Goal: Task Accomplishment & Management: Use online tool/utility

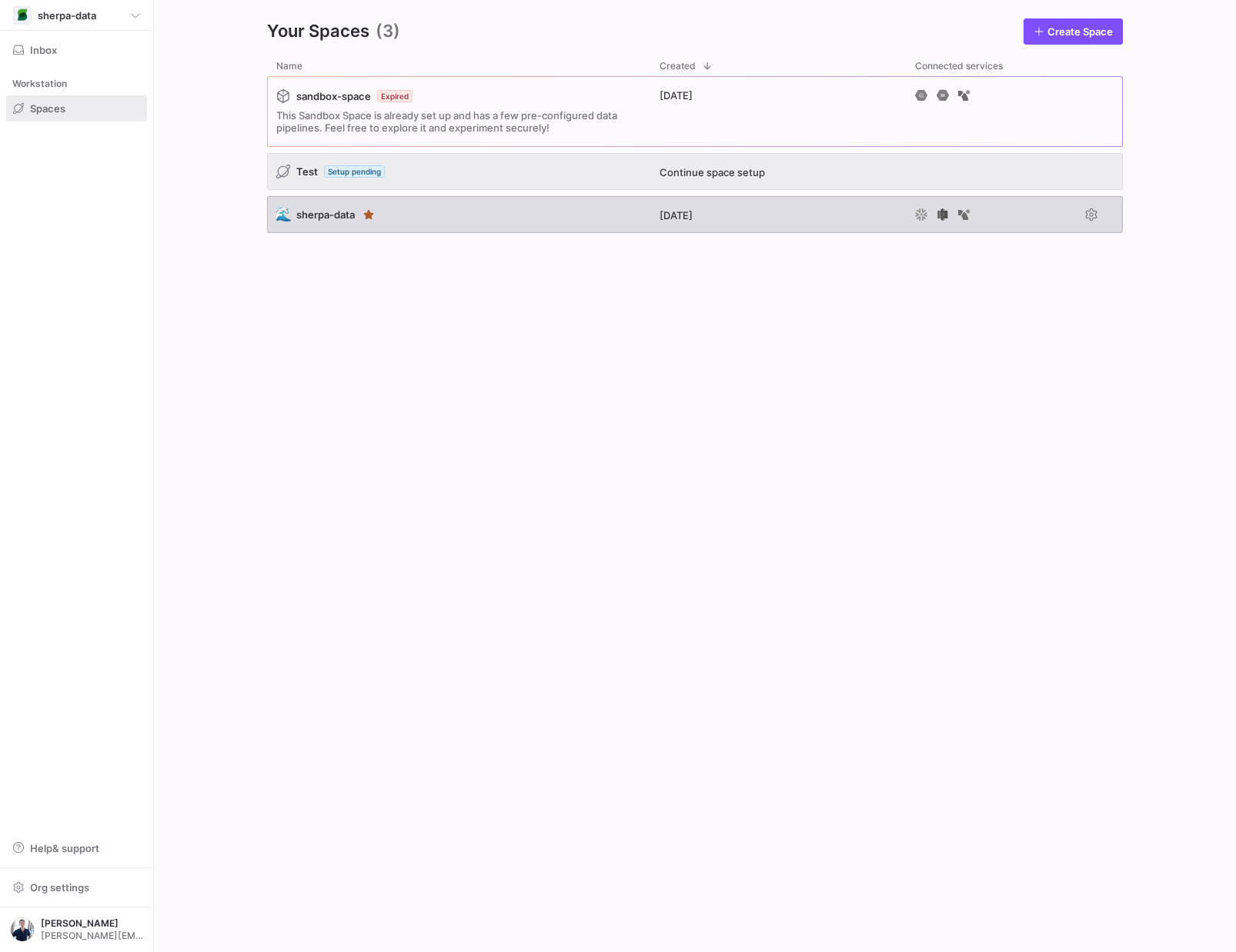
click at [574, 232] on div "🌊 sherpa-data" at bounding box center [458, 214] width 383 height 37
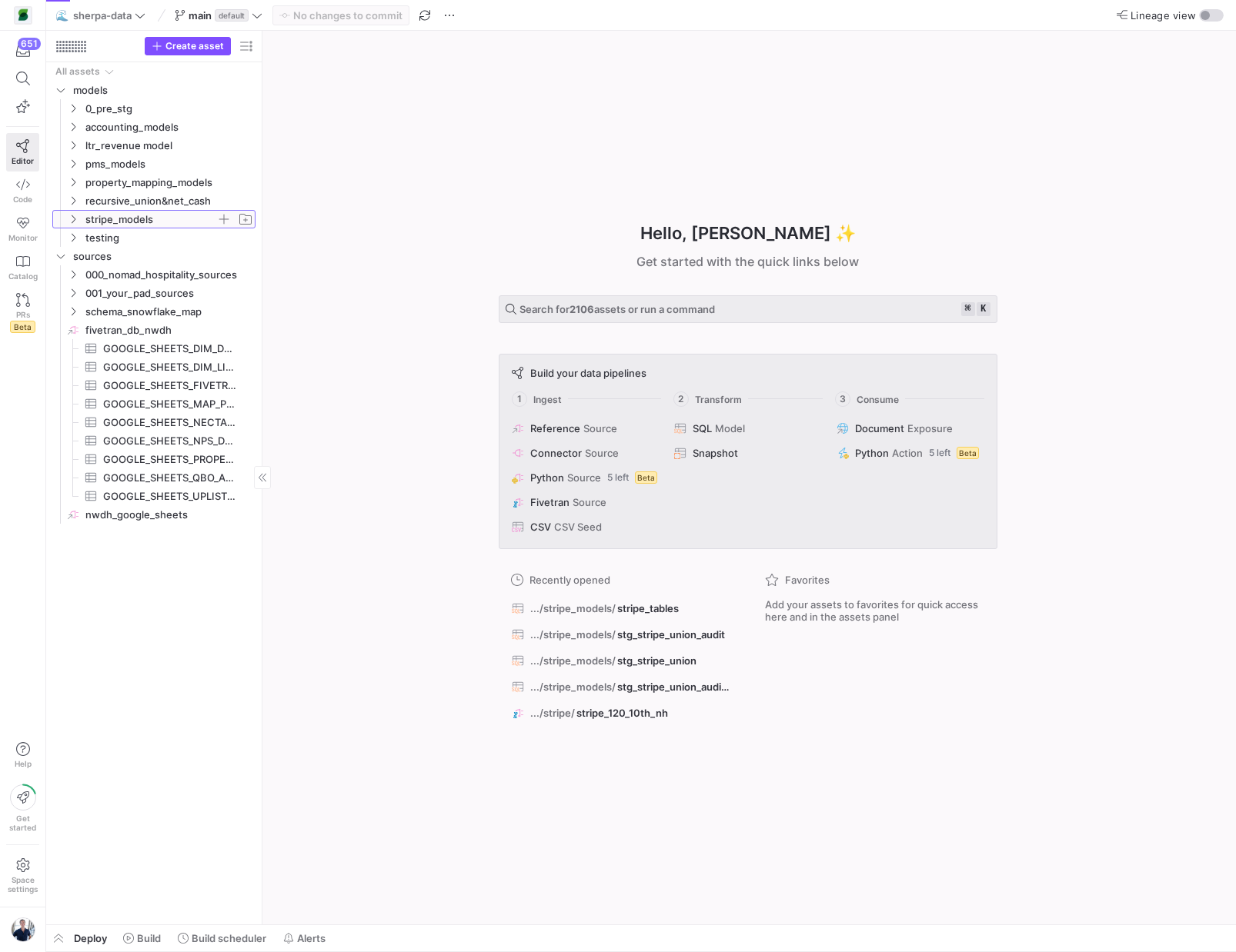
click at [72, 214] on icon "Press SPACE to select this row." at bounding box center [72, 218] width 11 height 9
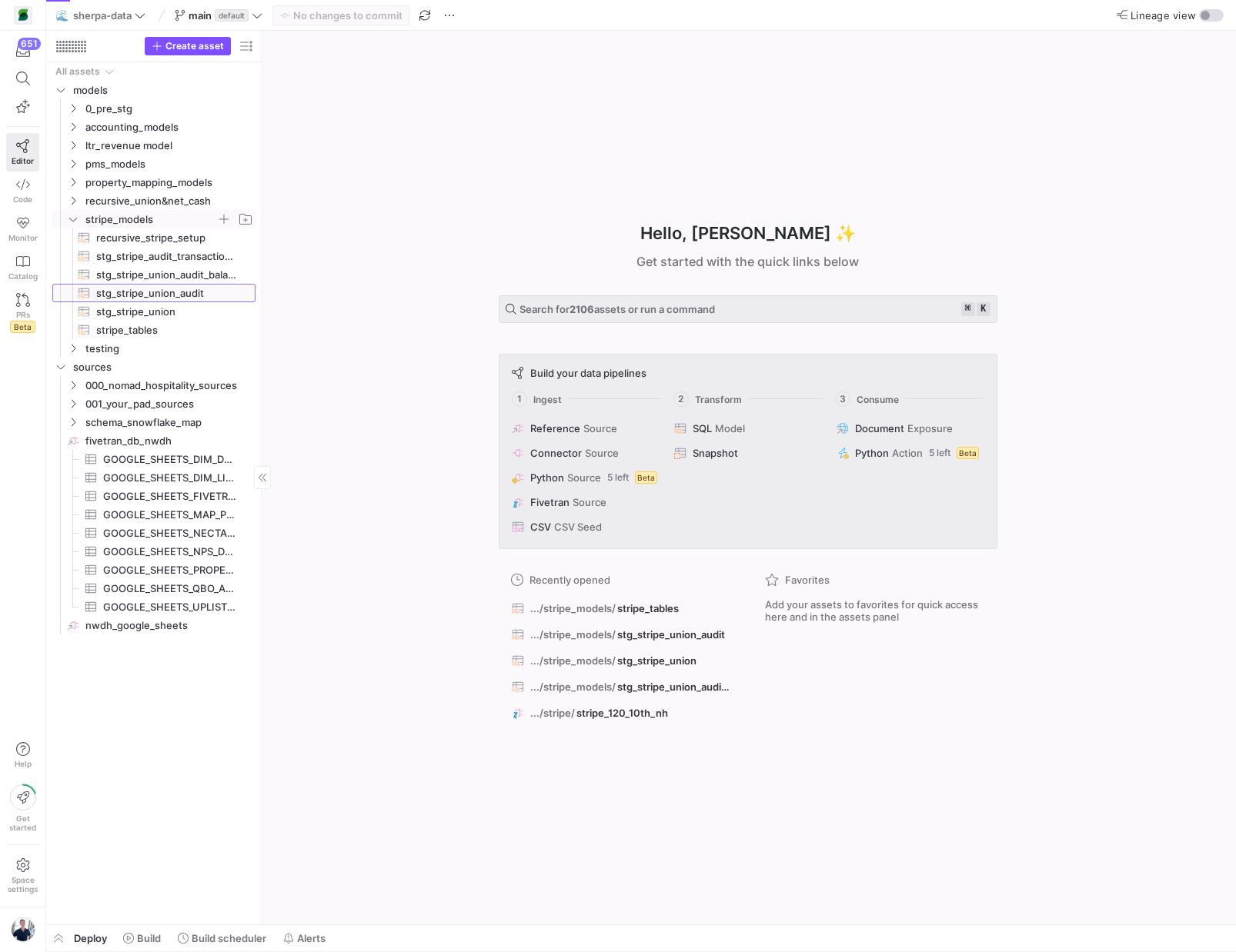
click at [138, 284] on link "stg_stripe_union_audit​​​​​​​​​​" at bounding box center [154, 293] width 203 height 19
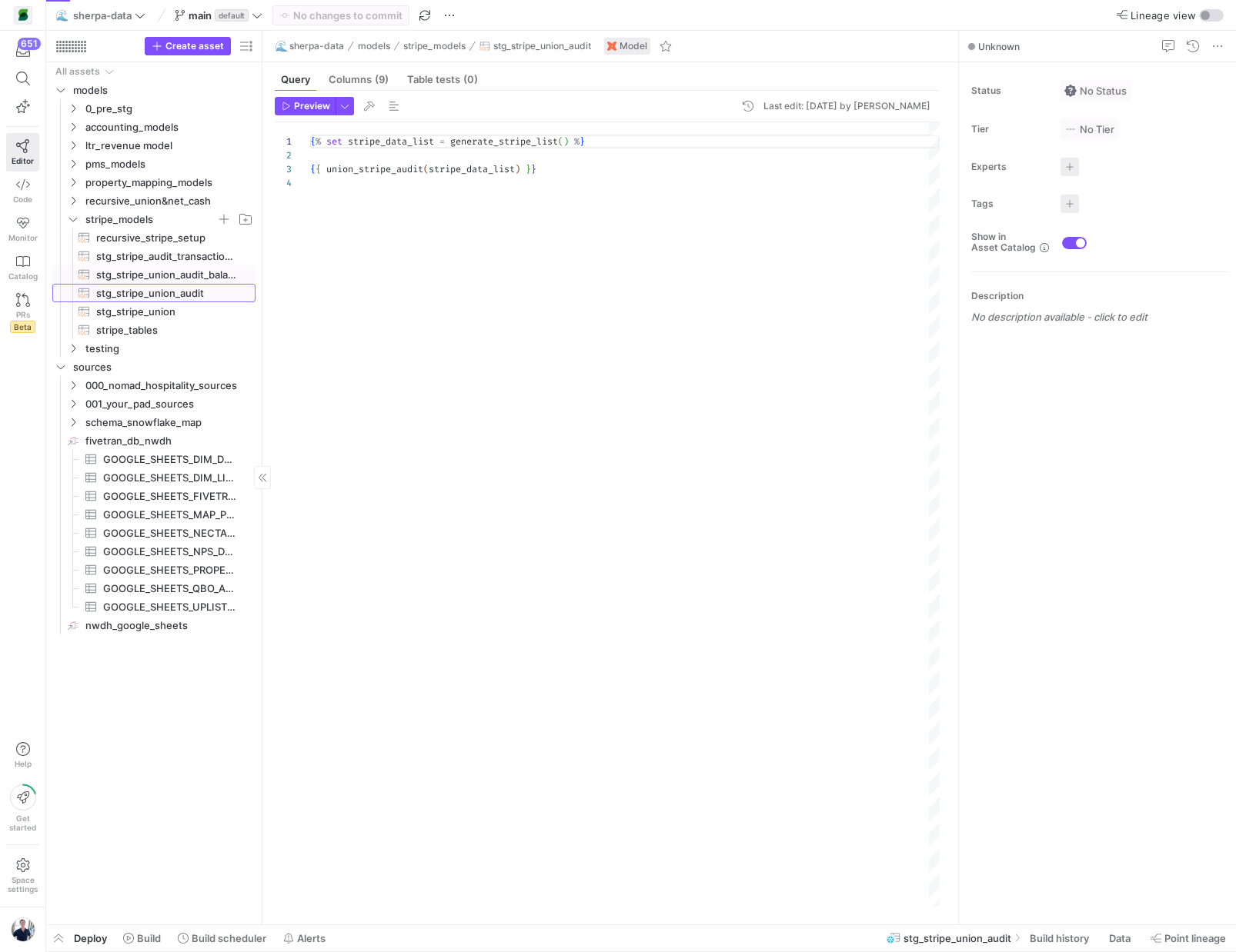
scroll to position [42, 0]
click at [139, 280] on span "stg_stripe_union_audit_balance​​​​​​​​​​" at bounding box center [167, 275] width 142 height 18
click at [127, 295] on span "stg_stripe_union_audit​​​​​​​​​​" at bounding box center [167, 294] width 142 height 18
type textarea "{% set stripe_data_list = generate_stripe_list() %} {{ union_stripe_audit(strip…"
click at [24, 180] on icon at bounding box center [23, 184] width 14 height 14
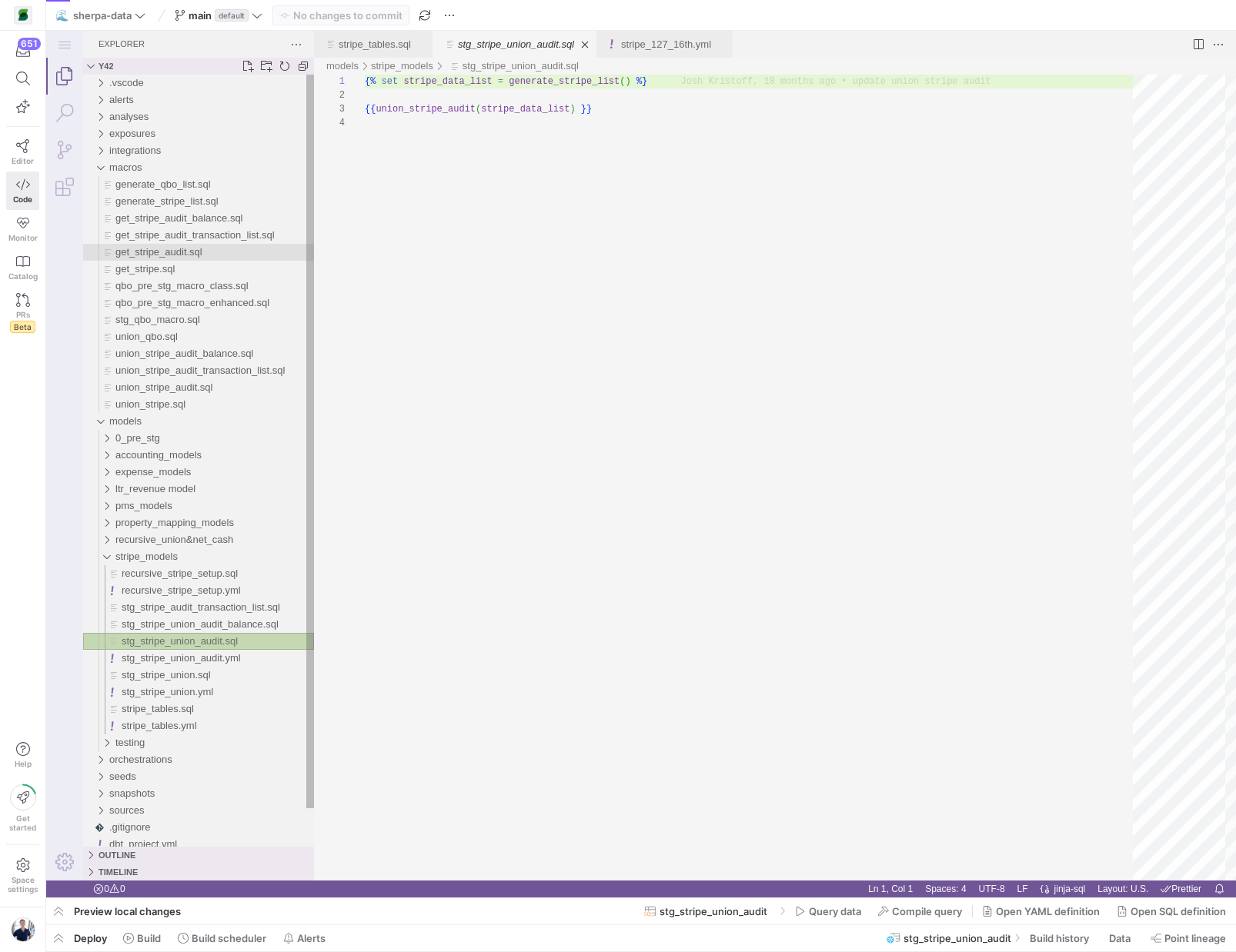
click at [146, 255] on span "get_stripe_audit.sql" at bounding box center [159, 252] width 87 height 12
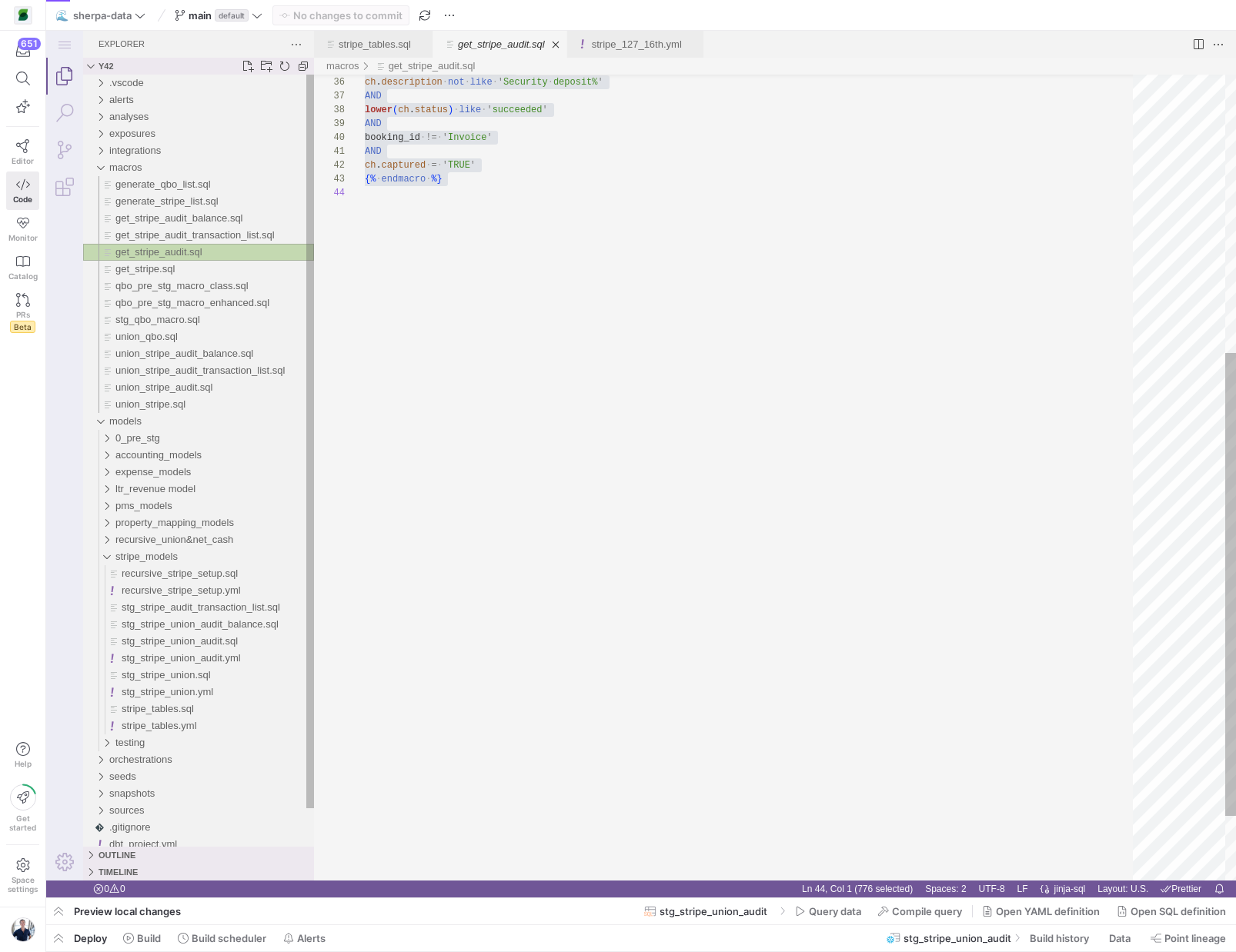
scroll to position [180, 0]
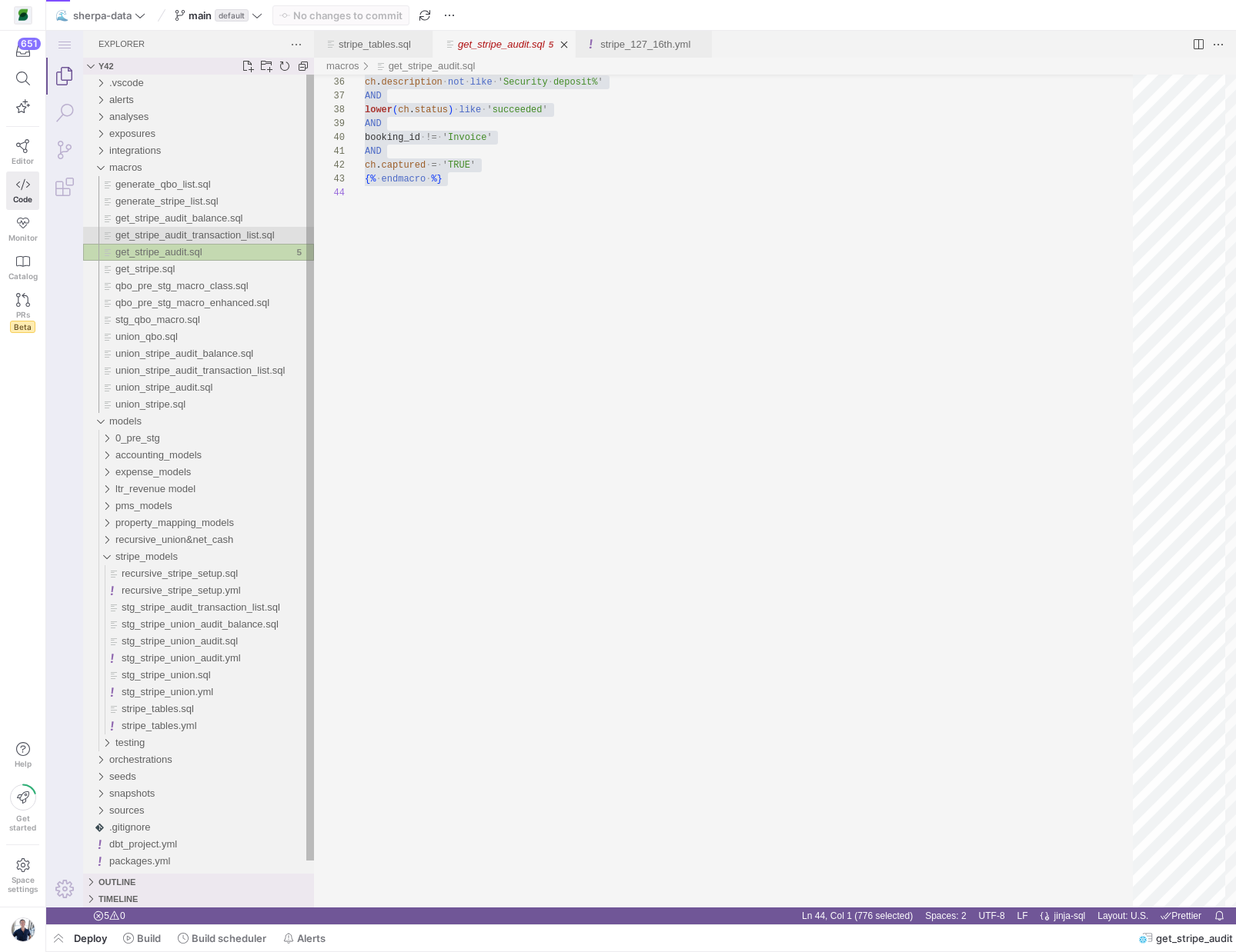
click at [151, 234] on span "get_stripe_audit_transaction_list.sql" at bounding box center [194, 235] width 160 height 12
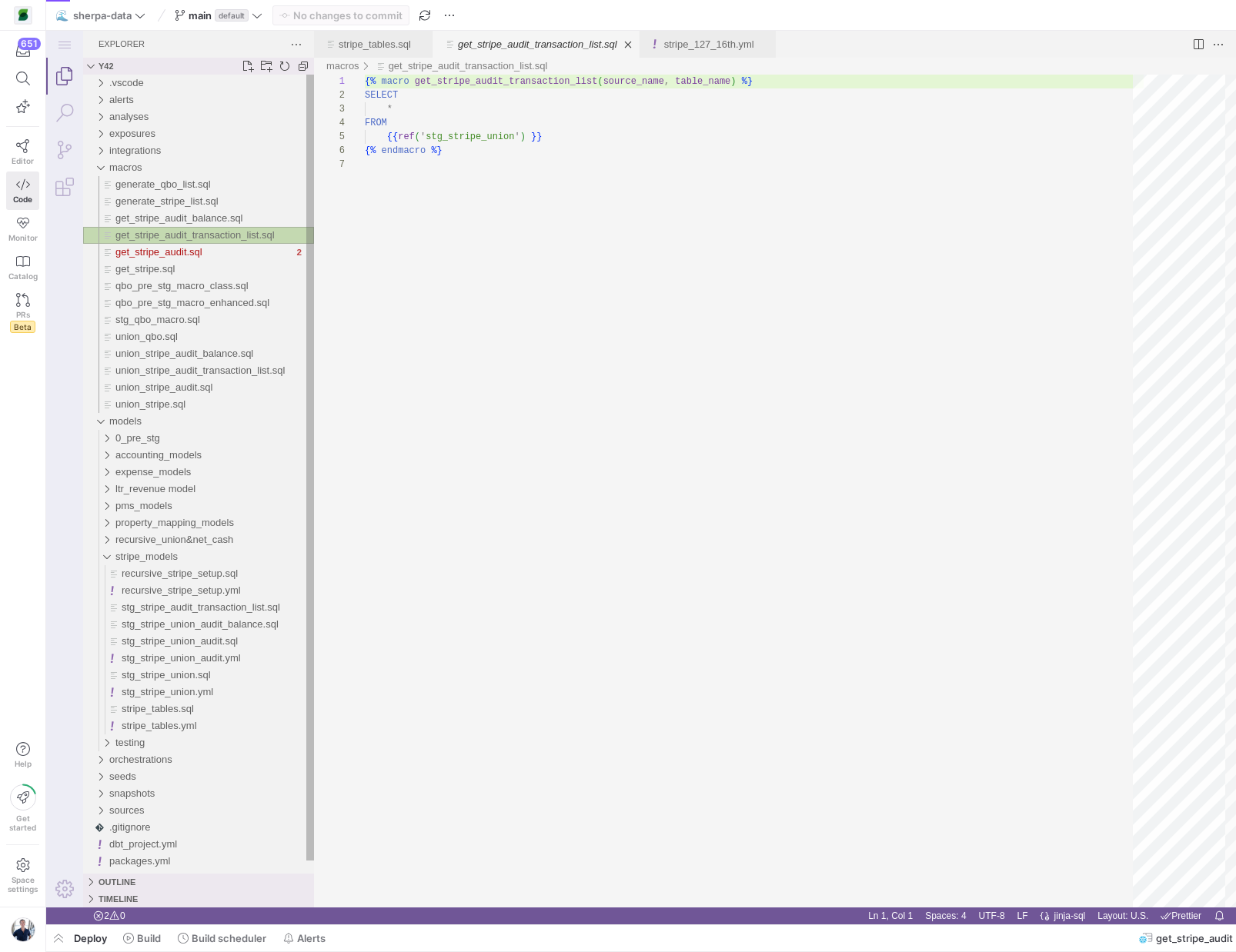
scroll to position [83, 0]
click at [149, 218] on span "get_stripe_audit_balance.sql" at bounding box center [179, 218] width 128 height 12
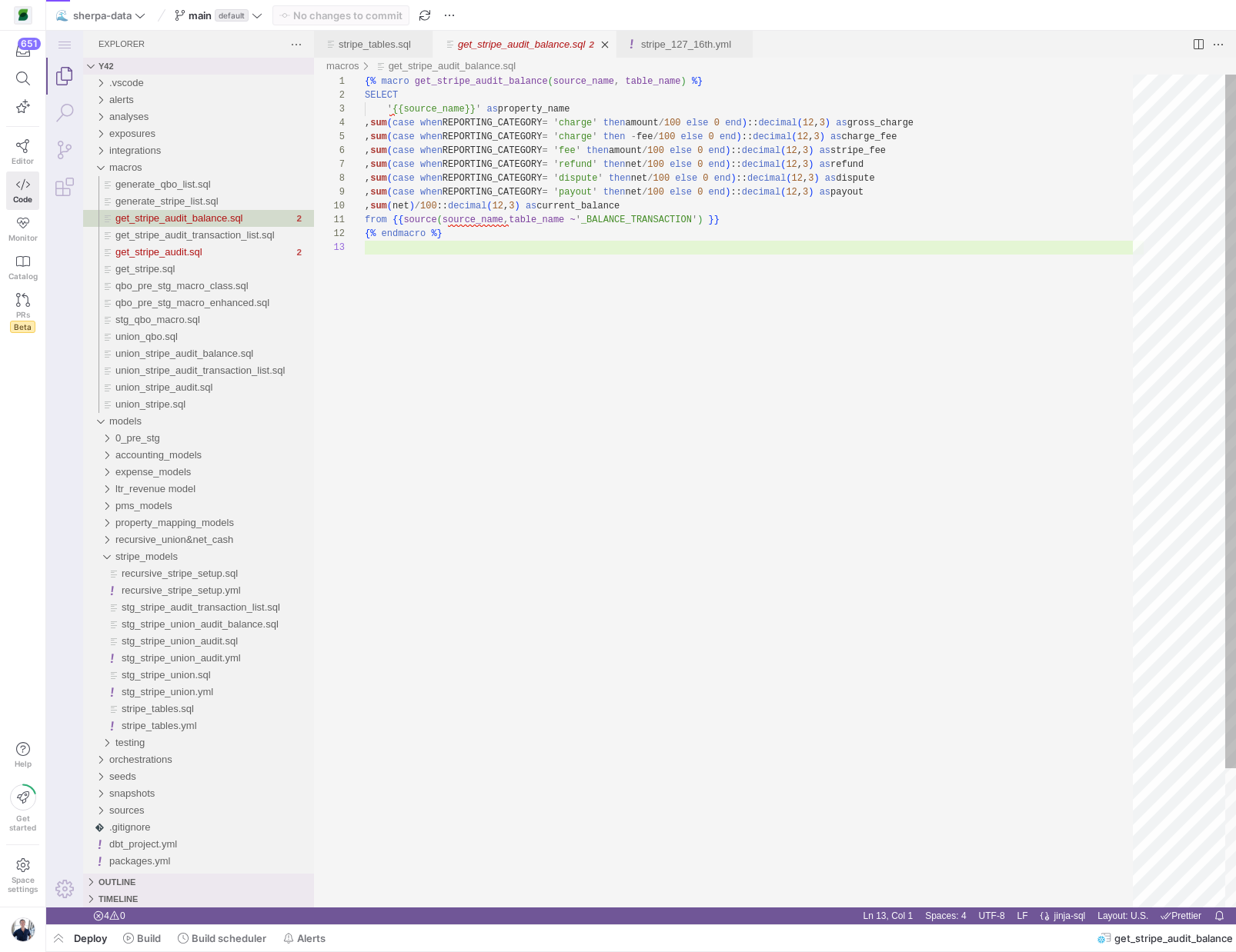
scroll to position [69, 139]
click at [503, 150] on div "{% macro get_stripe_audit_balance ( source_name , table_name ) %} SELECT ' {{so…" at bounding box center [754, 574] width 779 height 1000
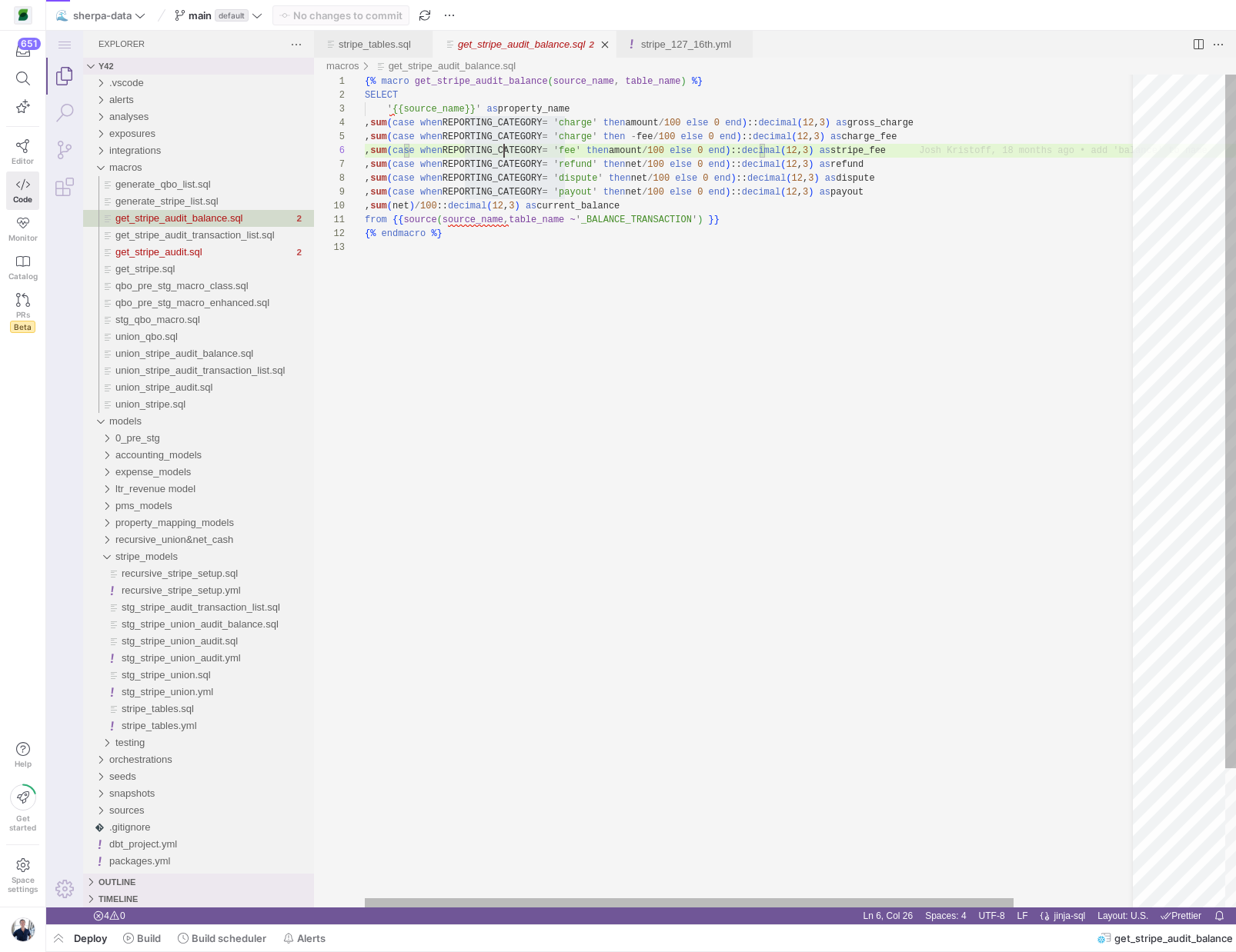
type textarea "{% macro get_stripe_audit_balance(source_name, table_name) %} SELECT '{{source_…"
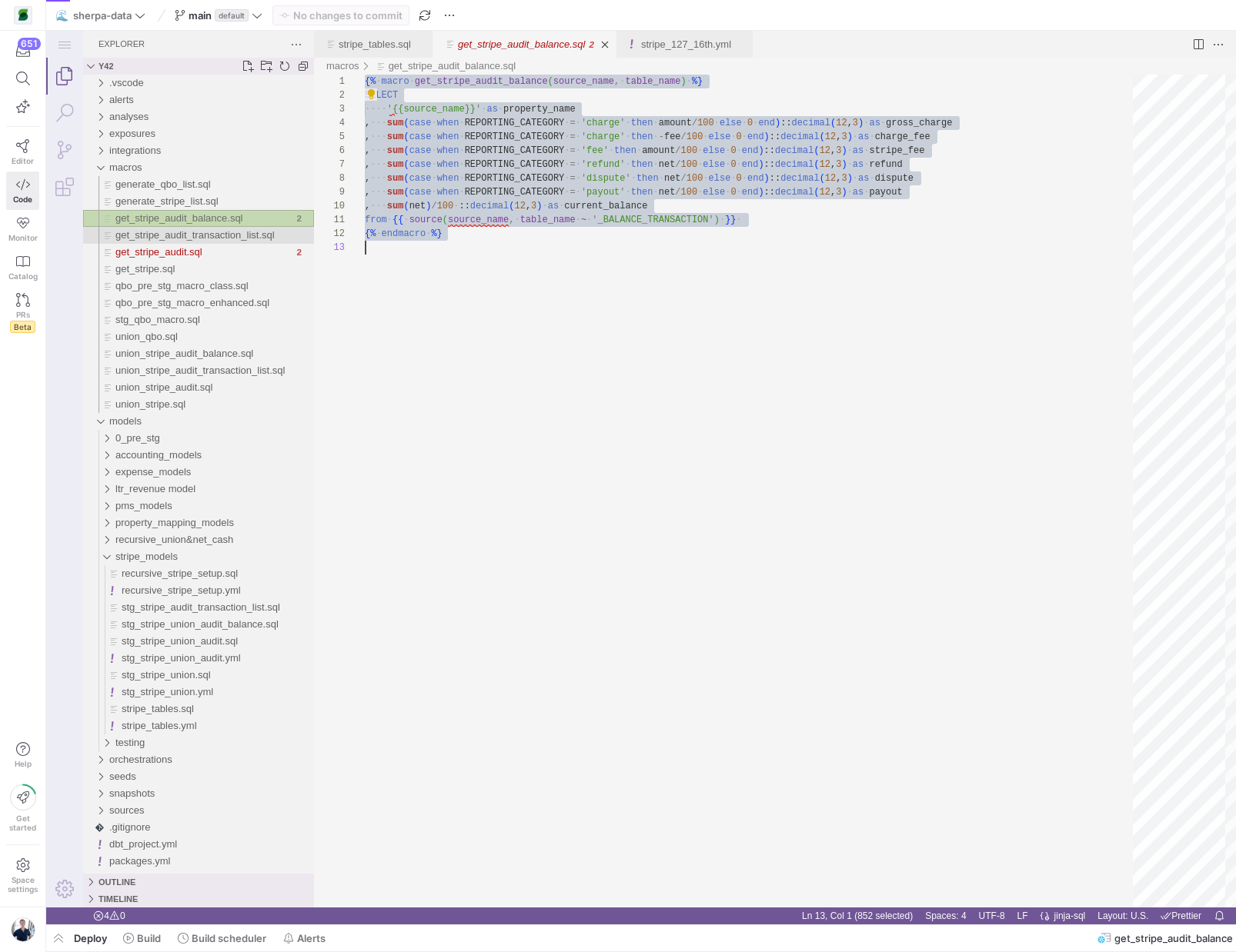
click at [172, 236] on span "get_stripe_audit_transaction_list.sql" at bounding box center [194, 235] width 160 height 12
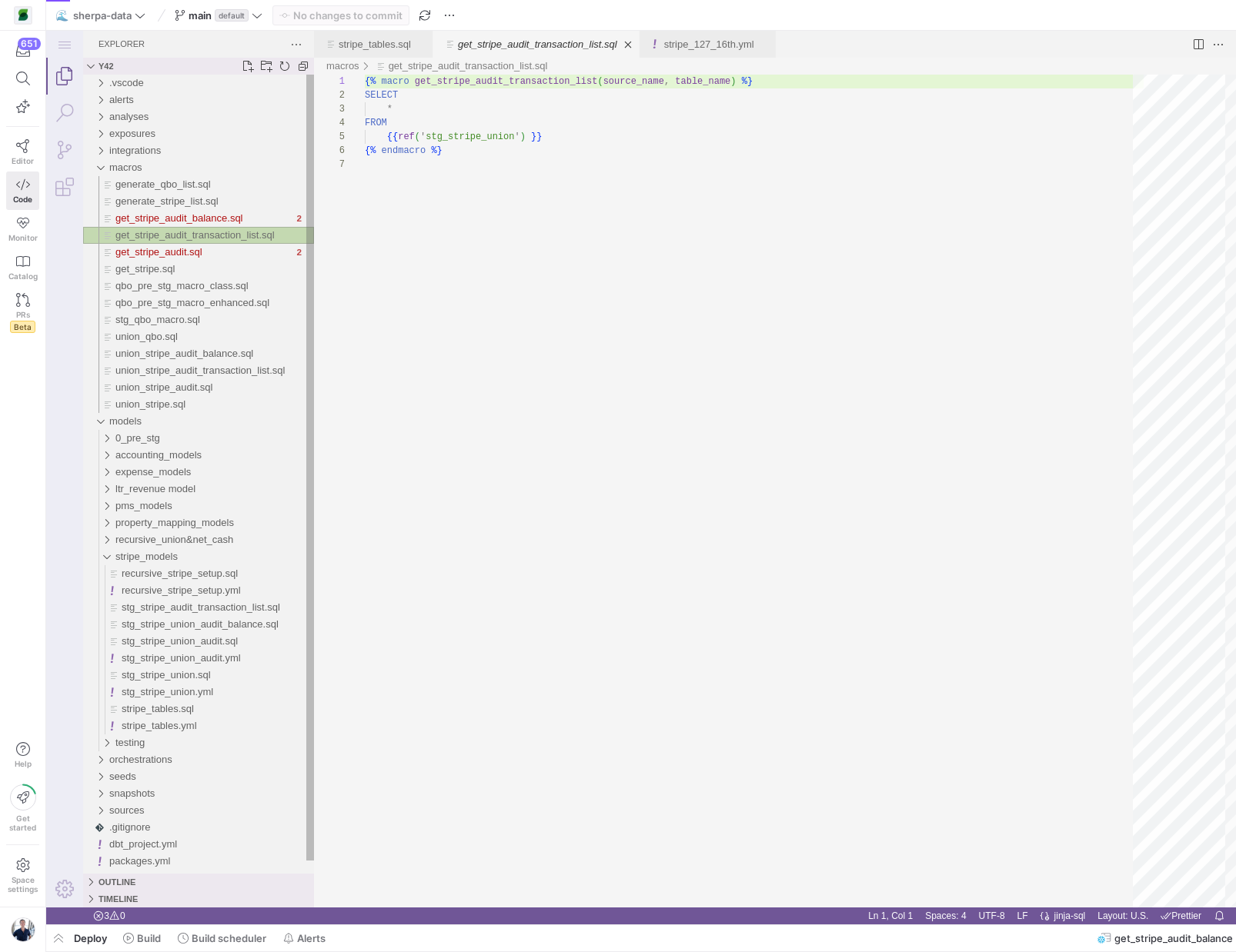
click at [172, 236] on span "get_stripe_audit_transaction_list.sql" at bounding box center [194, 235] width 160 height 12
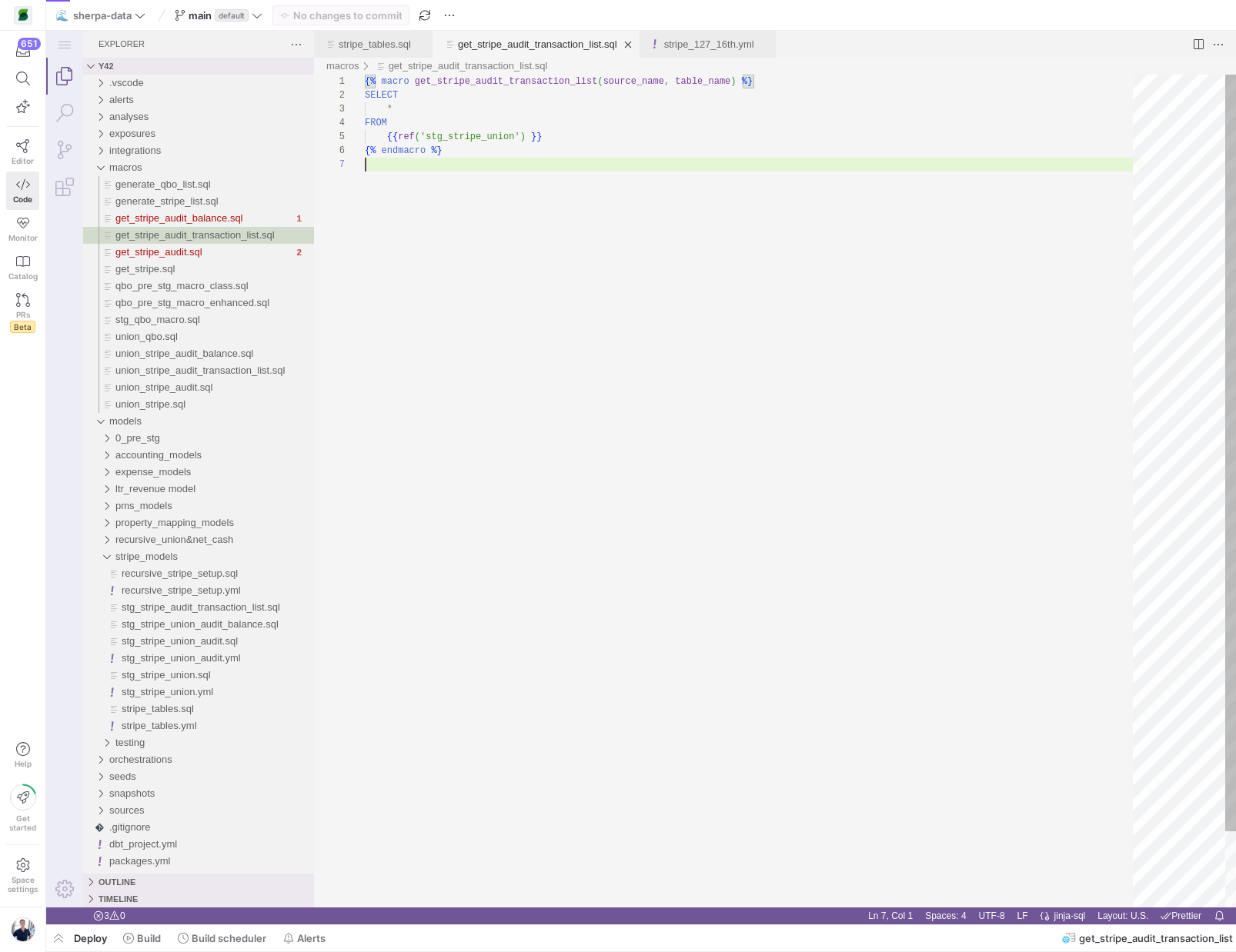
click at [555, 225] on div "{% macro get_stripe_audit_transaction_list ( source_name , table_name ) %} SELE…" at bounding box center [754, 533] width 779 height 916
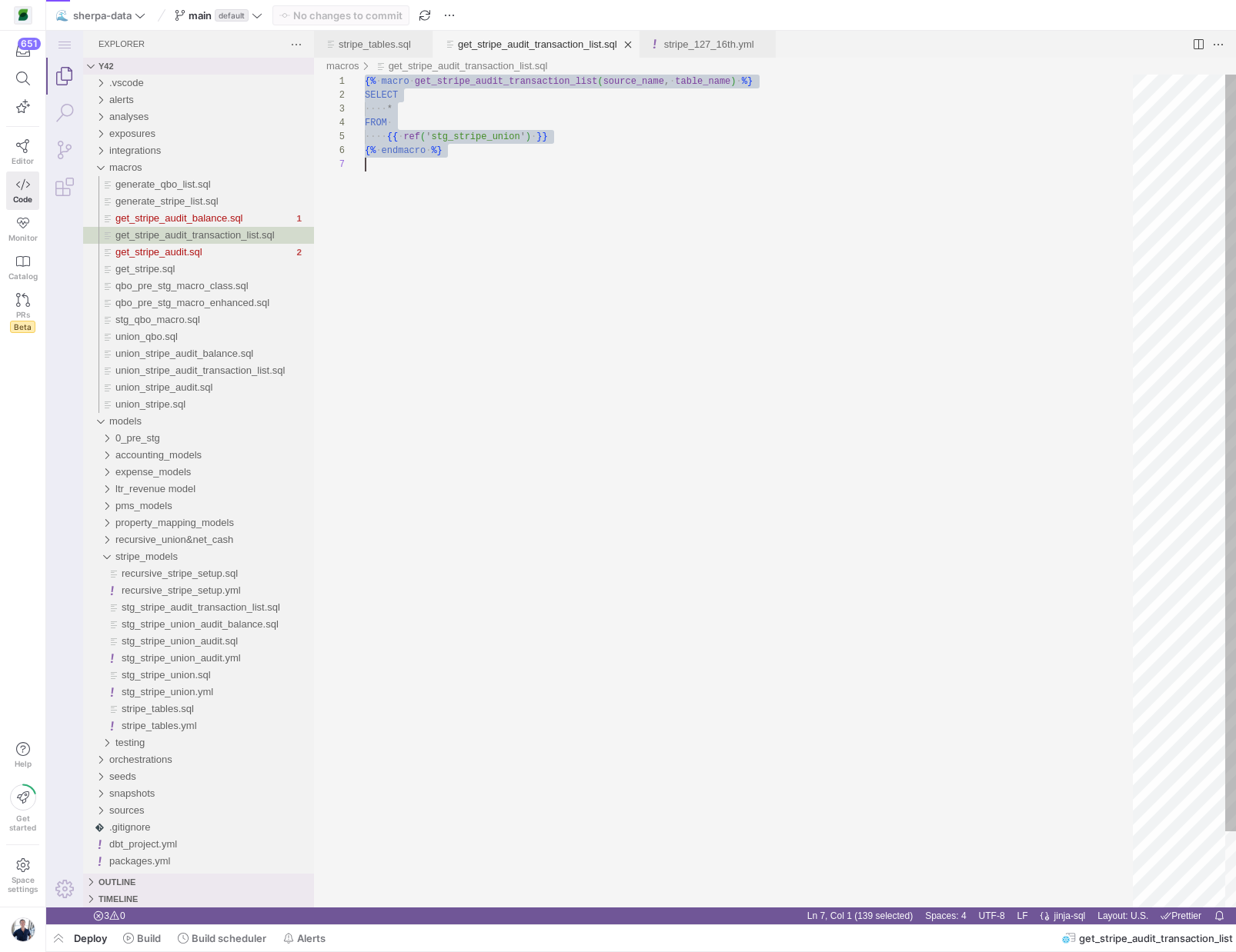
scroll to position [0, 0]
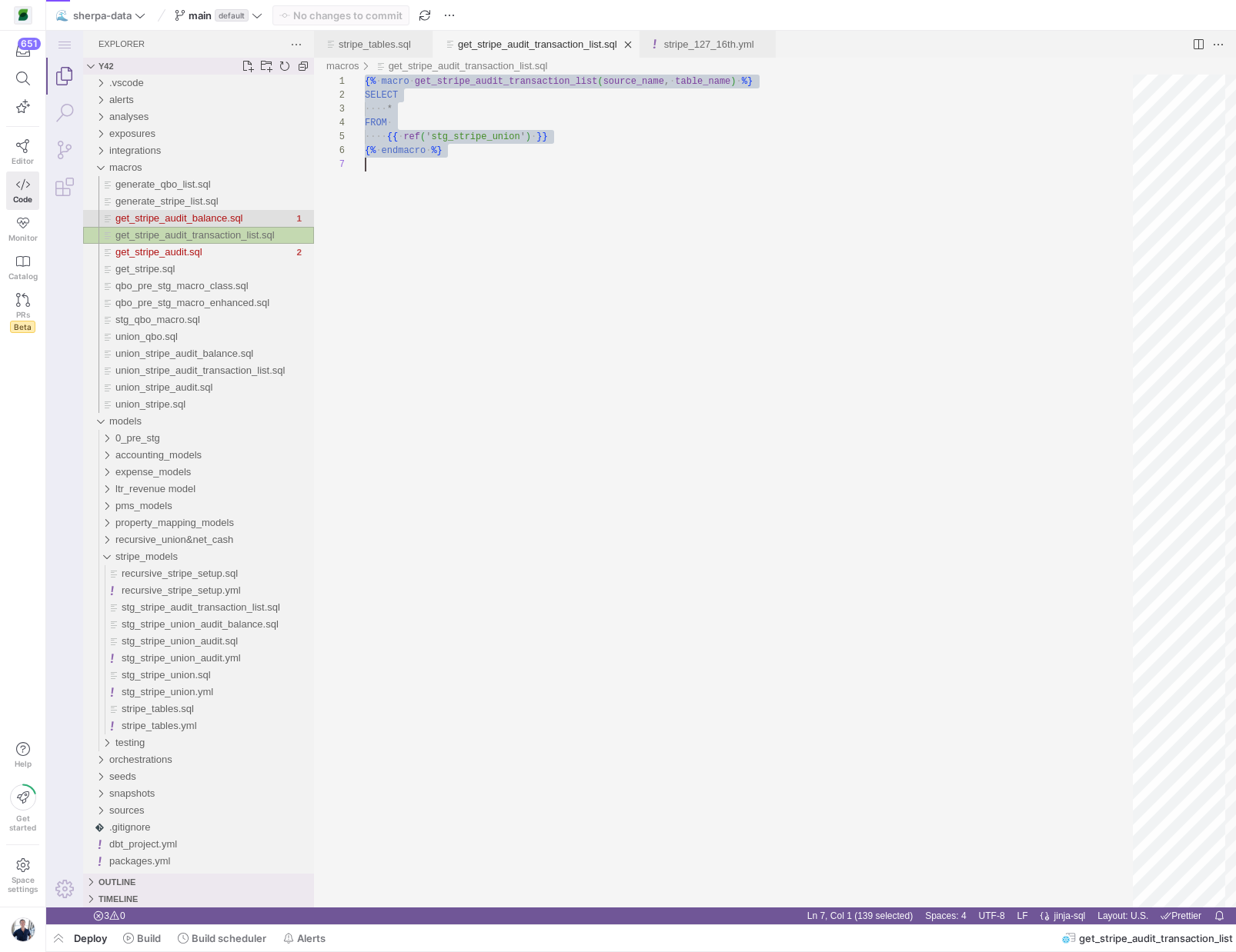
click at [203, 215] on span "get_stripe_audit_balance.sql" at bounding box center [179, 218] width 128 height 12
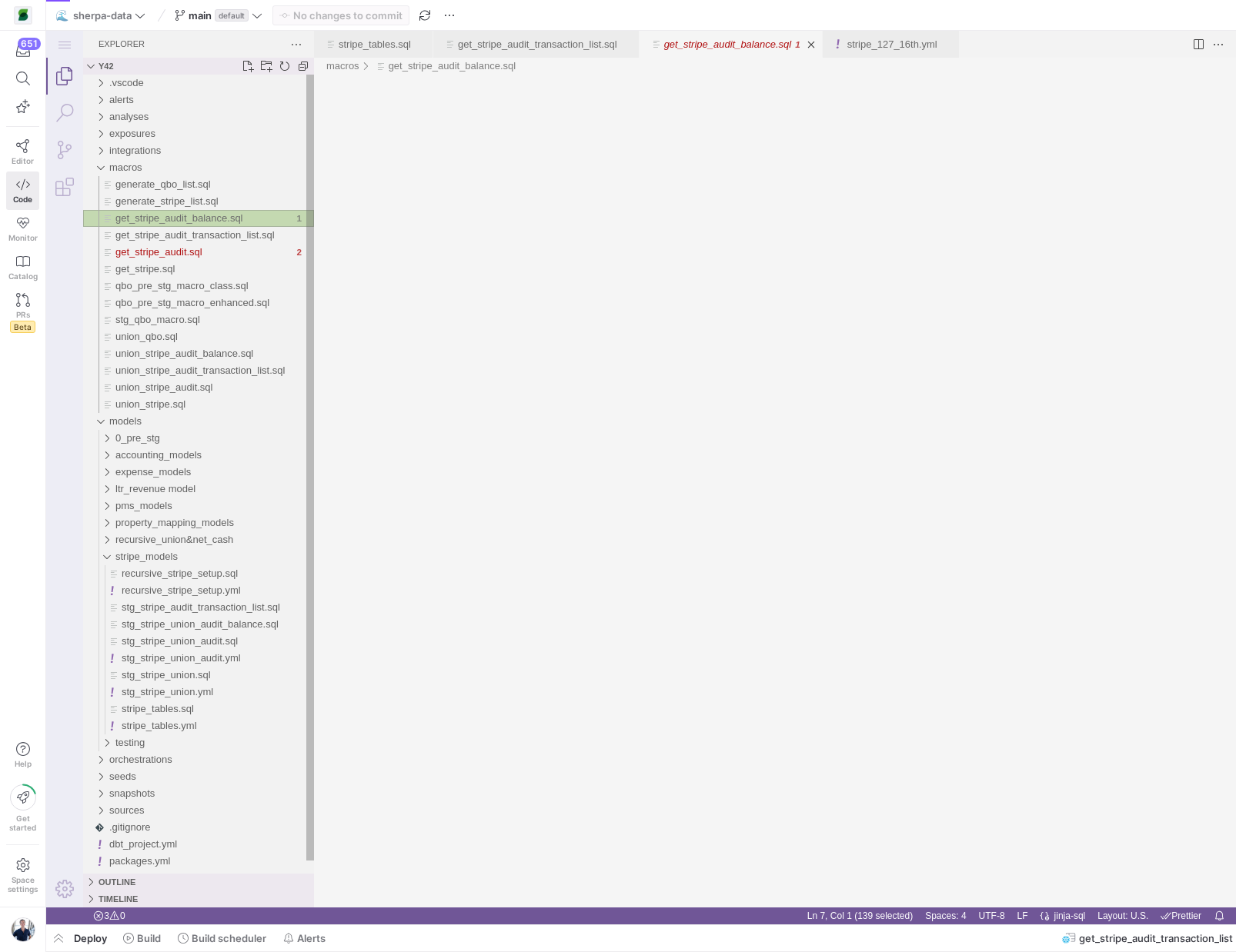
click at [203, 215] on span "get_stripe_audit_balance.sql" at bounding box center [179, 218] width 128 height 12
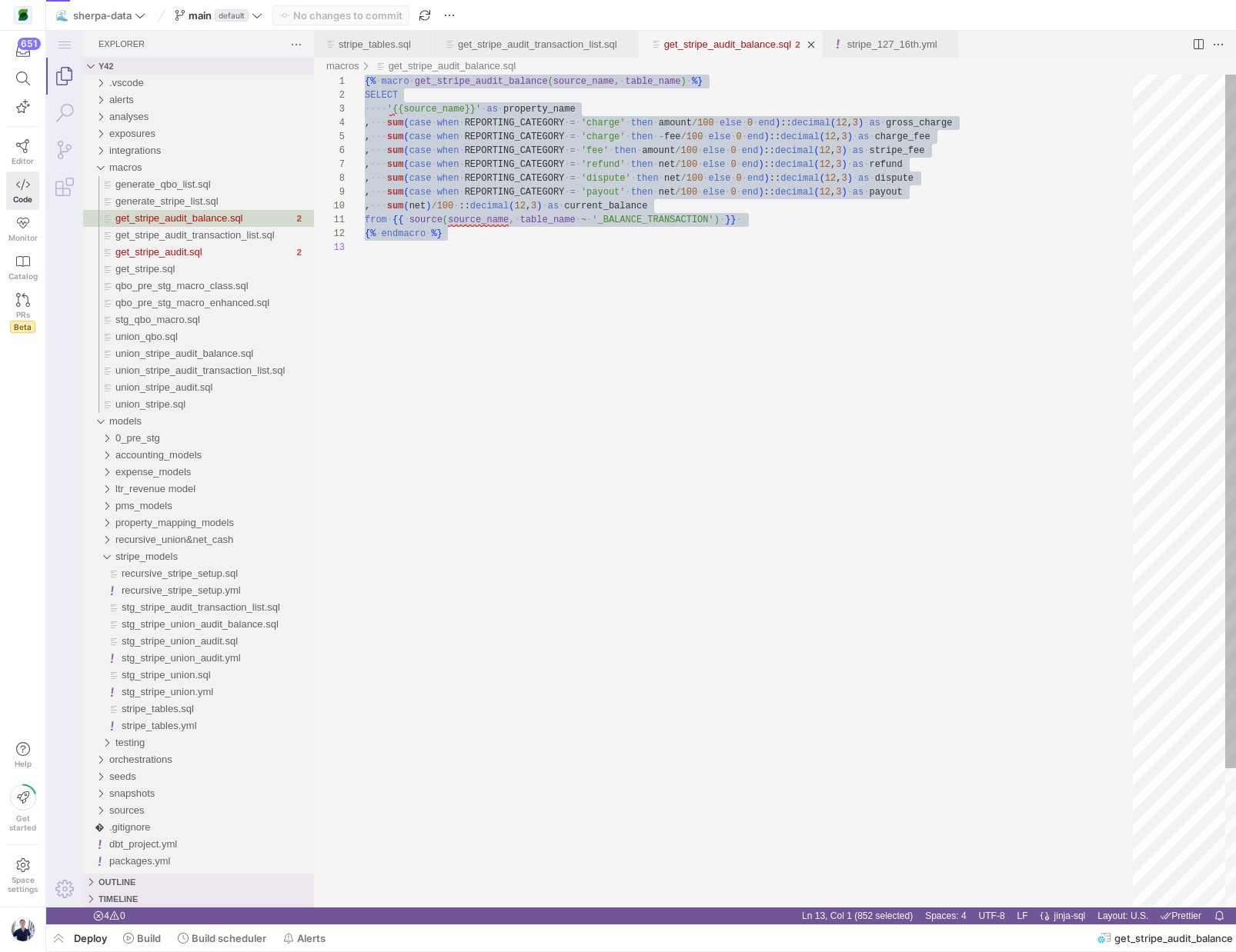
click at [512, 174] on div "{% ·‌ macro ·‌ get_stripe_audit_balance ( source_name , ·‌ table_name ) ·‌ %} S…" at bounding box center [754, 574] width 779 height 1000
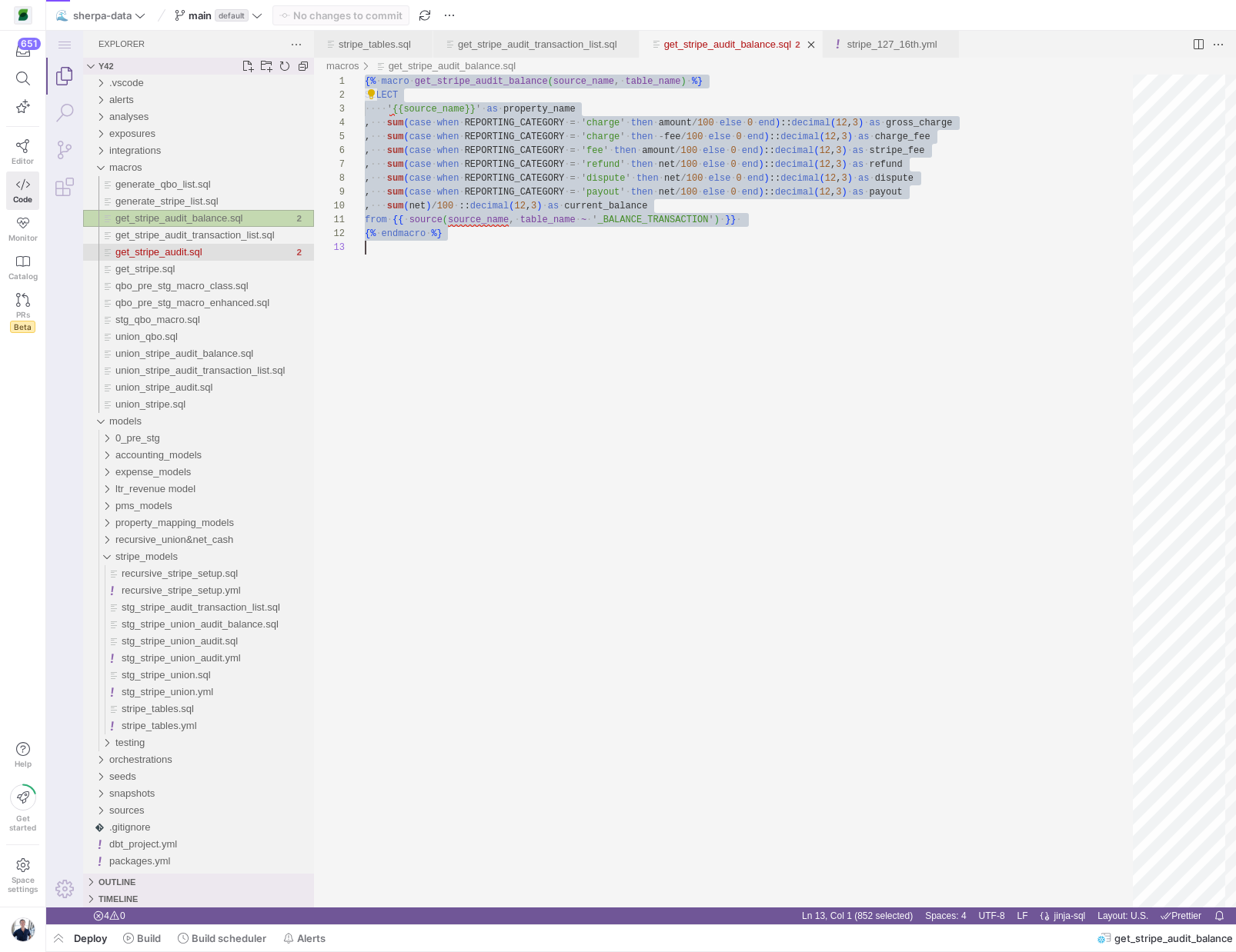
click at [187, 253] on span "get_stripe_audit.sql" at bounding box center [159, 252] width 87 height 12
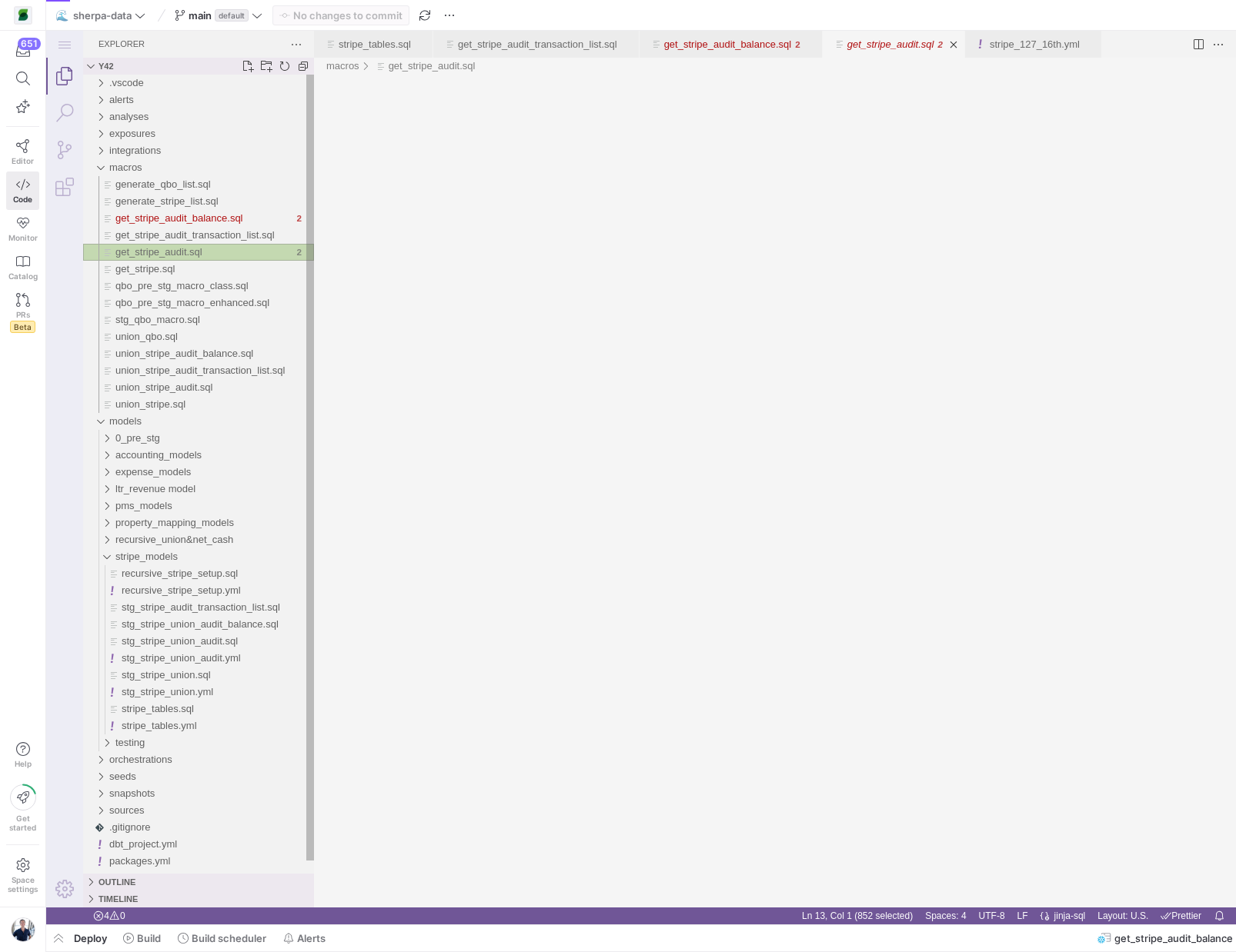
click at [187, 253] on span "get_stripe_audit.sql" at bounding box center [159, 252] width 87 height 12
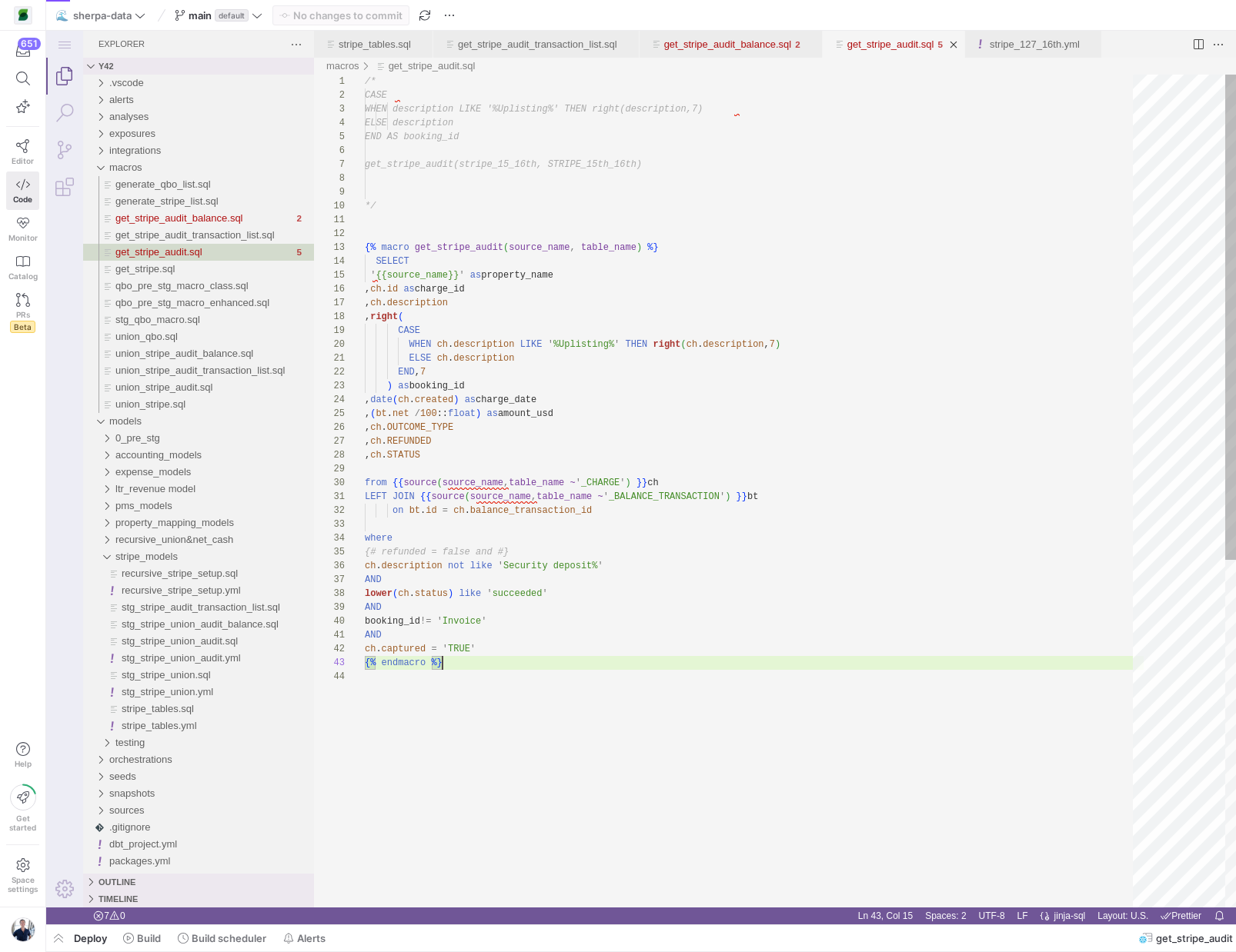
scroll to position [42, 17]
type textarea "{% macro get_stripe_audit(source_name, table_name) %} SELECT '{{source_name}}' …"
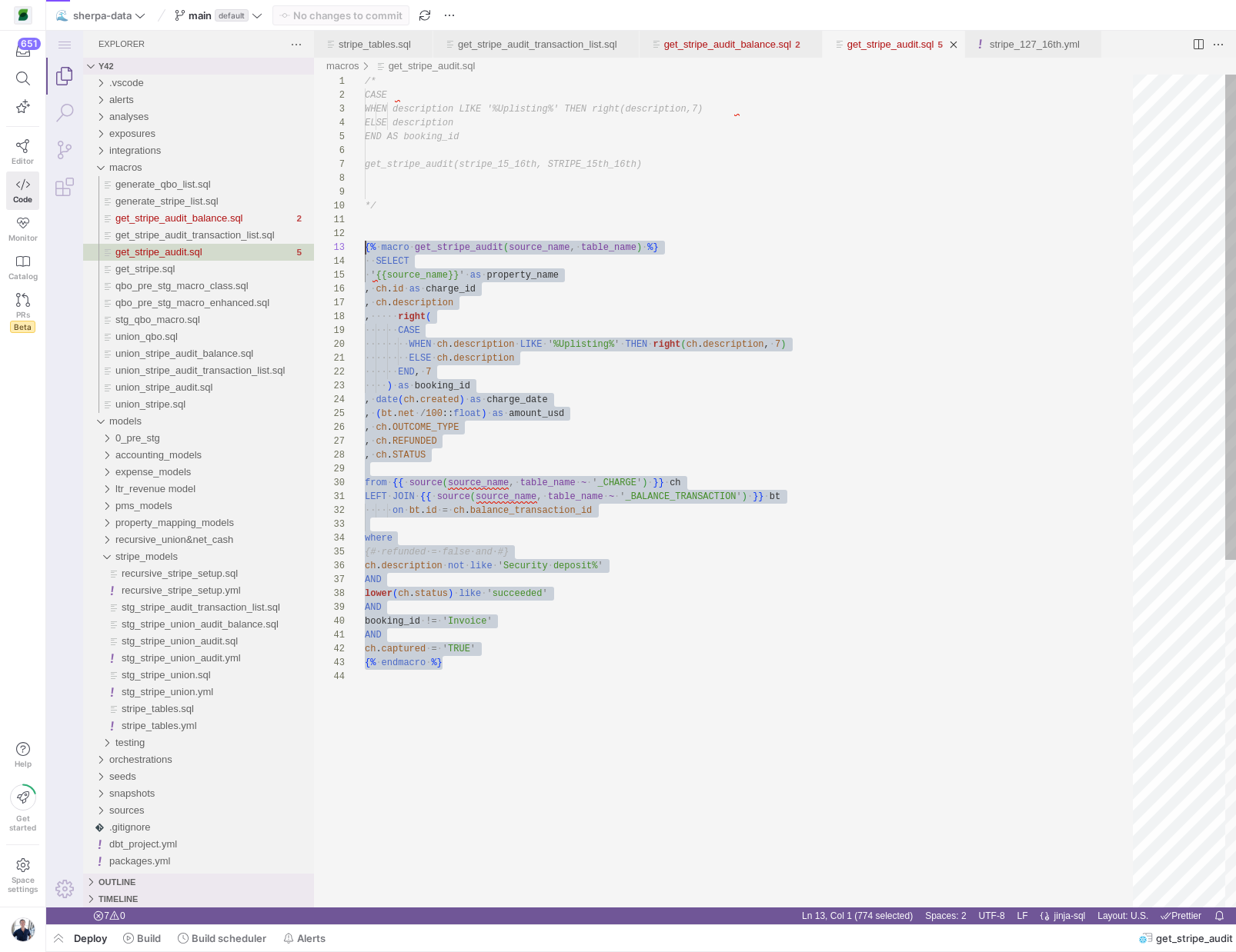
scroll to position [28, 0]
drag, startPoint x: 474, startPoint y: 661, endPoint x: 349, endPoint y: 251, distance: 428.6
click at [181, 237] on span "get_stripe_audit_transaction_list.sql" at bounding box center [194, 235] width 160 height 12
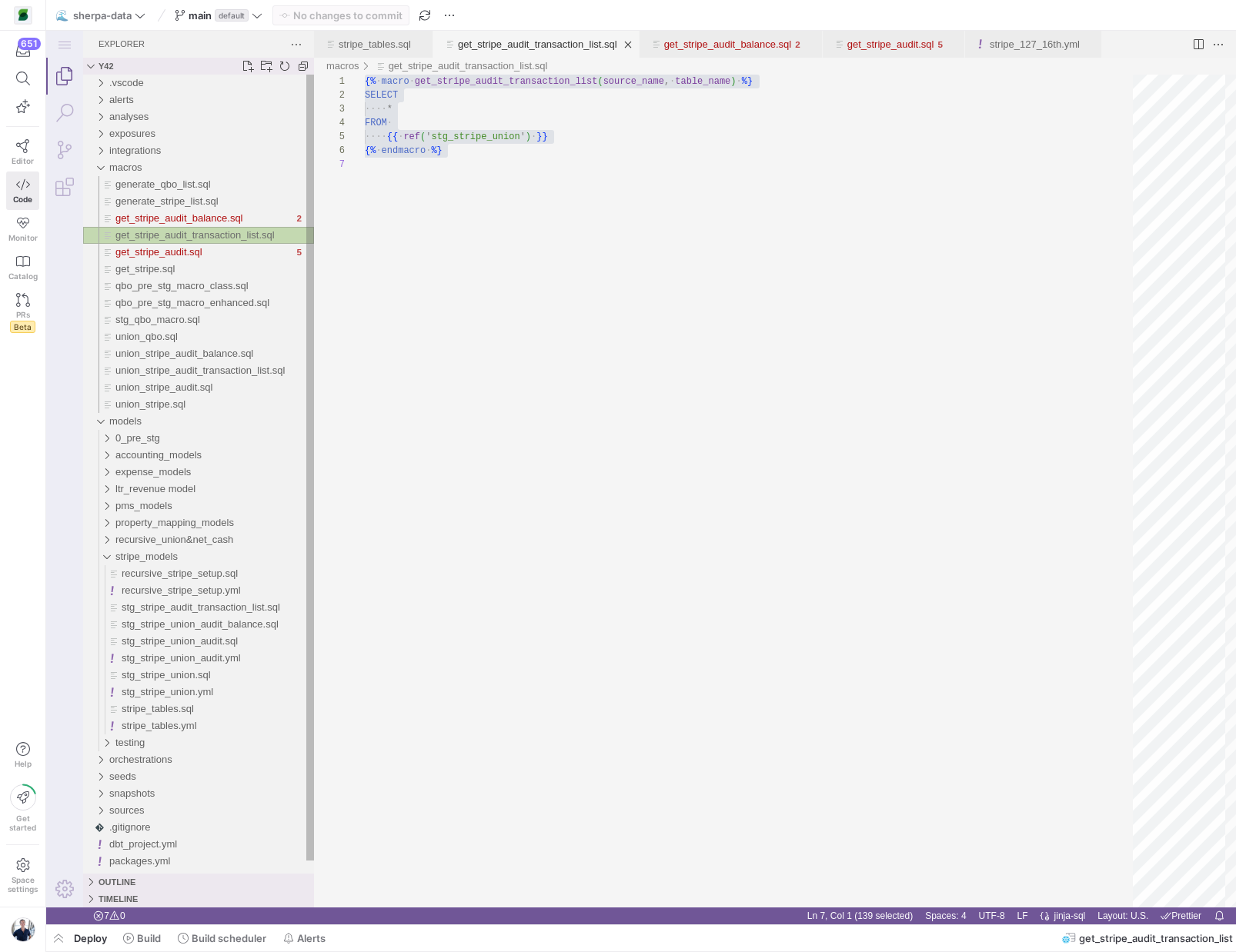
scroll to position [83, 0]
click at [158, 669] on span "stg_stripe_union.sql" at bounding box center [167, 675] width 89 height 12
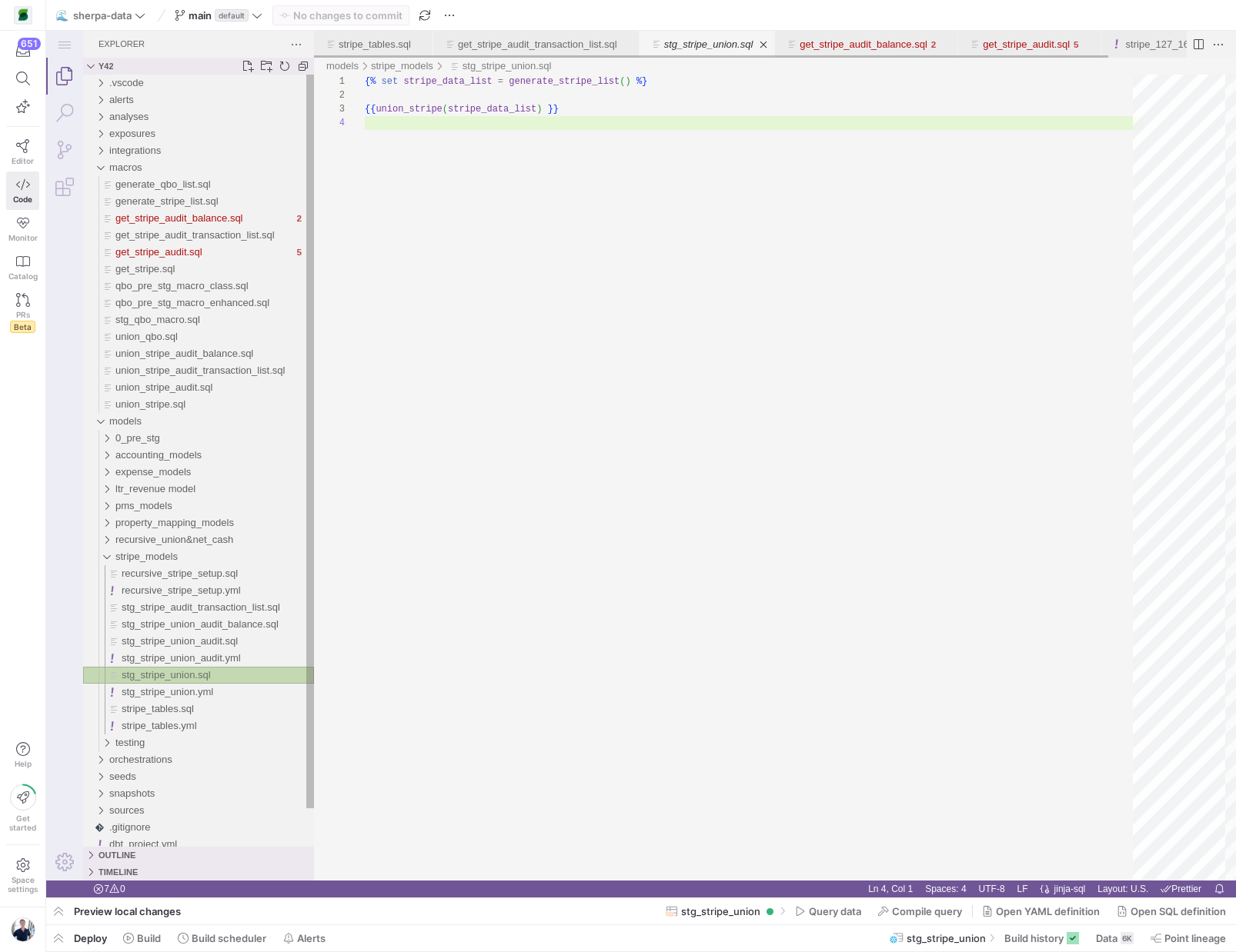
scroll to position [42, 0]
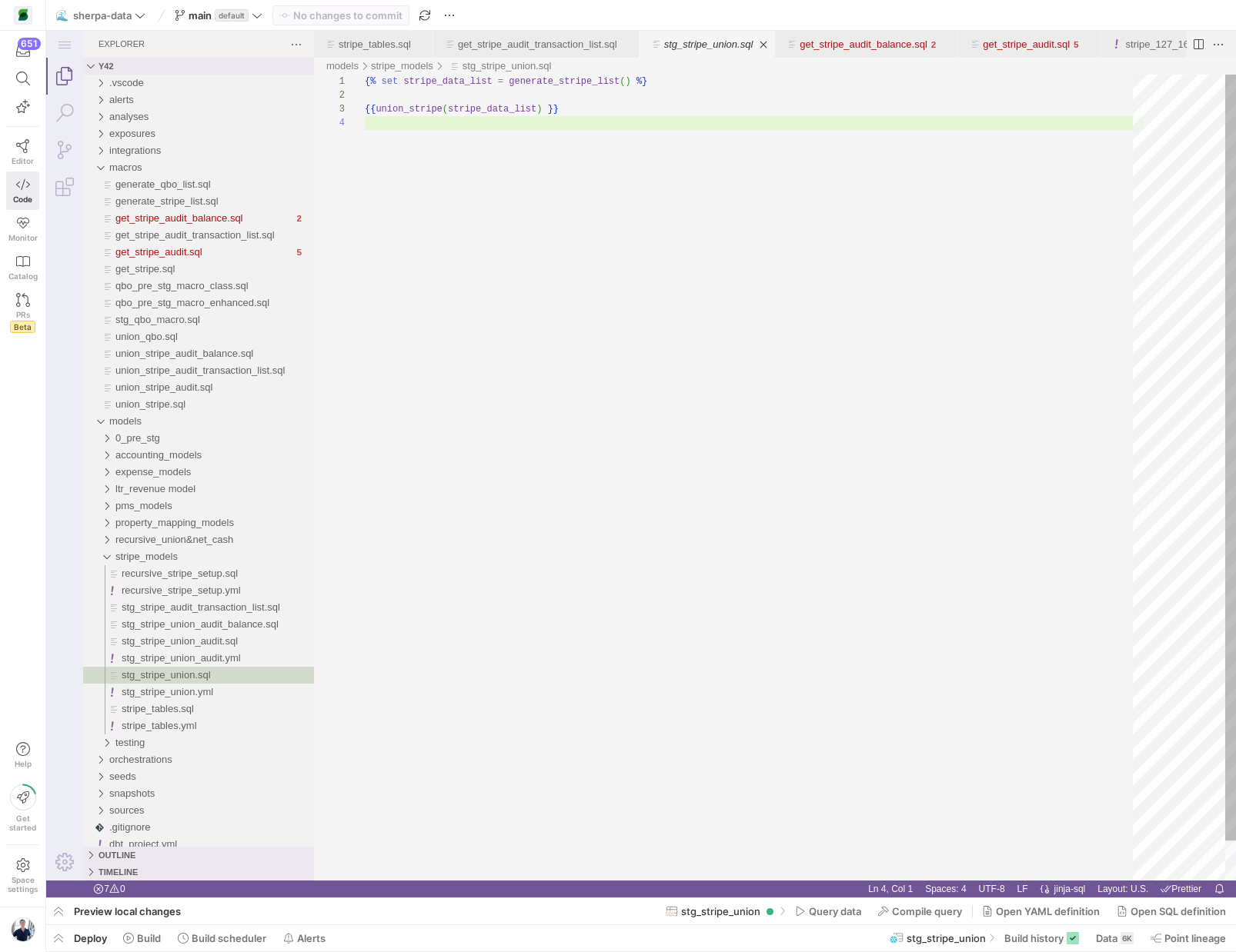
click at [585, 161] on div "{% set stripe_data_list = generate_stripe_list ( ) %} {{ union_stripe ( stripe_…" at bounding box center [754, 498] width 779 height 848
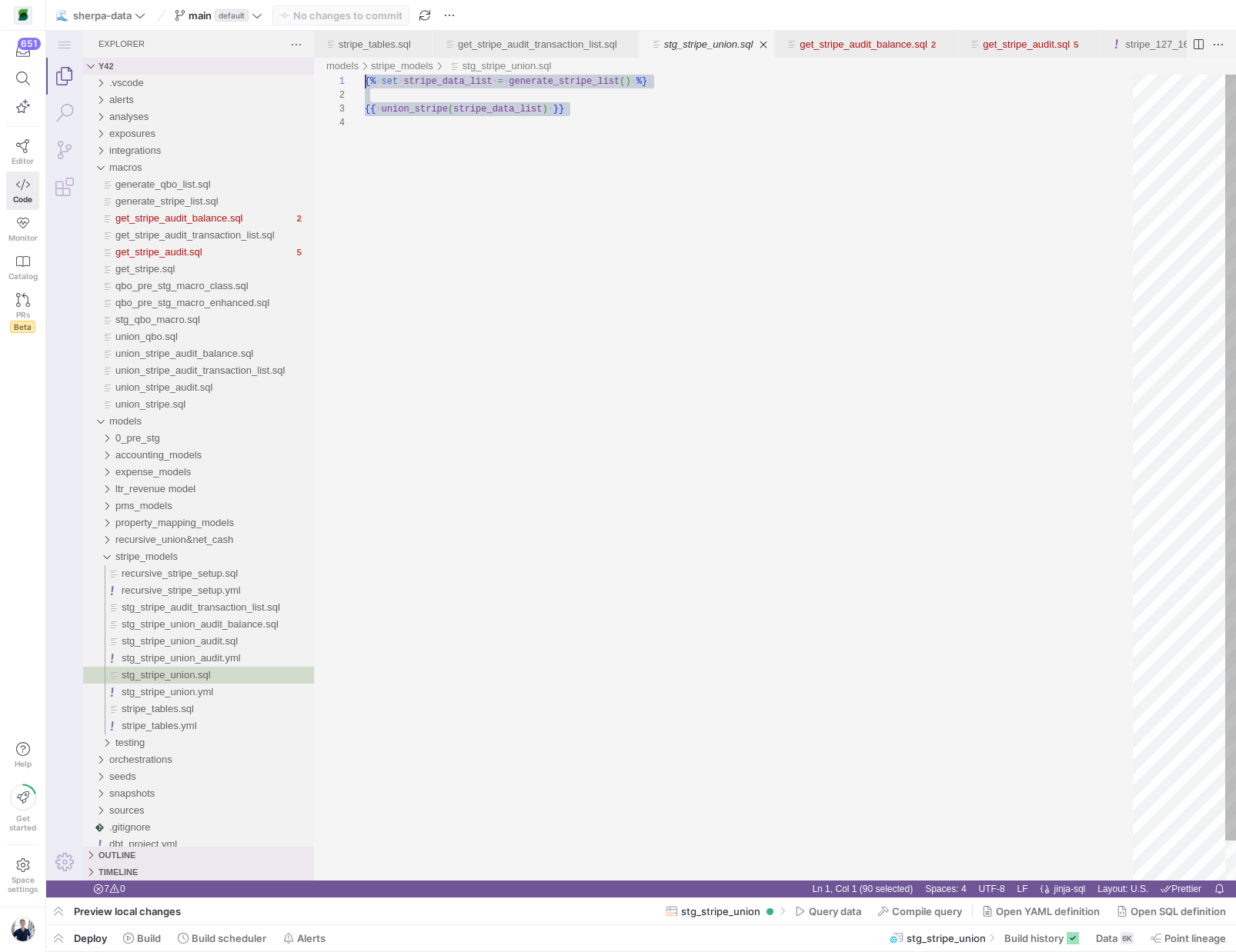
scroll to position [0, 0]
drag, startPoint x: 585, startPoint y: 161, endPoint x: 276, endPoint y: 60, distance: 325.1
click at [365, 74] on div "{% ·‌ set ·‌ stripe_data_list ·‌ = ·‌ generate_stripe_list ( ) ·‌ %} {{ ·‌ unio…" at bounding box center [754, 498] width 779 height 848
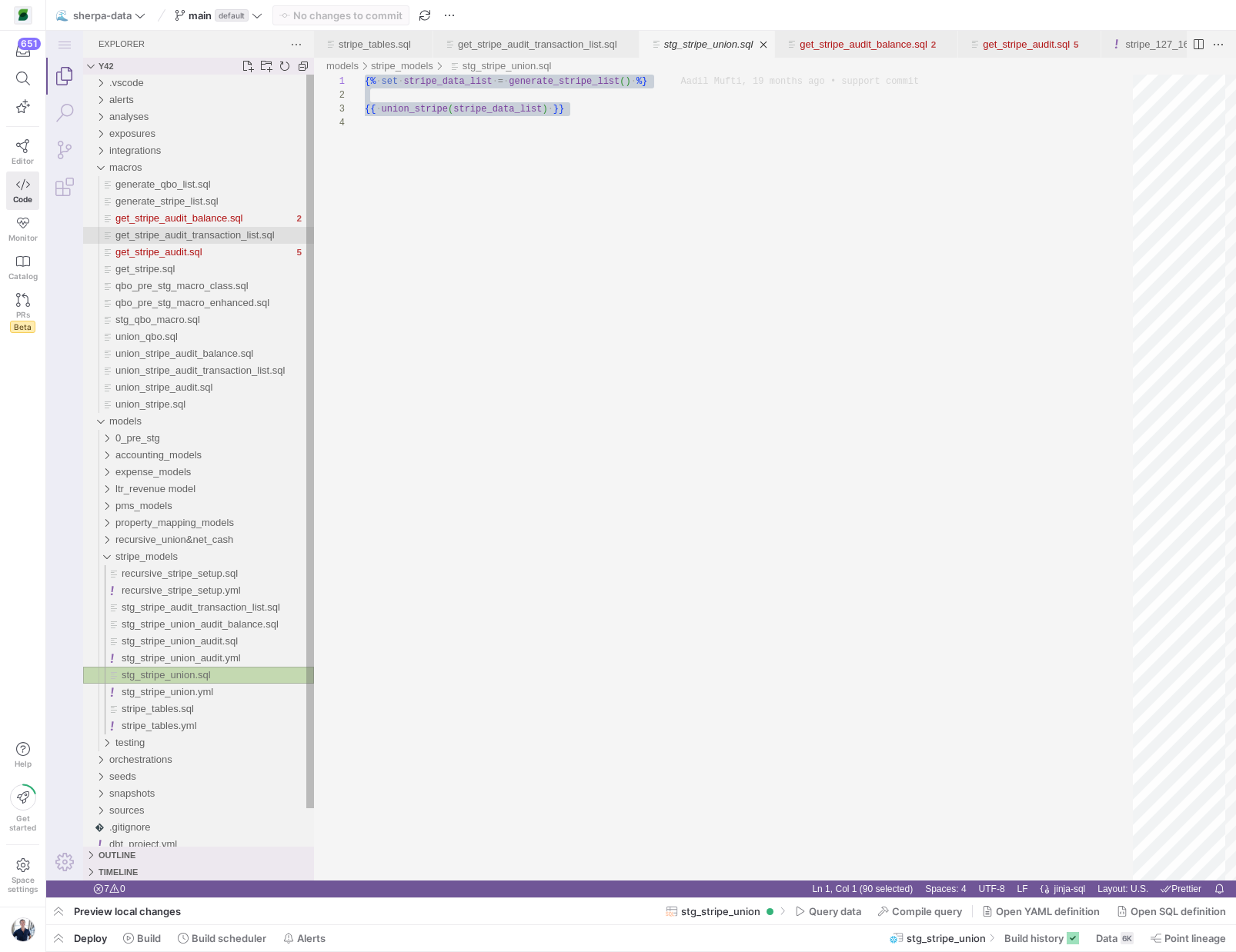
click at [156, 238] on span "get_stripe_audit_transaction_list.sql" at bounding box center [194, 235] width 160 height 12
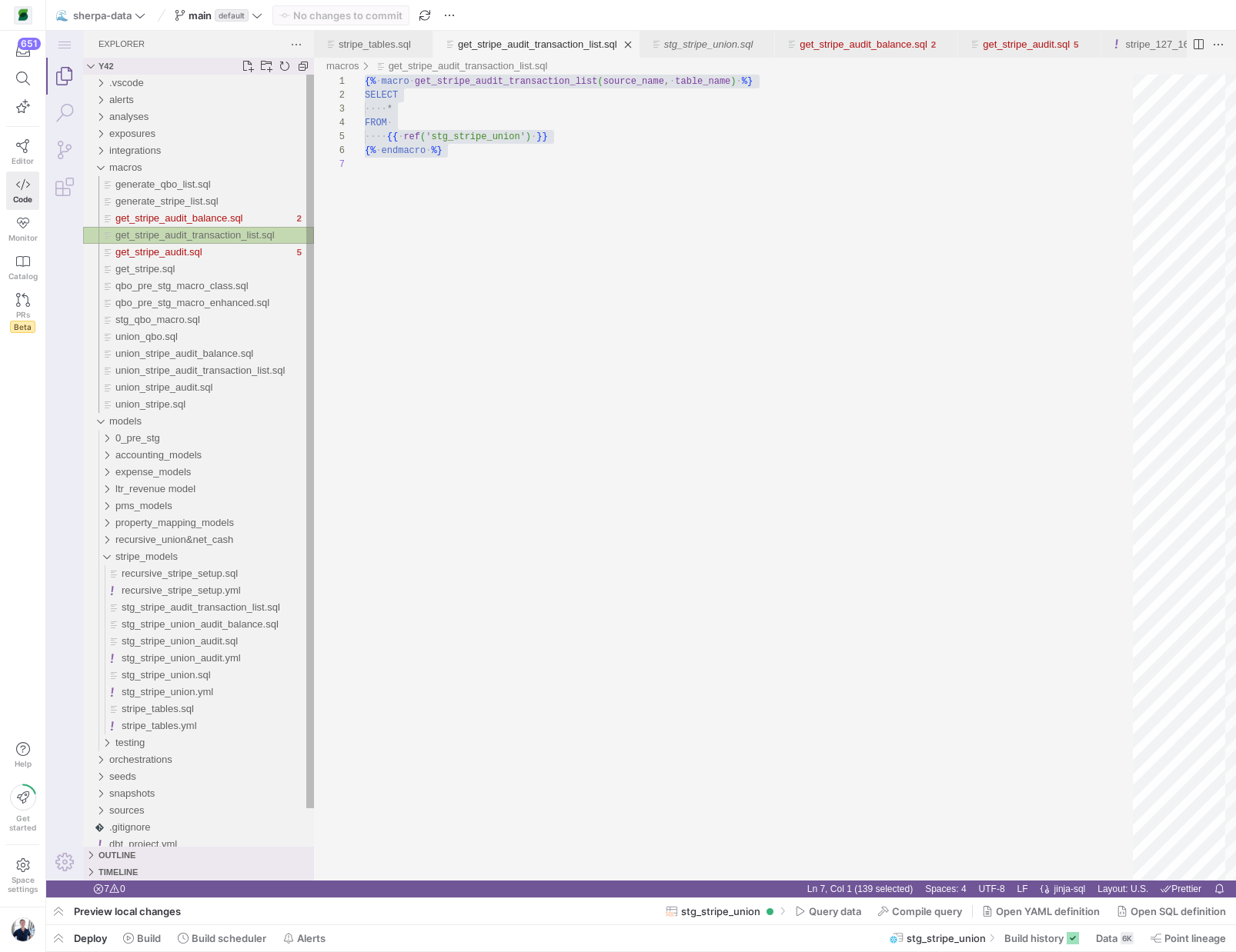
scroll to position [83, 0]
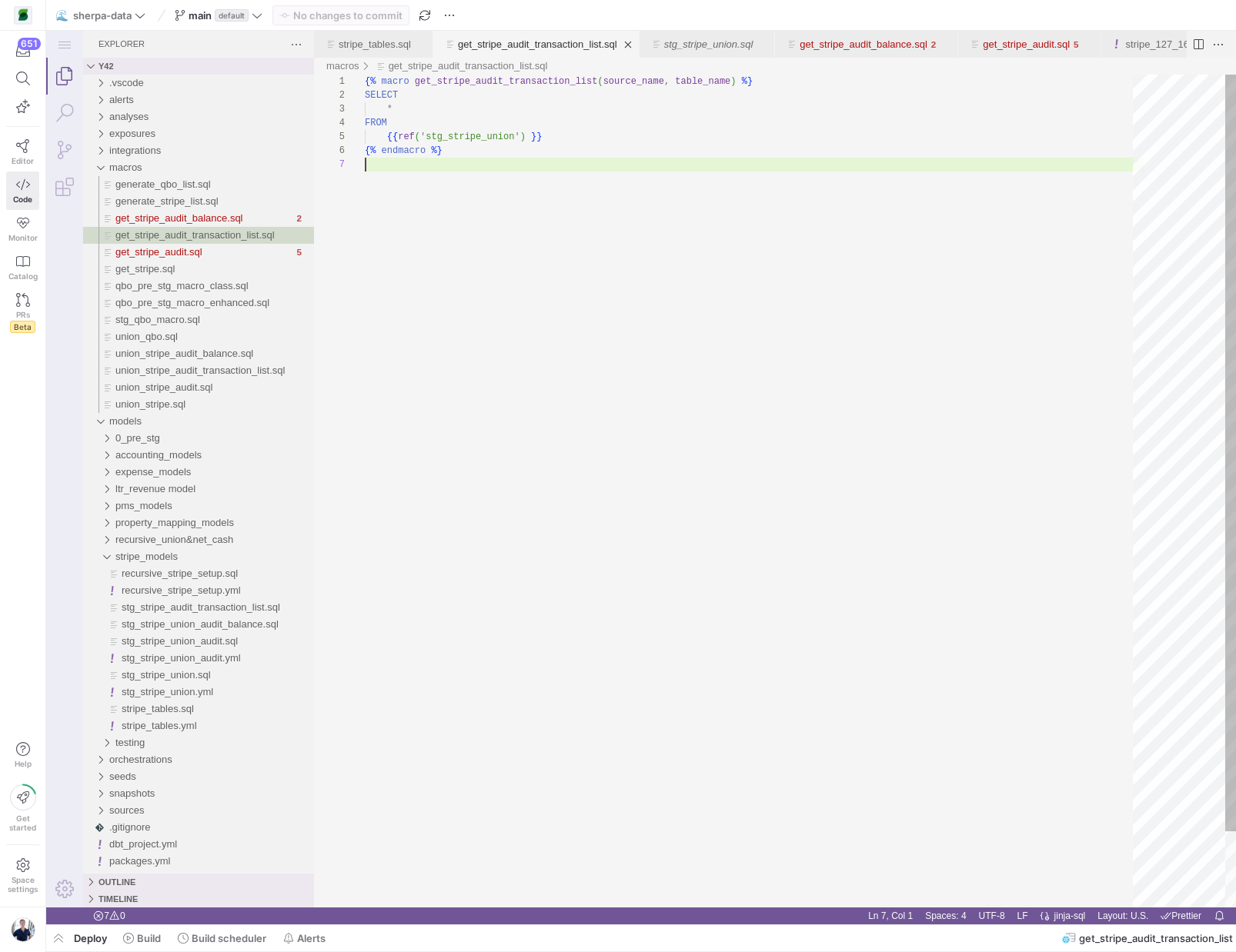
click at [536, 214] on div "{% macro get_stripe_audit_transaction_list ( source_name , table_name ) %} SELE…" at bounding box center [754, 533] width 779 height 916
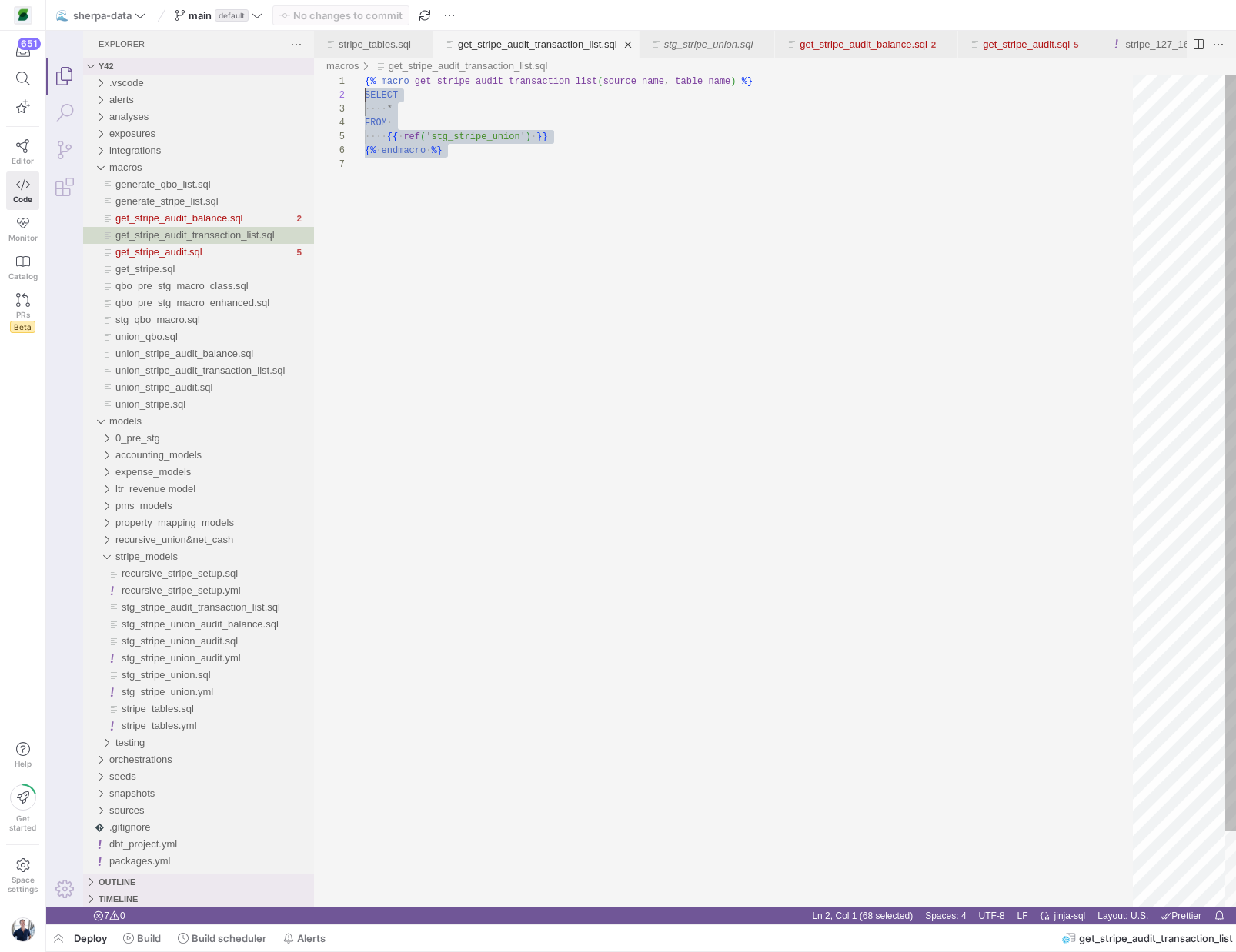
scroll to position [0, 0]
drag, startPoint x: 536, startPoint y: 214, endPoint x: 320, endPoint y: 83, distance: 252.6
click at [320, 80] on div "1 2 3 4 5 6 7 {% ·‌ macro ·‌ get_stripe_audit_transaction_list ( source_name , …" at bounding box center [774, 491] width 922 height 833
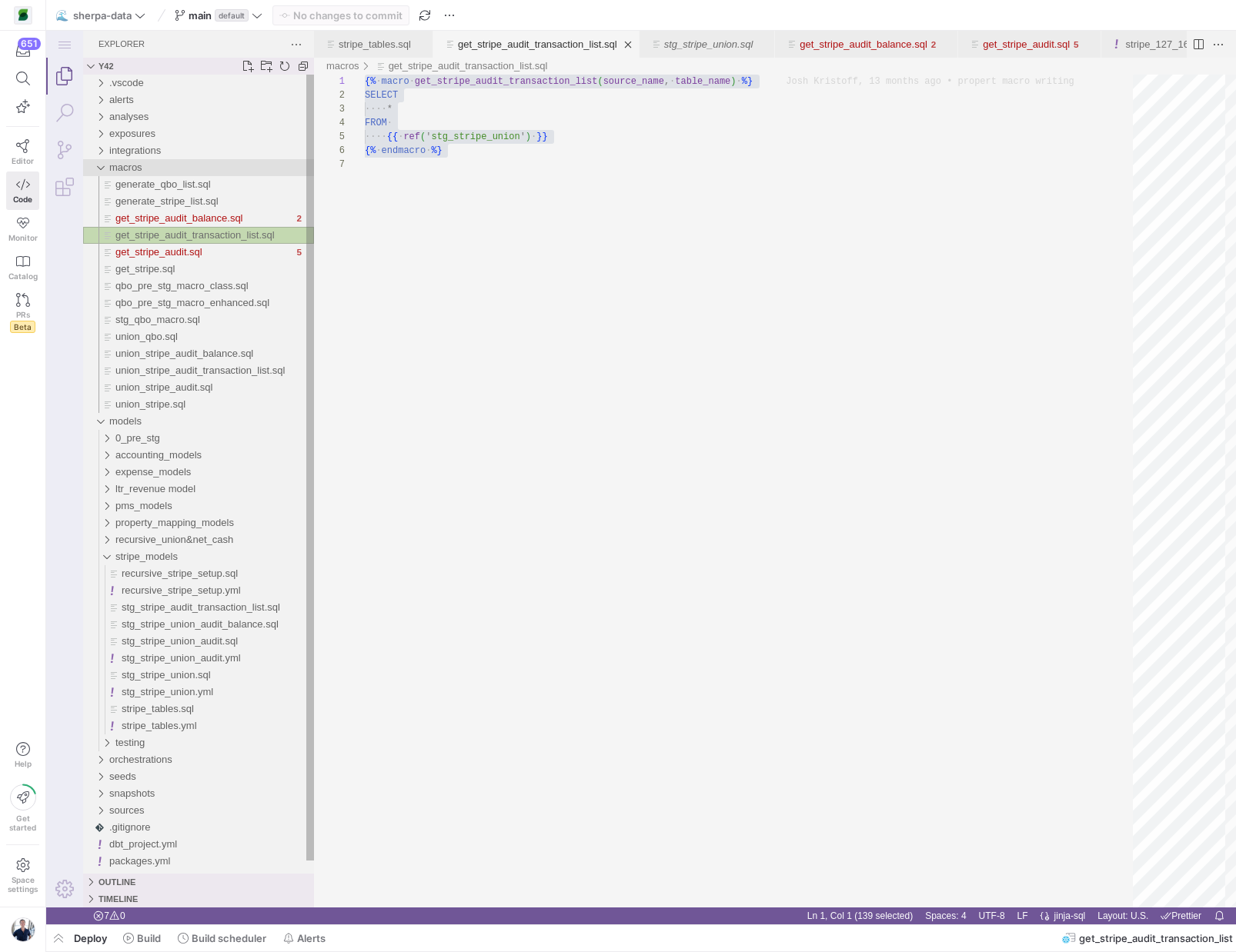
click at [164, 171] on div "macros" at bounding box center [211, 168] width 204 height 17
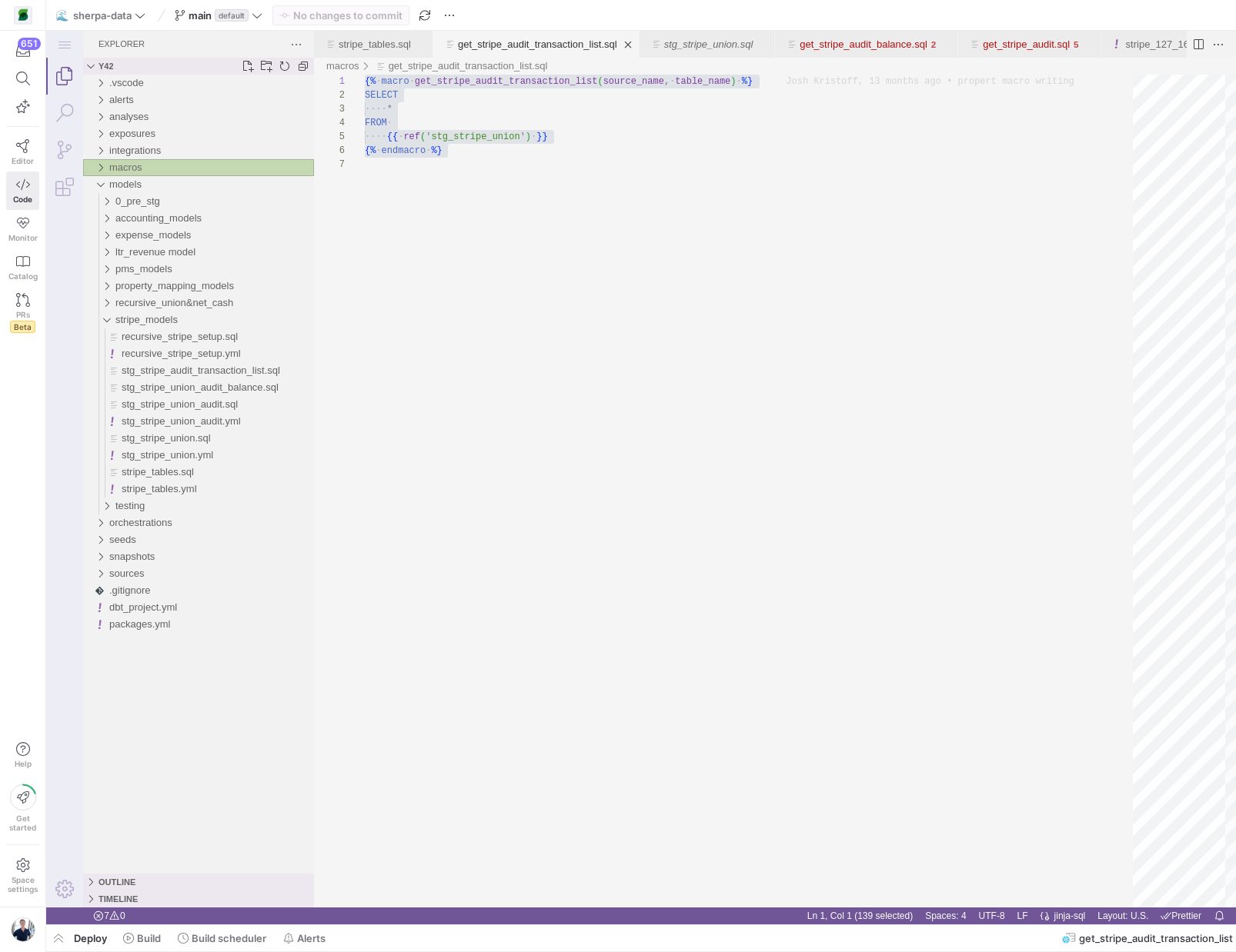
click at [172, 168] on div "macros" at bounding box center [211, 168] width 204 height 17
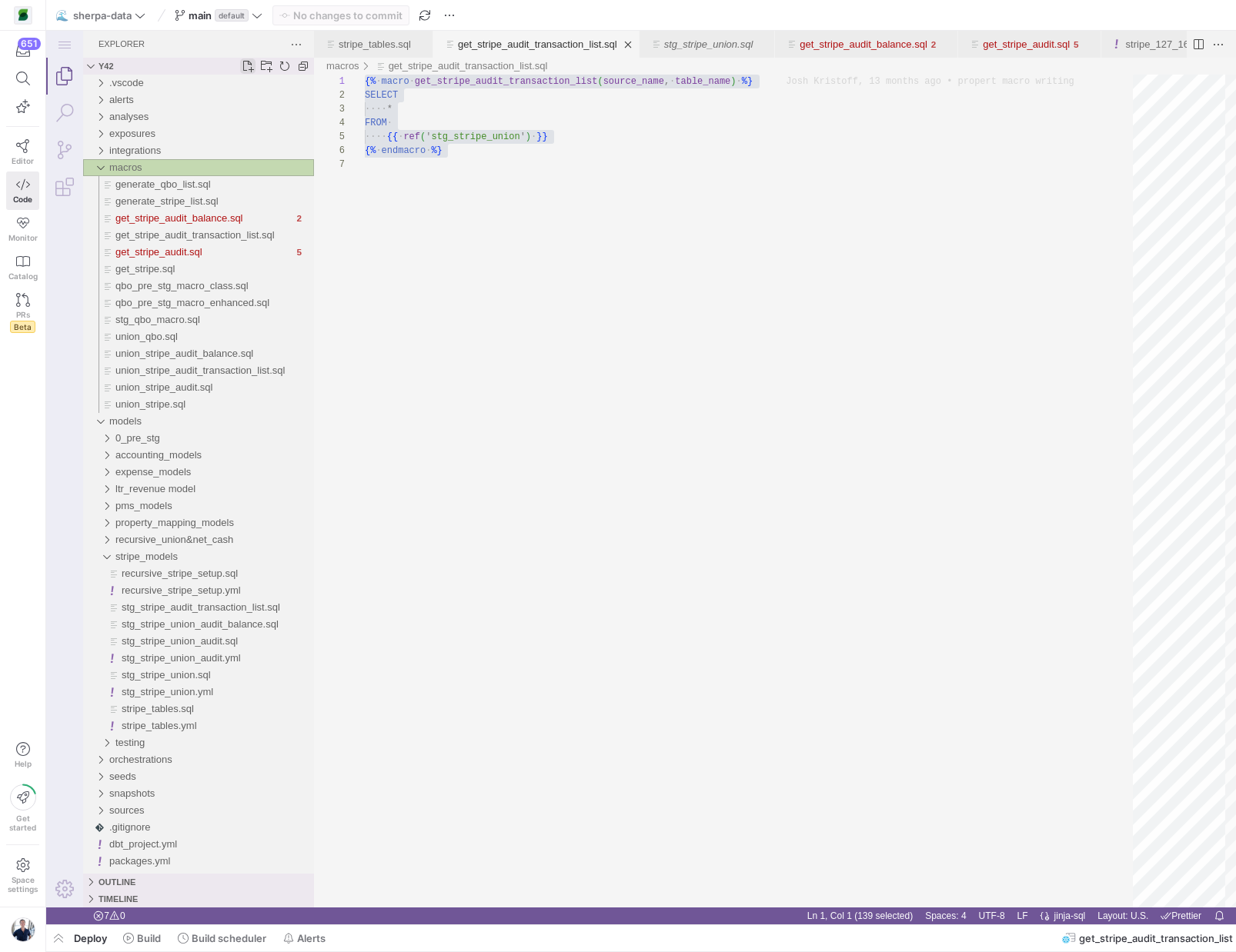
click at [249, 70] on link "New File..." at bounding box center [248, 66] width 16 height 16
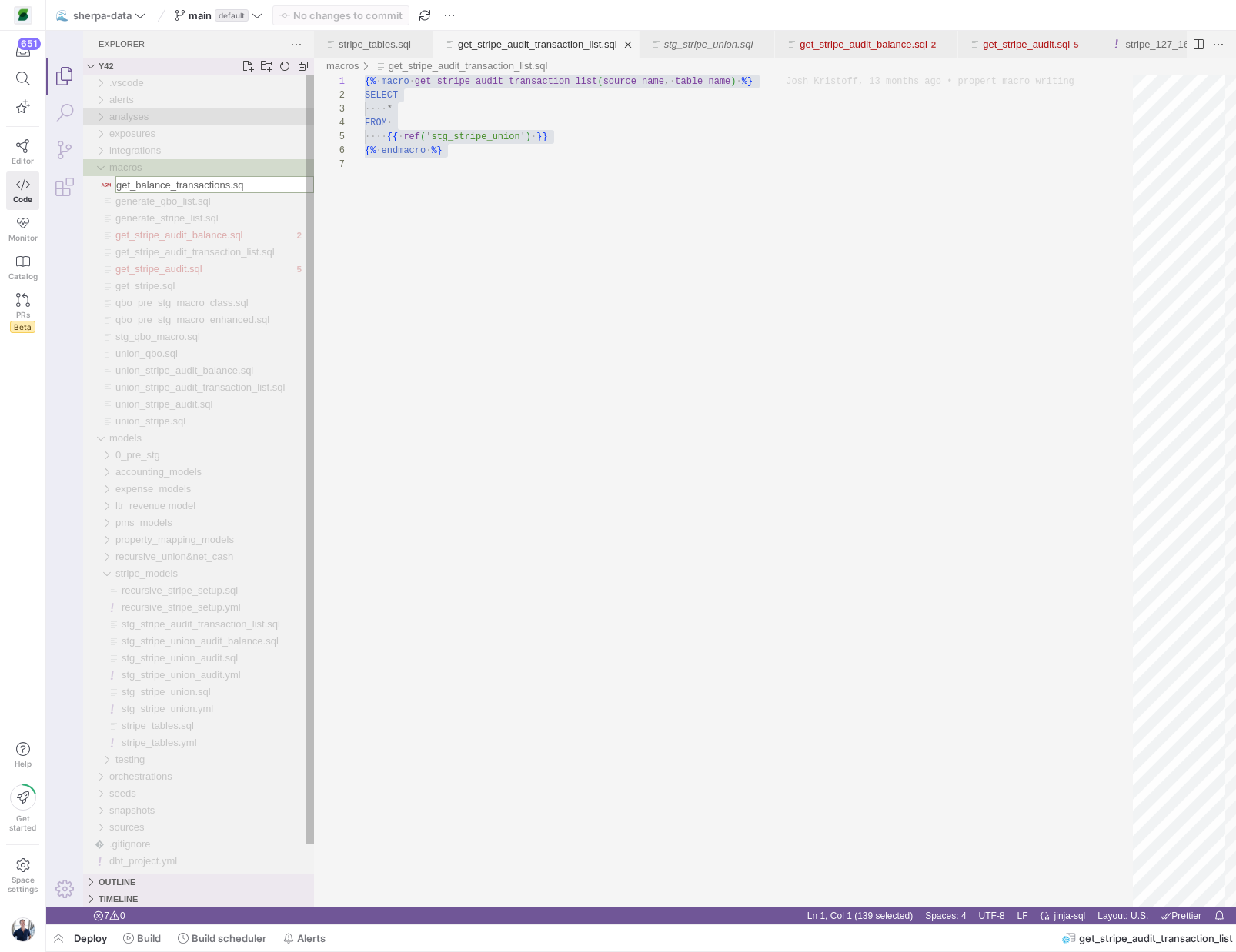
type input "get_balance_transactions.sql"
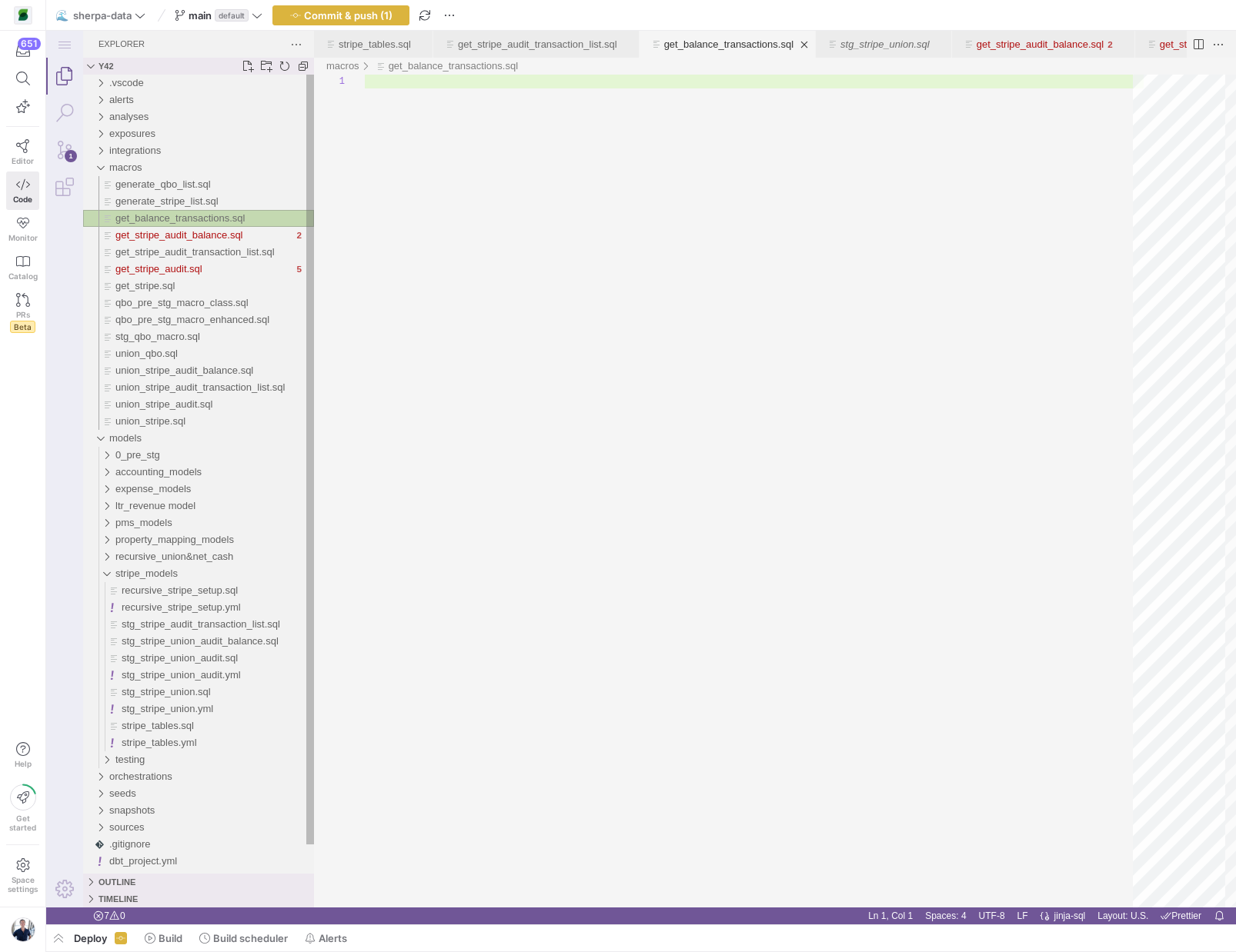
click at [177, 219] on span "get_balance_transactions.sql" at bounding box center [180, 218] width 129 height 12
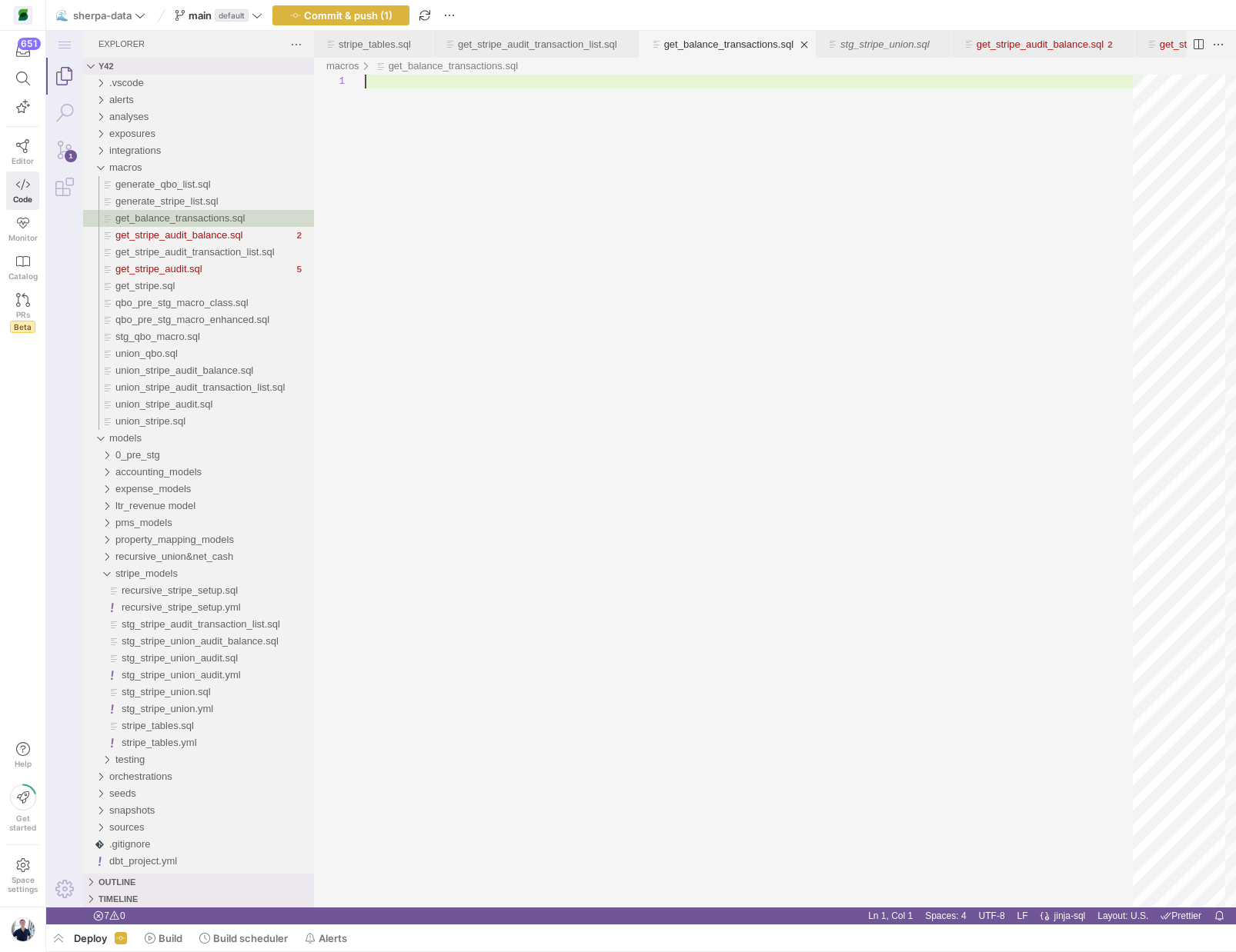
click at [416, 86] on div "get_balance_transactions.sql" at bounding box center [754, 491] width 779 height 833
paste textarea "{% endif %} ({{ query }}) {% endfor %} {% endmacro %}"
type textarea "{% endif %} ({{ query }}) {% endfor %} {% endmacro %}"
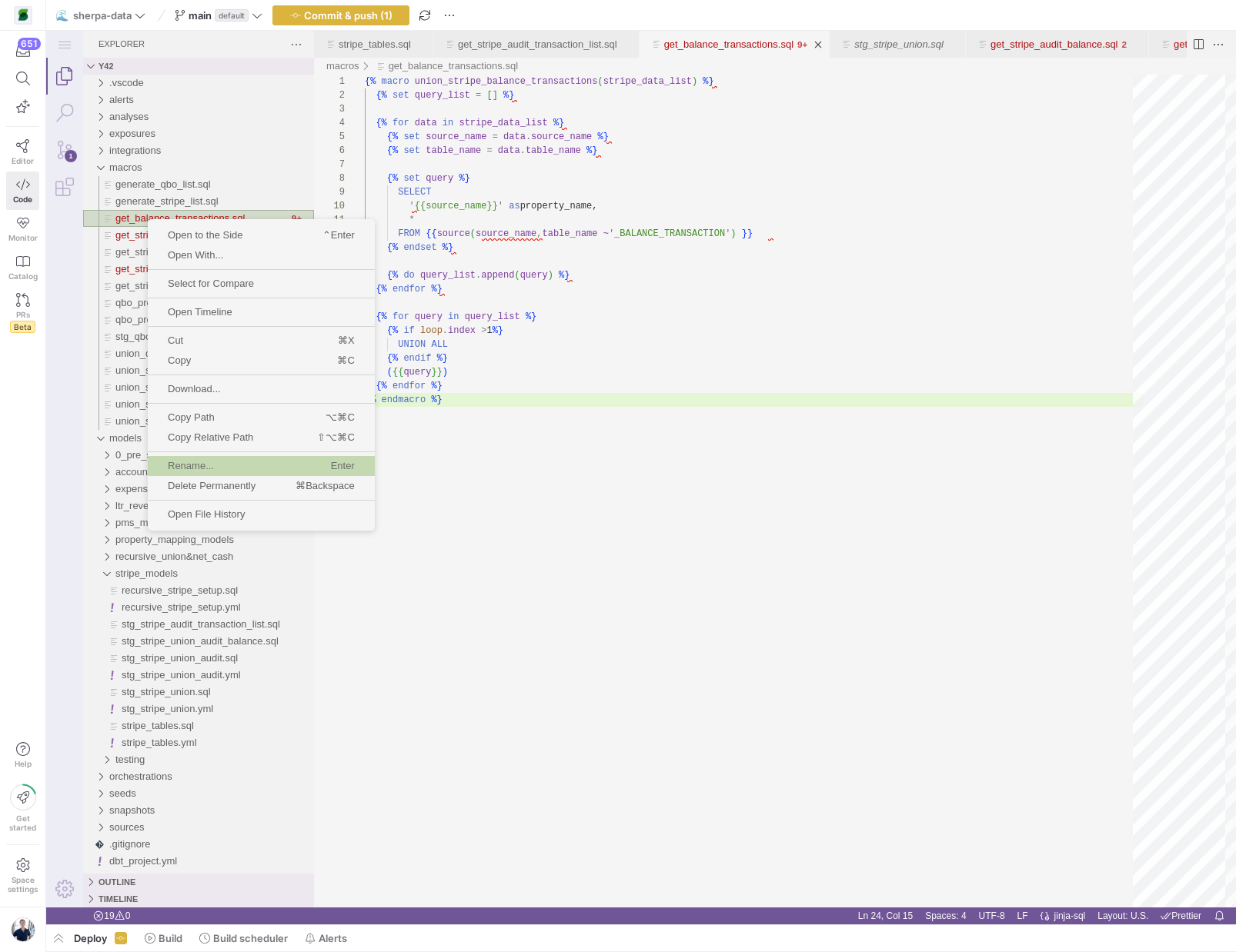
click at [193, 461] on span "Rename..." at bounding box center [203, 466] width 111 height 10
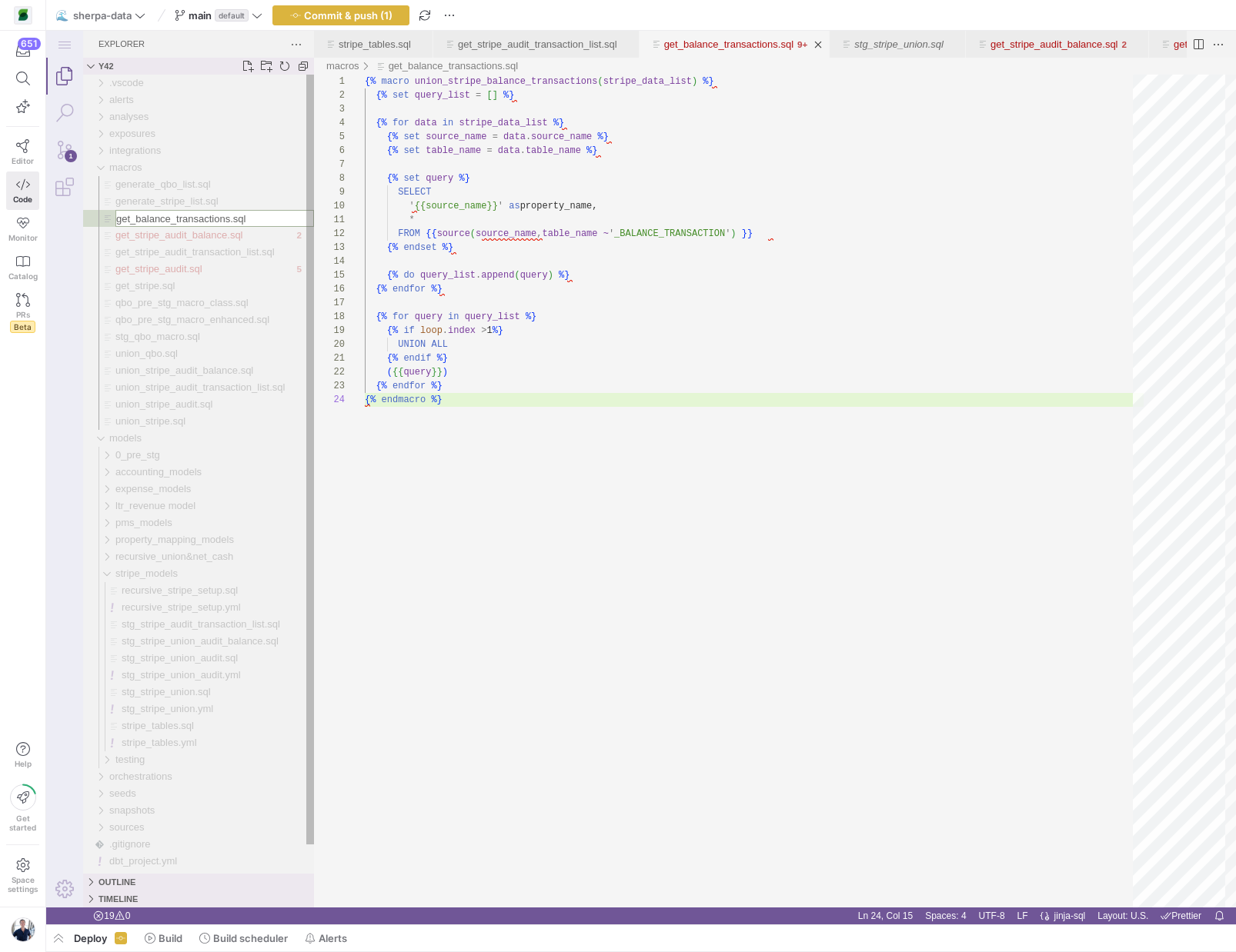
click at [139, 218] on input "get_balance_transactions.sql" at bounding box center [214, 219] width 197 height 16
type input "get_stripe_balance_transactions.sql"
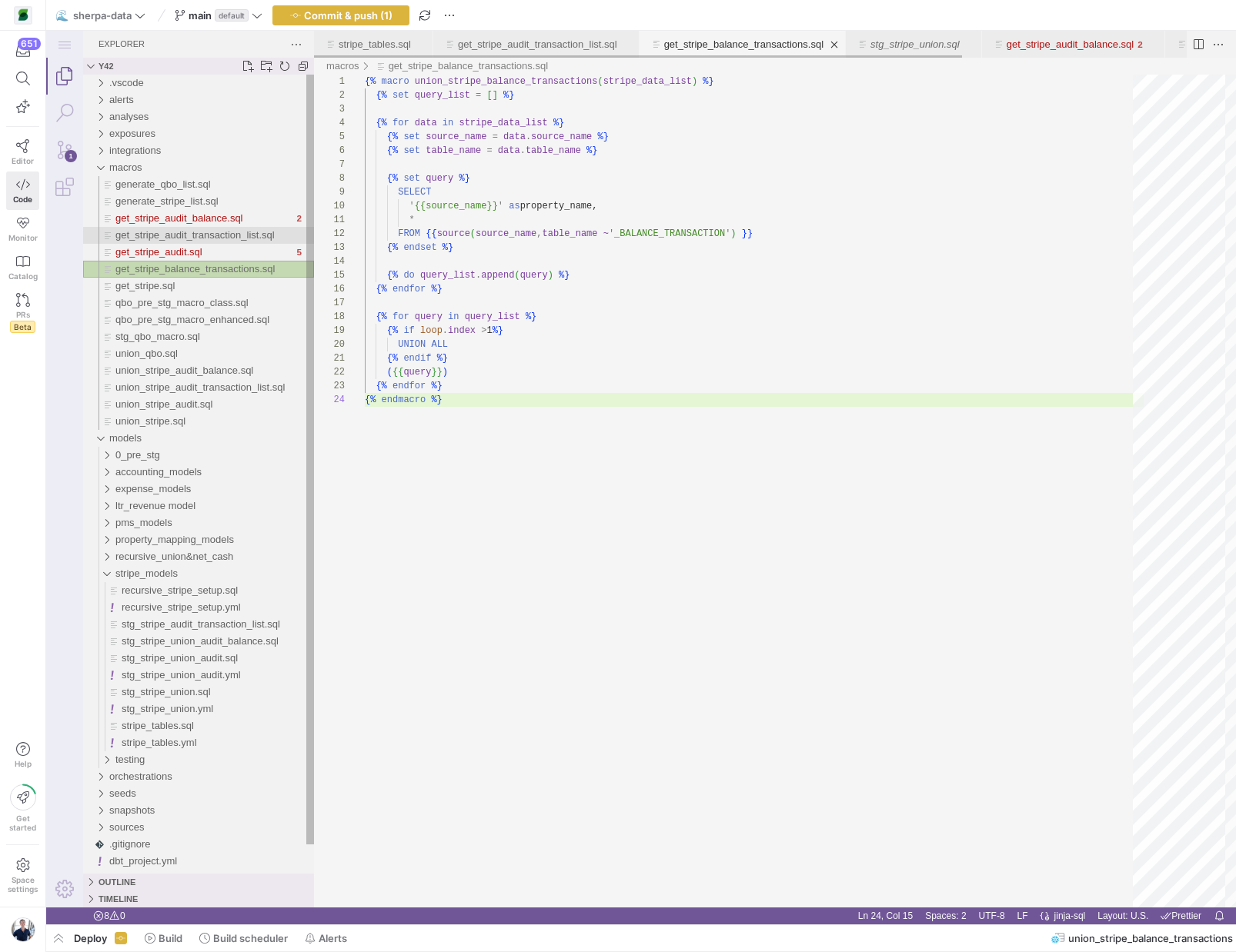
scroll to position [42, 77]
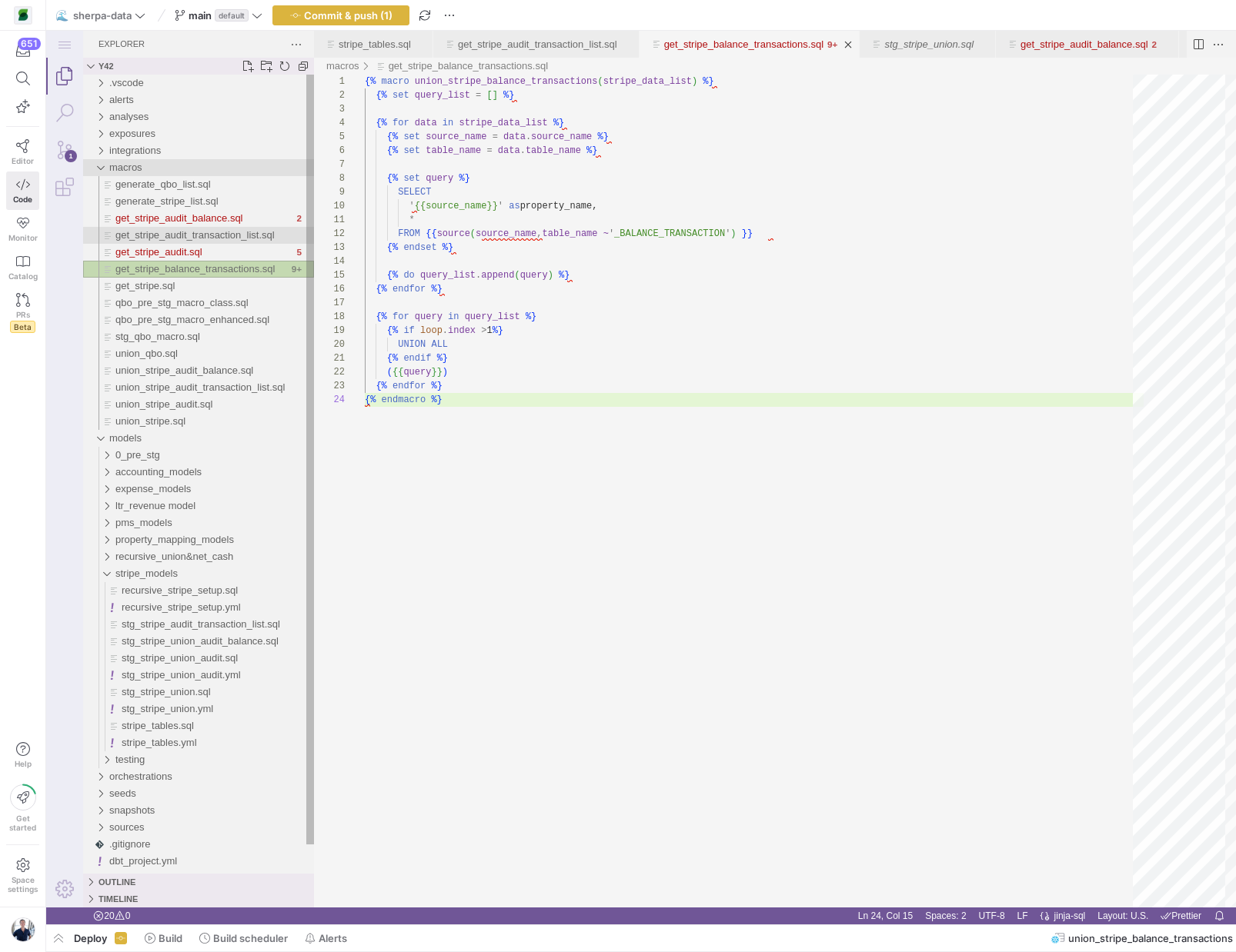
click at [221, 167] on div "macros" at bounding box center [211, 168] width 204 height 17
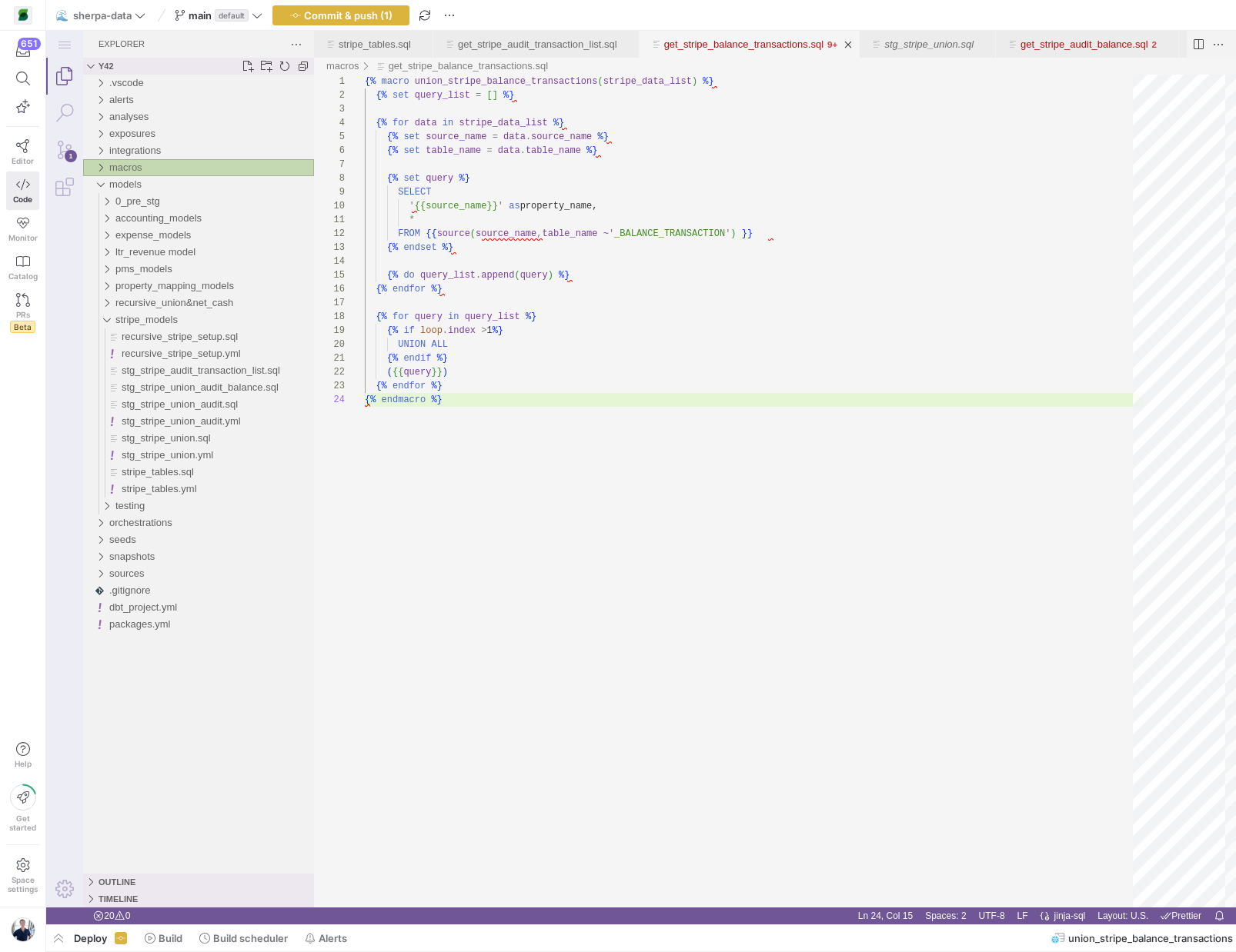
click at [210, 169] on div "macros" at bounding box center [211, 168] width 204 height 17
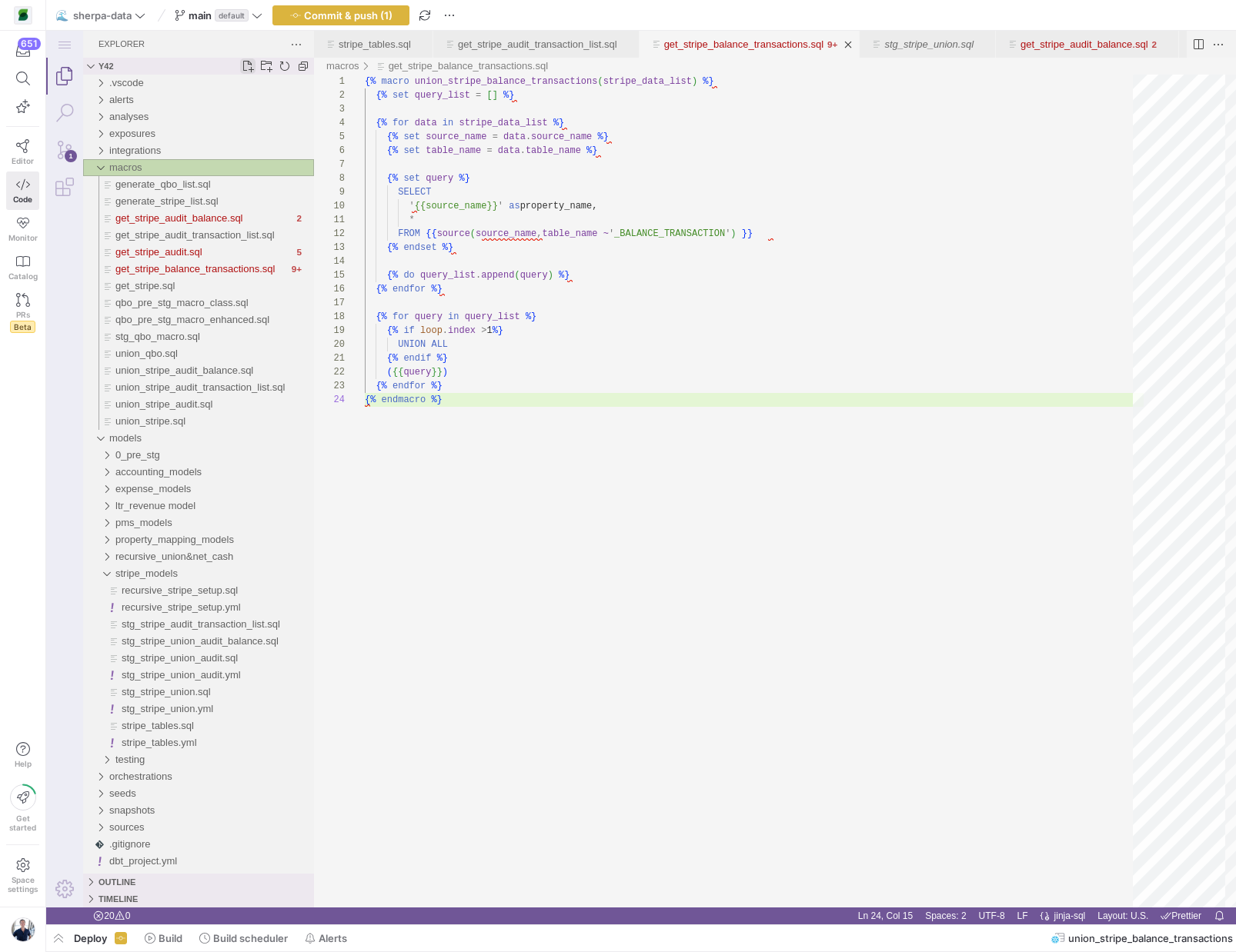
click at [249, 66] on link "New File..." at bounding box center [248, 66] width 16 height 16
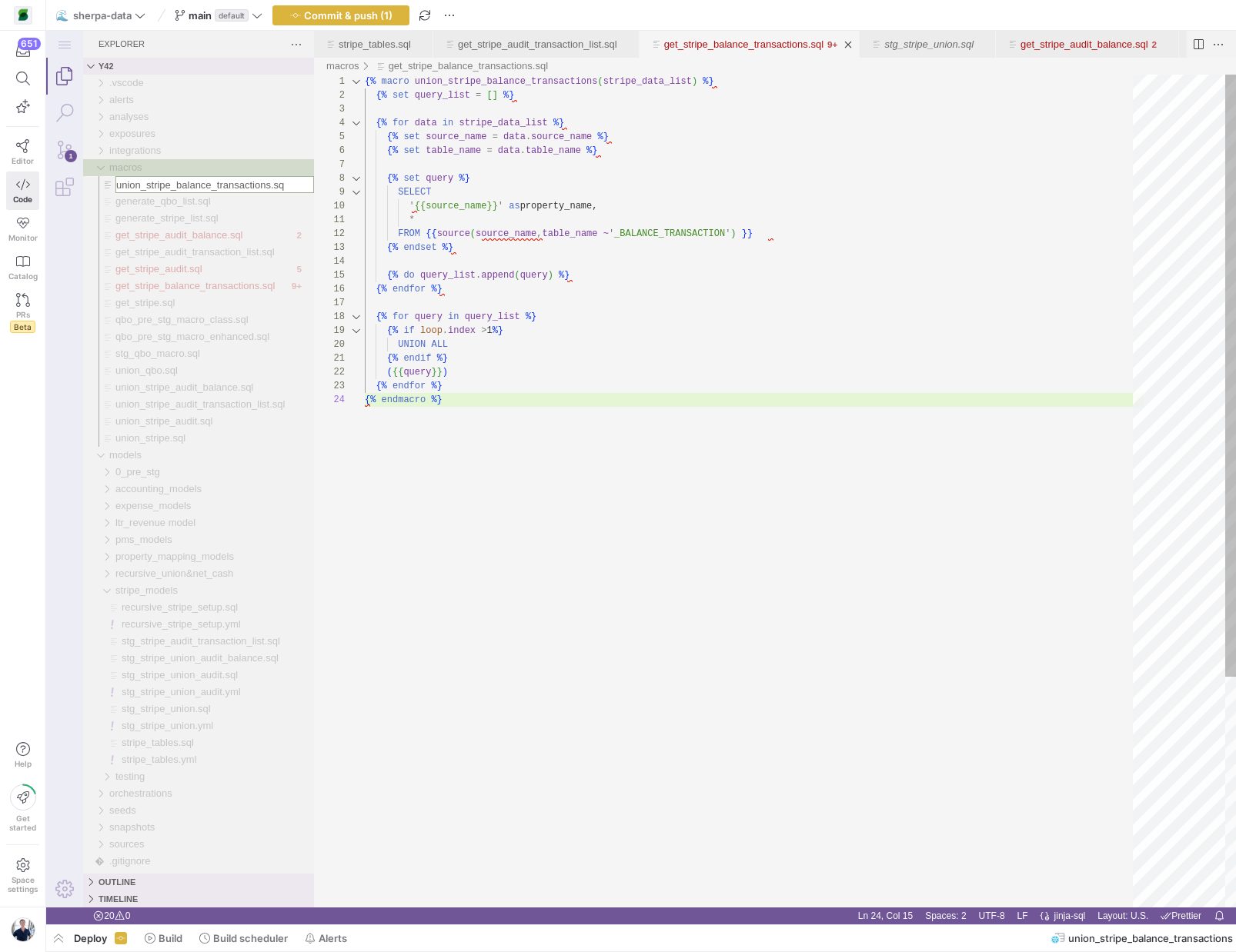
type input "union_stripe_balance_transactions.sql"
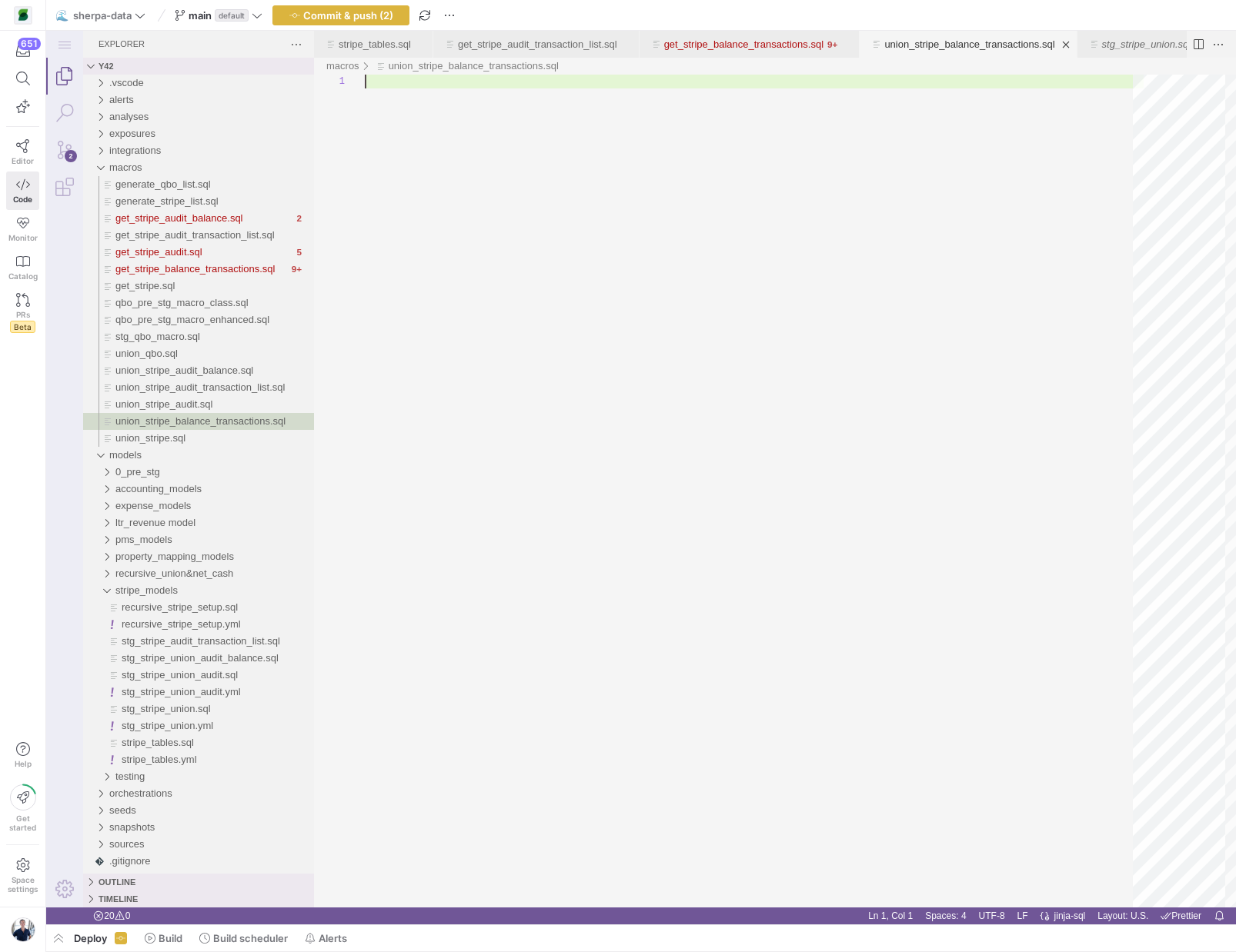
click at [472, 246] on div "union_stripe_balance_transactions.sql" at bounding box center [754, 491] width 779 height 833
click at [399, 86] on div "union_stripe_balance_transactions.sql" at bounding box center [754, 491] width 779 height 833
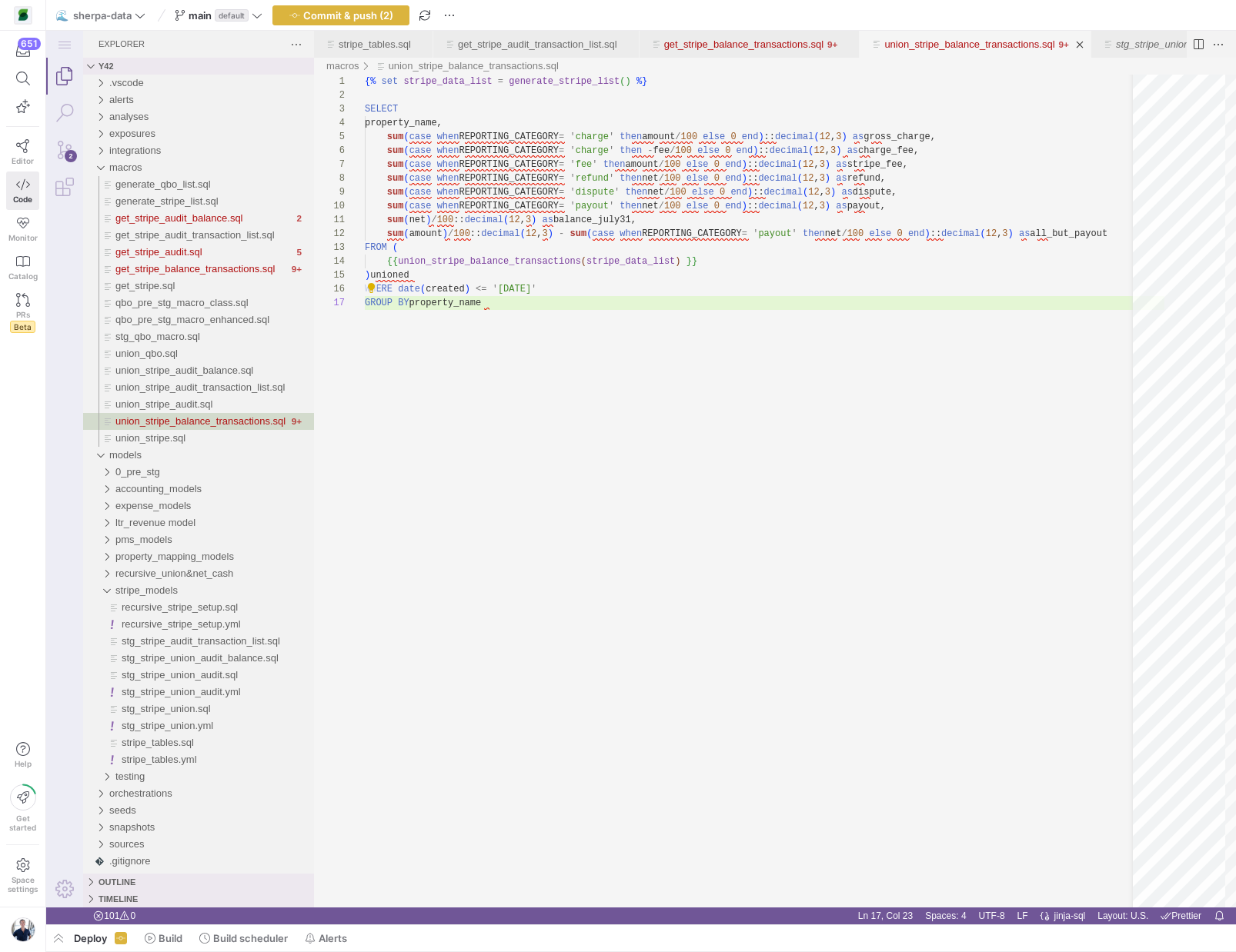
scroll to position [0, 122]
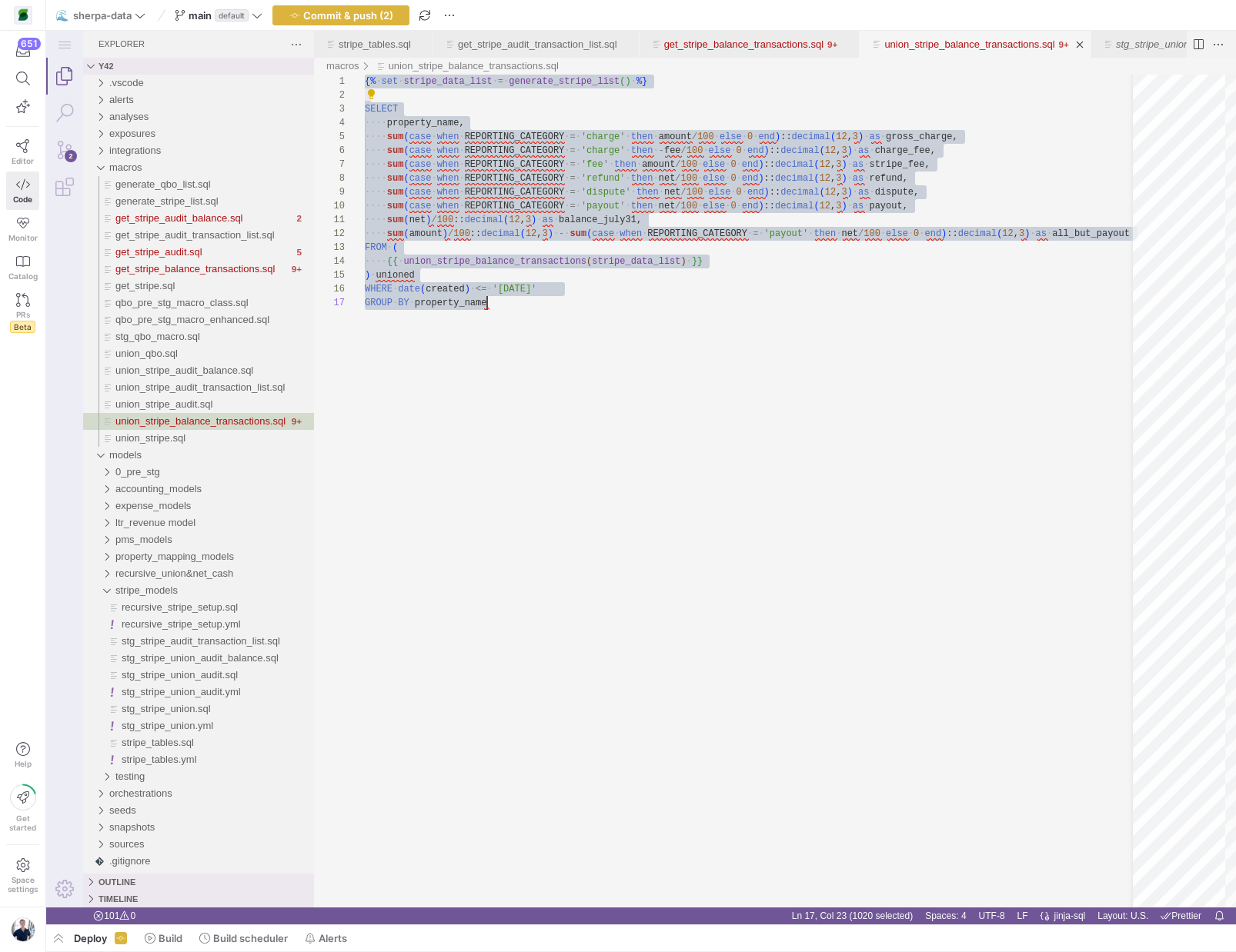
paste textarea "* FROM ( {{ union_stripe_balance_transactions(stripe_data_list) }} ) unioned WH…"
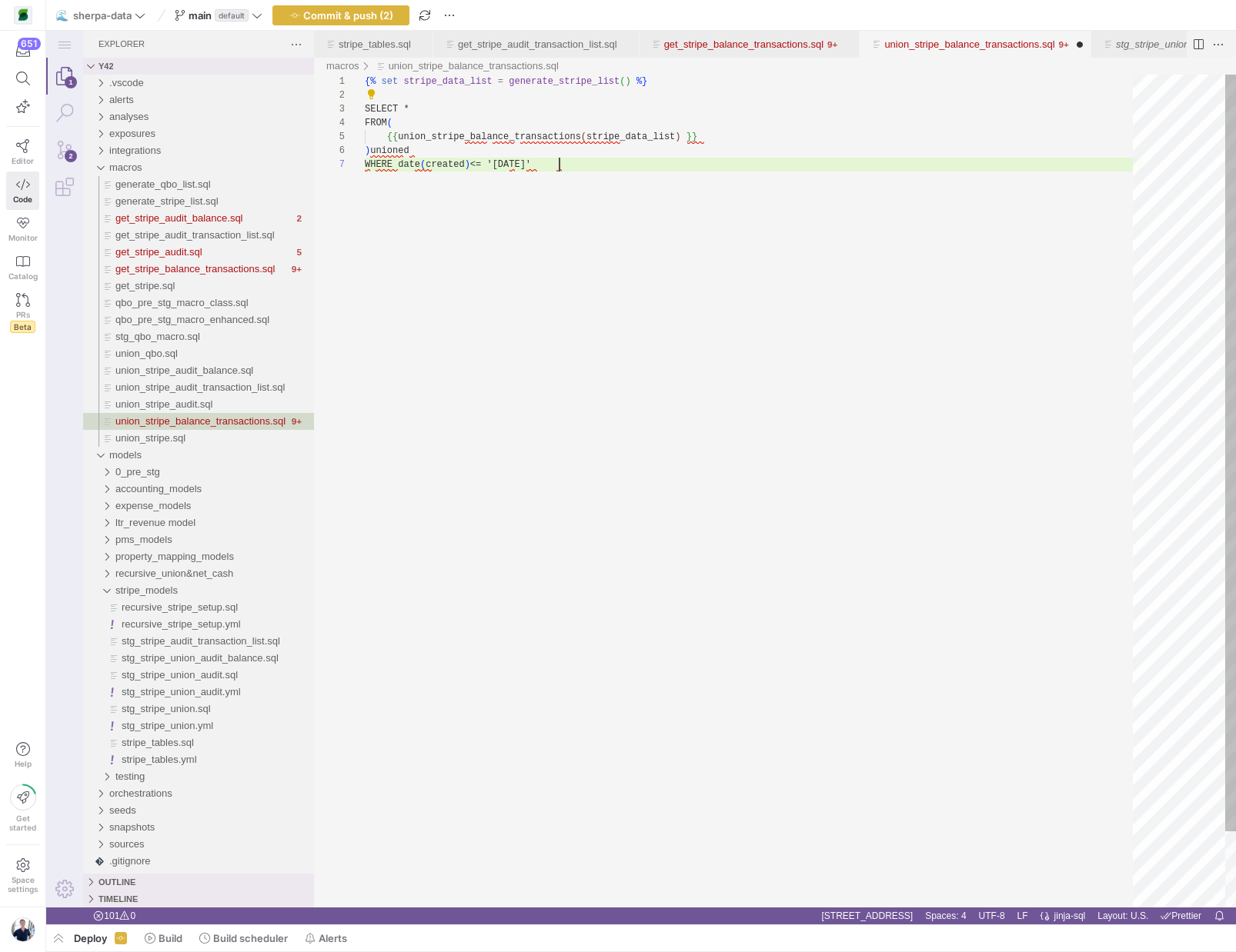
scroll to position [83, 194]
click at [444, 197] on div "{% set stripe_data_list = generate_stripe_list ( ) %} SELECT * FROM ( {{ union_…" at bounding box center [754, 533] width 779 height 916
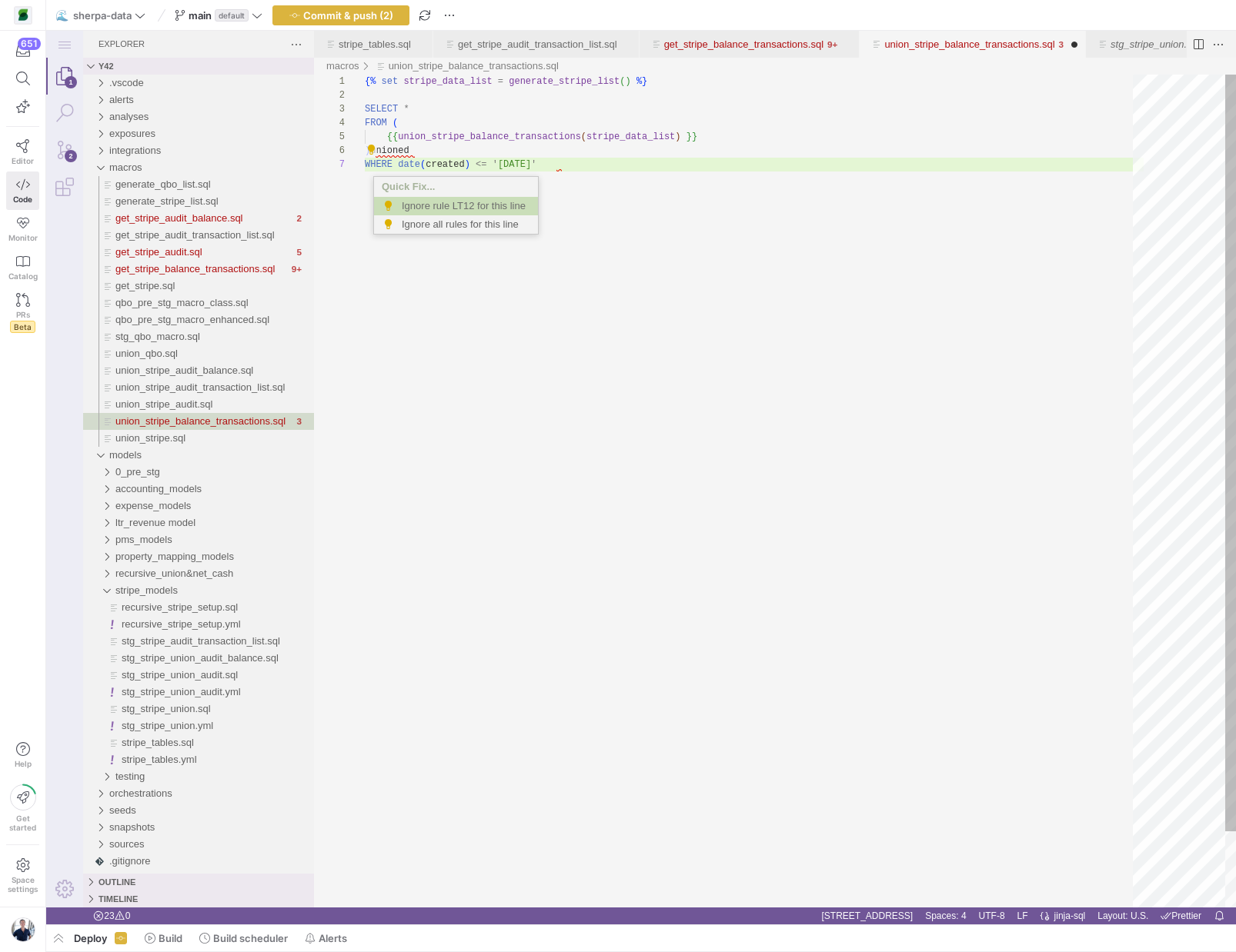
click at [373, 149] on div "1 2 3 4 5 6 7 {% set stripe_data_list = generate_stripe_list ( ) %} SELECT * FR…" at bounding box center [774, 491] width 922 height 833
click at [421, 206] on span "Ignore rule LT12 for this line" at bounding box center [466, 206] width 129 height 19
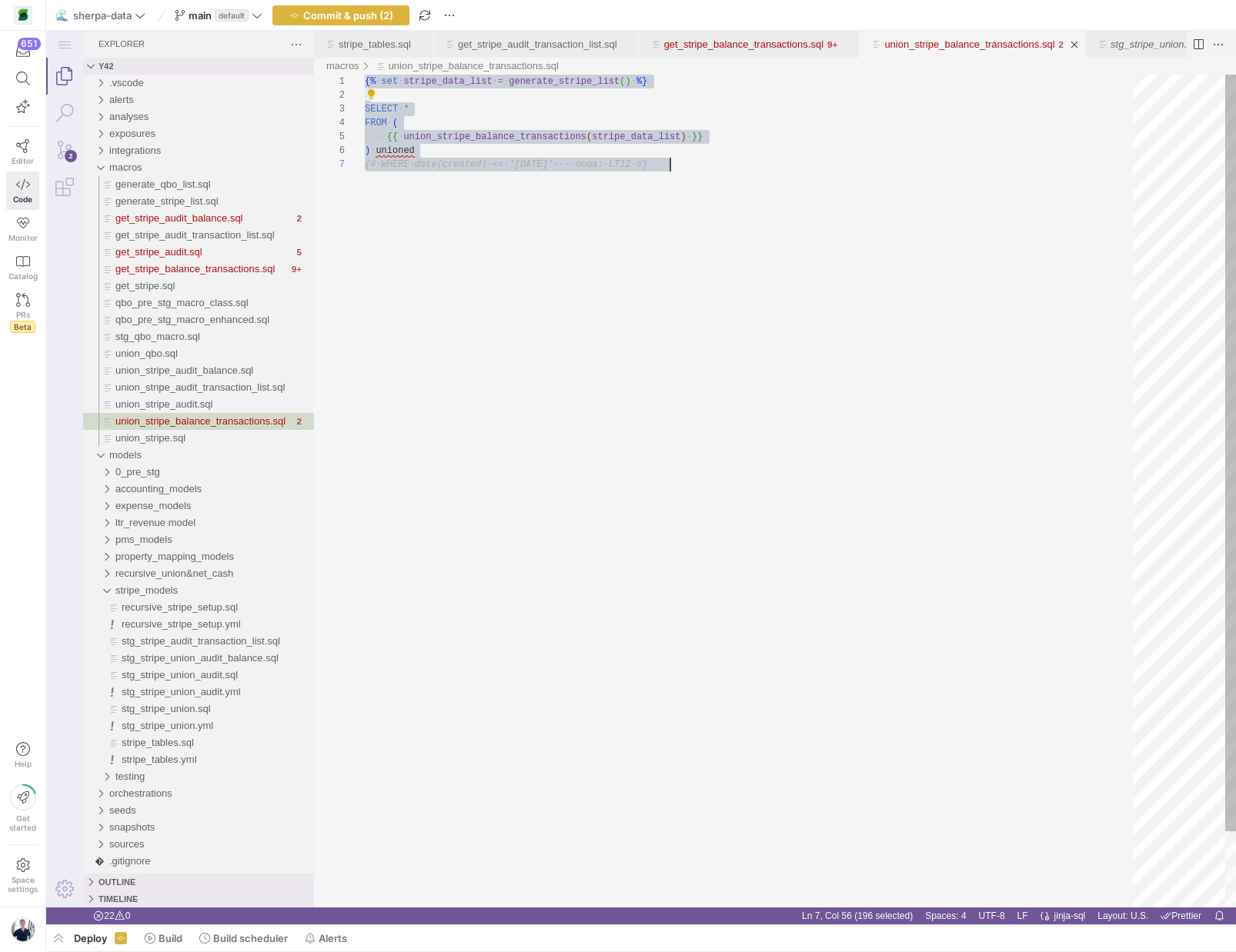
paste textarea "{{ union_stripe_balance_transactions(stripe_data_list) }"
type textarea "{% set stripe_data_list = generate_stripe_list() %} {{ union_stripe_balance_tra…"
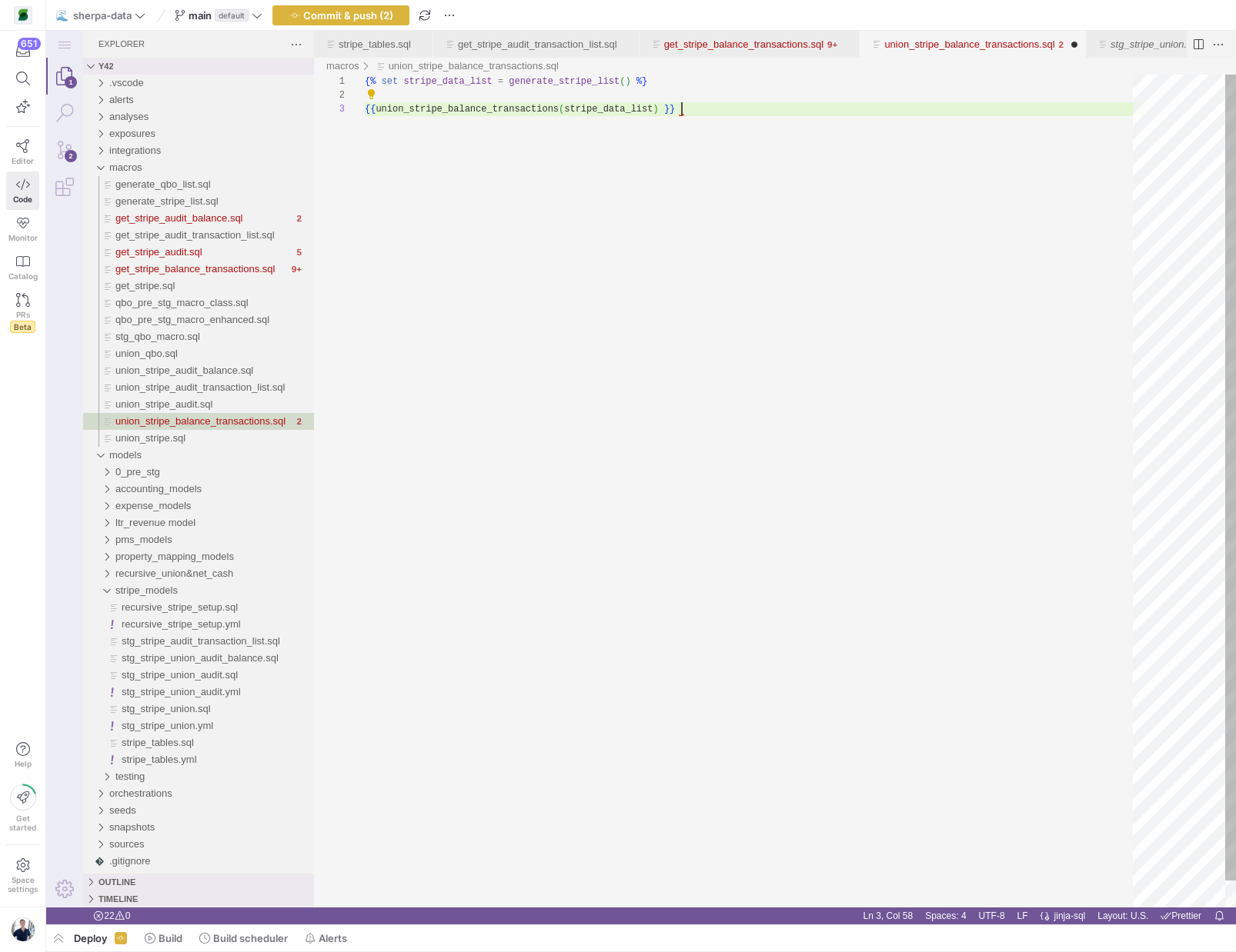
scroll to position [28, 316]
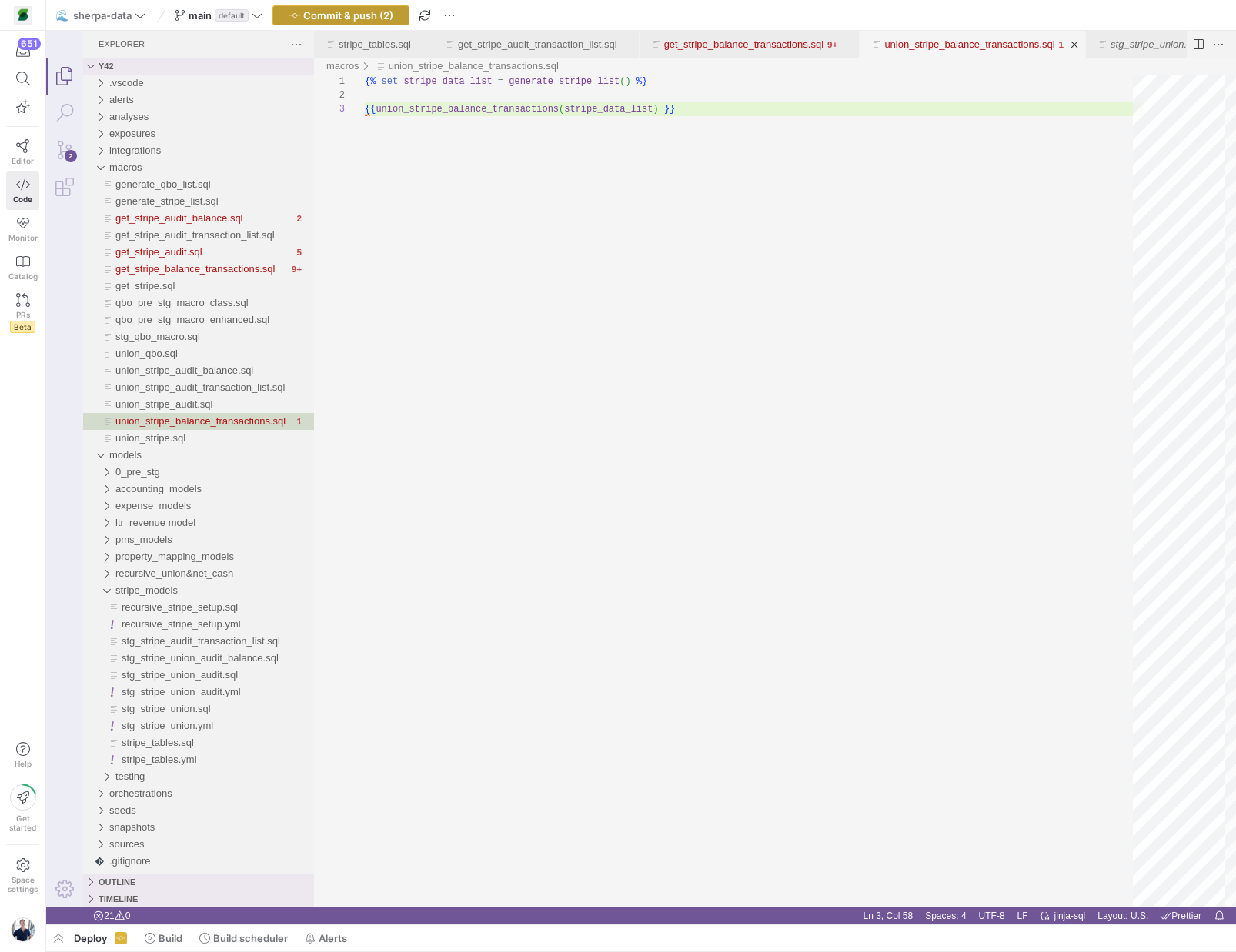
click at [359, 16] on span "Commit & push (2)" at bounding box center [348, 15] width 90 height 12
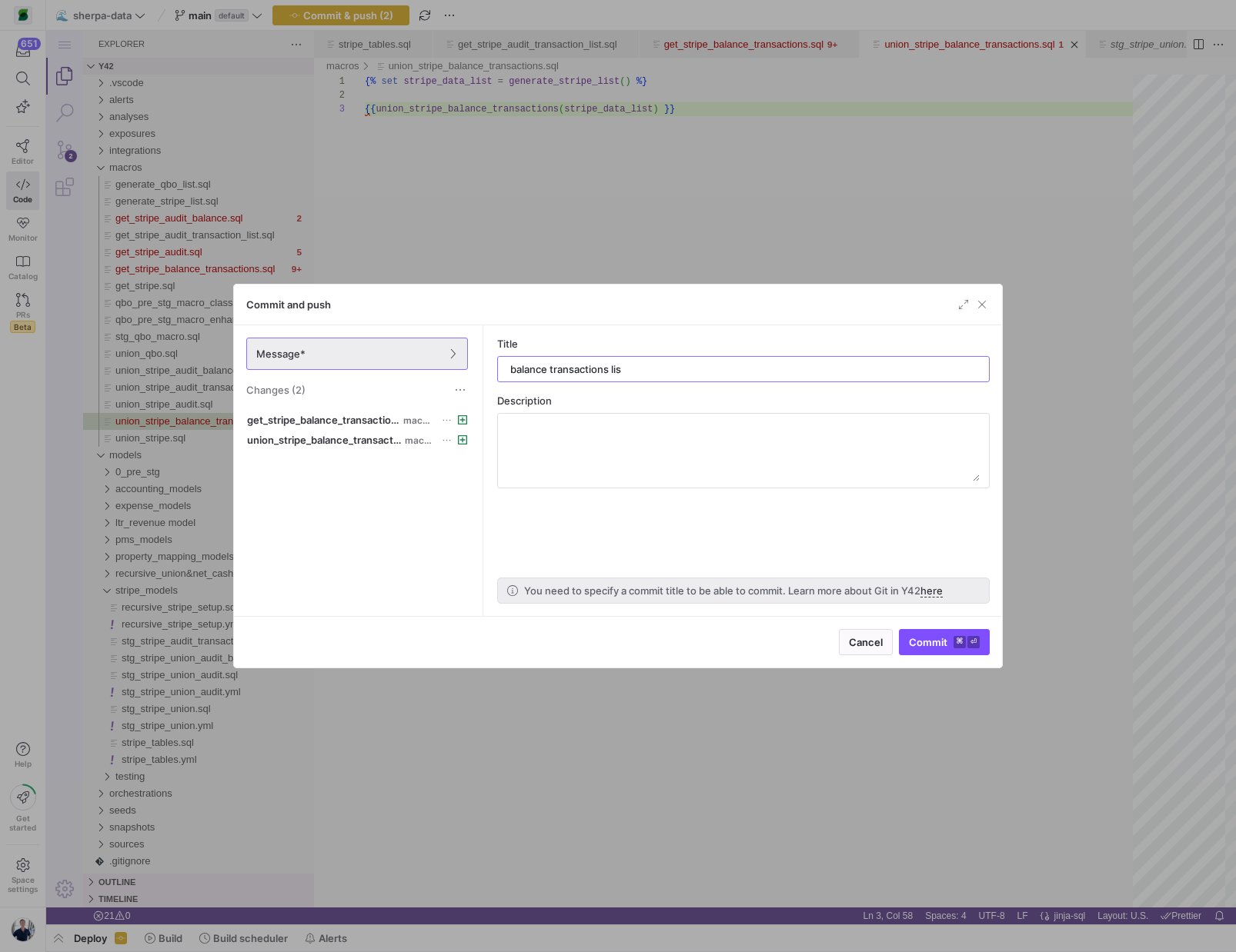
type input "balance transactions list"
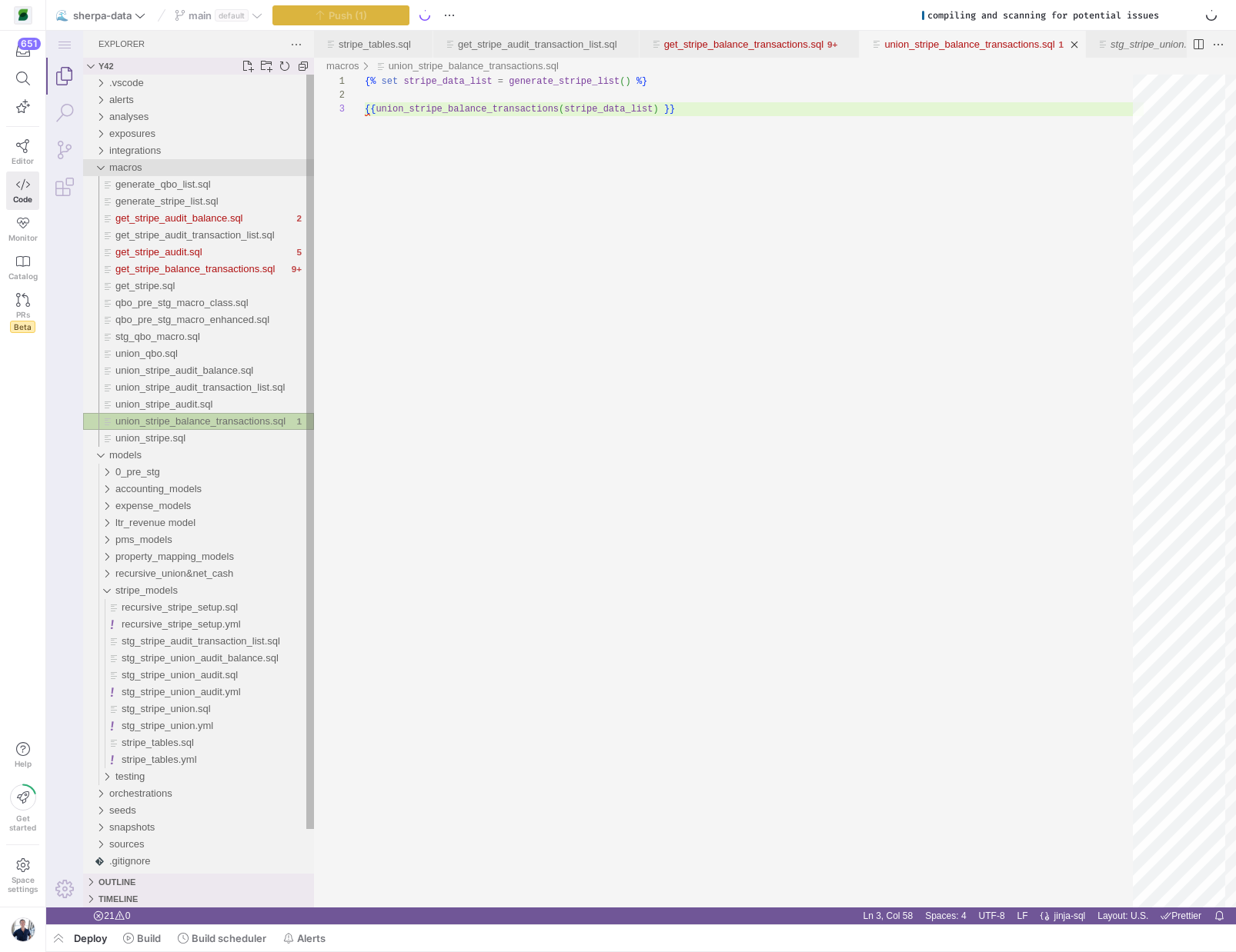
click at [101, 171] on div "macros" at bounding box center [99, 168] width 23 height 17
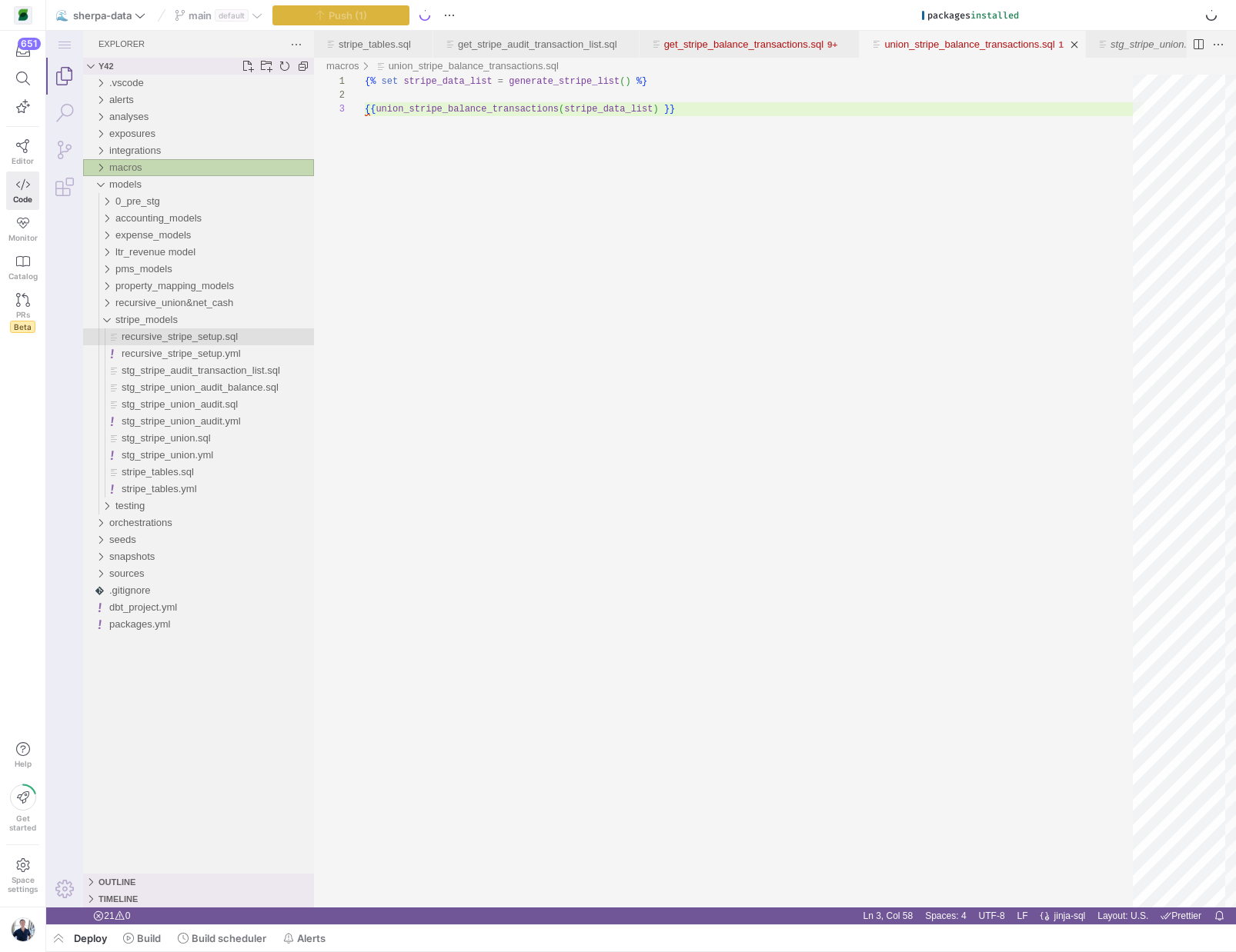
click at [132, 338] on span "recursive_stripe_setup.sql" at bounding box center [180, 337] width 116 height 12
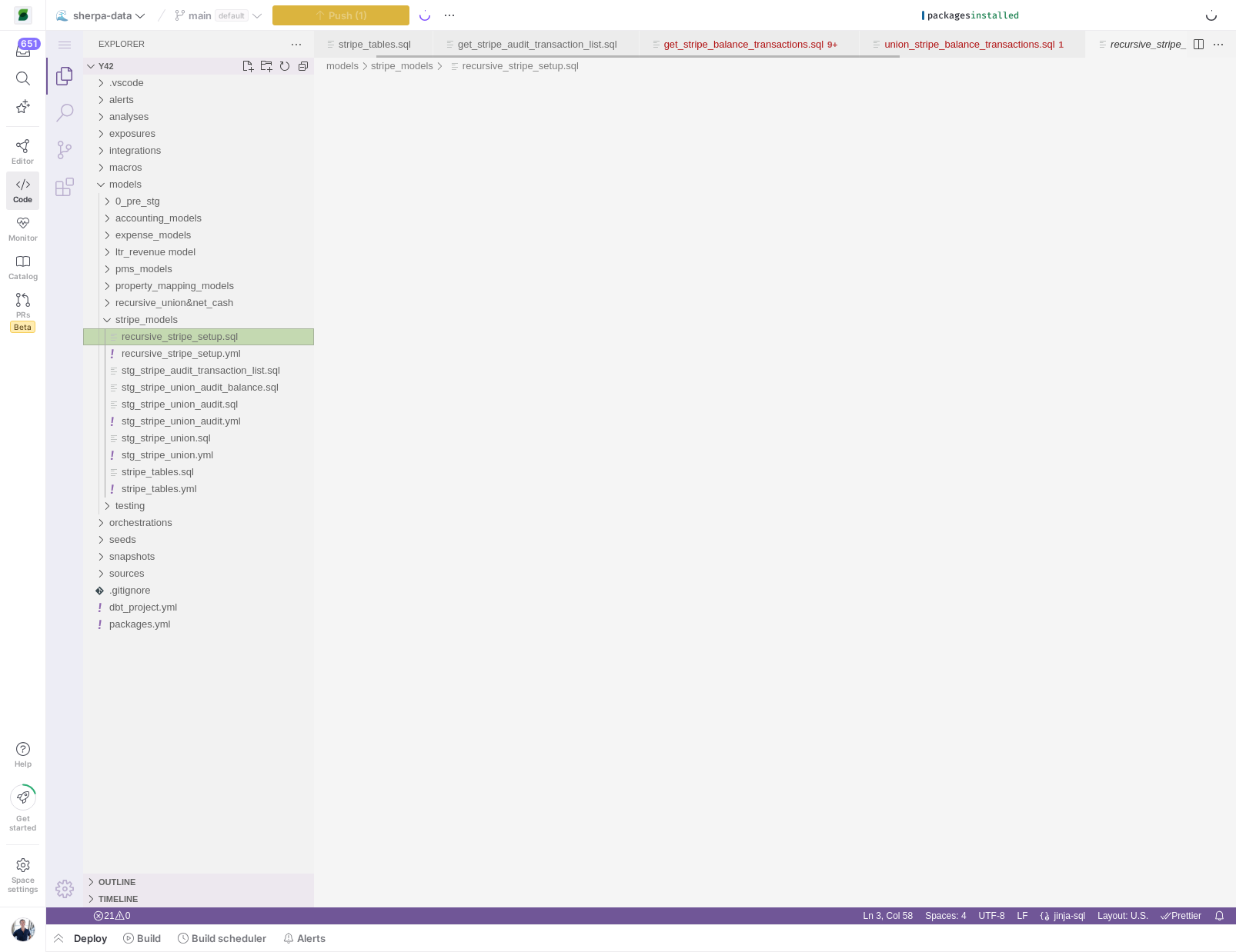
scroll to position [0, 103]
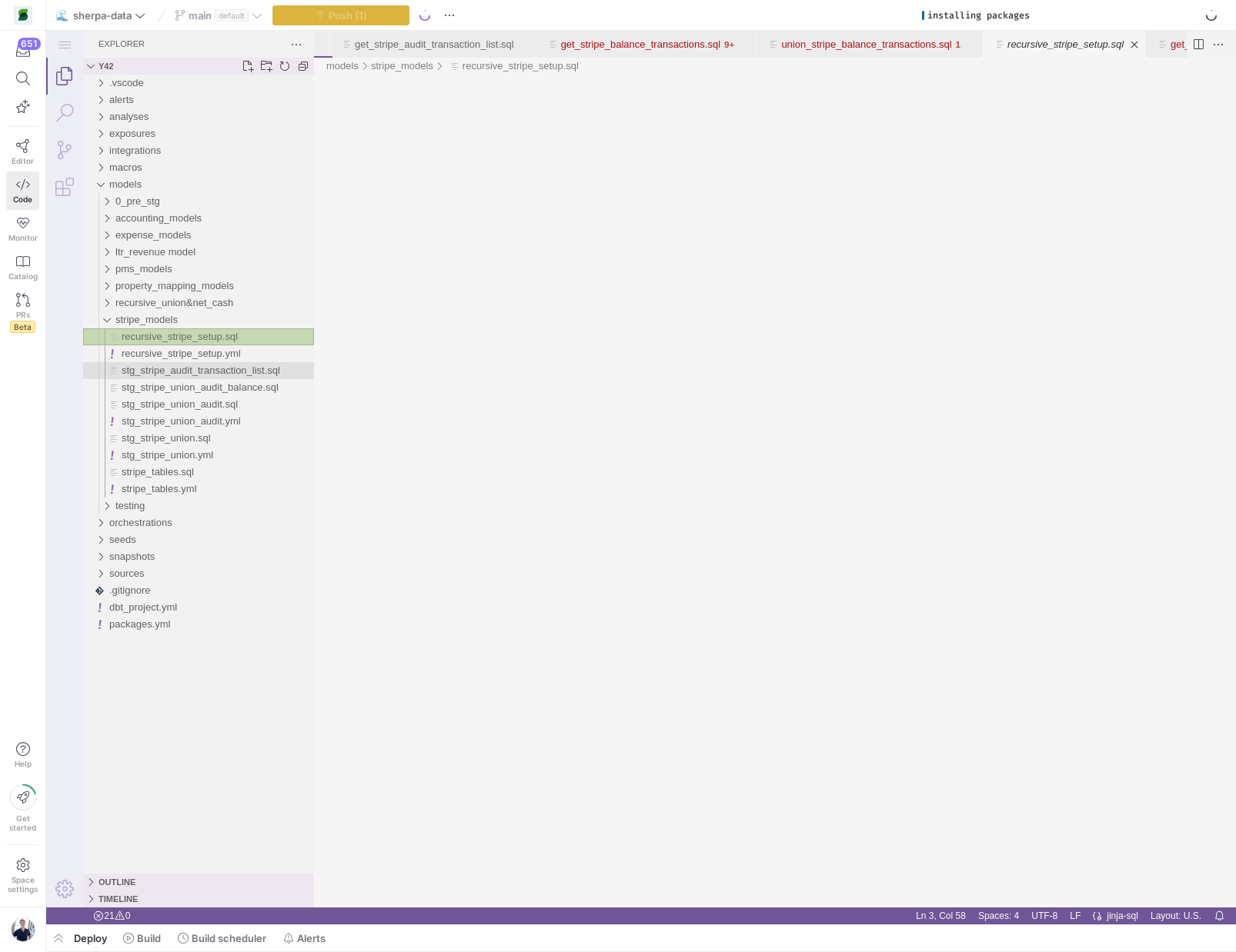
click at [143, 371] on span "stg_stripe_audit_transaction_list.sql" at bounding box center [201, 371] width 159 height 12
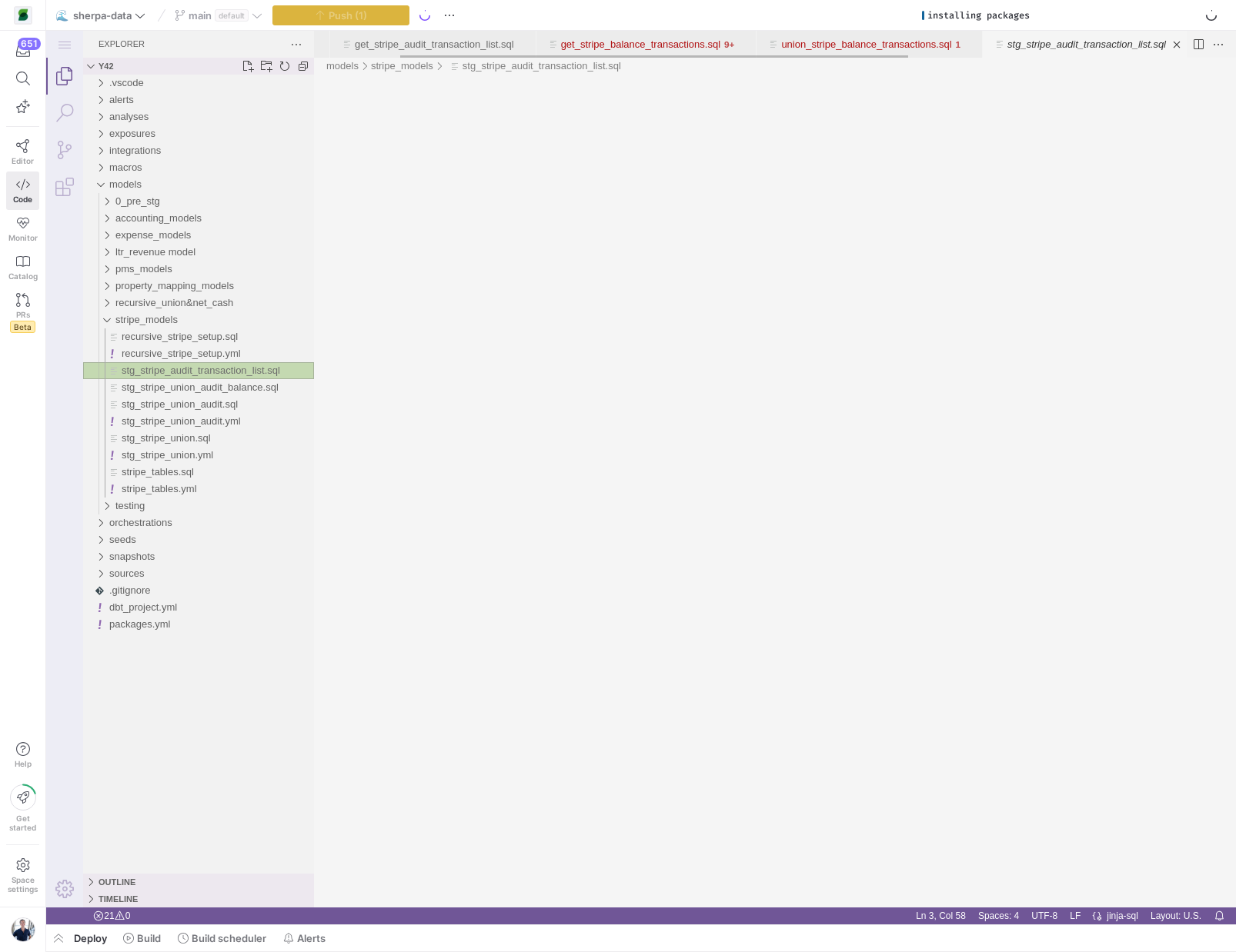
scroll to position [0, 148]
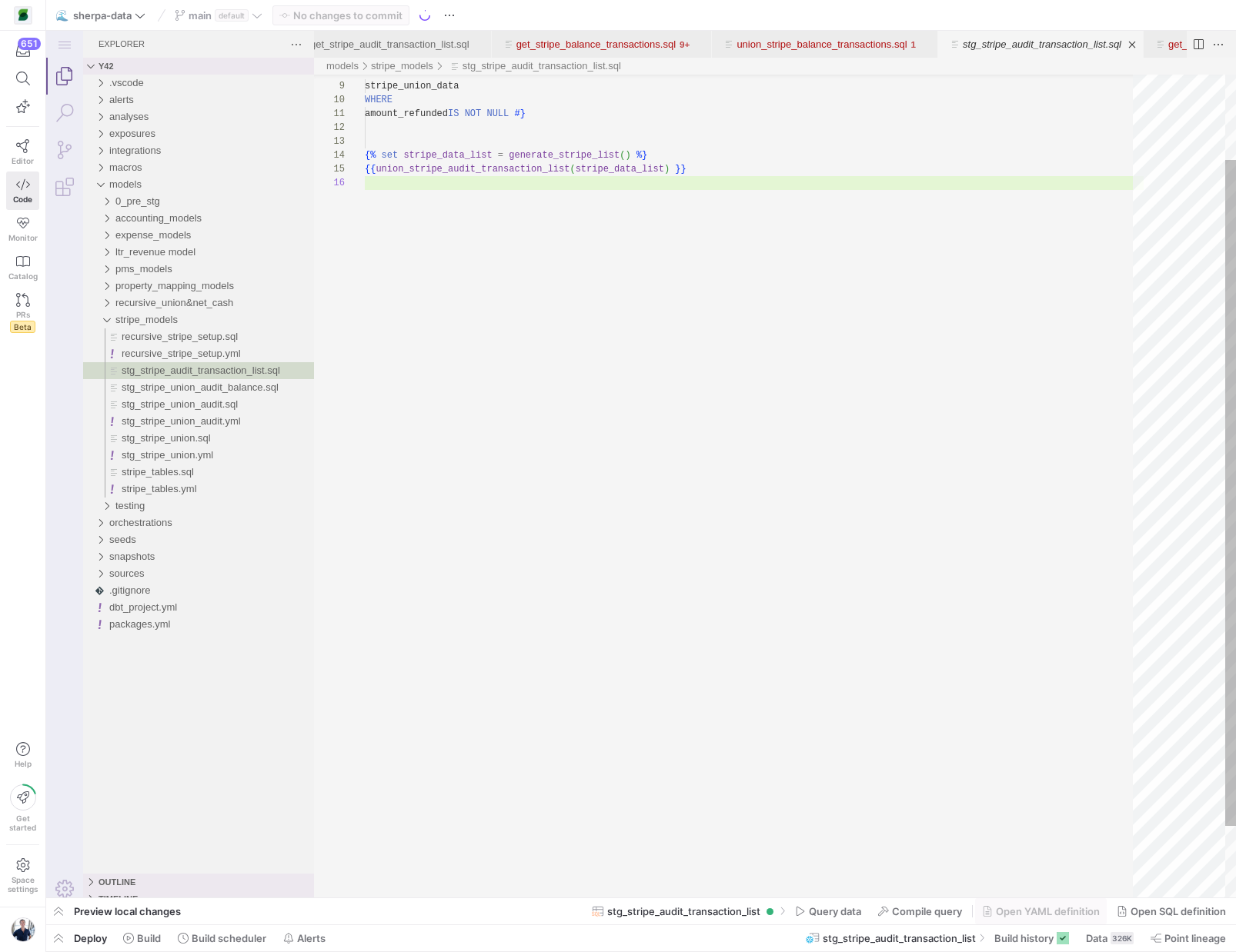
scroll to position [69, 0]
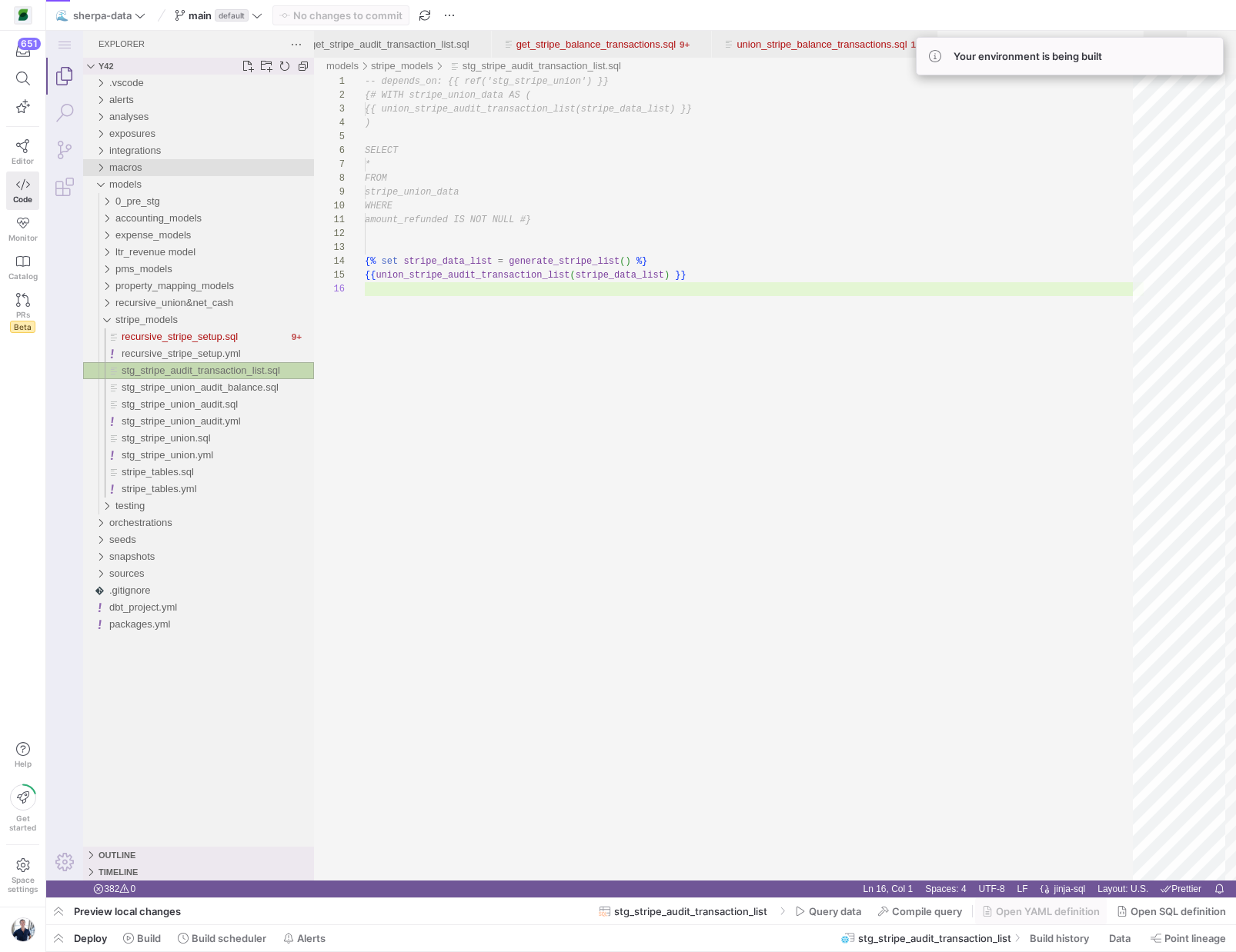
click at [101, 170] on div "macros" at bounding box center [99, 168] width 23 height 17
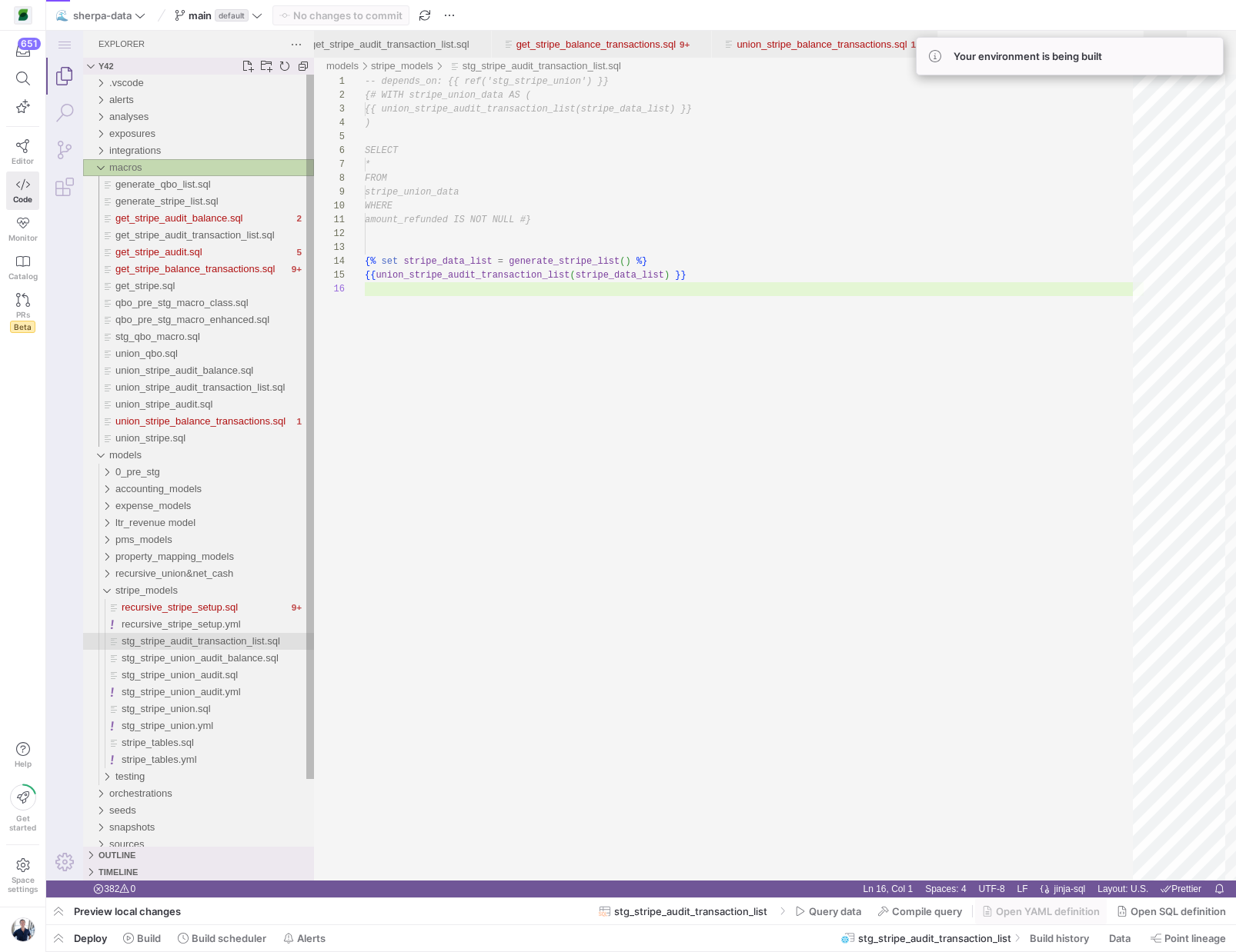
click at [200, 641] on span "stg_stripe_audit_transaction_list.sql" at bounding box center [201, 642] width 159 height 12
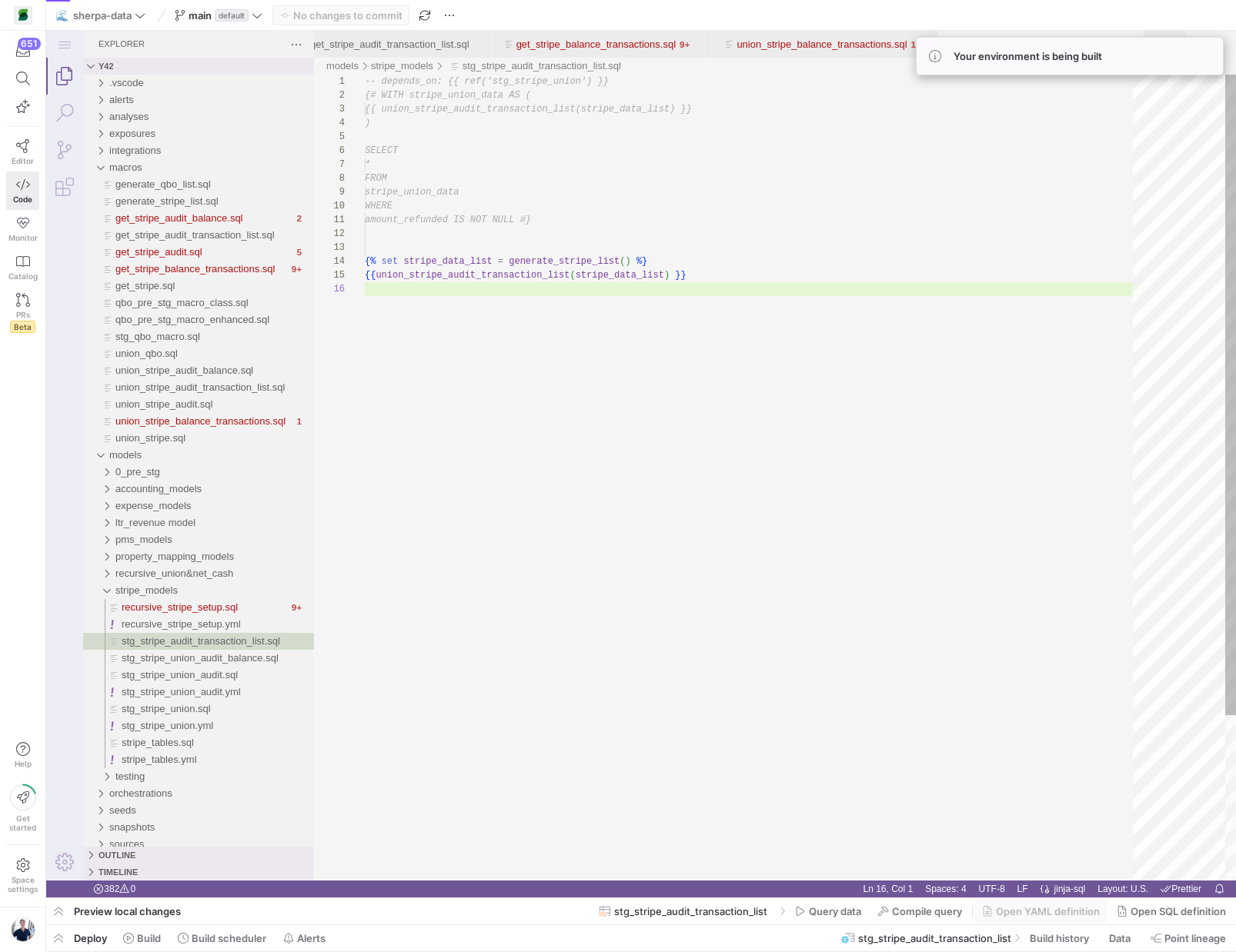
click at [479, 418] on div "FROM stripe_union_data WHERE amount_refunded IS NOT NULL #} {% set stripe_data_…" at bounding box center [754, 581] width 779 height 1013
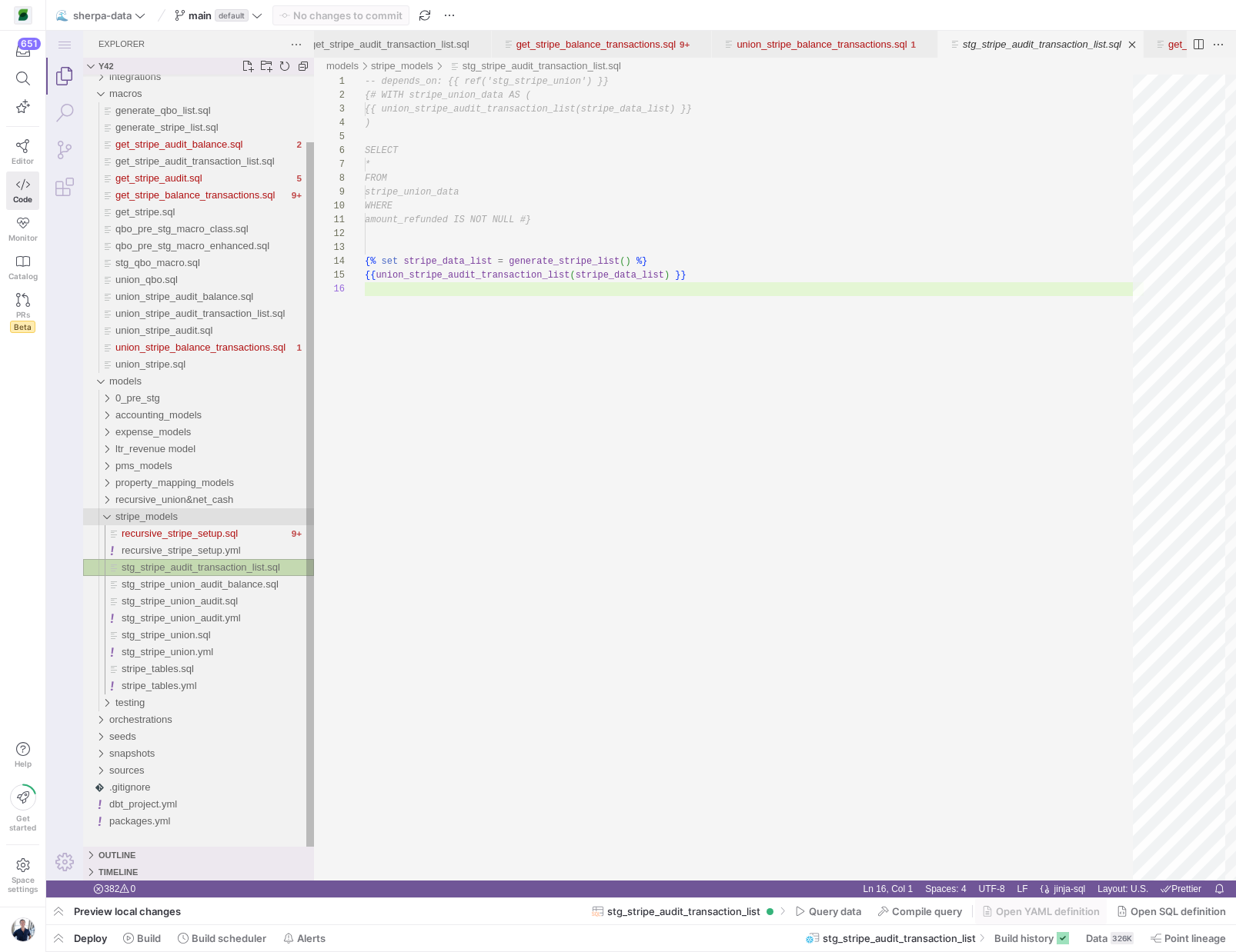
click at [262, 518] on div "stripe_models" at bounding box center [214, 517] width 198 height 17
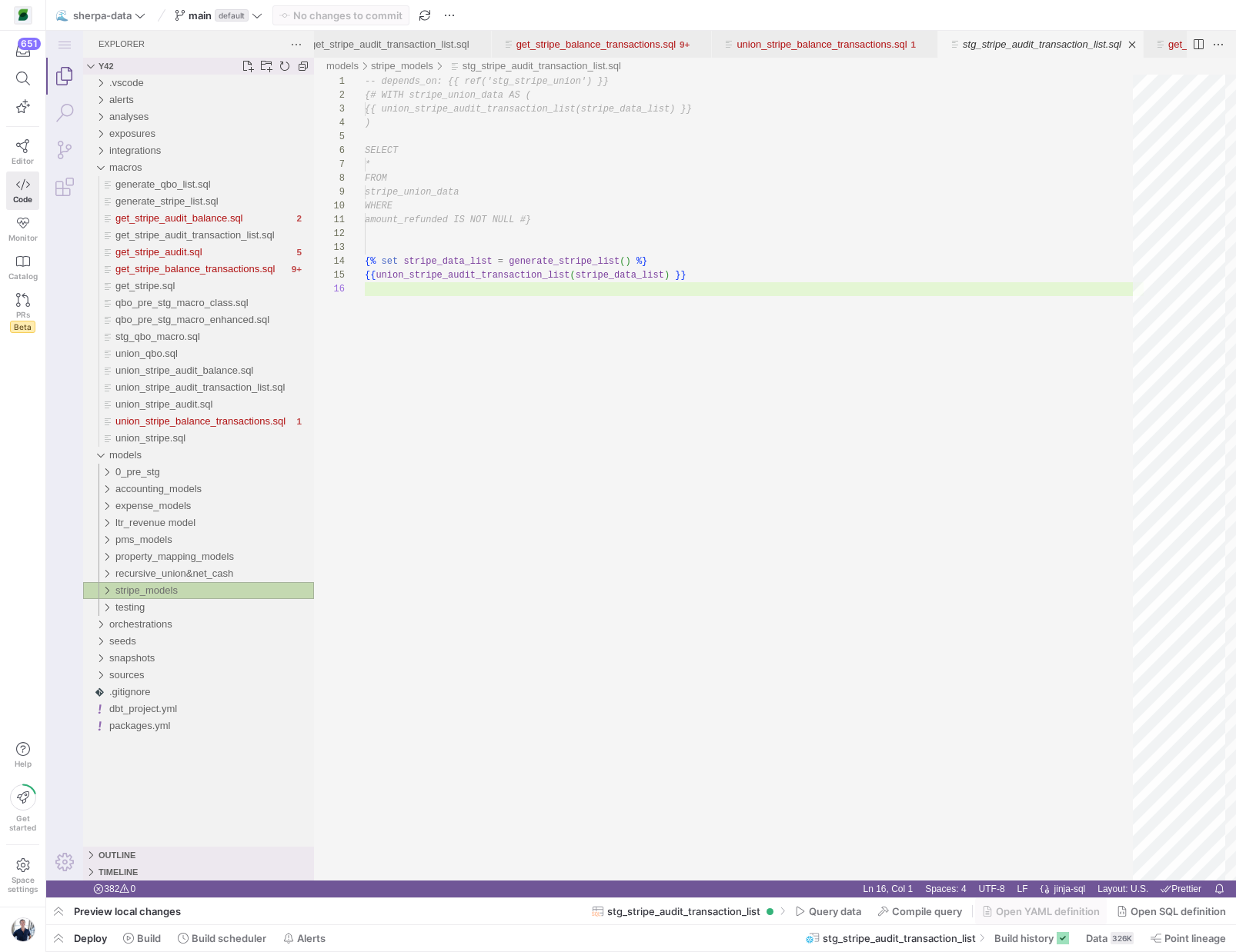
click at [178, 589] on span "stripe_models" at bounding box center [146, 591] width 62 height 12
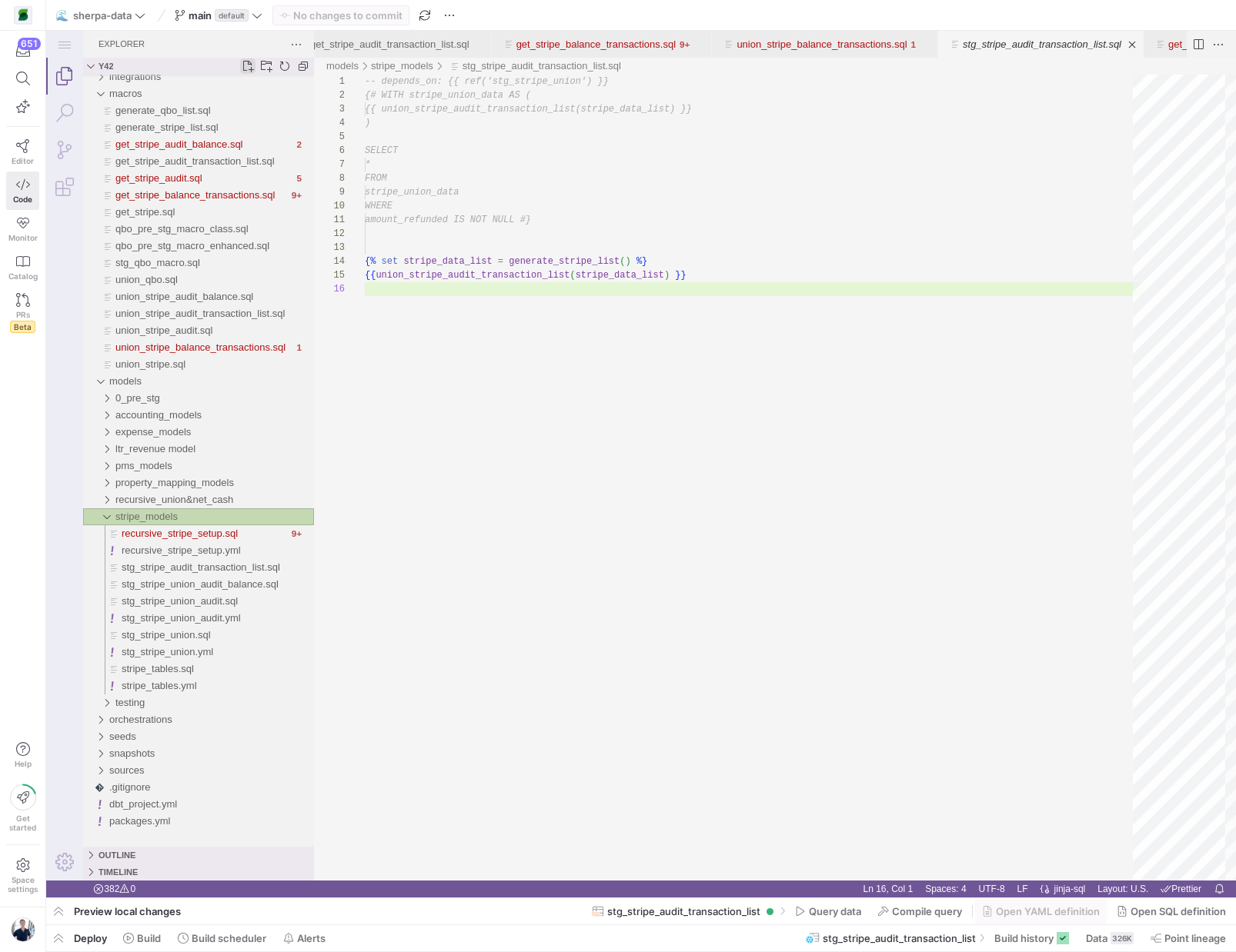
click at [248, 66] on link "New File..." at bounding box center [248, 66] width 16 height 16
click at [247, 61] on link "New File..." at bounding box center [248, 66] width 16 height 16
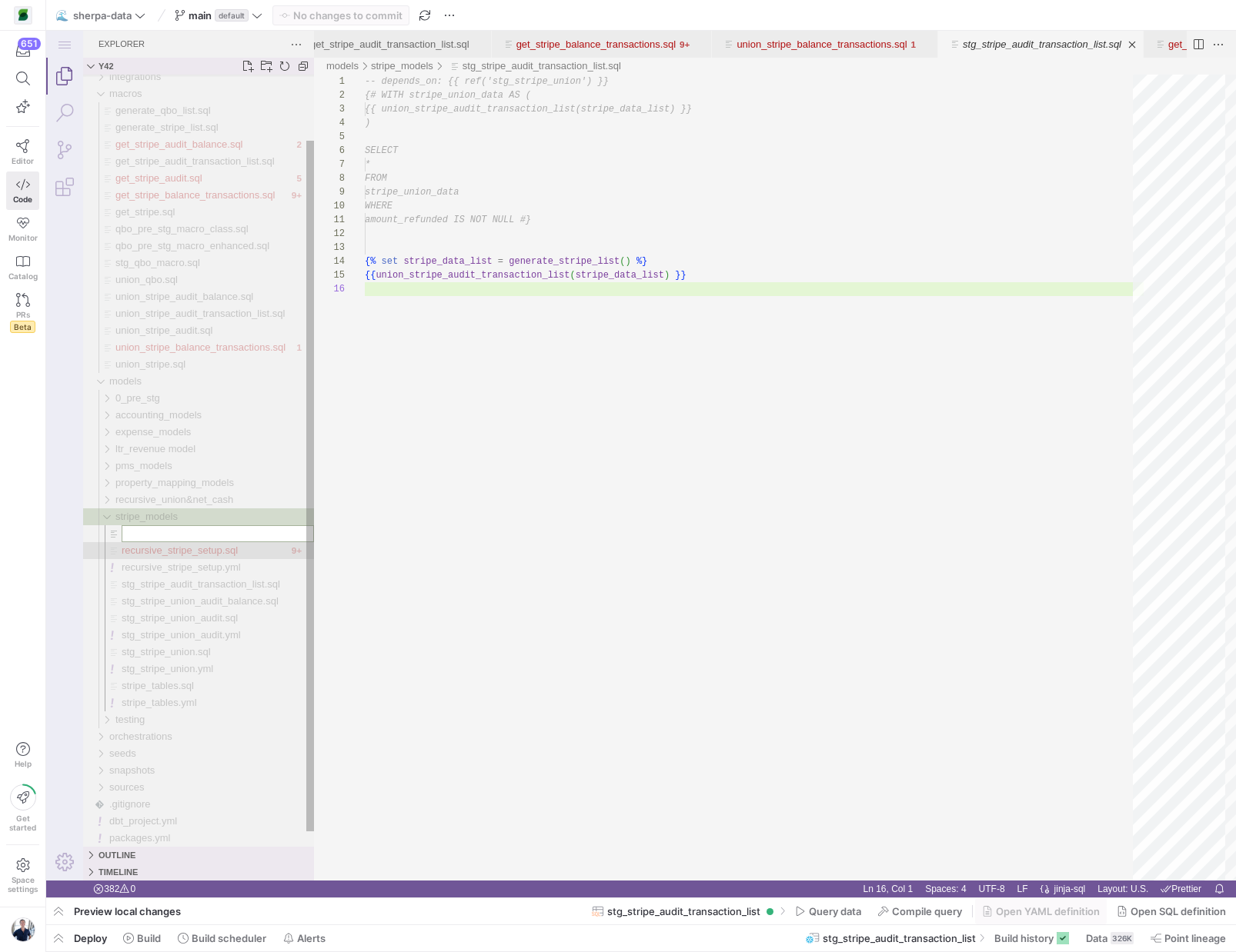
type input "stg_stripe_balance_transactions.sql"
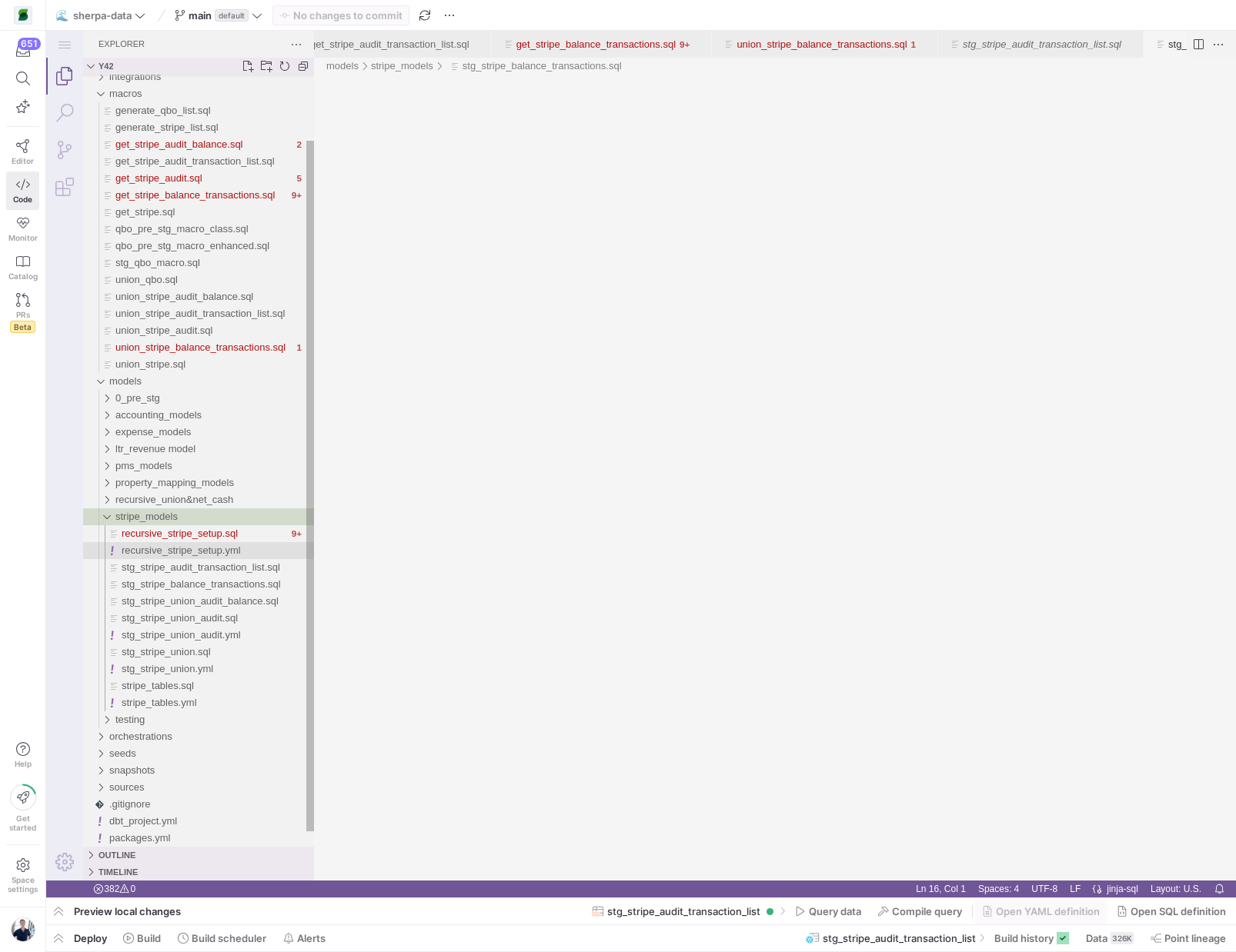
scroll to position [0, 364]
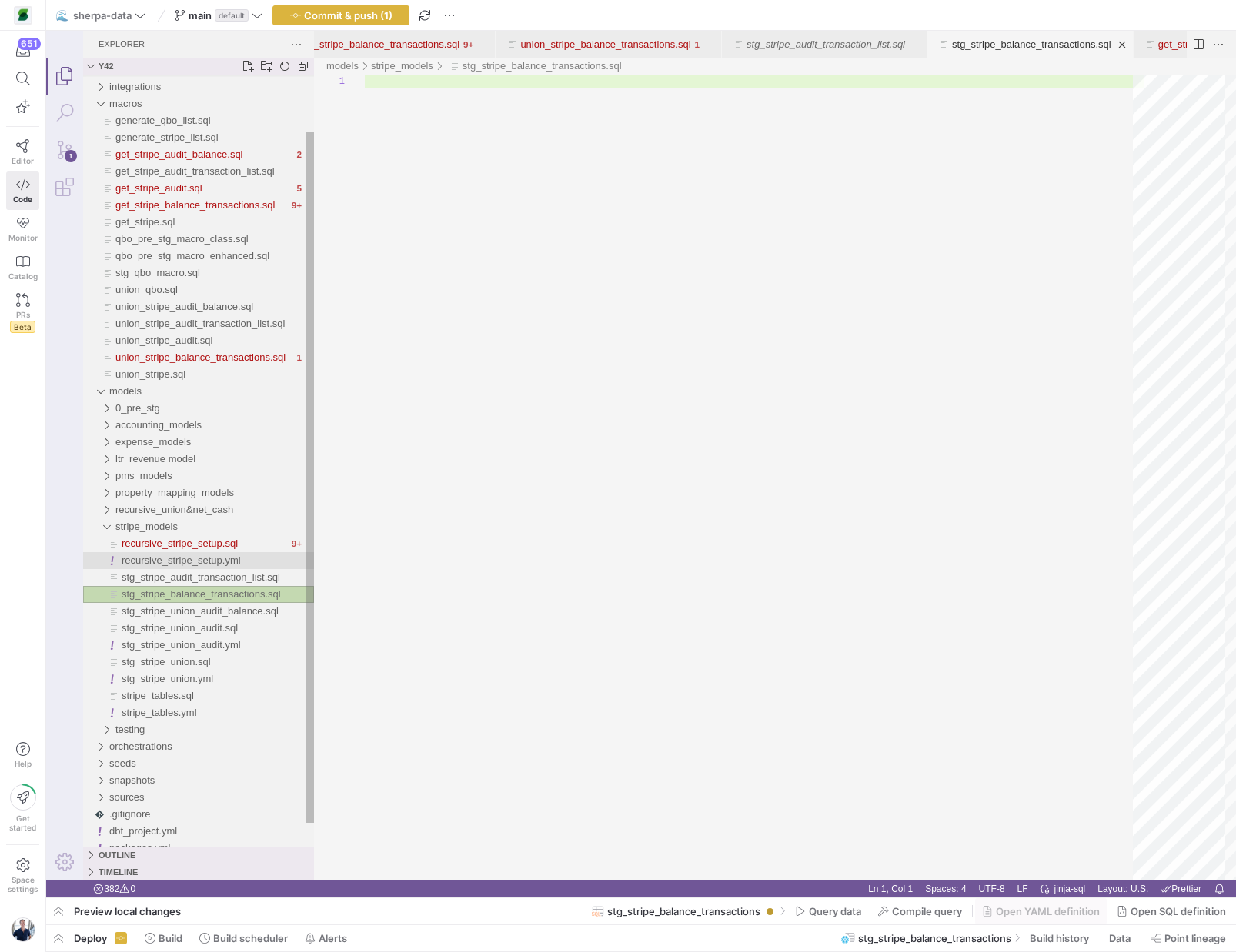
click at [208, 593] on span "stg_stripe_balance_transactions.sql" at bounding box center [201, 594] width 160 height 12
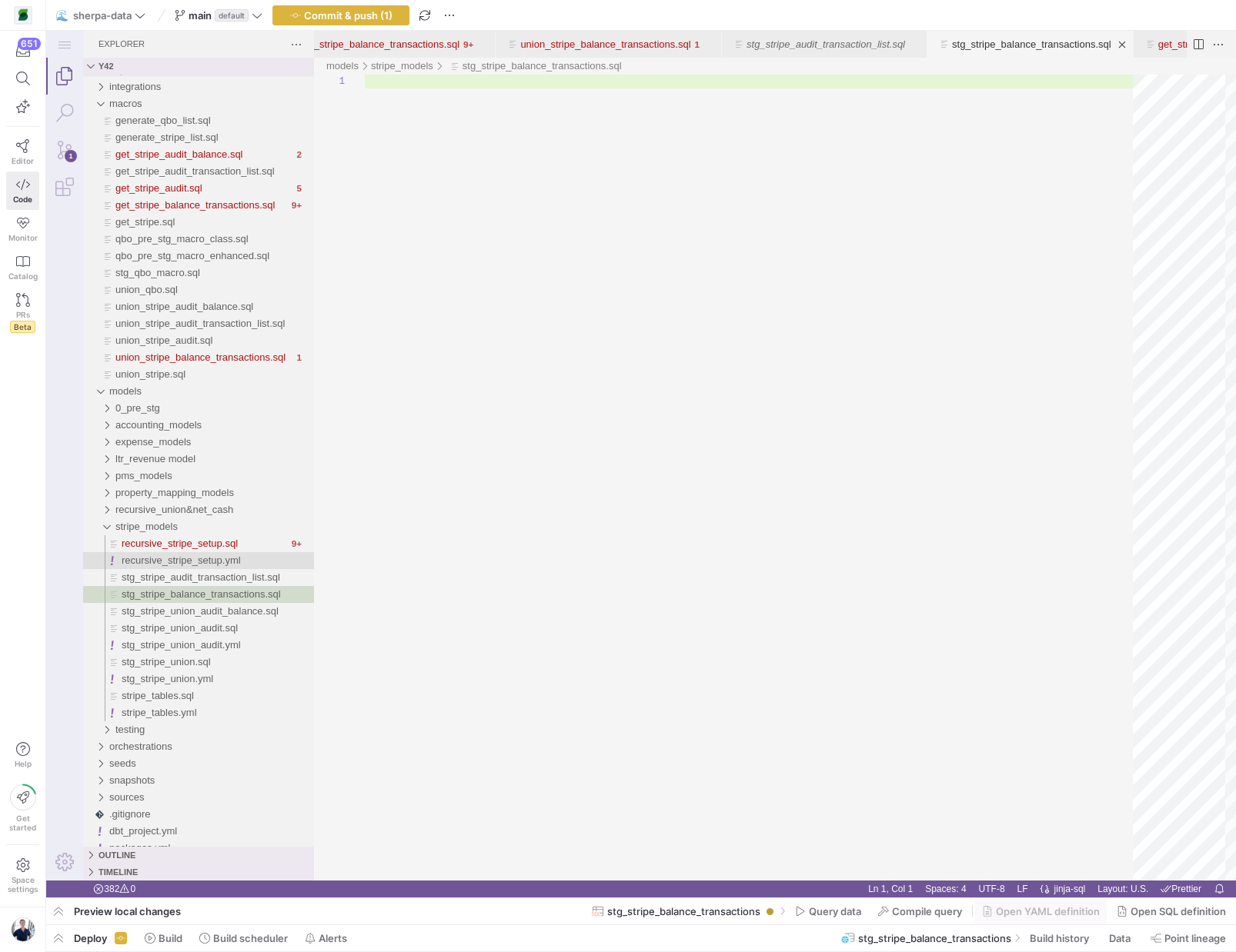
click at [480, 87] on div "stg_stripe_balance_transactions.sql" at bounding box center [754, 477] width 779 height 806
paste textarea "-- depends_on: {{ ref('stg_stripe_union') }} {% set stripe_data_list = generate…"
type textarea "-- depends_on: {{ ref('stg_stripe_union') }} {% set stripe_data_list = generate…"
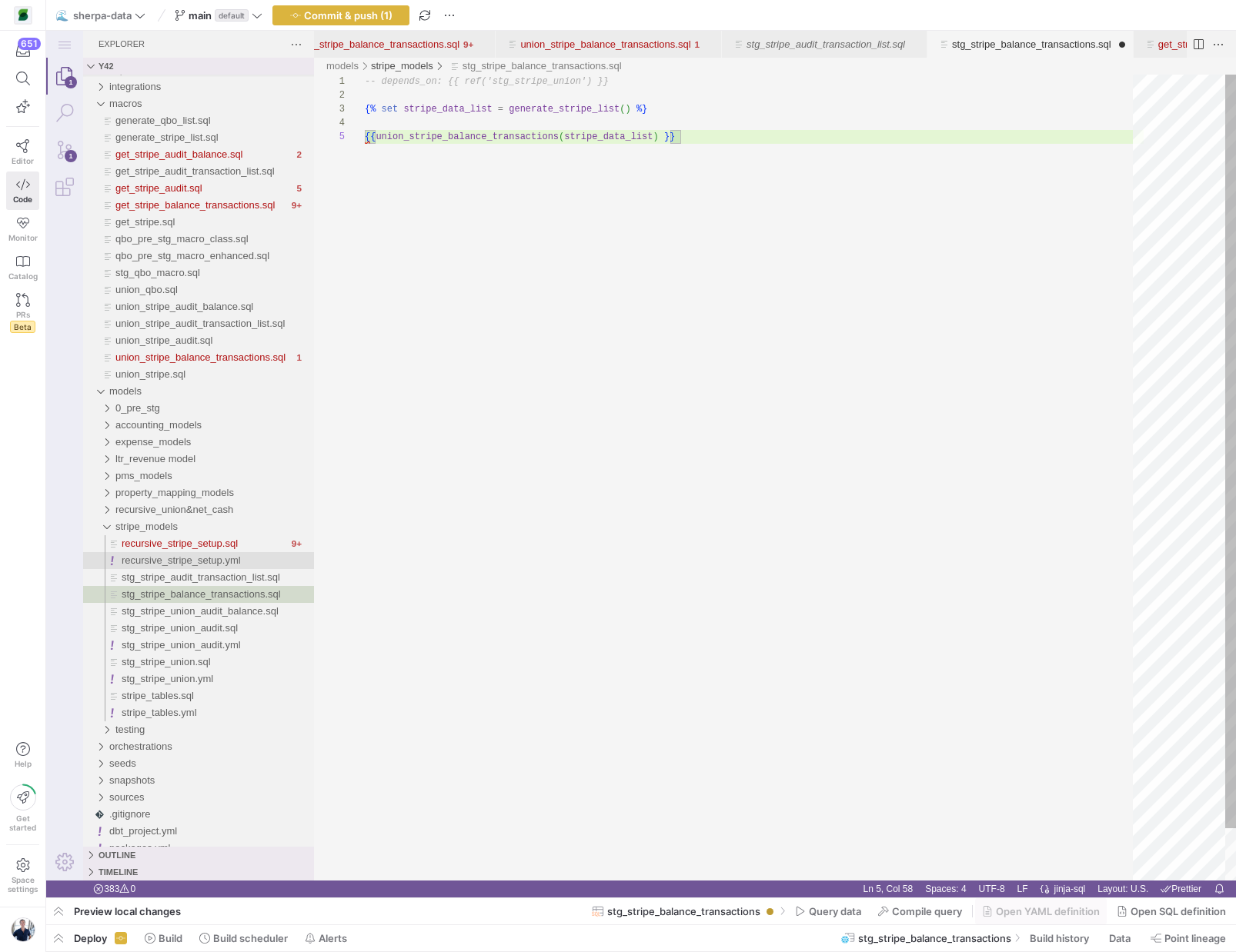
scroll to position [0, 372]
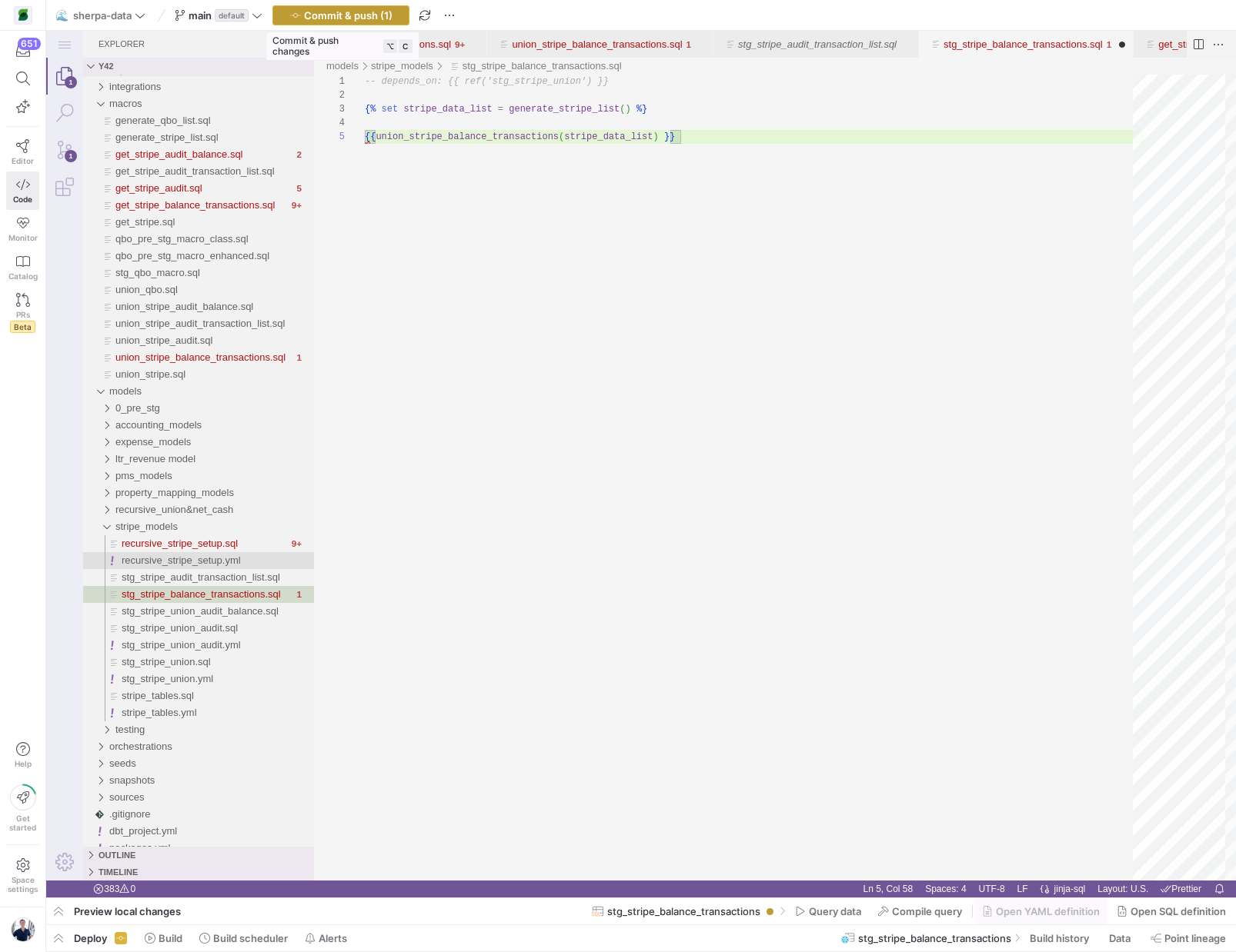
click at [355, 18] on span "Commit & push (1)" at bounding box center [347, 15] width 88 height 12
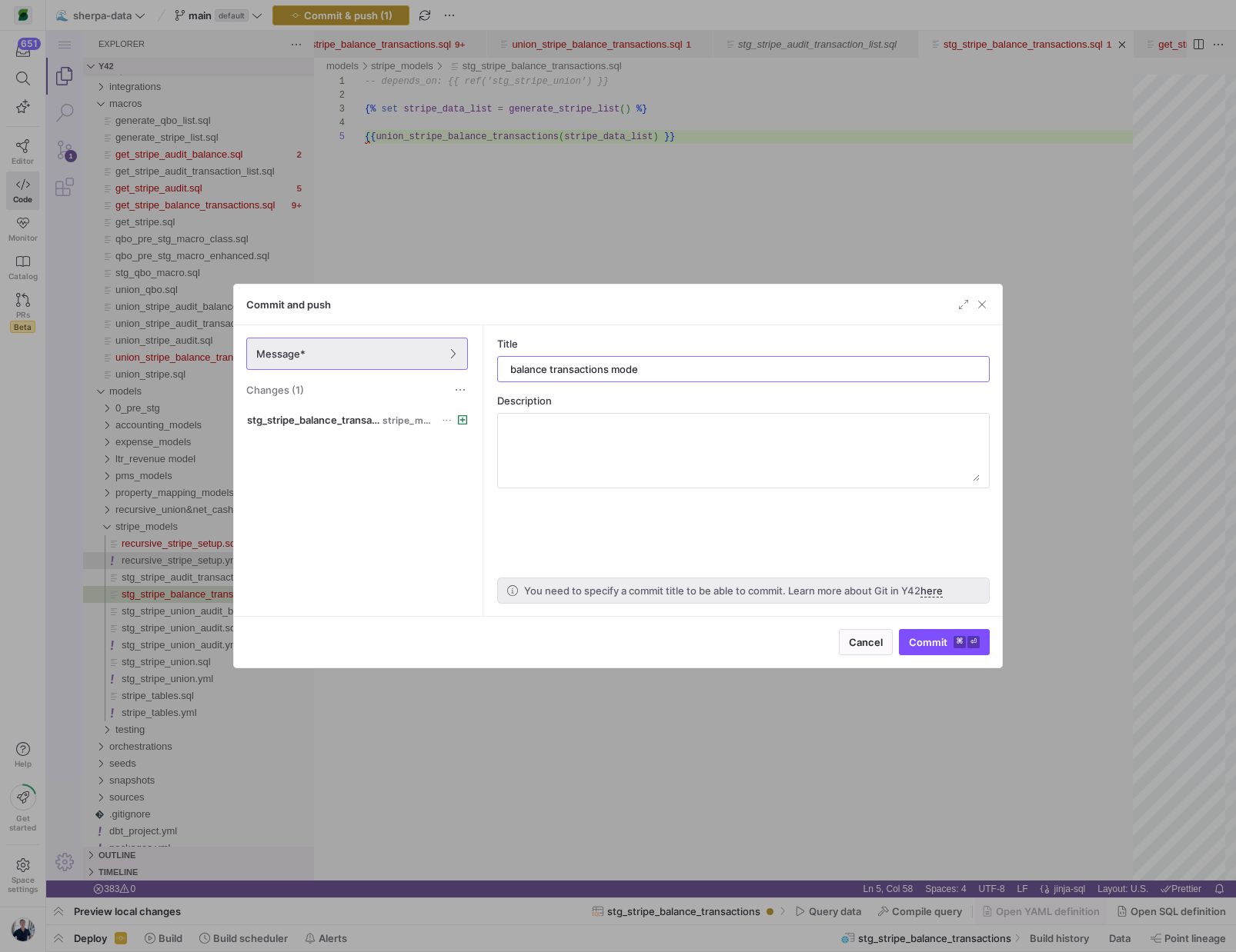
type input "balance transactions model"
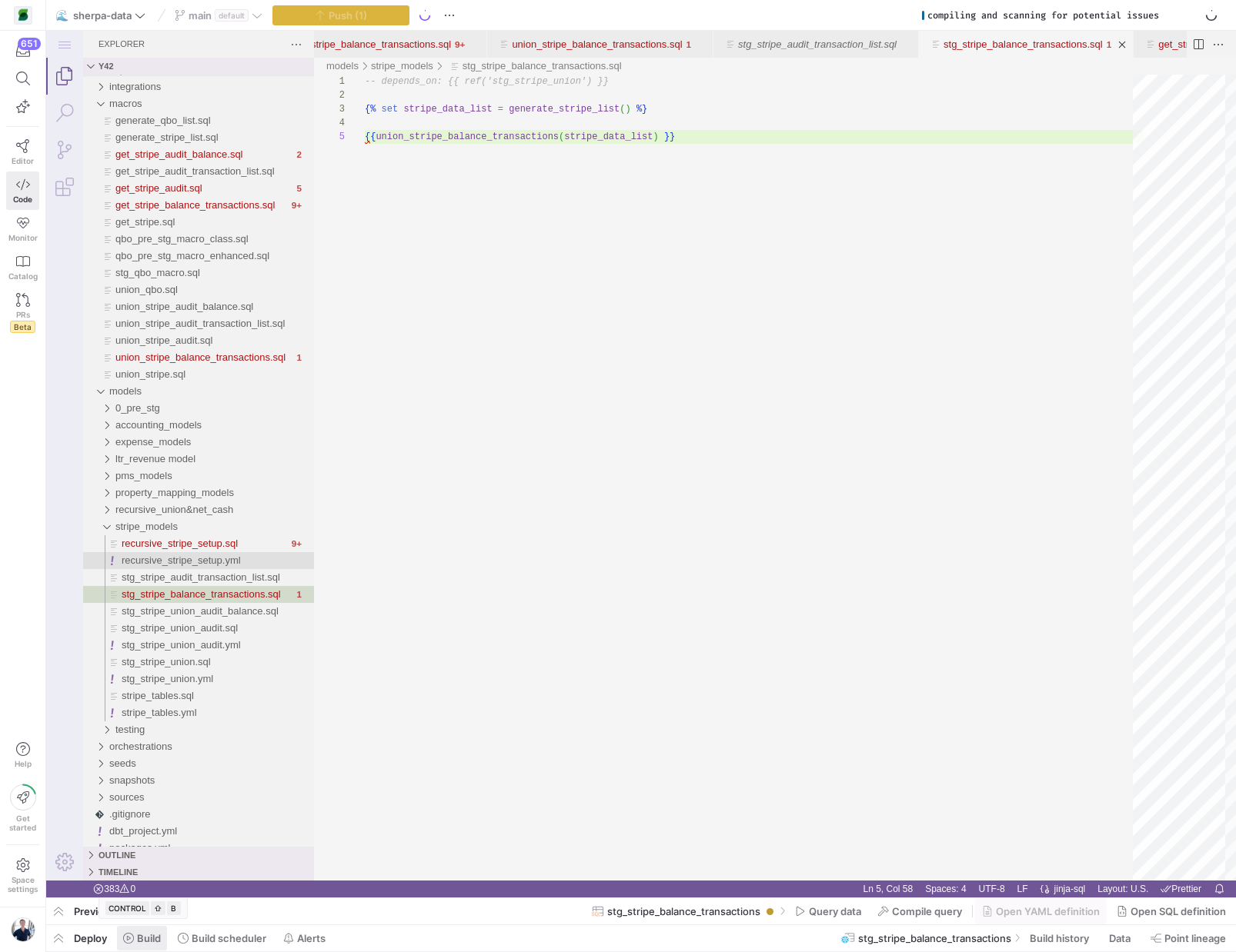
click at [149, 941] on span "Build" at bounding box center [149, 938] width 24 height 12
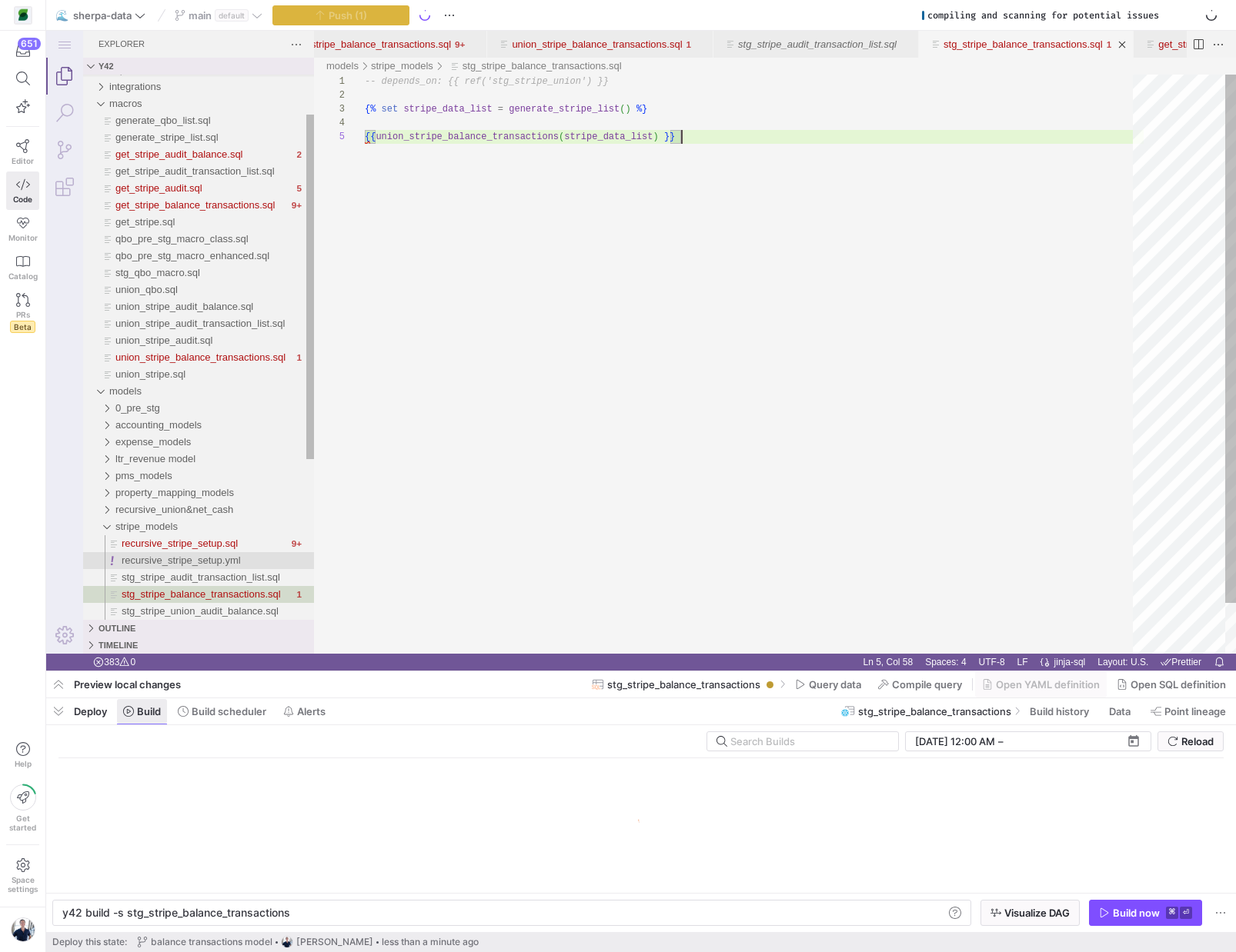
scroll to position [0, 226]
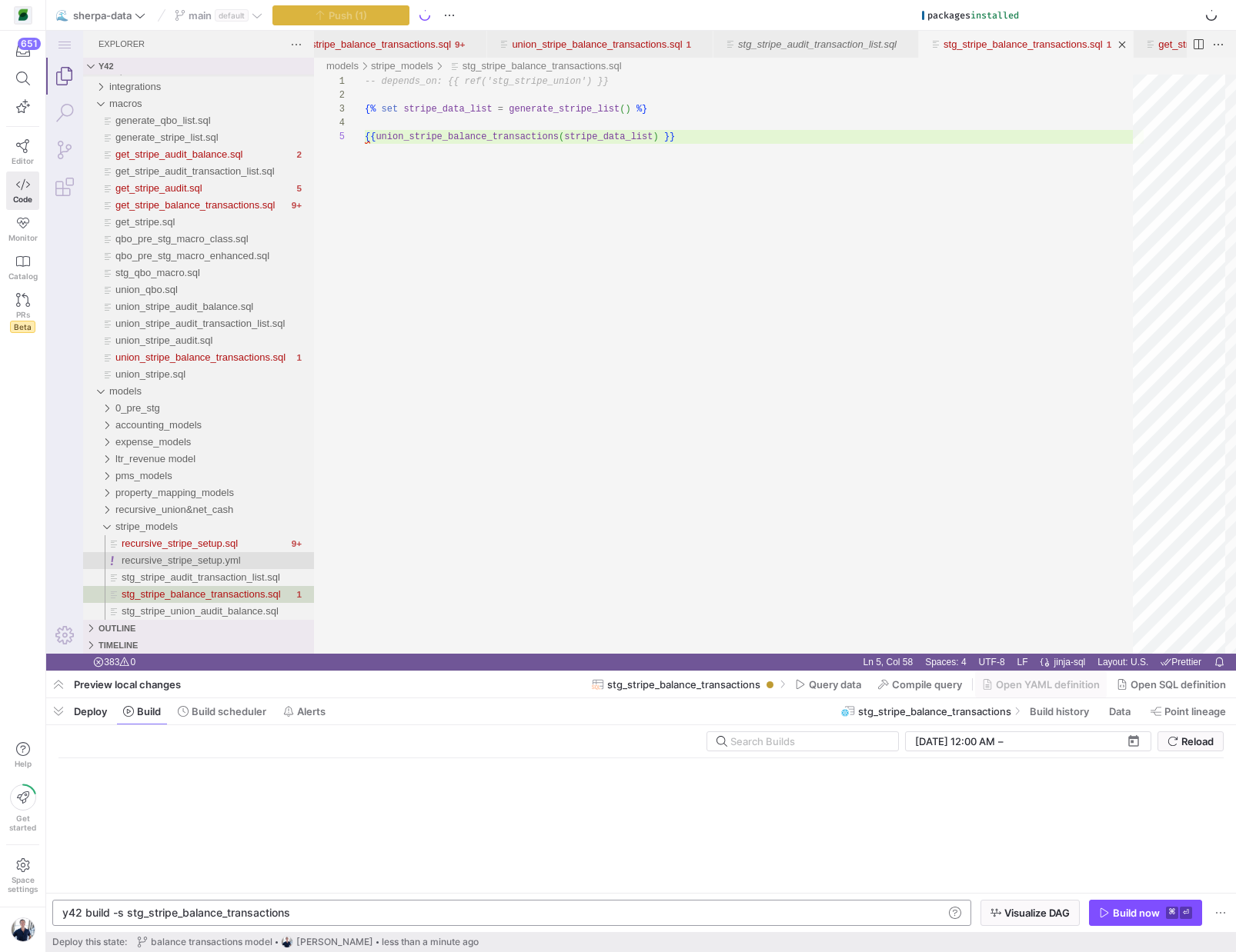
click at [349, 903] on div "y42 build -s stg_stripe_balance_transactions y42 build -s stg_stripe_balance_tr…" at bounding box center [512, 913] width 919 height 26
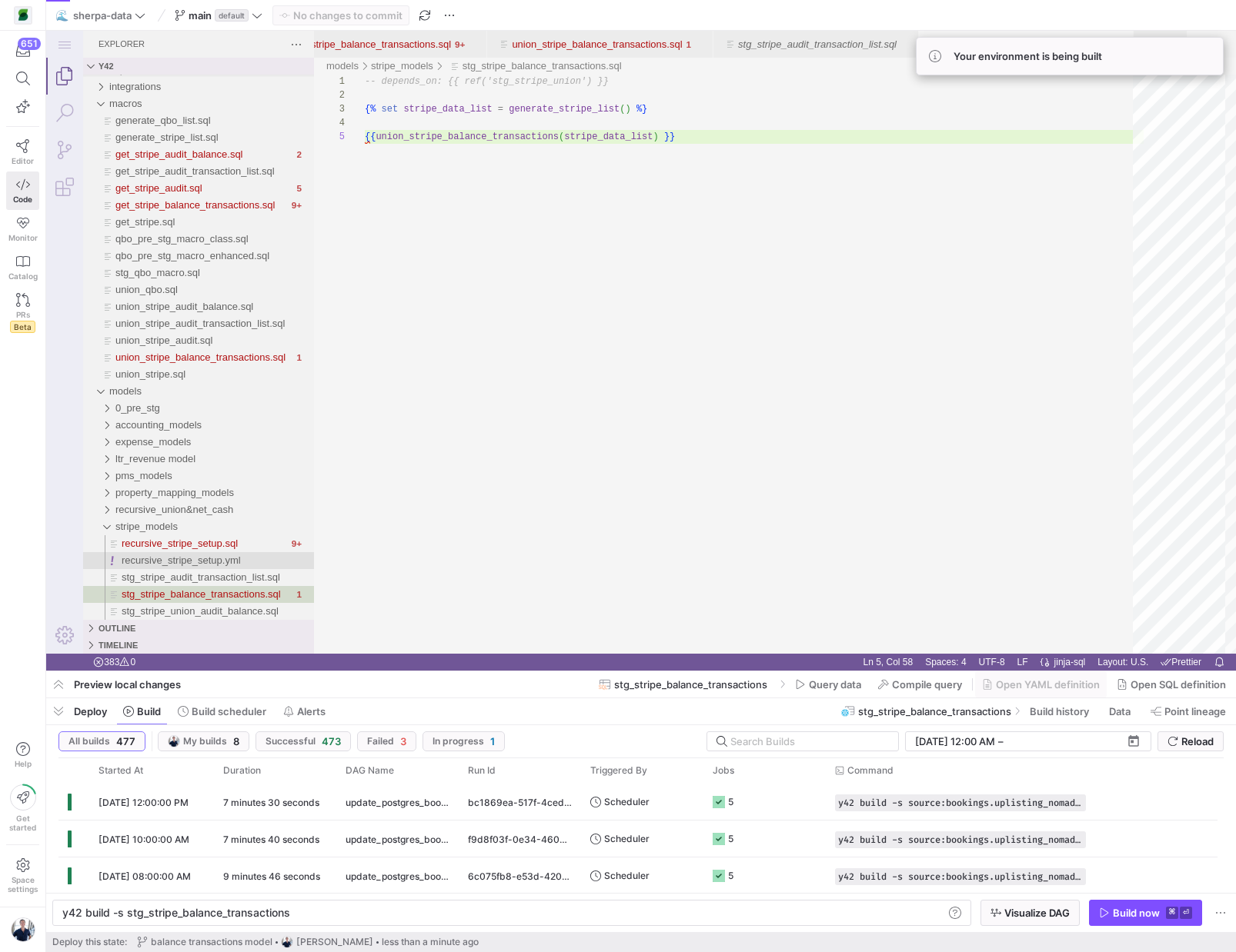
click at [1131, 914] on div "Build now" at bounding box center [1136, 913] width 47 height 12
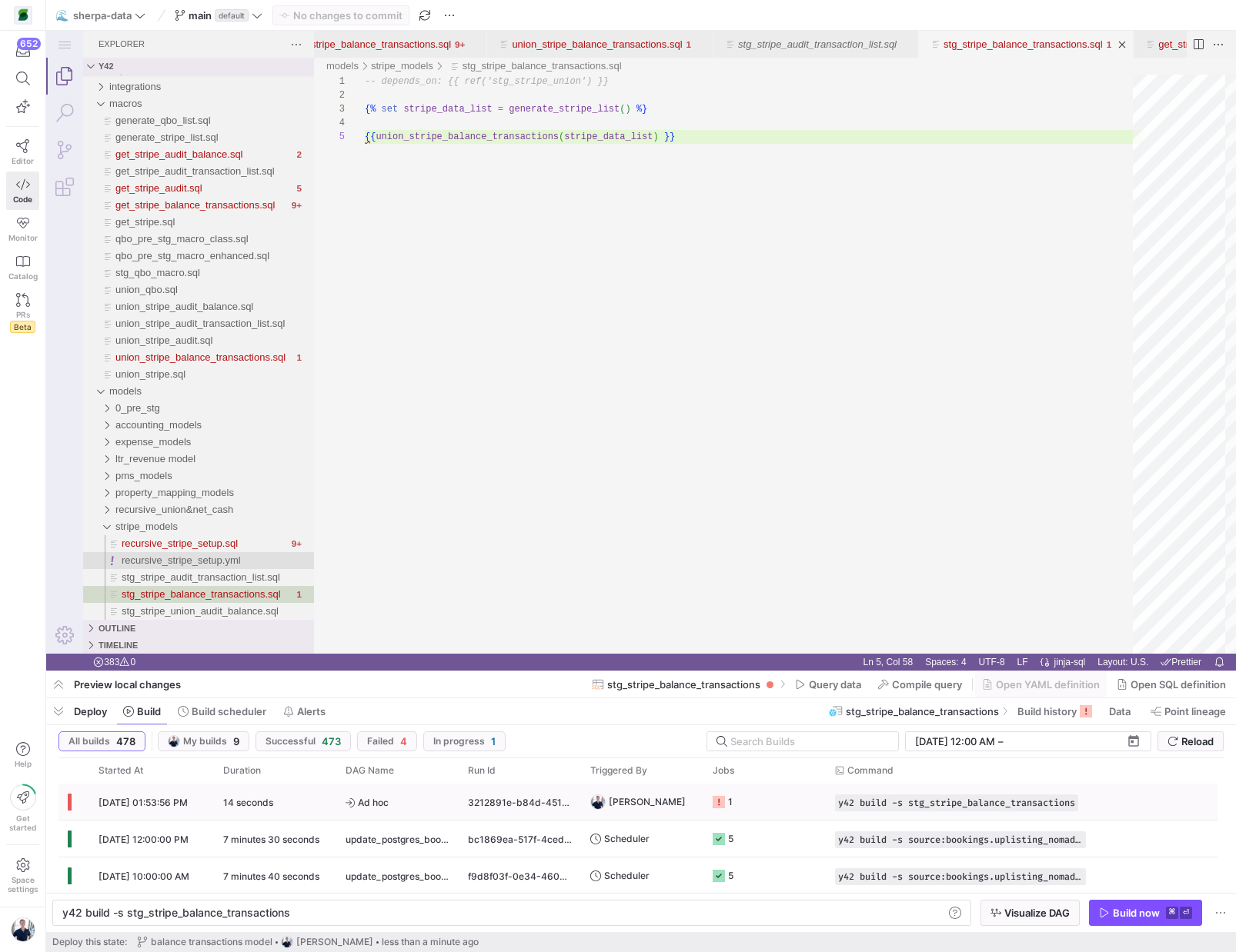
click at [715, 806] on icon "Press SPACE to select this row." at bounding box center [718, 802] width 12 height 12
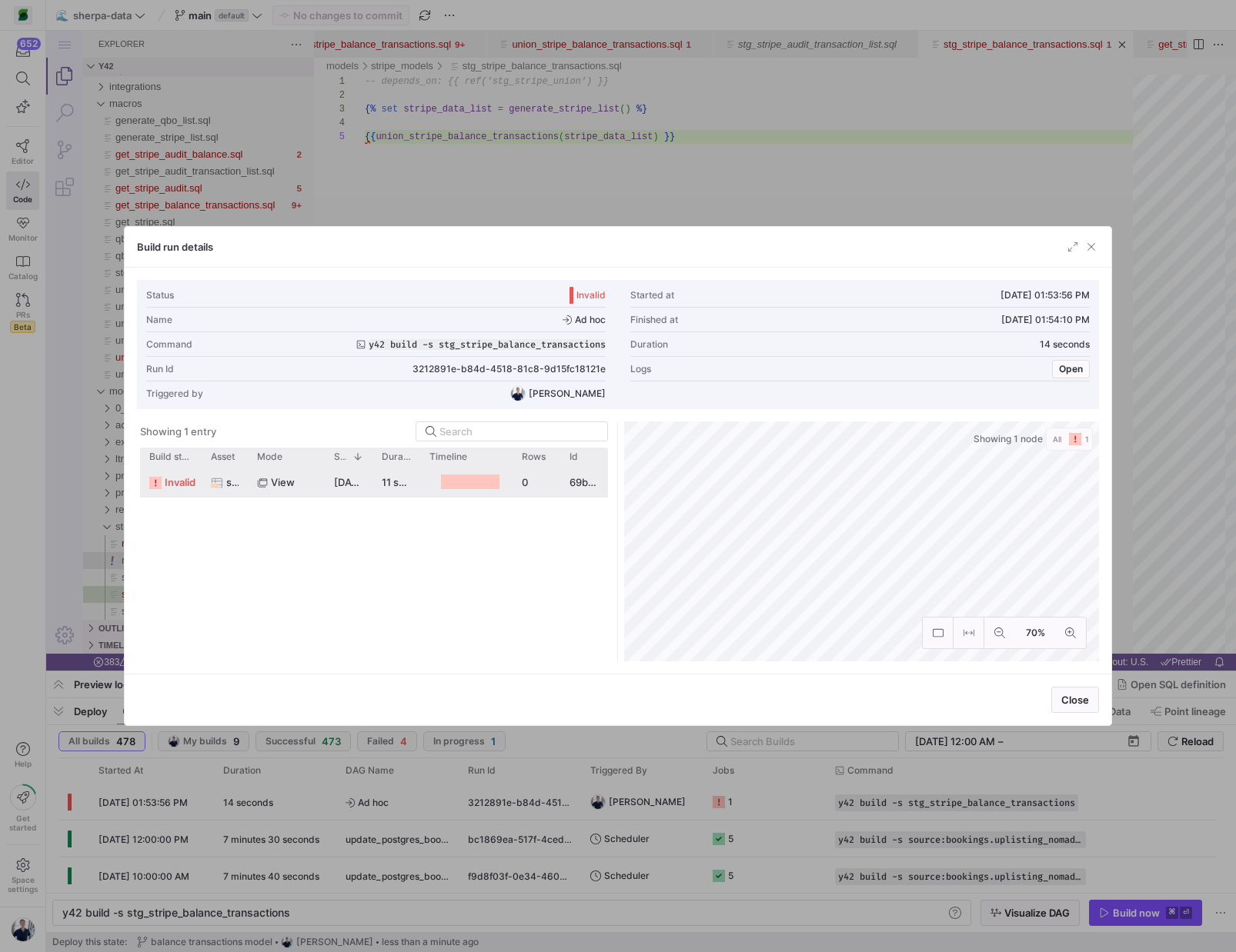
click at [327, 490] on div "[DATE] 01:53:58 PM" at bounding box center [348, 482] width 48 height 30
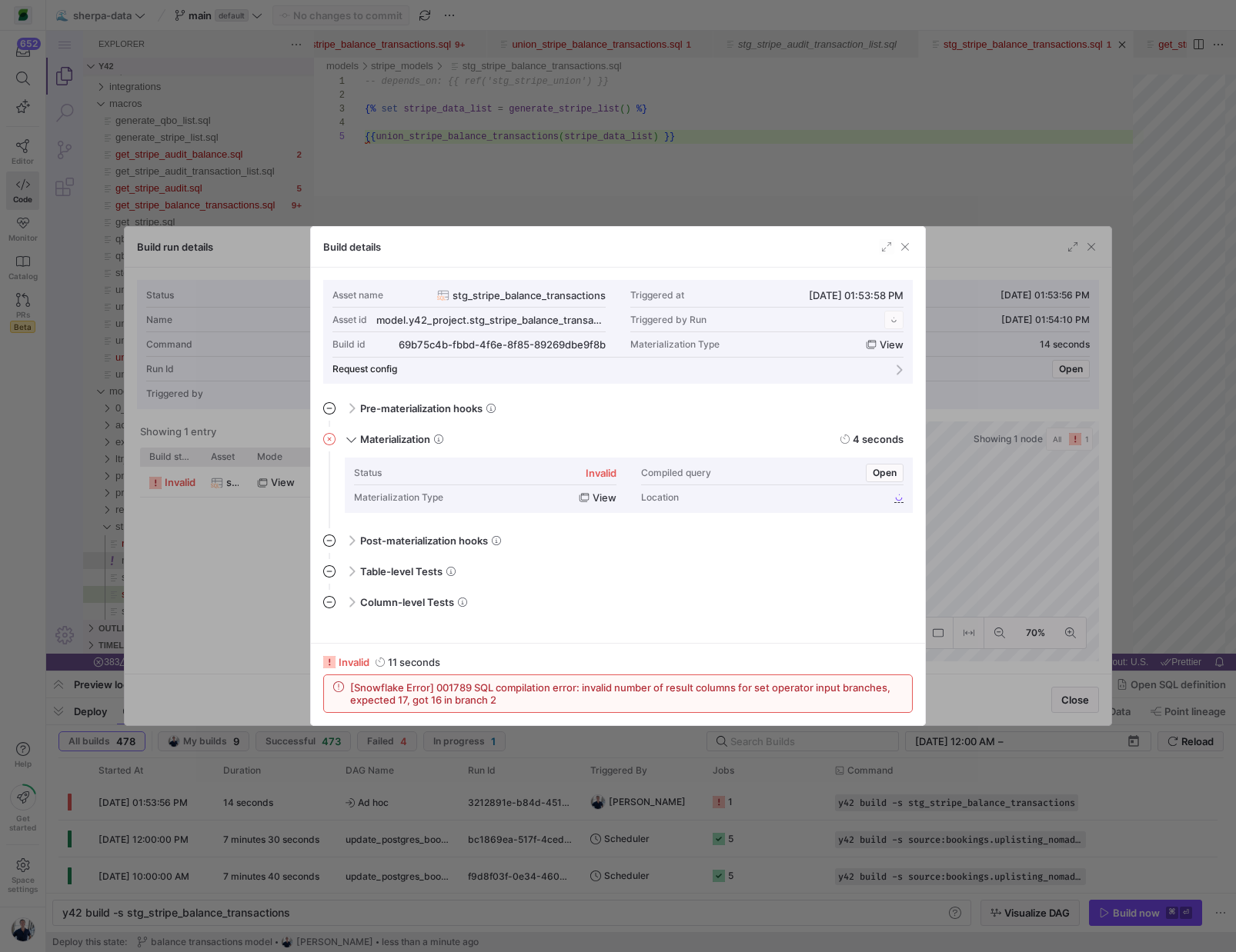
scroll to position [139, 0]
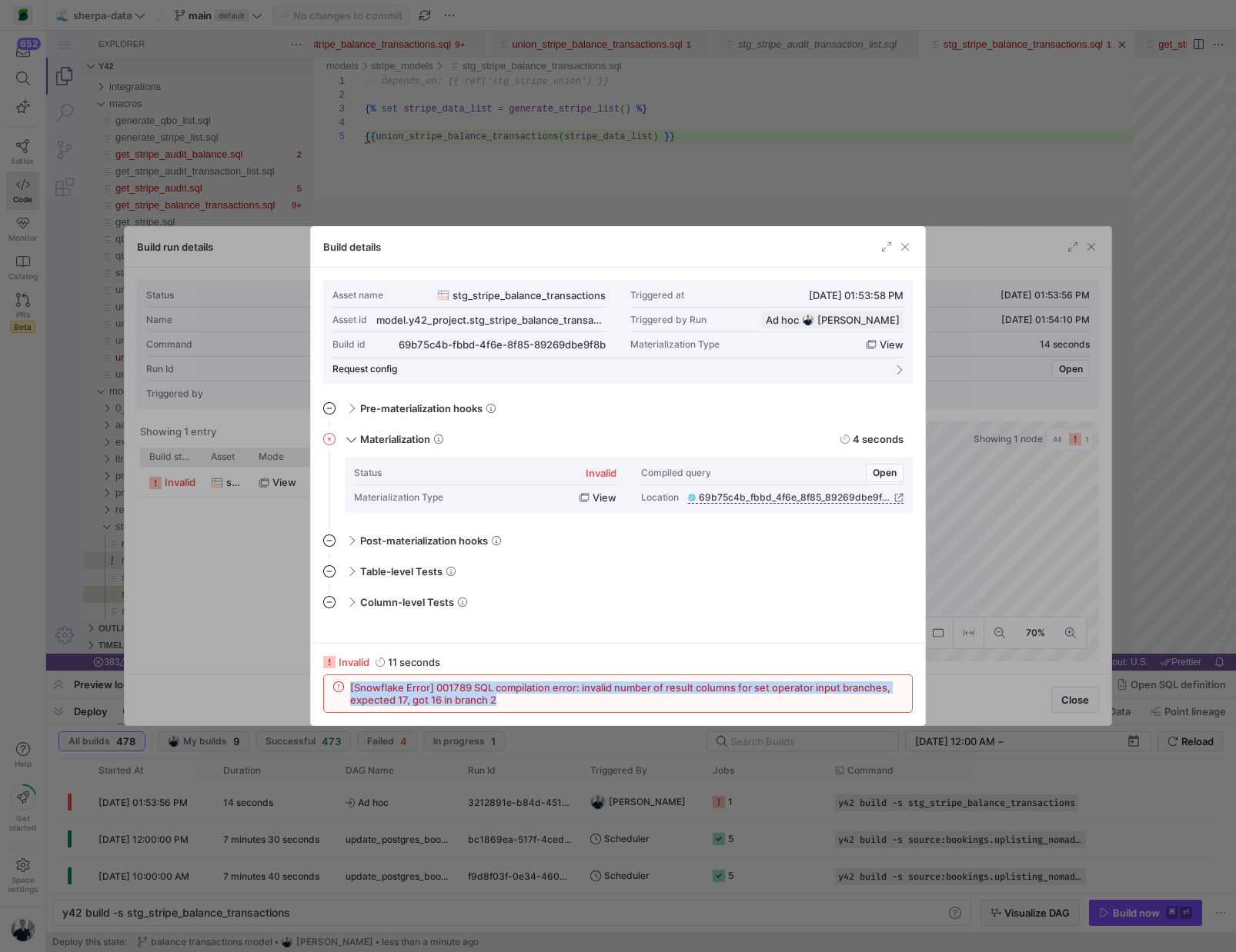
drag, startPoint x: 563, startPoint y: 702, endPoint x: 315, endPoint y: 684, distance: 248.7
click at [315, 684] on div "invalid 11 seconds [Snowflake Error] 001789 SQL compilation error: invalid numb…" at bounding box center [617, 684] width 614 height 82
copy span "[Snowflake Error] 001789 SQL compilation error: invalid number of result column…"
click at [906, 242] on span "button" at bounding box center [905, 247] width 16 height 16
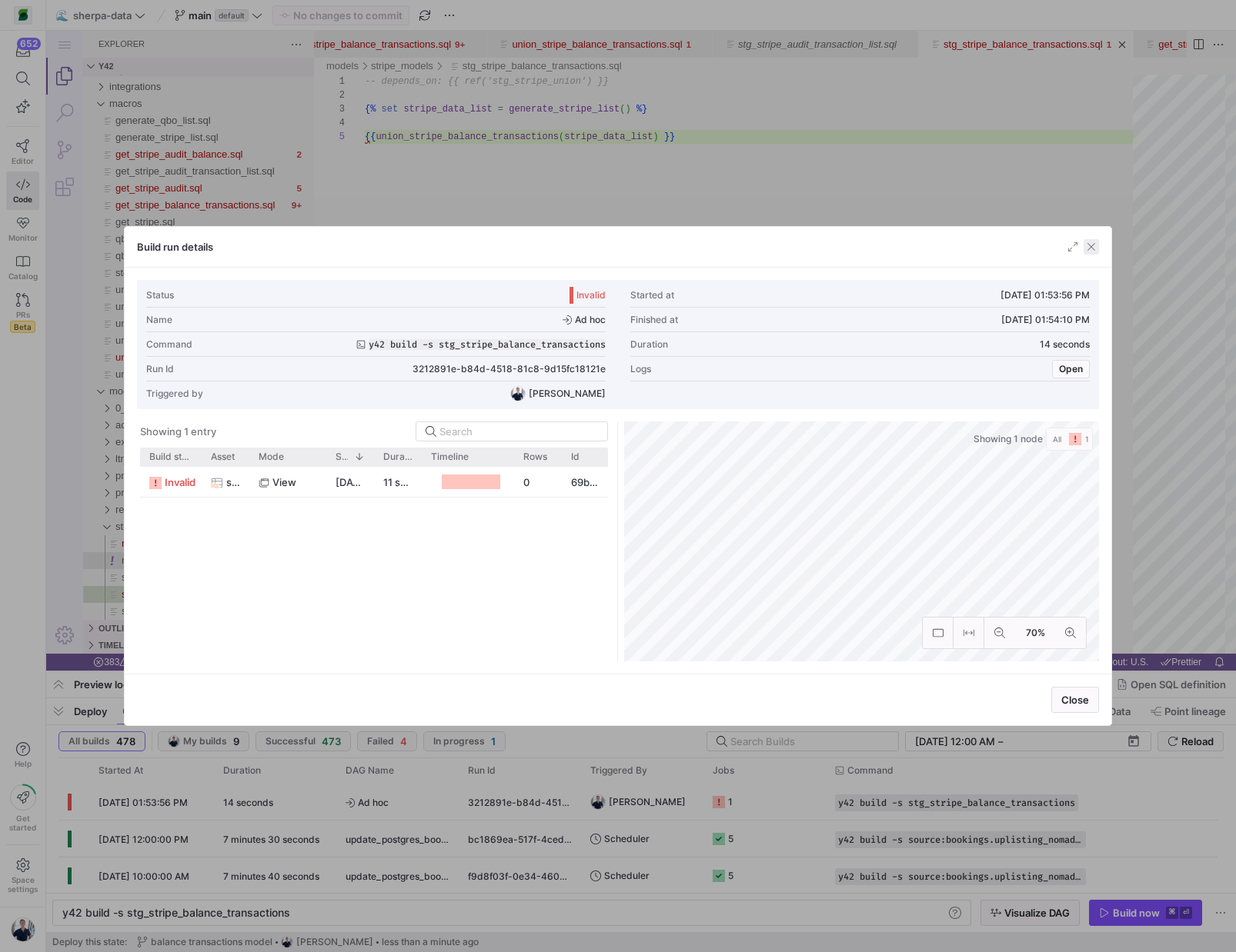
click at [1093, 247] on span "button" at bounding box center [1091, 247] width 16 height 16
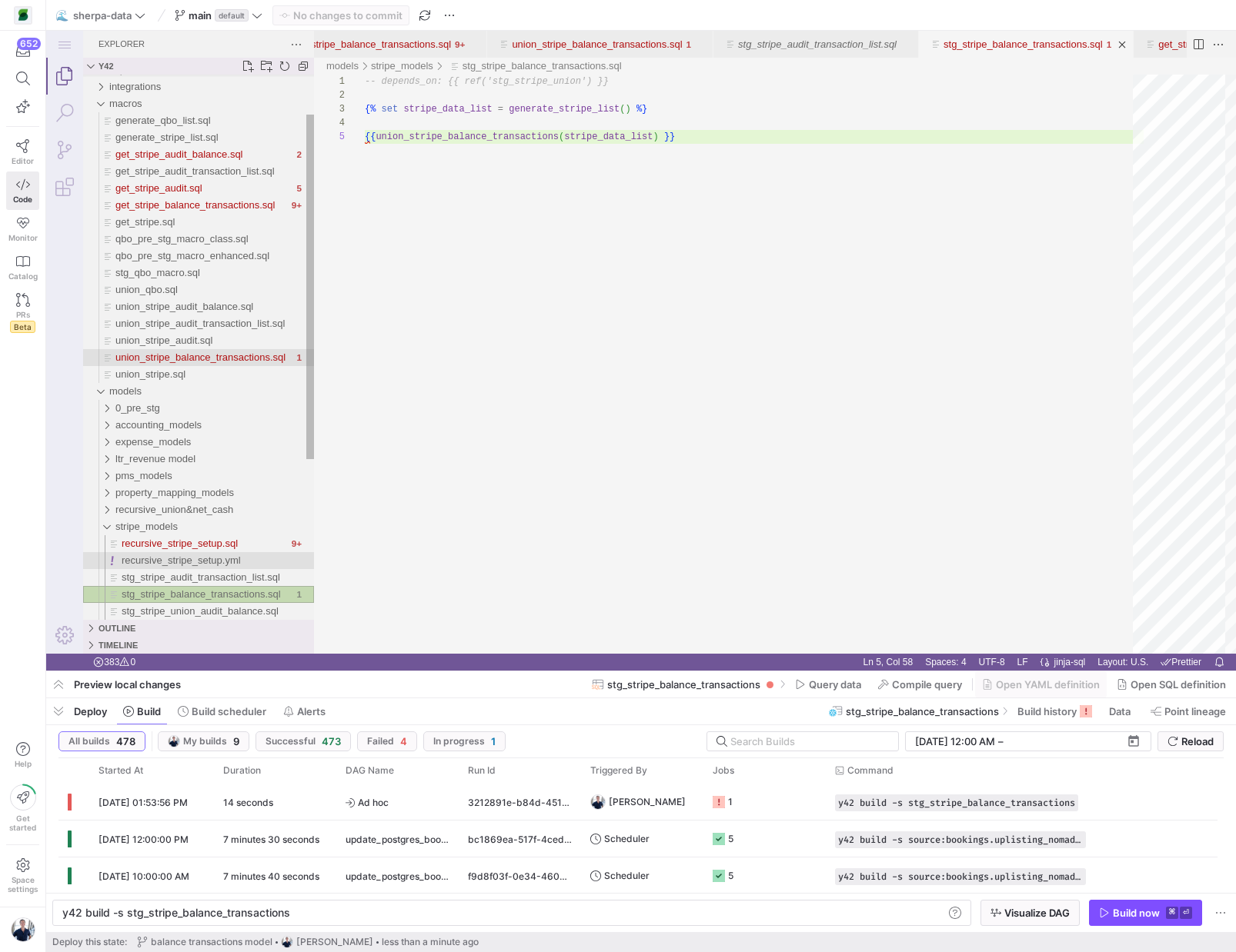
click at [196, 357] on span "union_stripe_balance_transactions.sql" at bounding box center [199, 358] width 170 height 12
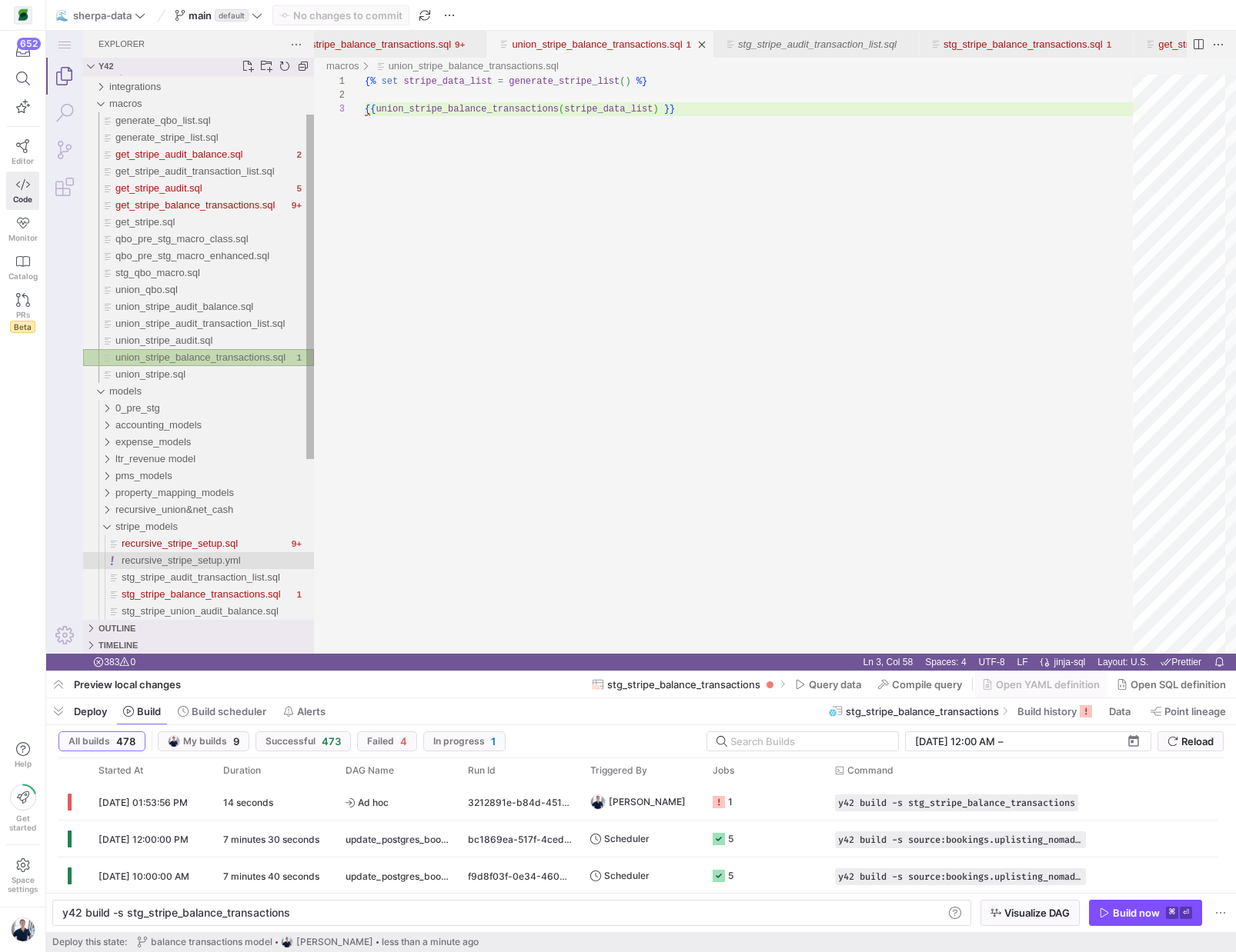
type textarea "y42 build"
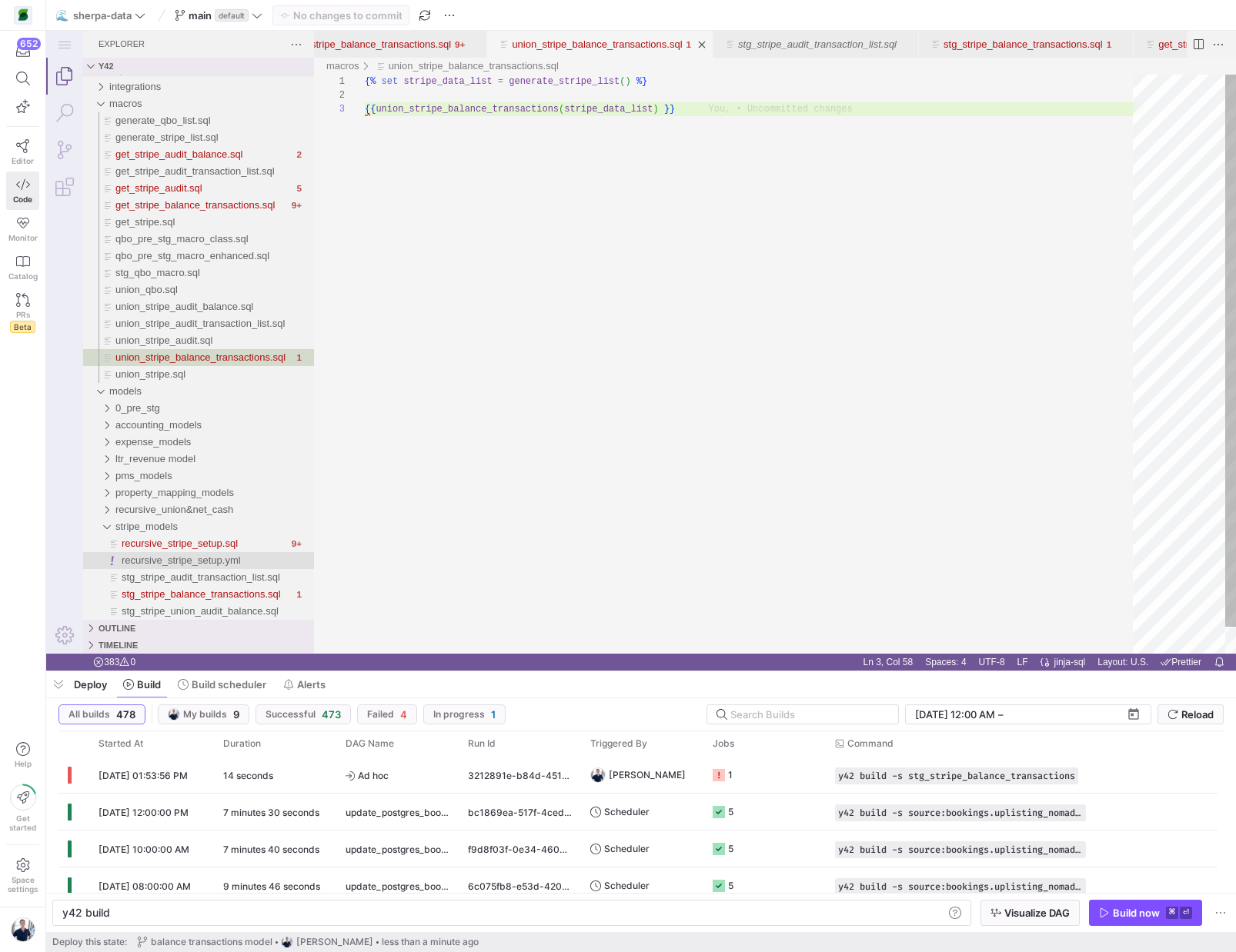
scroll to position [28, 267]
click at [632, 214] on div "{% set stripe_data_list = generate_stripe_list ( ) %} {{ union_stripe_balance_t…" at bounding box center [754, 378] width 779 height 607
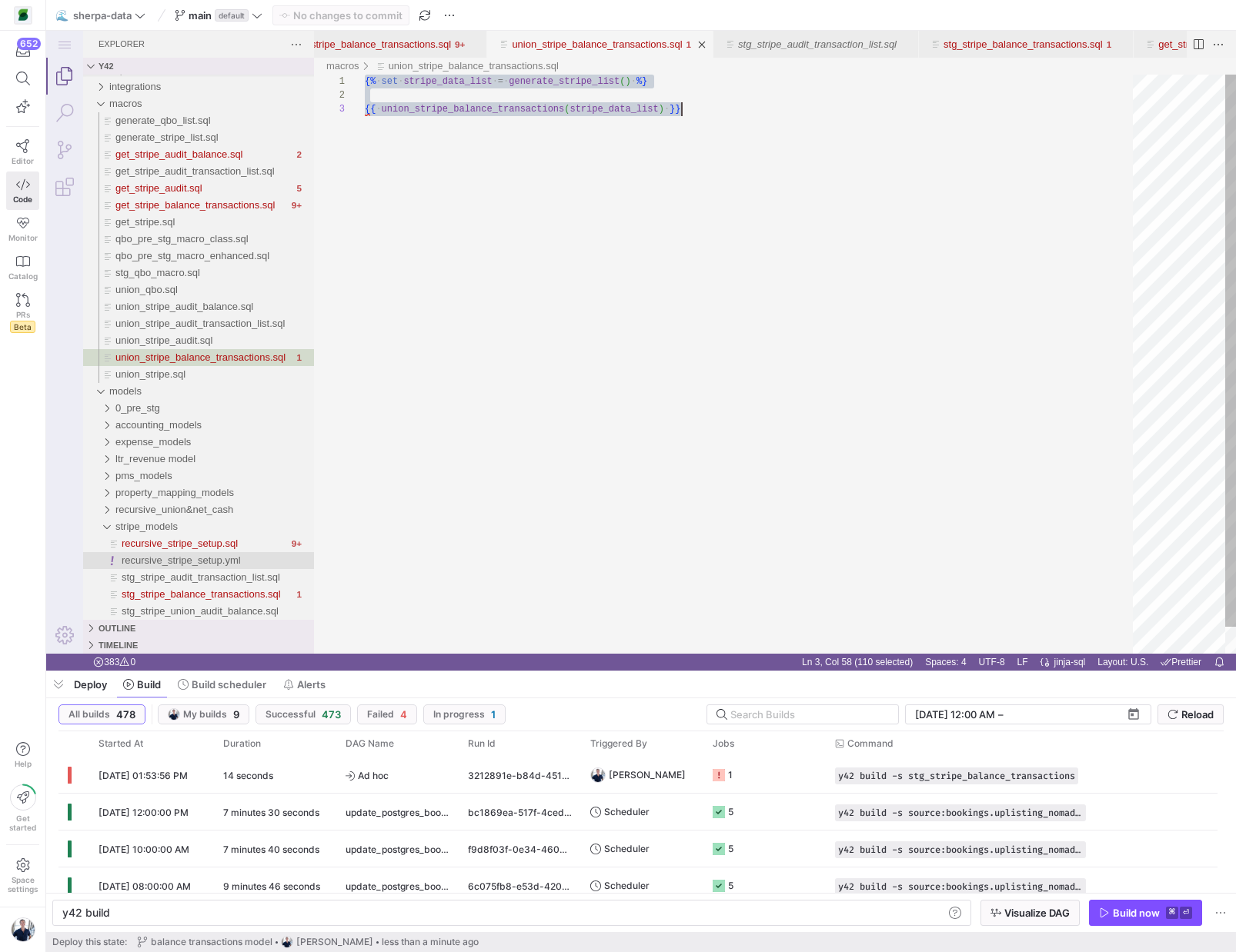
scroll to position [0, 316]
paste textarea "{% if loop.index > 1 %} UNION ALL {% endif %} ({{ query }}) {% endfor %} {% end…"
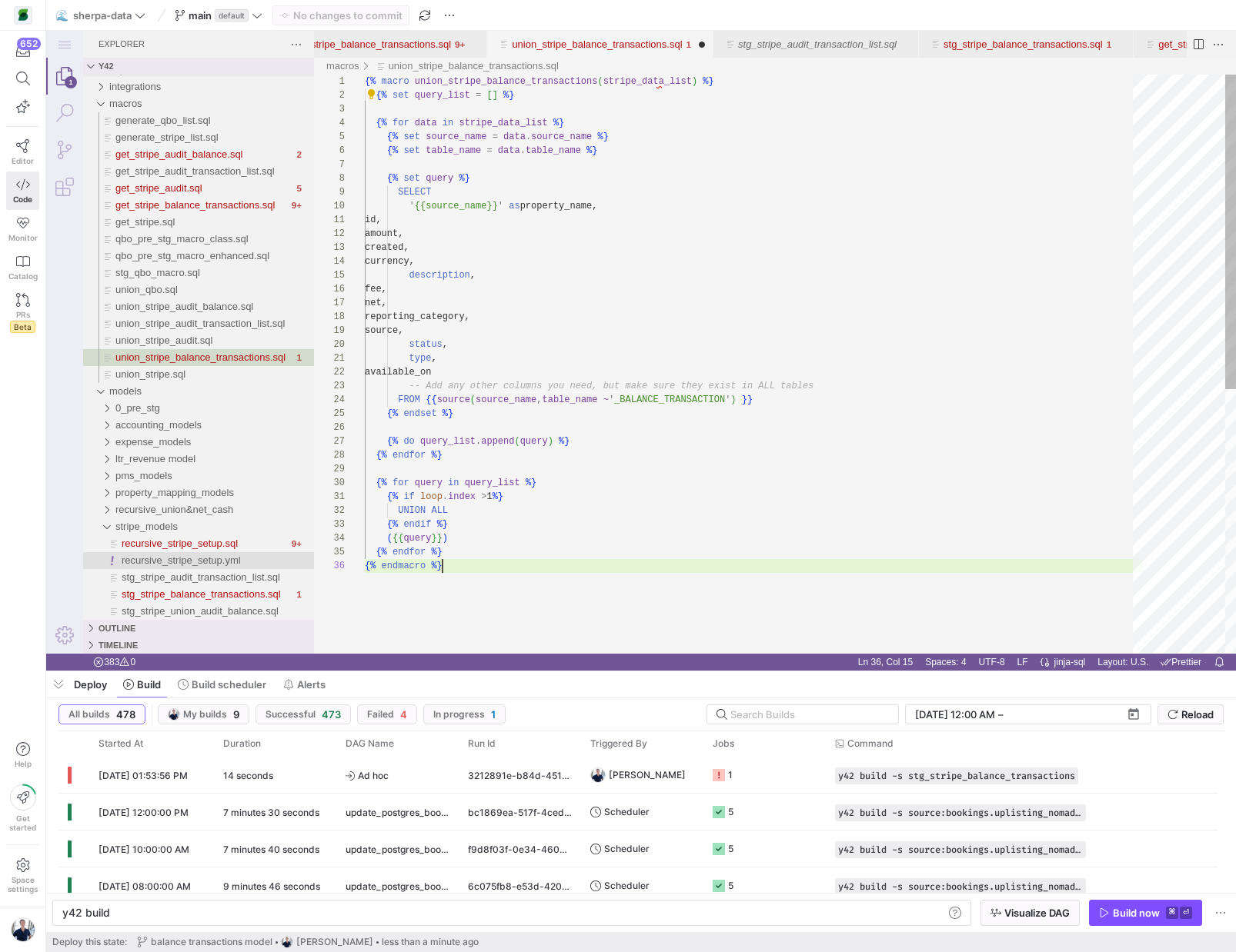
scroll to position [69, 77]
type textarea "id, amount, created, currency, description, fee, net, reporting_category, sourc…"
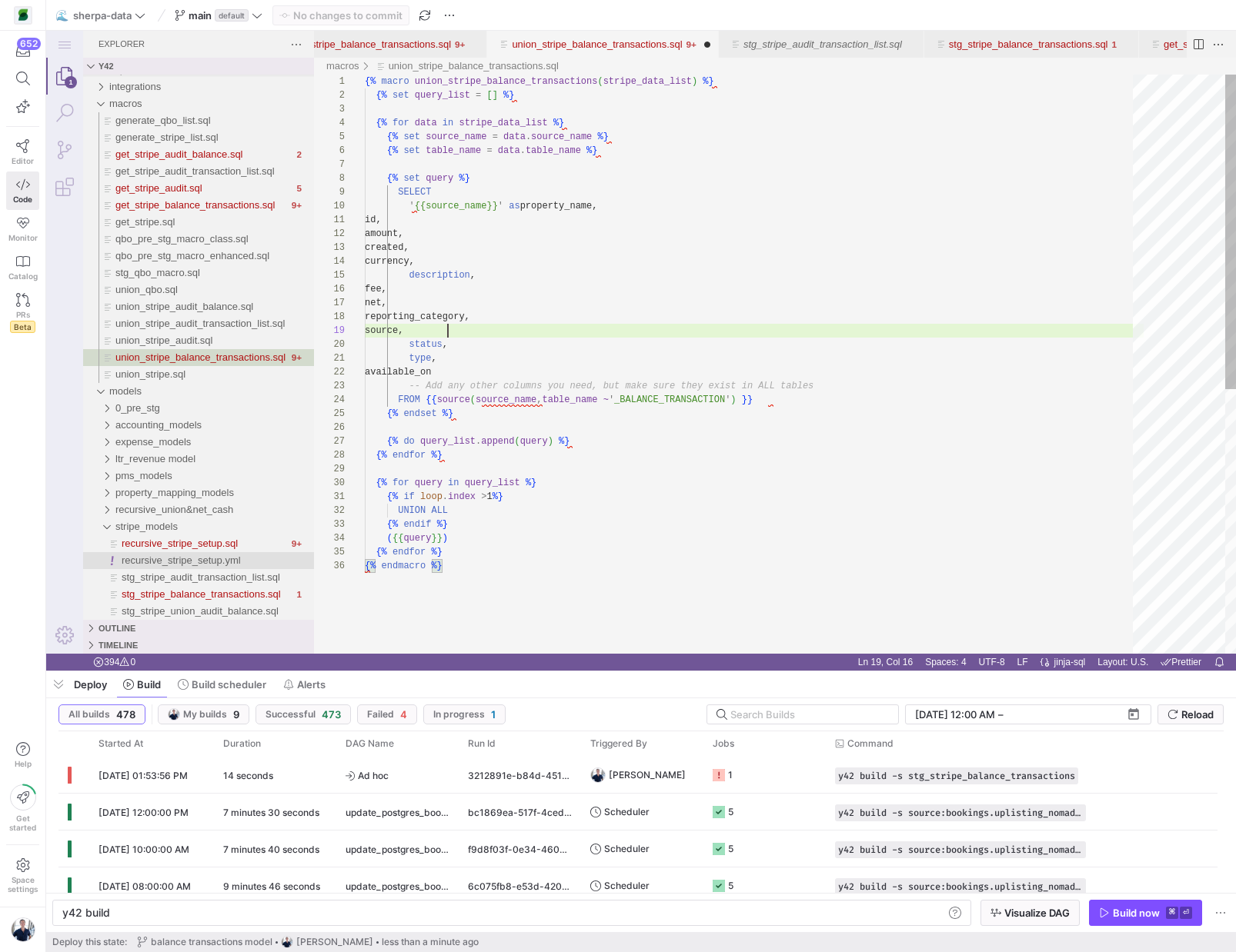
scroll to position [111, 83]
click at [676, 333] on div "{% macro union_stripe_balance_transactions ( stripe_data_list ) %} {% set query…" at bounding box center [754, 606] width 779 height 1064
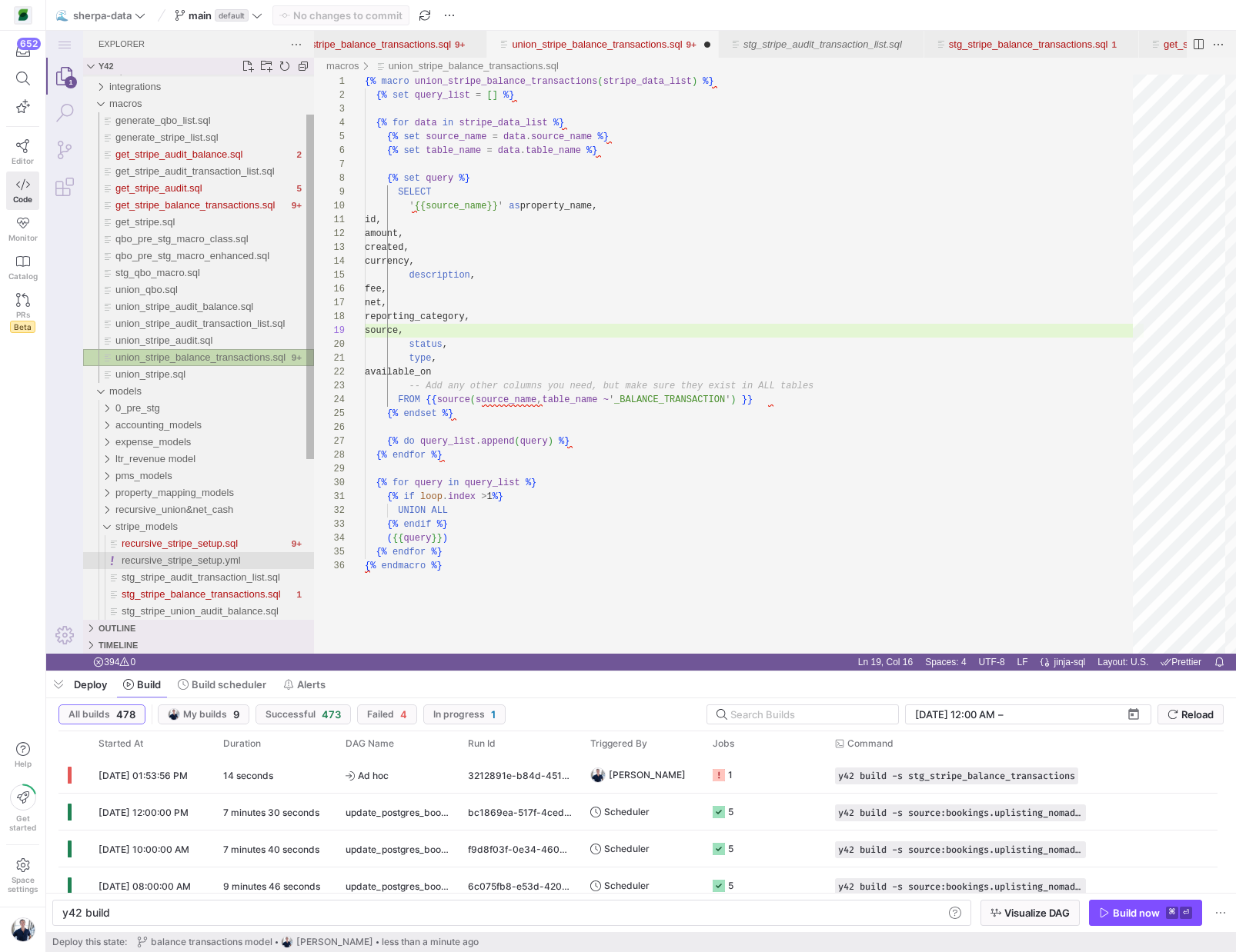
click at [148, 357] on span "union_stripe_balance_transactions.sql" at bounding box center [199, 358] width 170 height 12
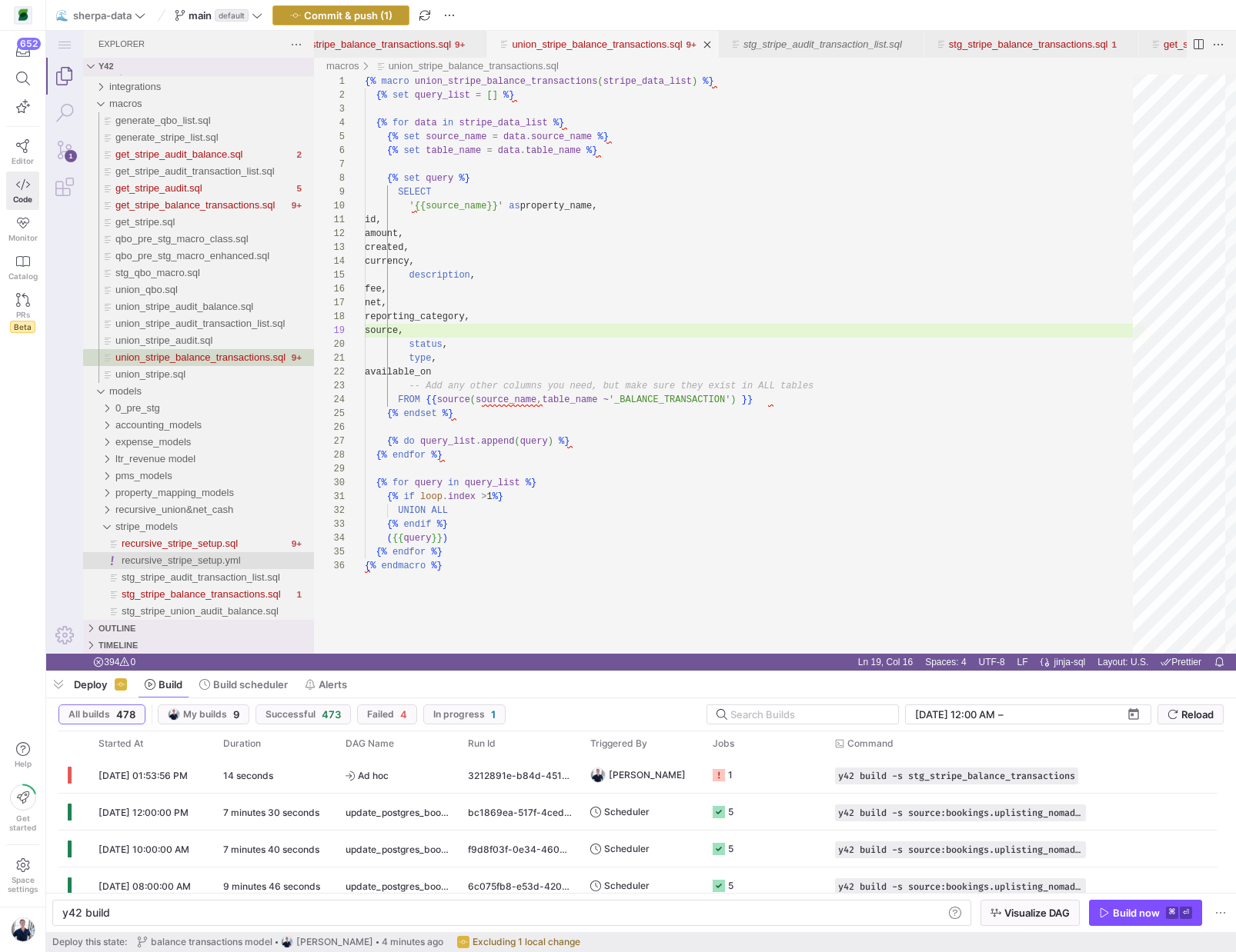
click at [343, 13] on span "Commit & push (1)" at bounding box center [347, 15] width 88 height 12
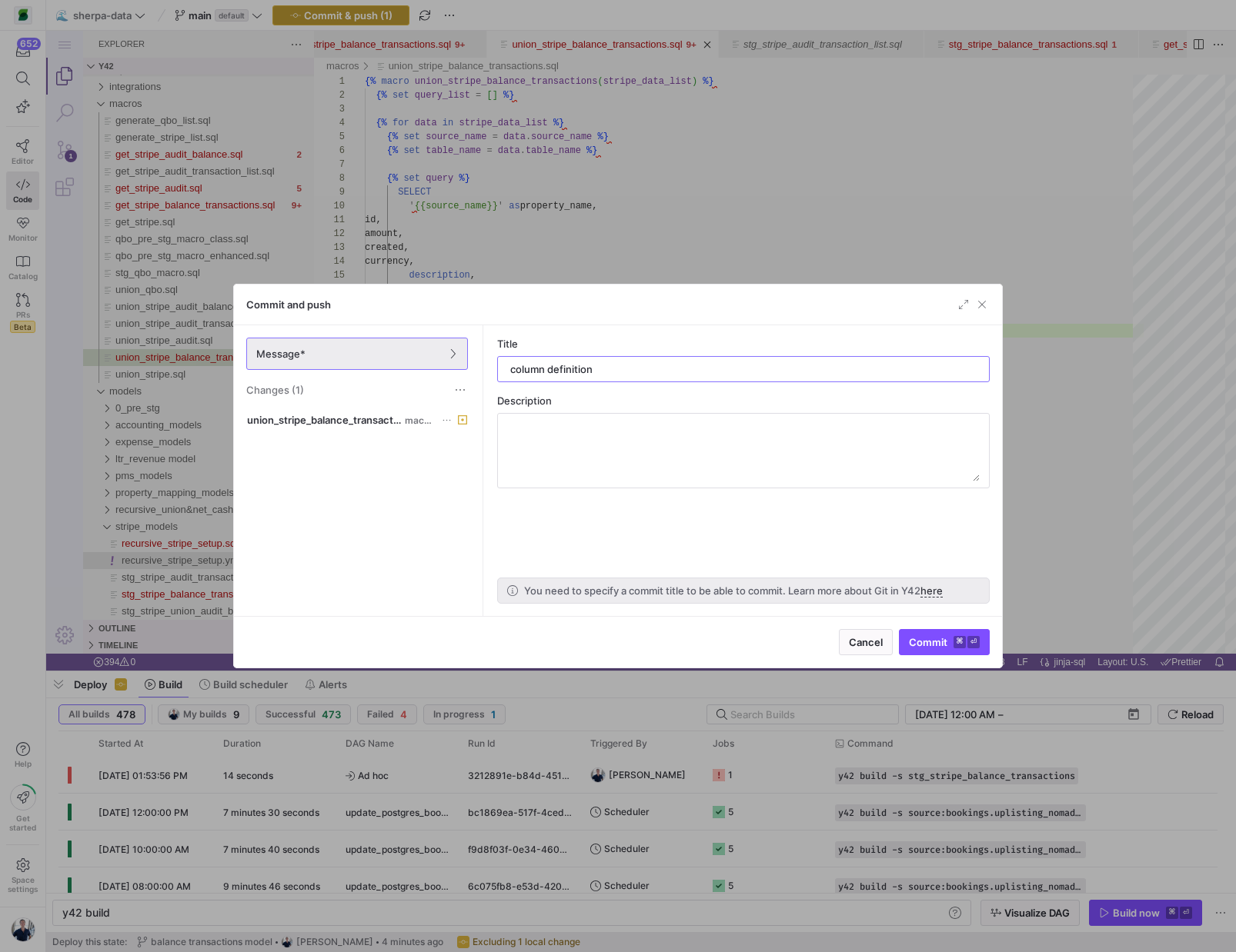
type input "column definitions"
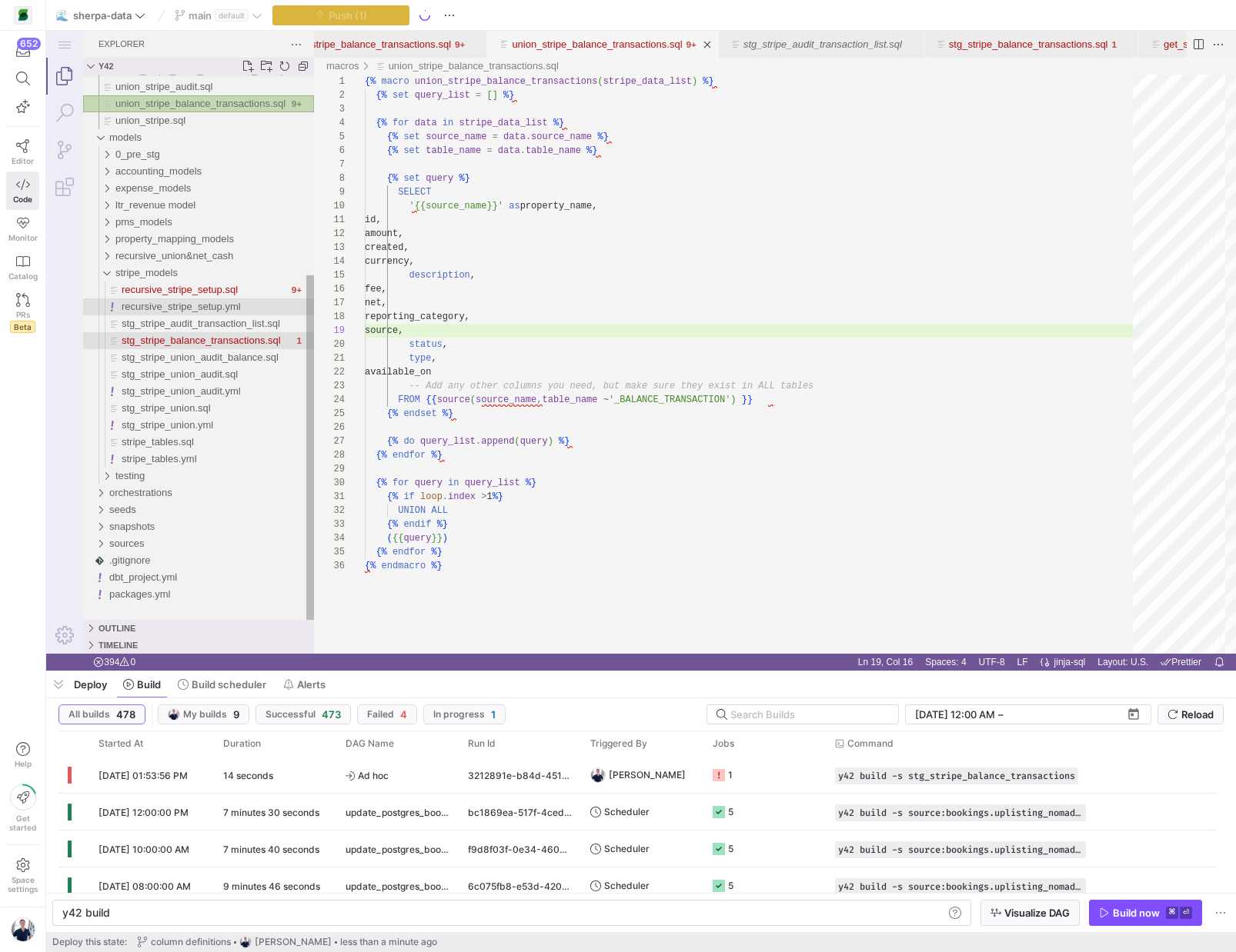
click at [208, 345] on span "stg_stripe_balance_transactions.sql" at bounding box center [201, 340] width 160 height 12
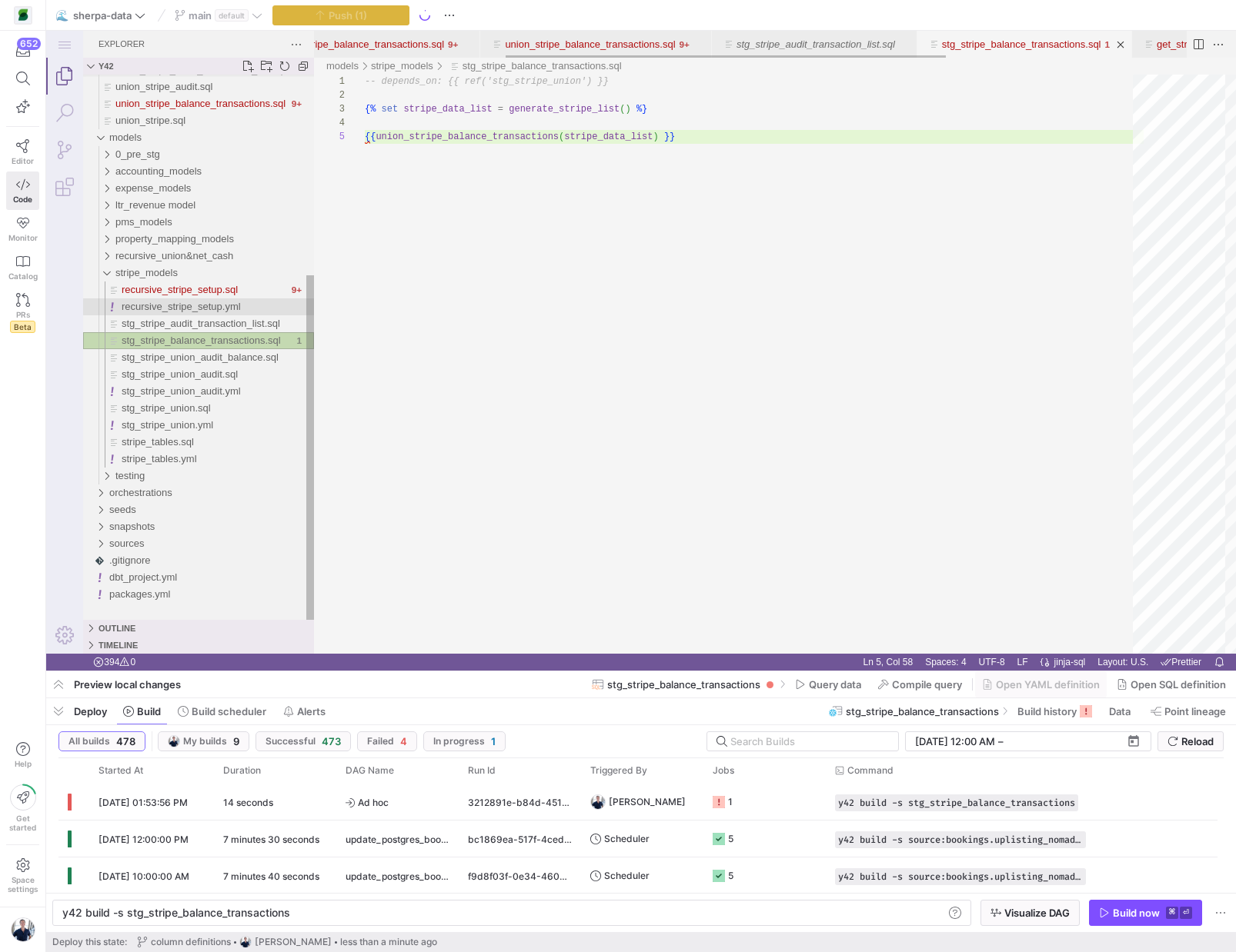
scroll to position [56, 316]
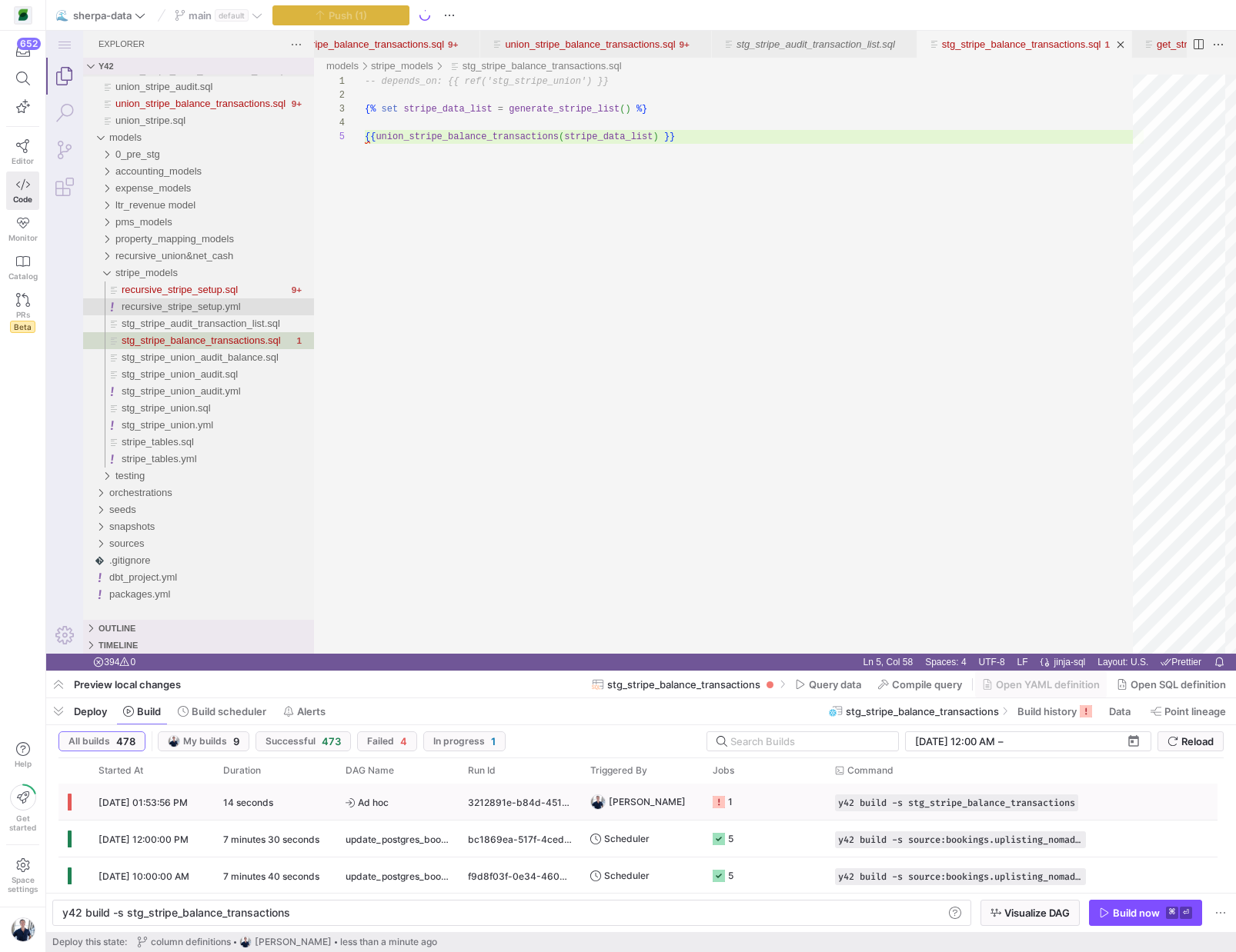
click at [535, 807] on div "3212891e-b84d-4518-81c8-9d15fc18121e" at bounding box center [519, 801] width 122 height 36
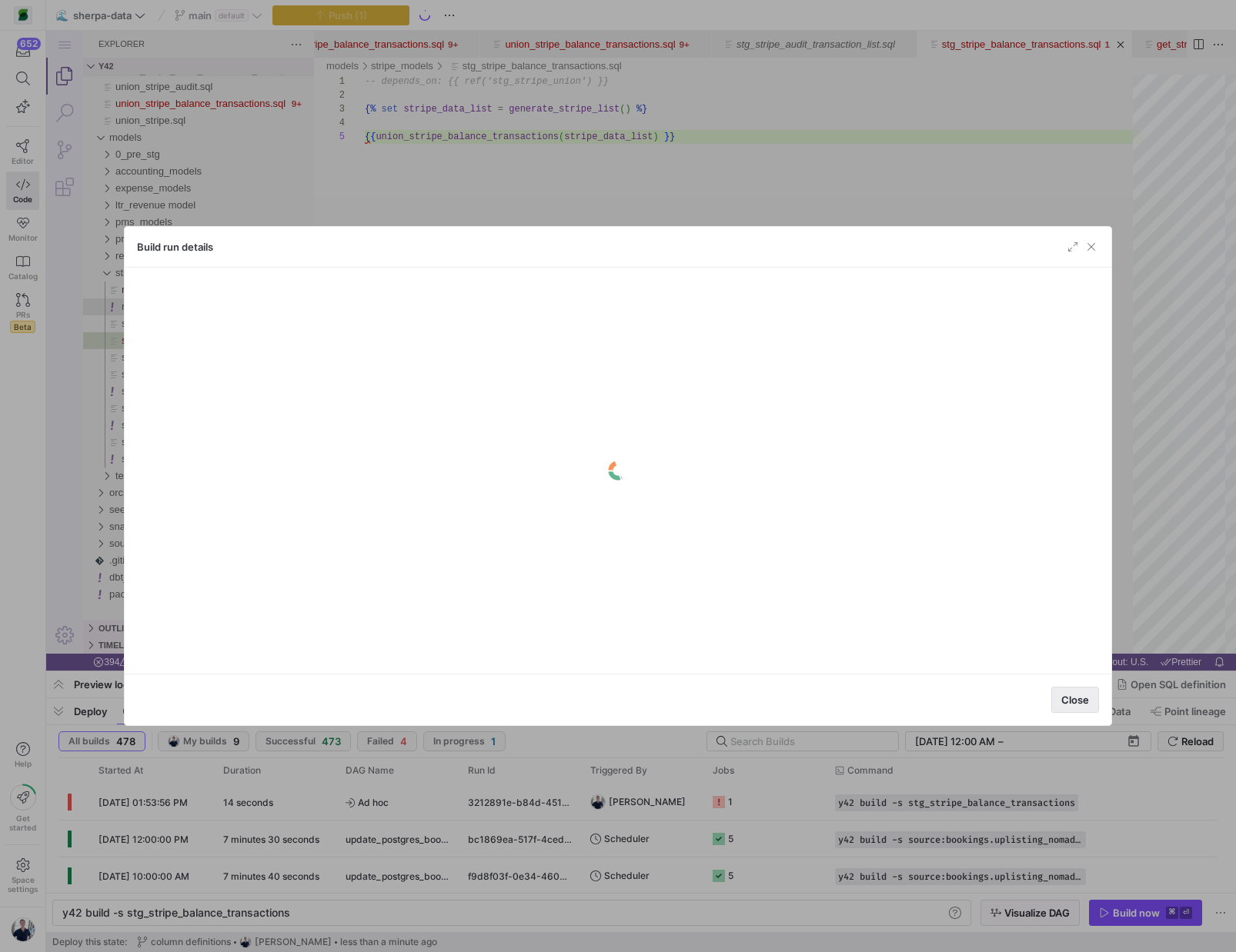
click at [1066, 705] on button "Close" at bounding box center [1075, 700] width 48 height 26
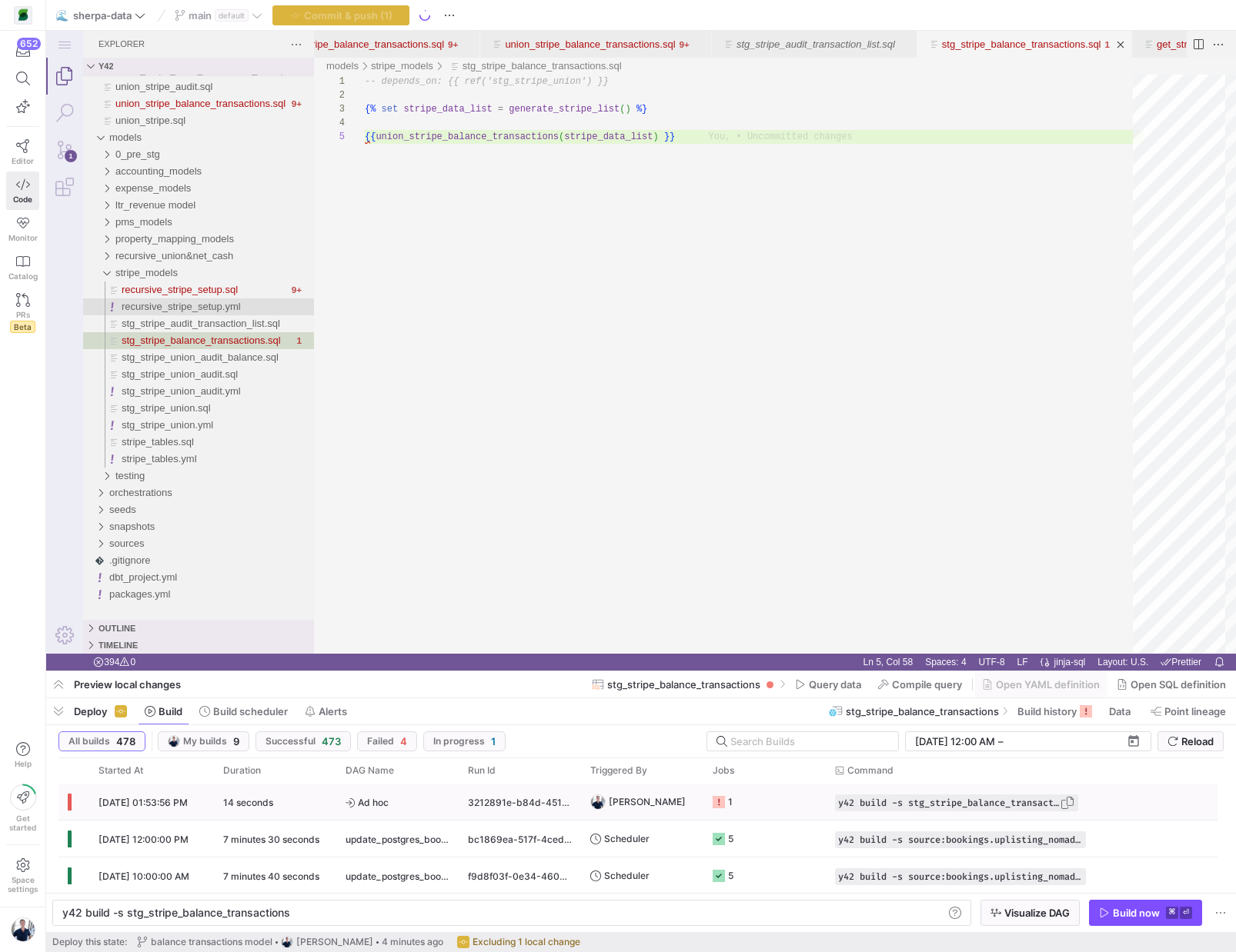
click at [1072, 804] on span "Press SPACE to select this row." at bounding box center [1067, 803] width 16 height 16
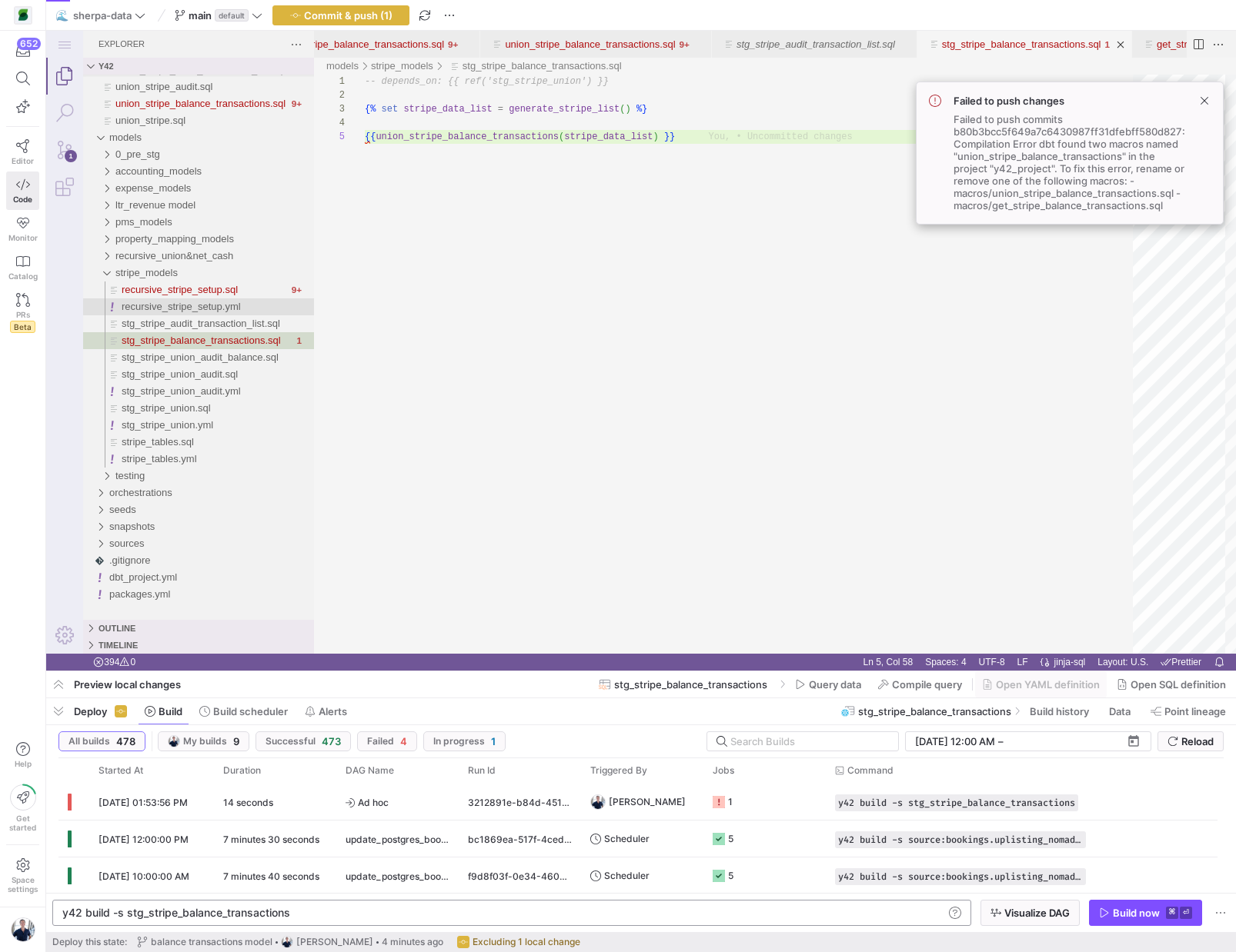
click at [735, 903] on div "y42 build -s stg_stripe_balance_transactions y42 build -s stg_stripe_balance_tr…" at bounding box center [512, 913] width 919 height 26
click at [1143, 908] on div "Build now" at bounding box center [1136, 913] width 47 height 12
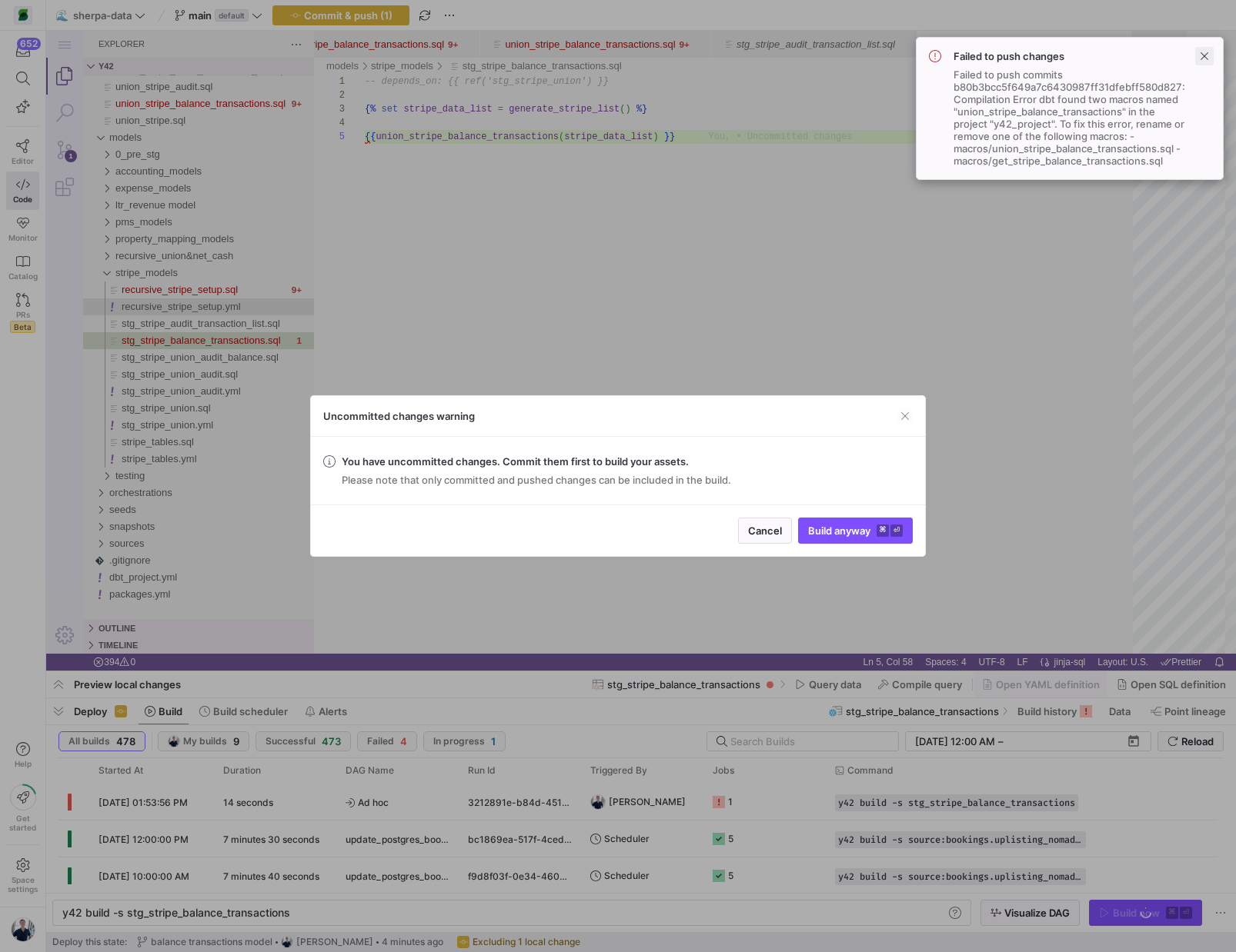
click at [1205, 57] on span at bounding box center [1204, 56] width 19 height 19
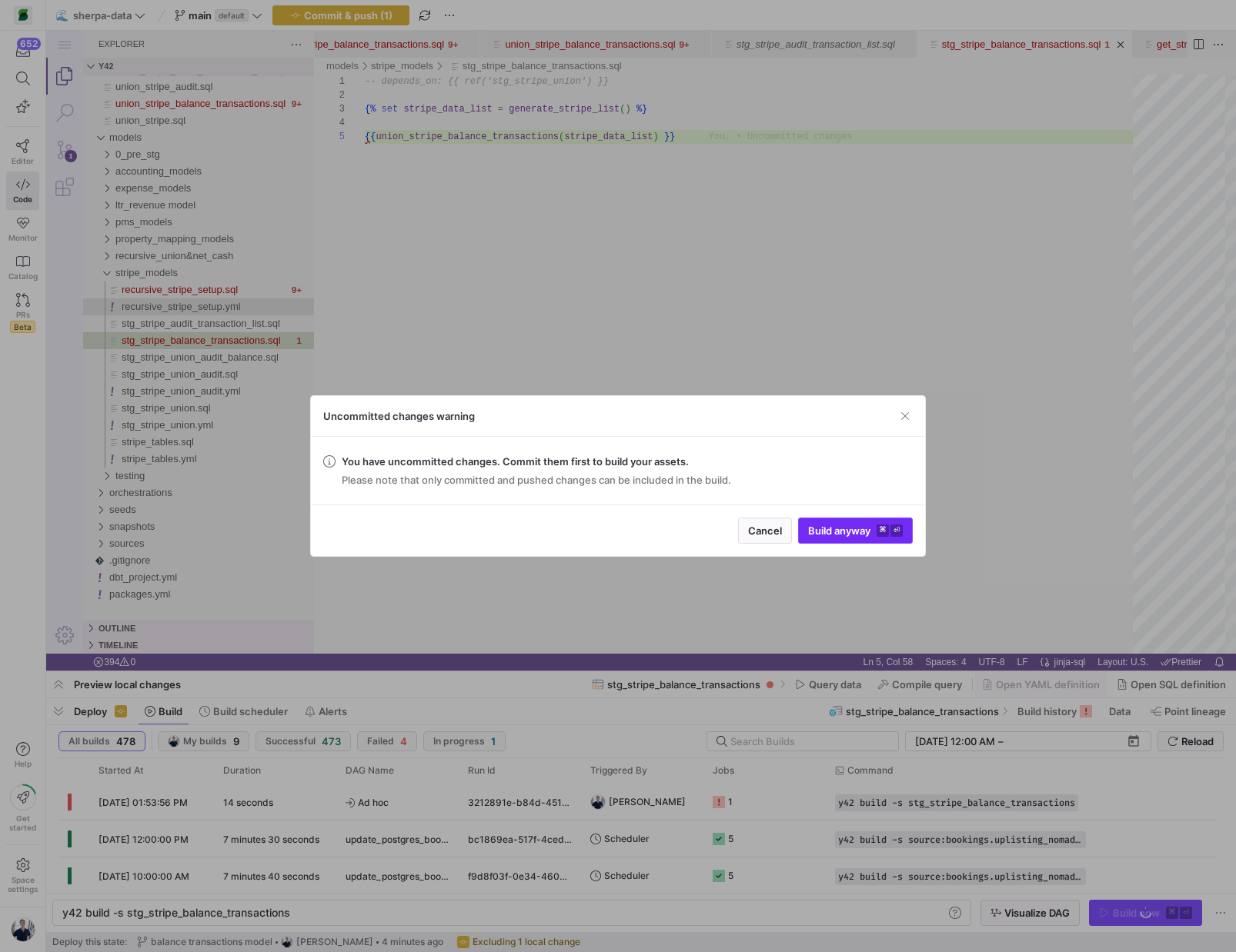
click at [832, 529] on span "Build anyway ⌘ ⏎" at bounding box center [855, 531] width 94 height 12
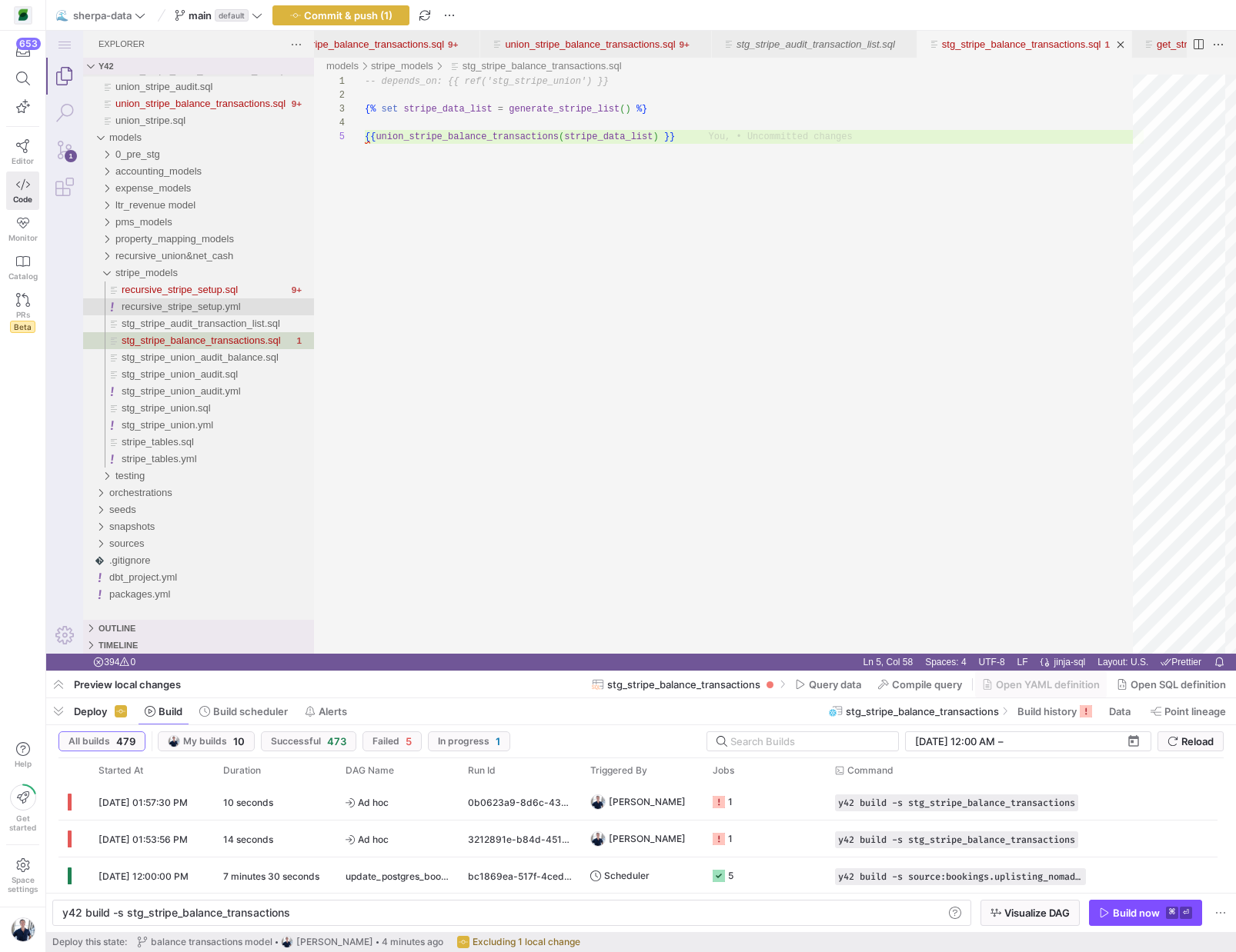
click at [719, 801] on rect "Press SPACE to select this row." at bounding box center [718, 802] width 12 height 12
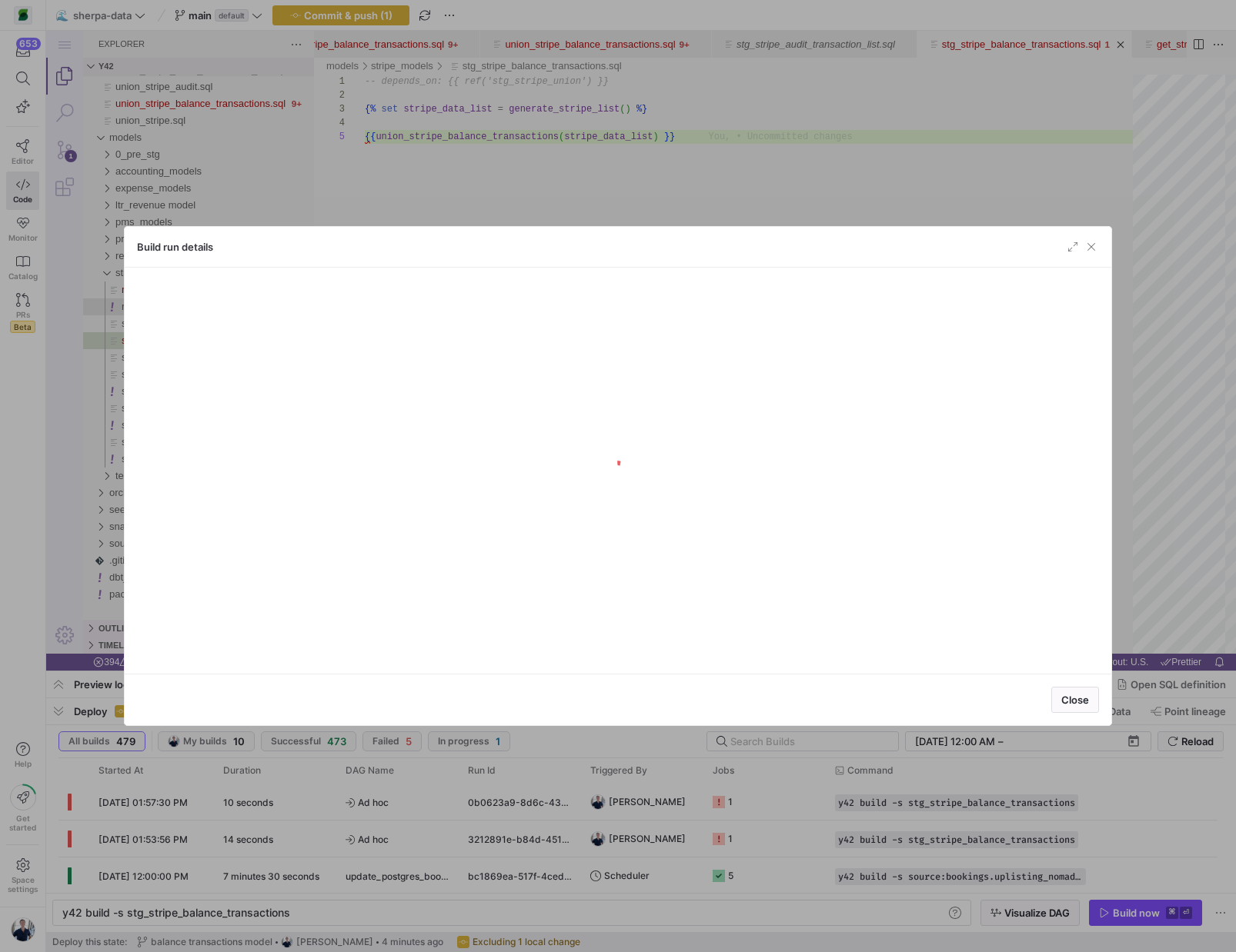
click at [719, 801] on body "653 Editor Code Monitor Catalog PRs Beta Help Get started Space settings 🌊 sher…" at bounding box center [618, 476] width 1236 height 952
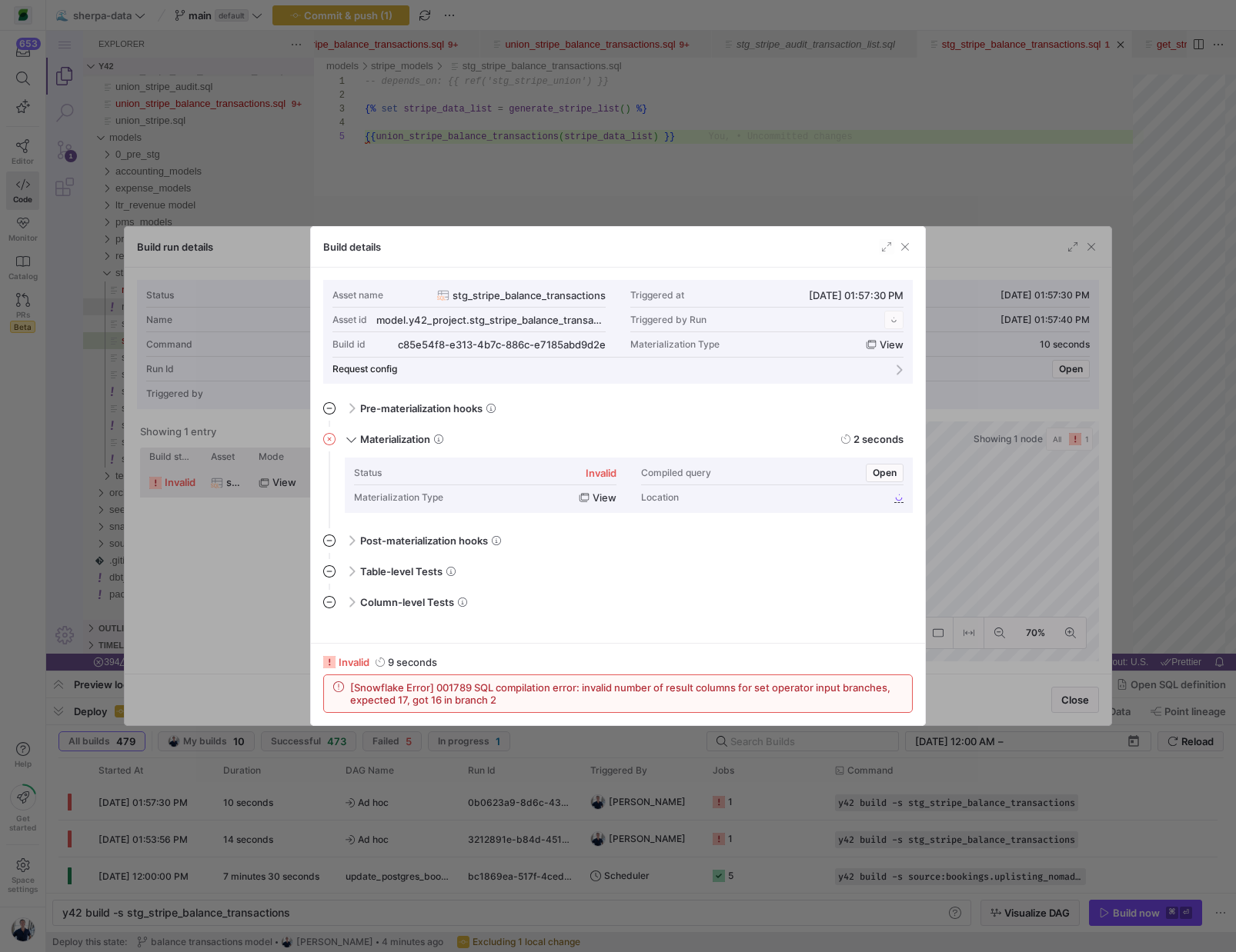
scroll to position [139, 0]
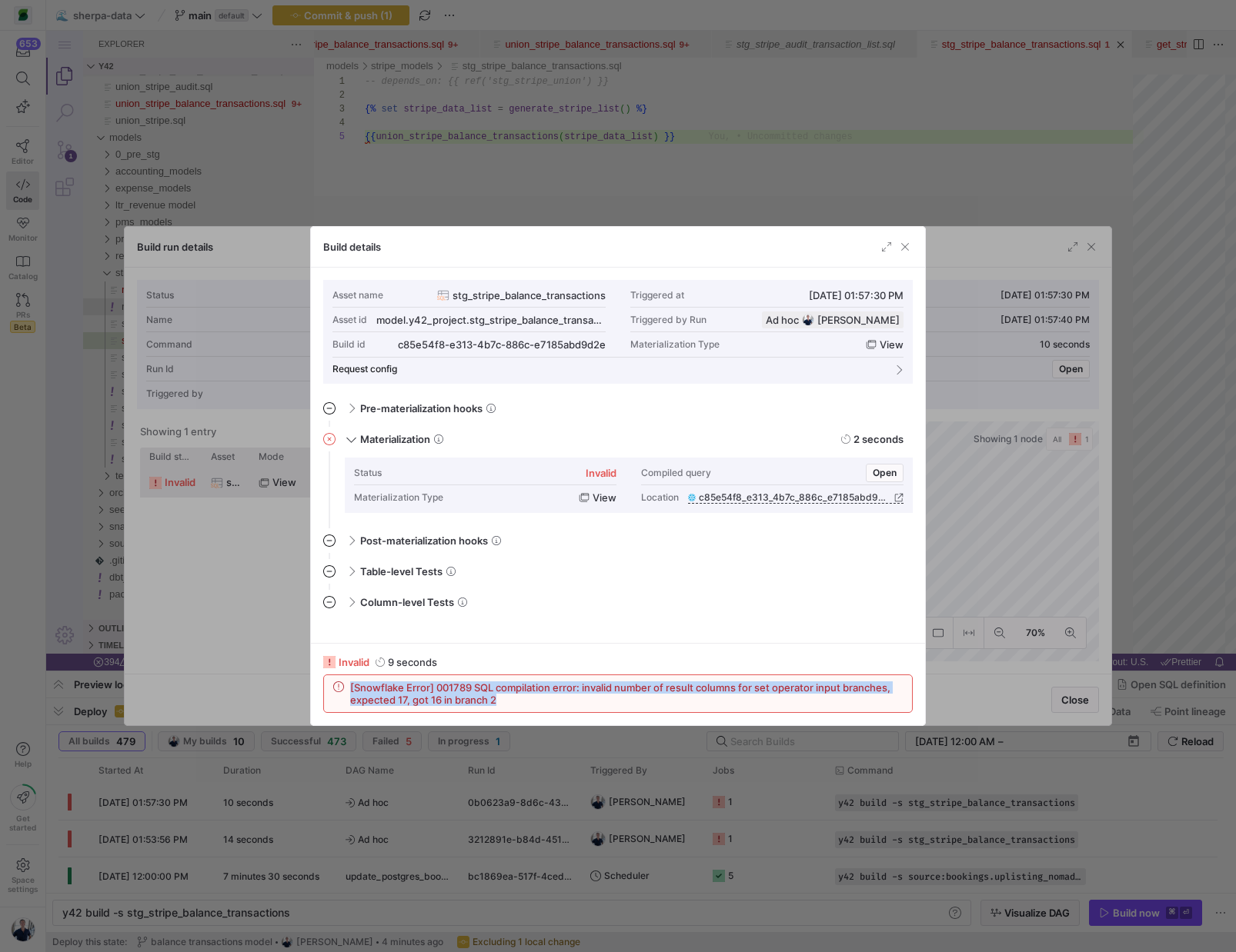
drag, startPoint x: 510, startPoint y: 698, endPoint x: 310, endPoint y: 680, distance: 200.8
click at [310, 680] on div "invalid 9 seconds [Snowflake Error] 001789 SQL compilation error: invalid numbe…" at bounding box center [617, 684] width 614 height 82
copy span "[Snowflake Error] 001789 SQL compilation error: invalid number of result column…"
click at [908, 245] on span "button" at bounding box center [905, 247] width 16 height 16
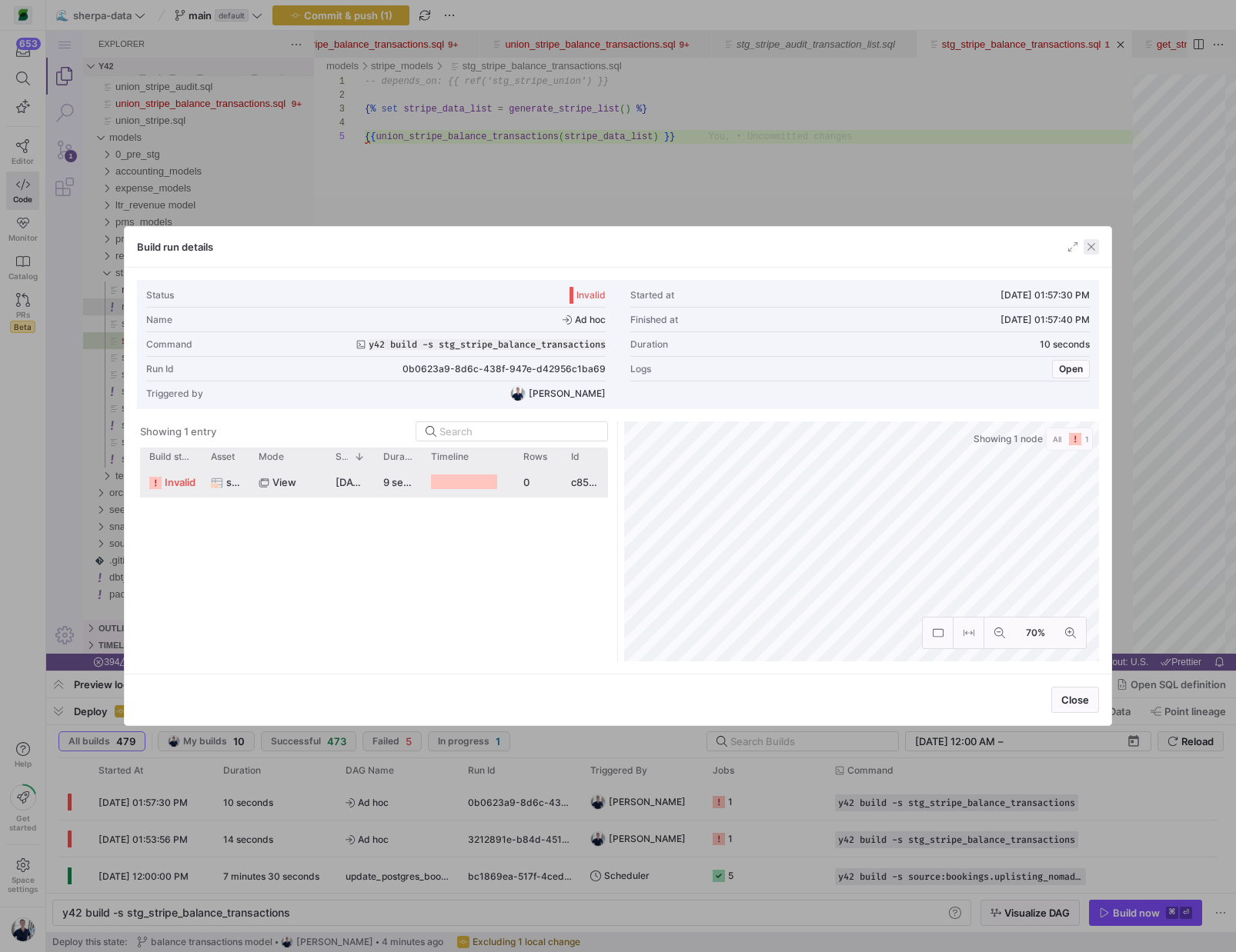
click at [1090, 246] on span "button" at bounding box center [1091, 247] width 16 height 16
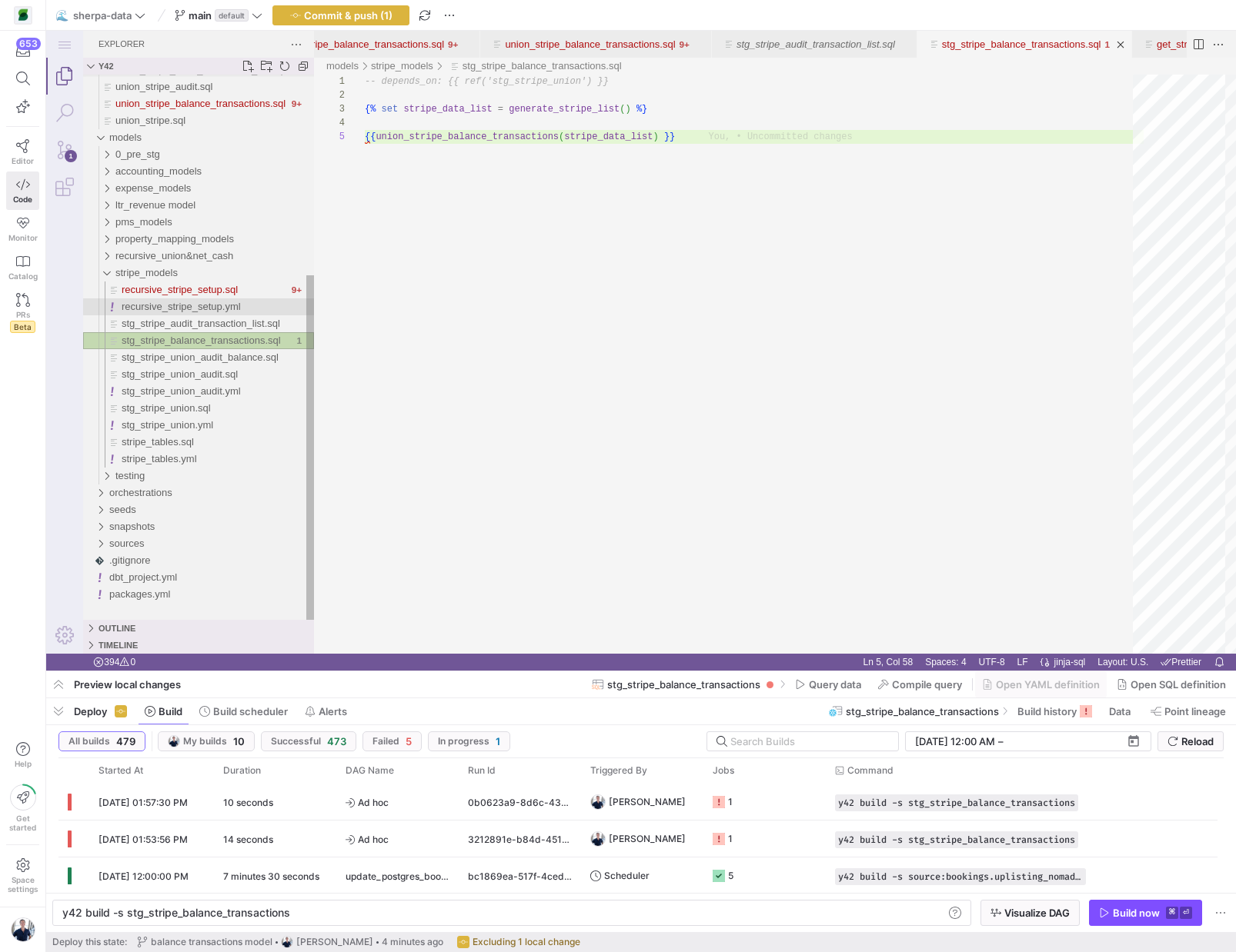
click at [182, 347] on div "stg_stripe_balance_transactions.sql" at bounding box center [207, 340] width 171 height 17
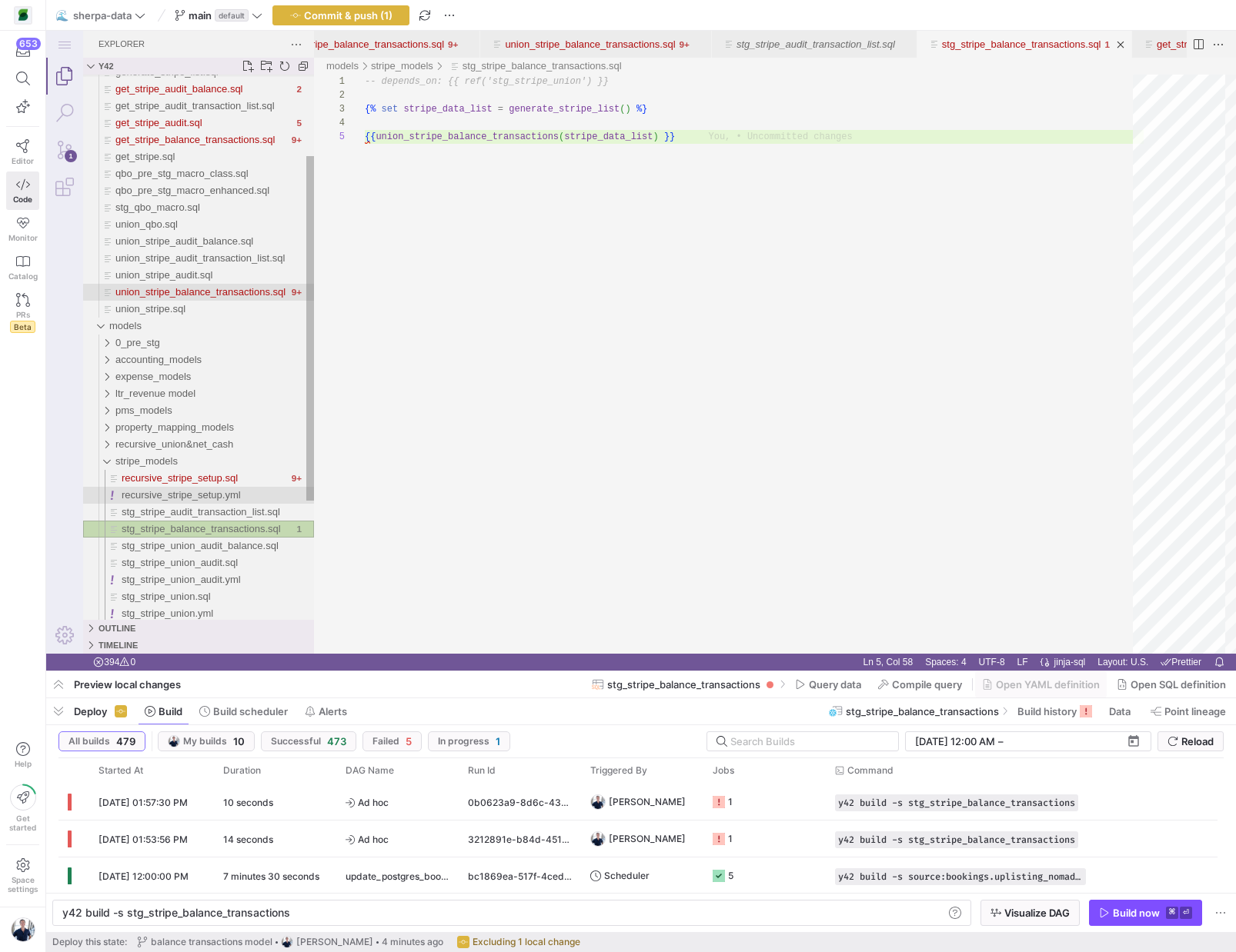
click at [181, 292] on span "union_stripe_balance_transactions.sql" at bounding box center [199, 293] width 170 height 12
type textarea "y42 build"
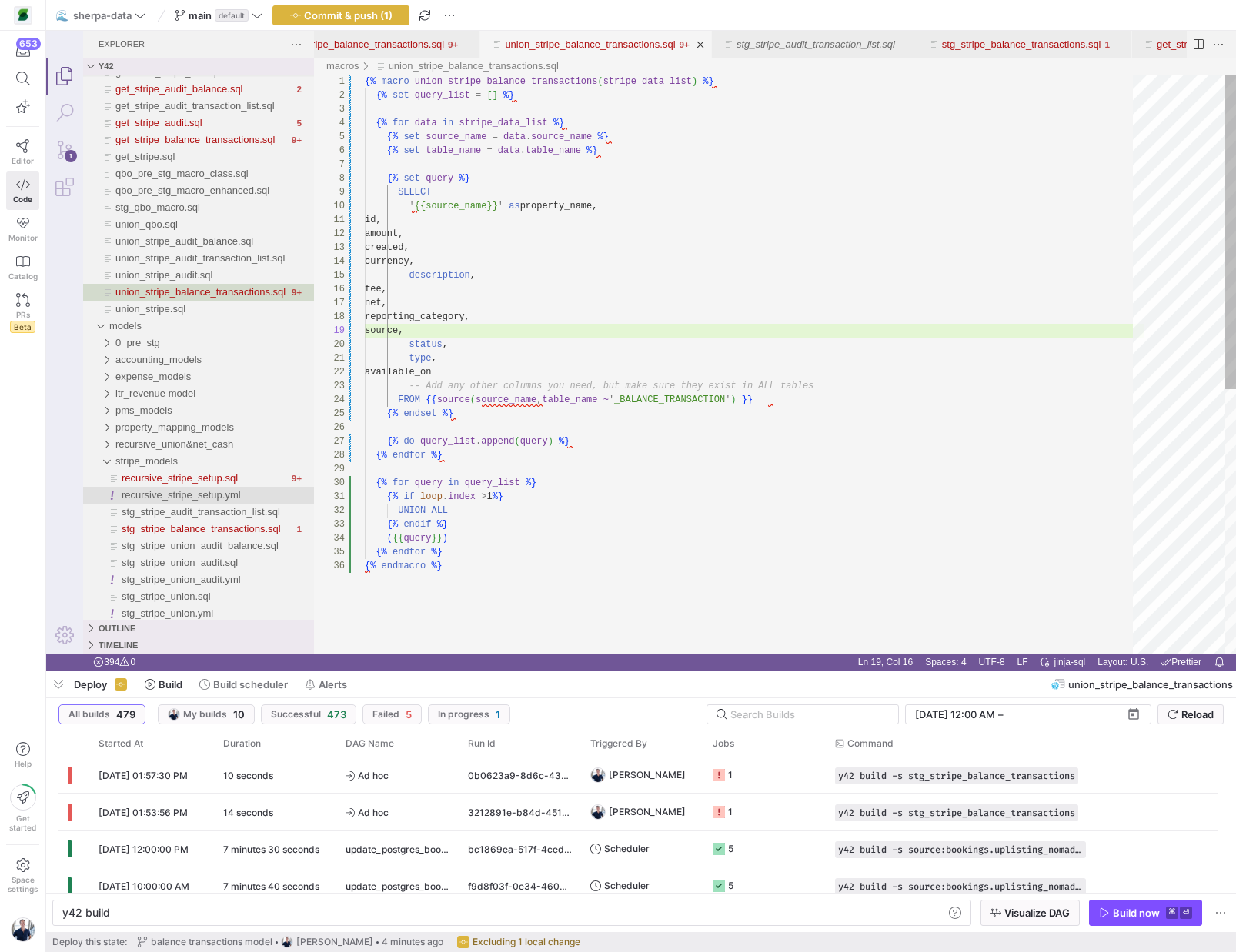
click at [647, 248] on div "{% macro union_stripe_balance_transactions ( stripe_data_list ) %} {% set query…" at bounding box center [754, 606] width 779 height 1064
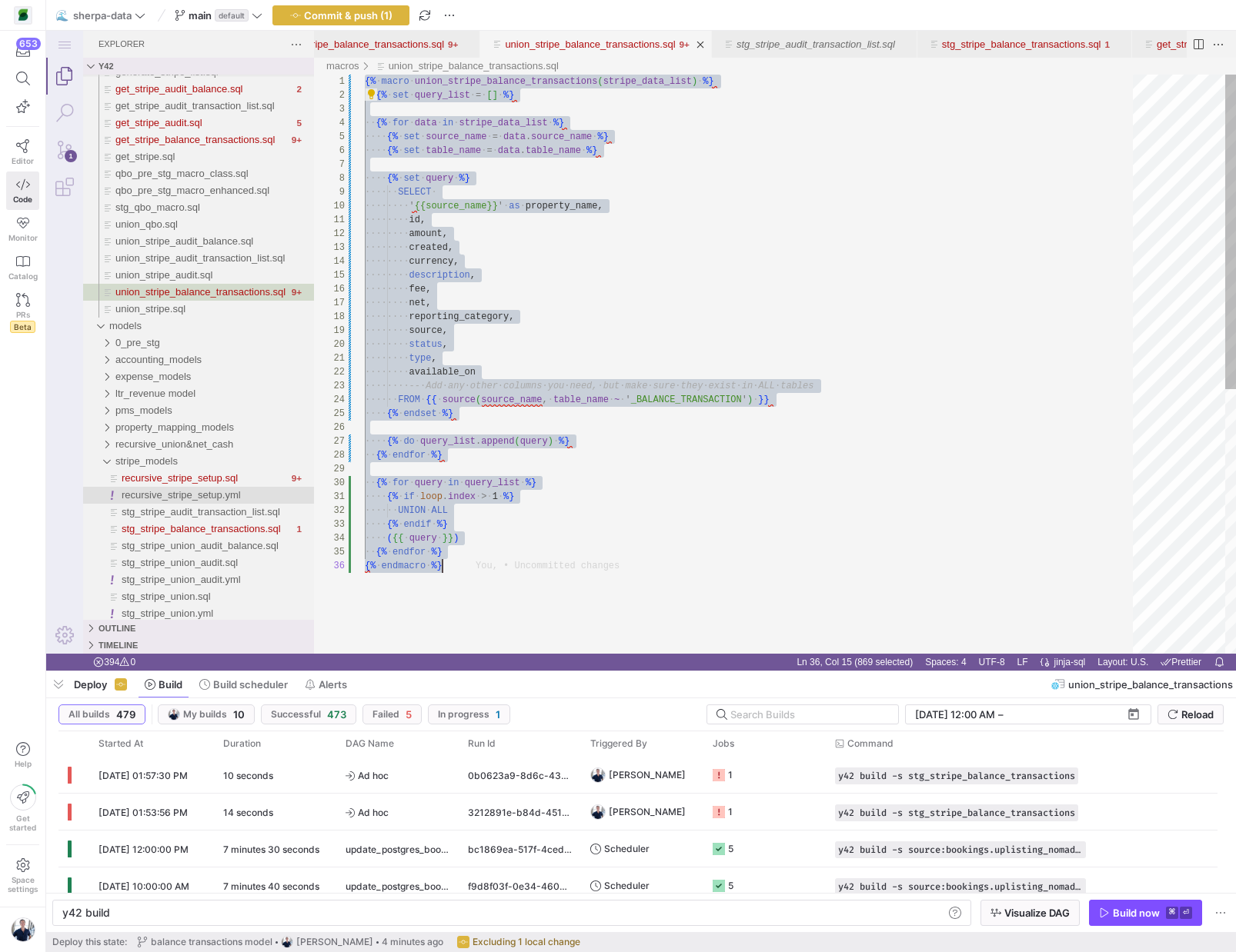
paste textarea "union_stripe_balance_transactions.sql"
type textarea "{% endmacro %}"
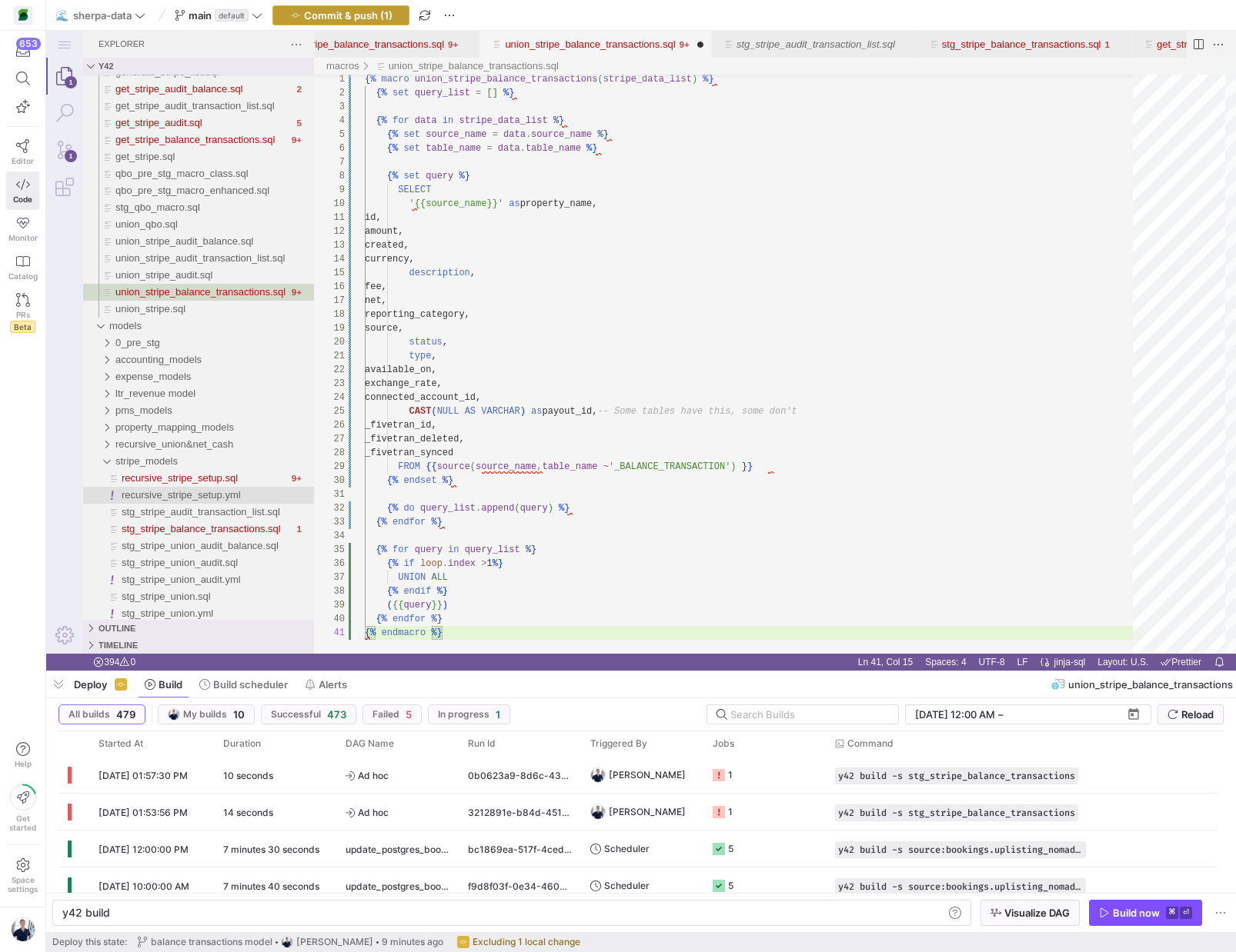
click at [369, 16] on span "Commit & push (1)" at bounding box center [347, 15] width 88 height 12
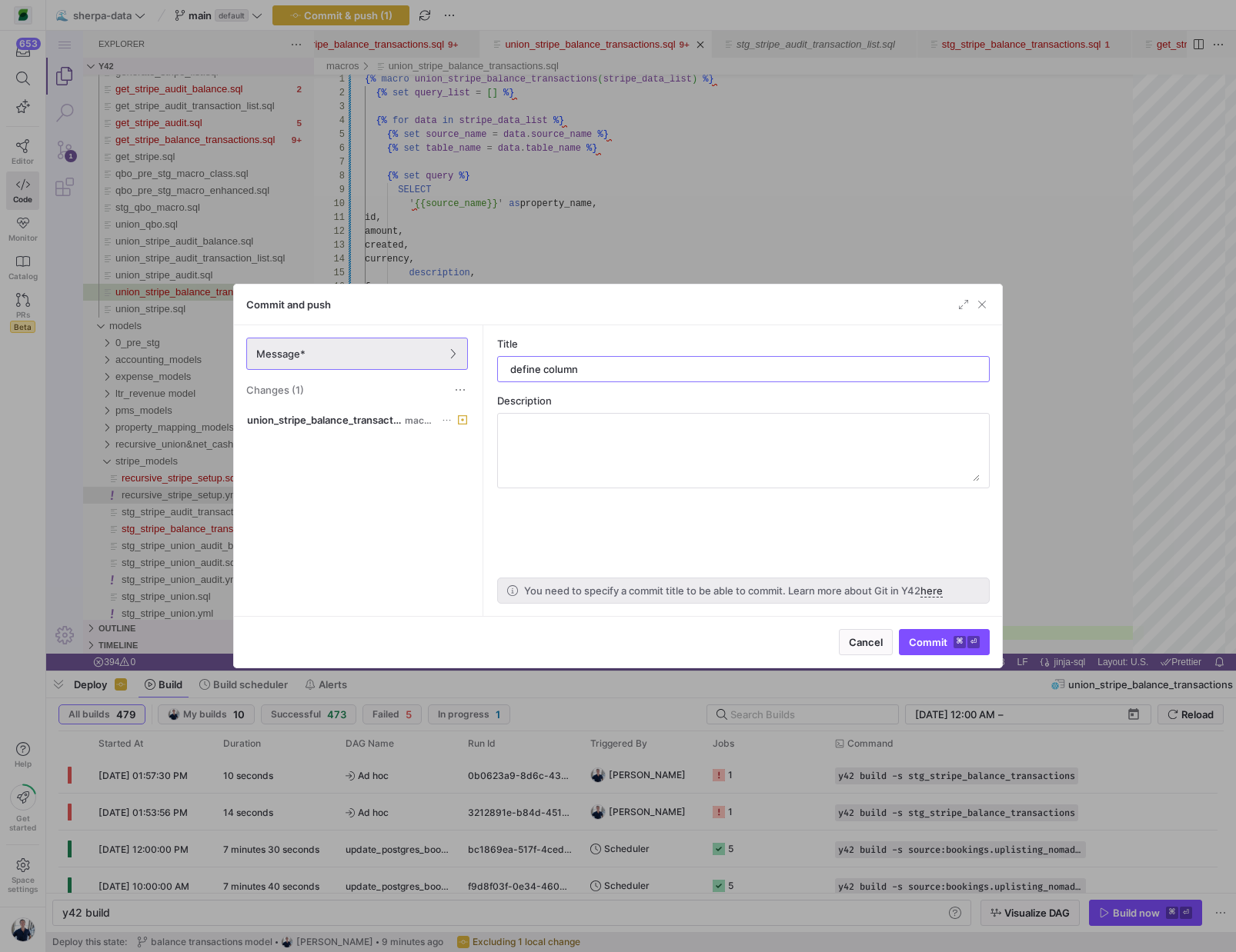
type input "define columns"
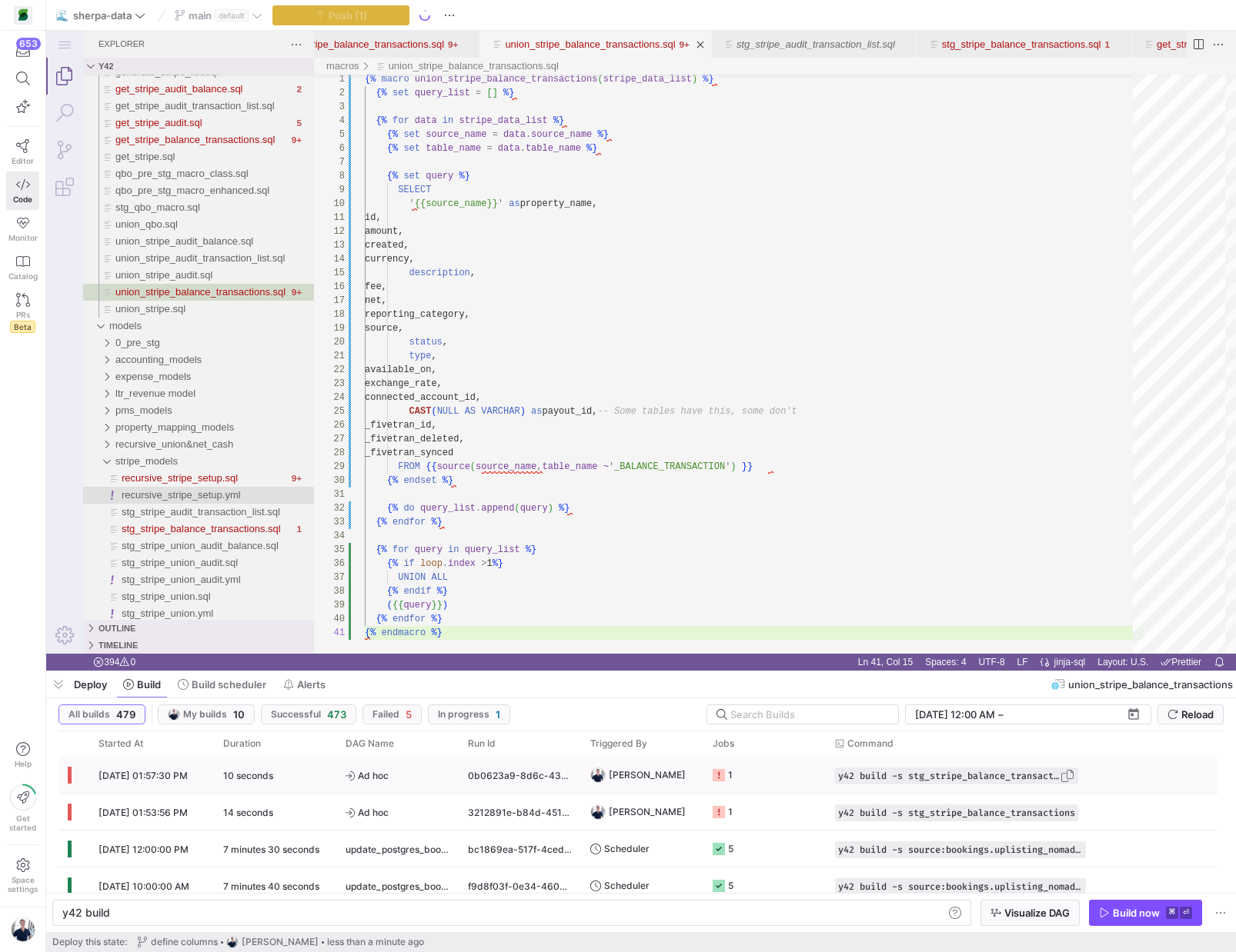
click at [1075, 774] on span "Press SPACE to select this row." at bounding box center [1067, 776] width 16 height 16
click at [592, 915] on div "y42 build" at bounding box center [503, 913] width 881 height 12
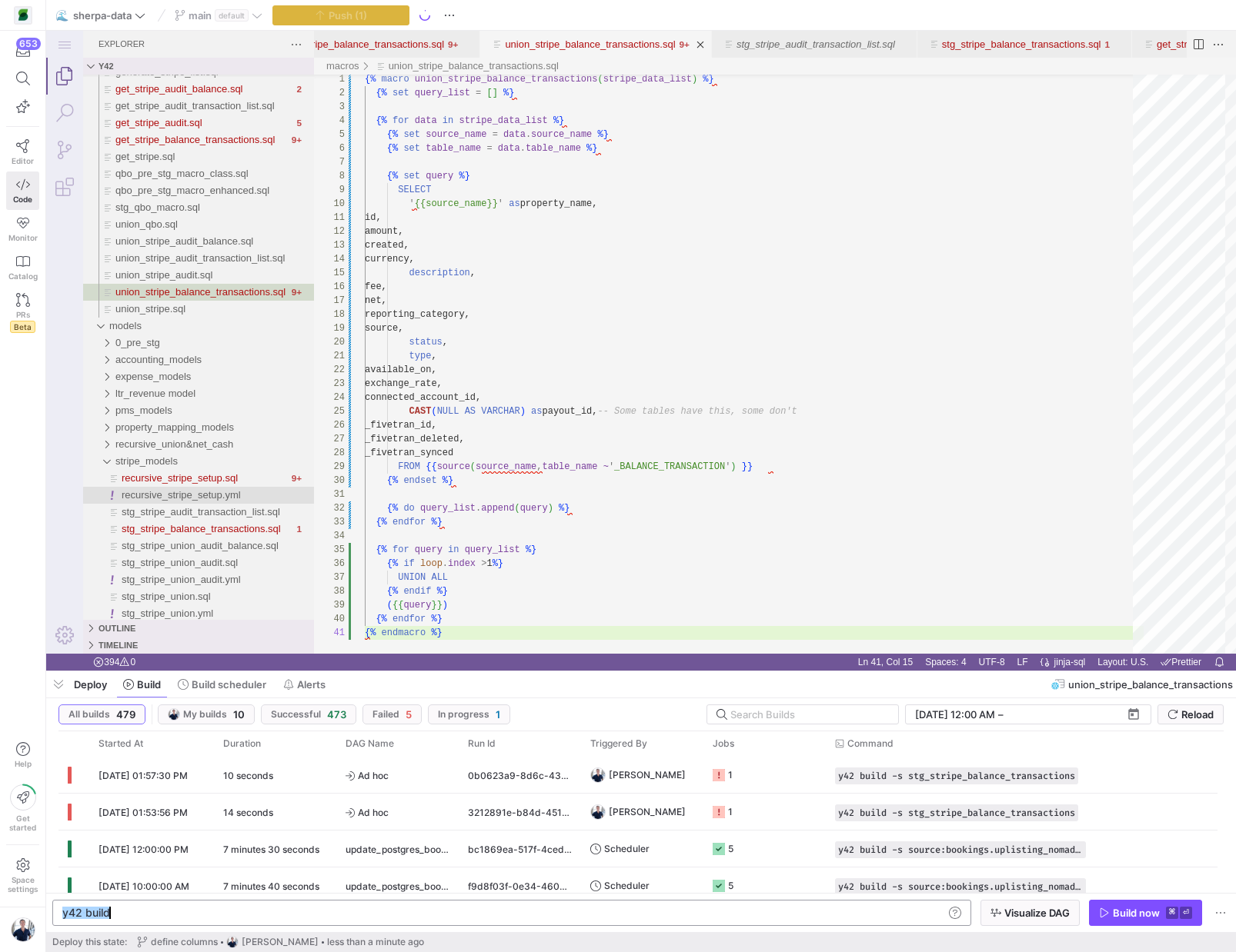
type textarea "y42 build -s stg_stripe_balance_transactions"
click at [1137, 919] on span "button" at bounding box center [1145, 912] width 111 height 25
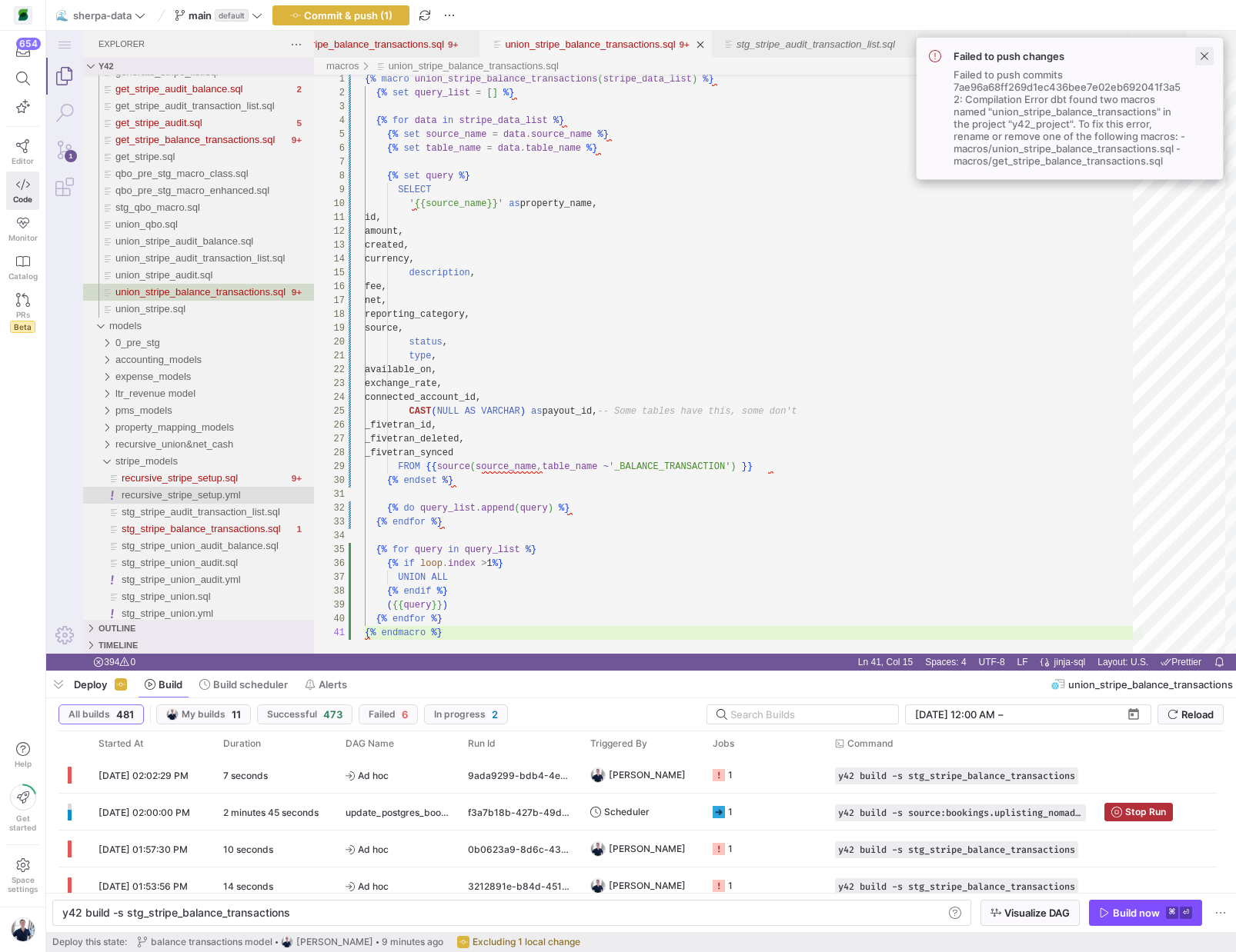
click at [1203, 54] on span at bounding box center [1204, 56] width 19 height 19
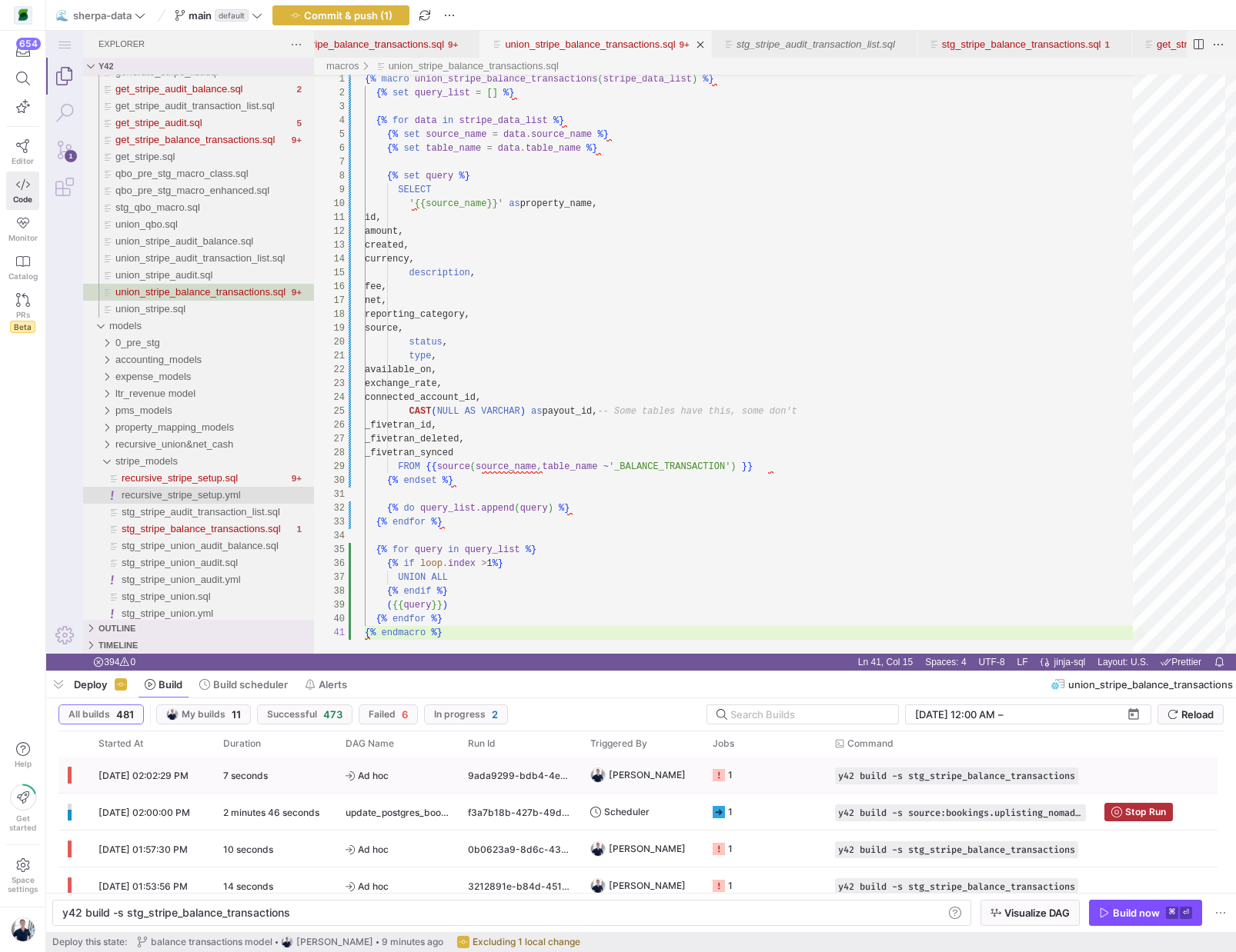
click at [719, 775] on rect "Press SPACE to select this row." at bounding box center [718, 775] width 12 height 12
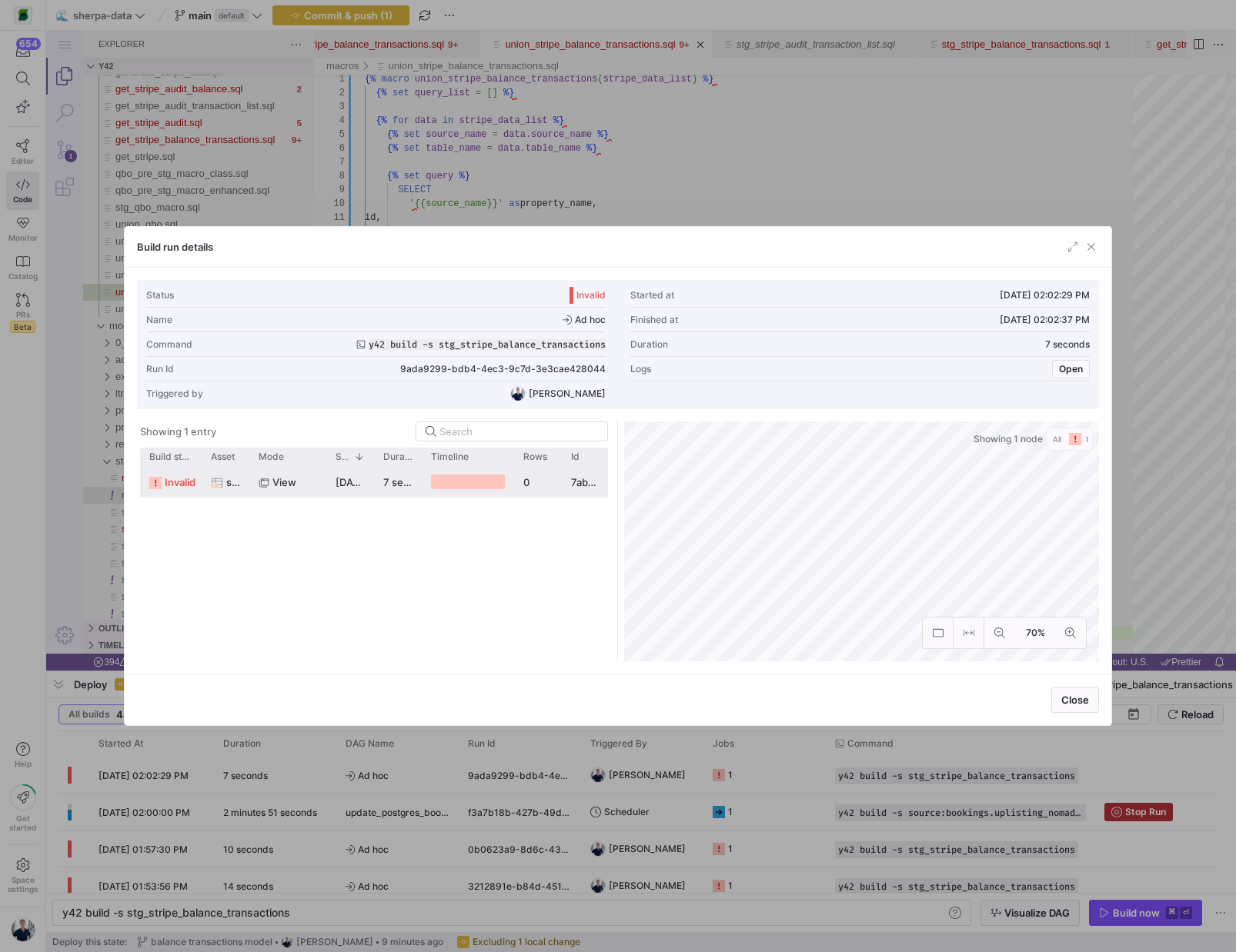
click at [349, 484] on span "[DATE] 02:02:30 PM" at bounding box center [383, 482] width 96 height 12
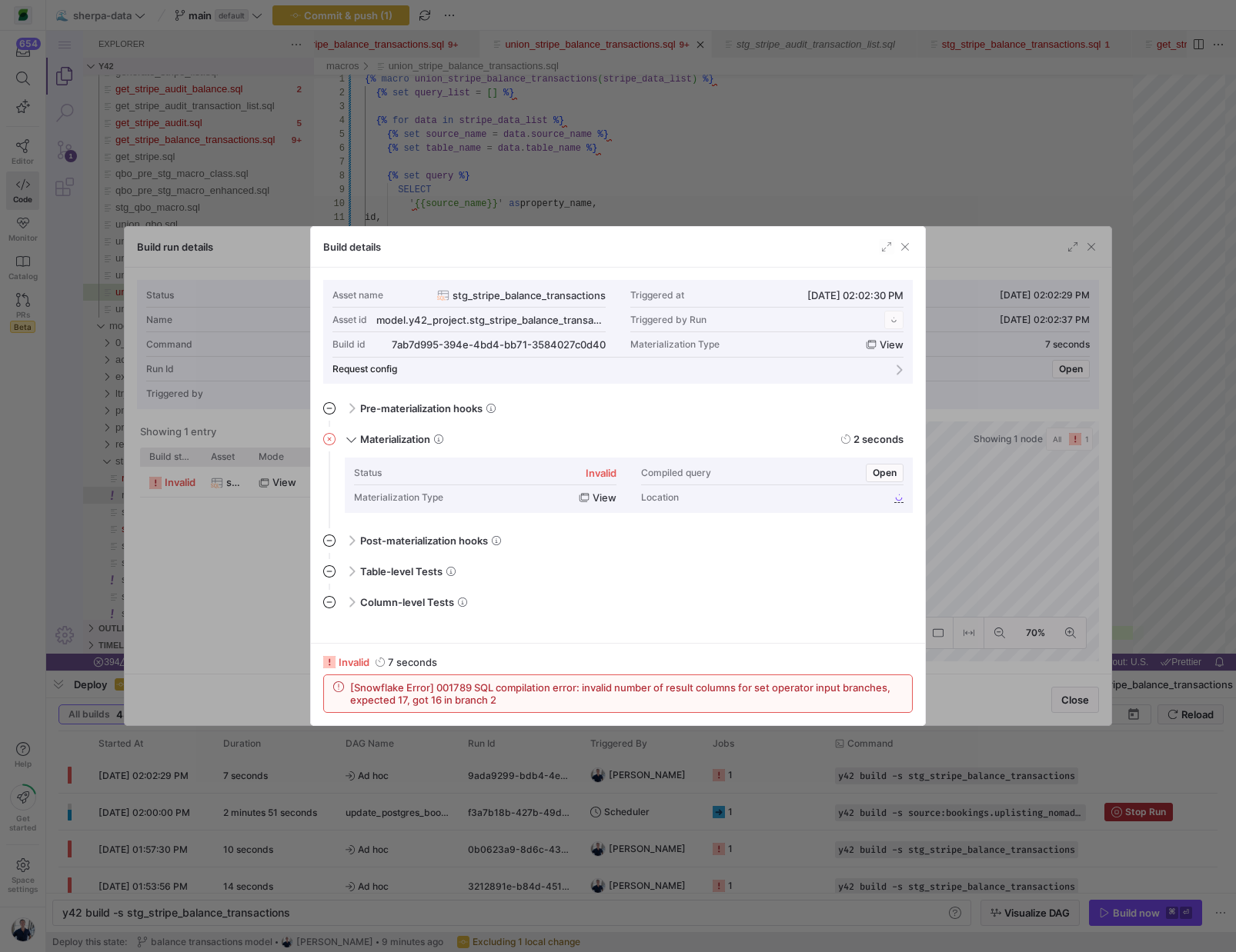
scroll to position [139, 0]
click at [903, 252] on span "button" at bounding box center [905, 247] width 16 height 16
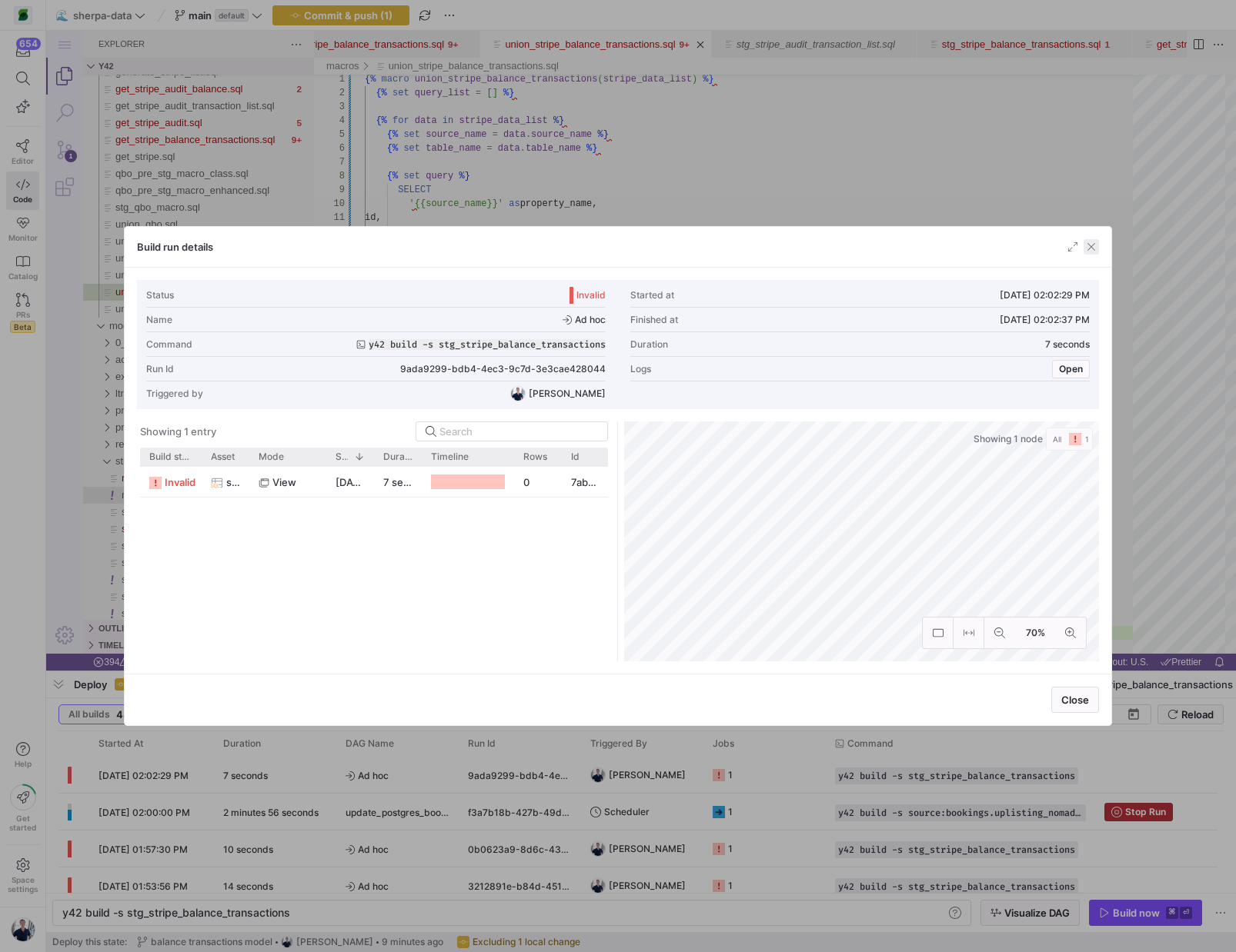
click at [1089, 249] on span "button" at bounding box center [1091, 247] width 16 height 16
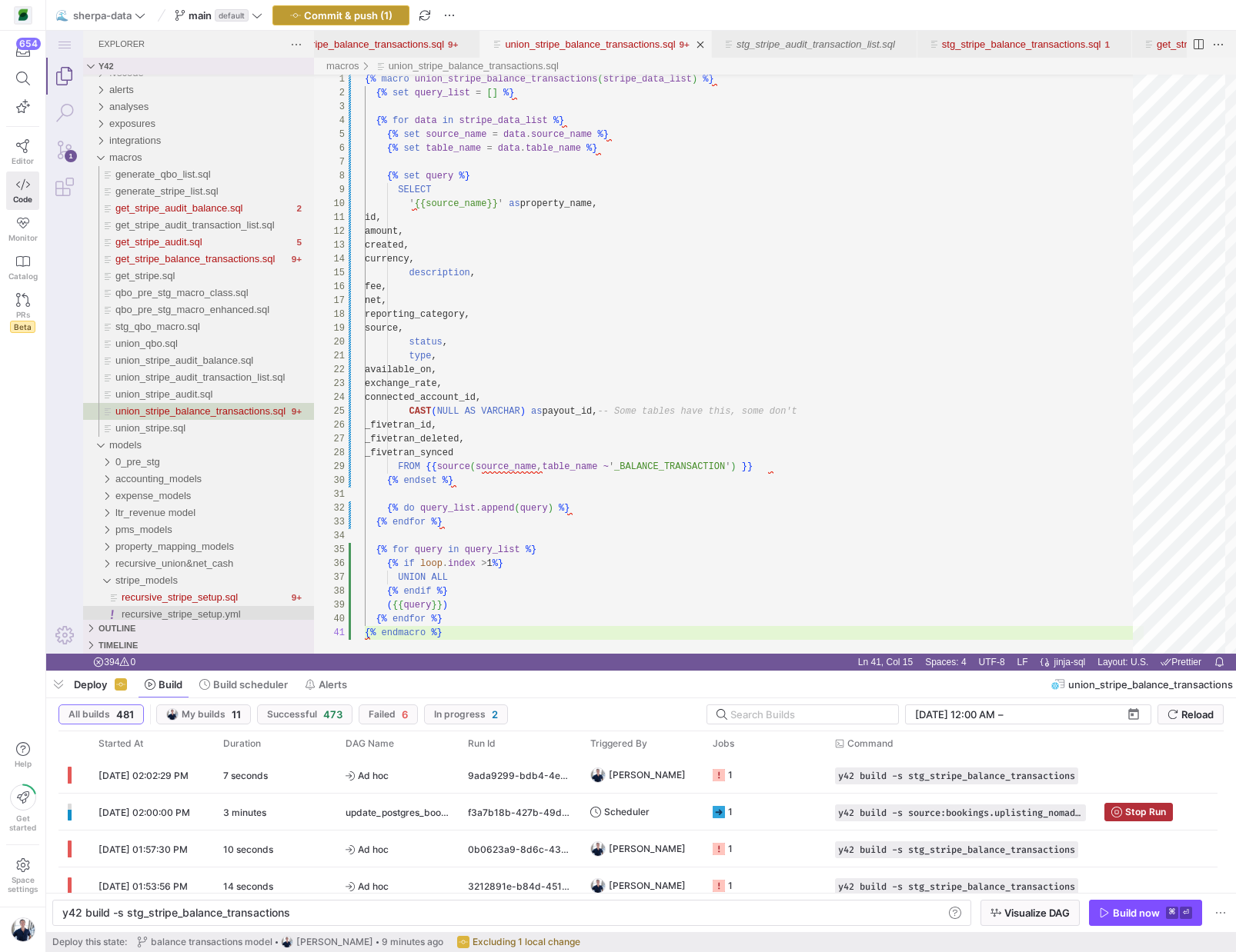
click at [339, 16] on span "Commit & push (1)" at bounding box center [347, 15] width 88 height 12
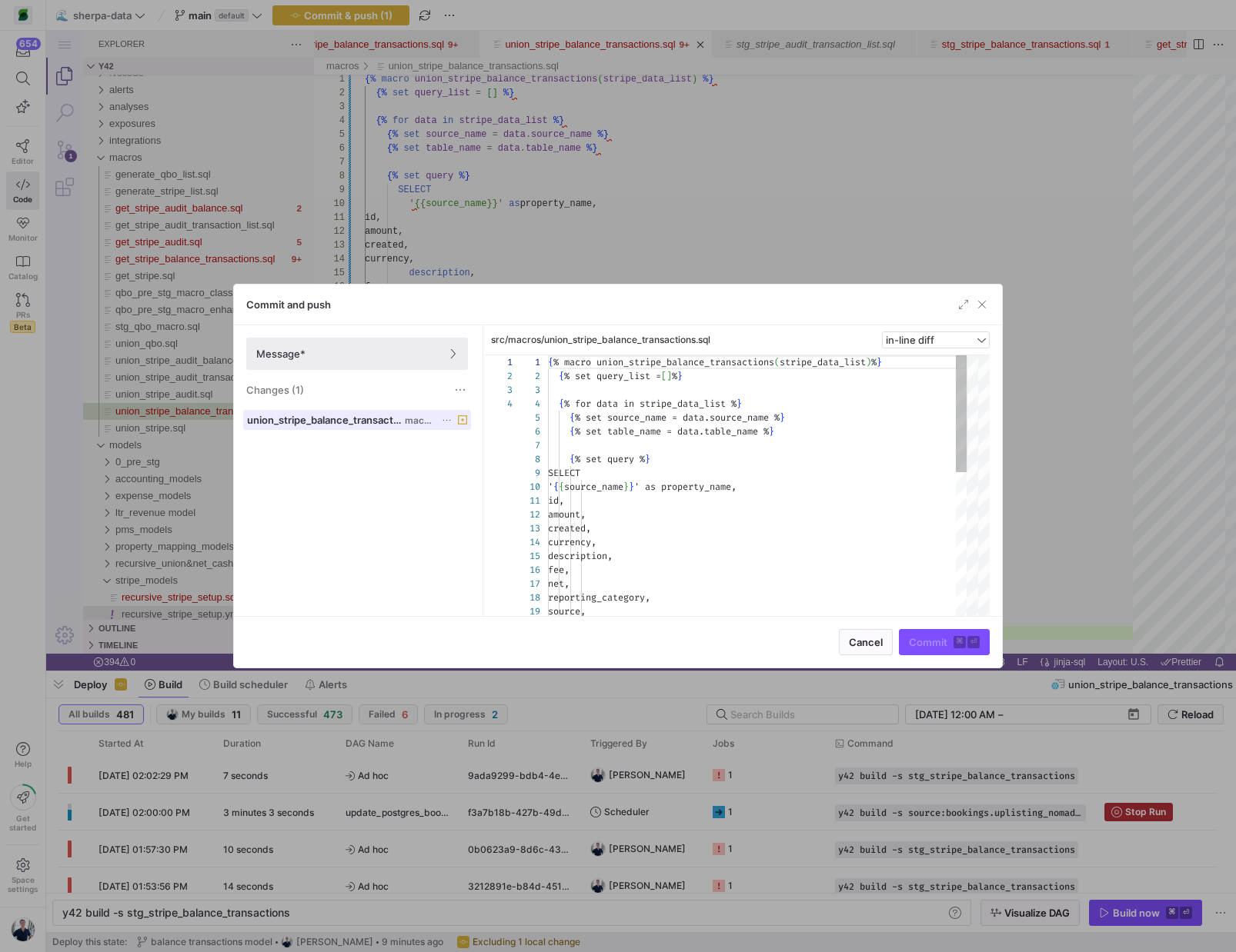
click at [465, 423] on icon at bounding box center [462, 419] width 9 height 9
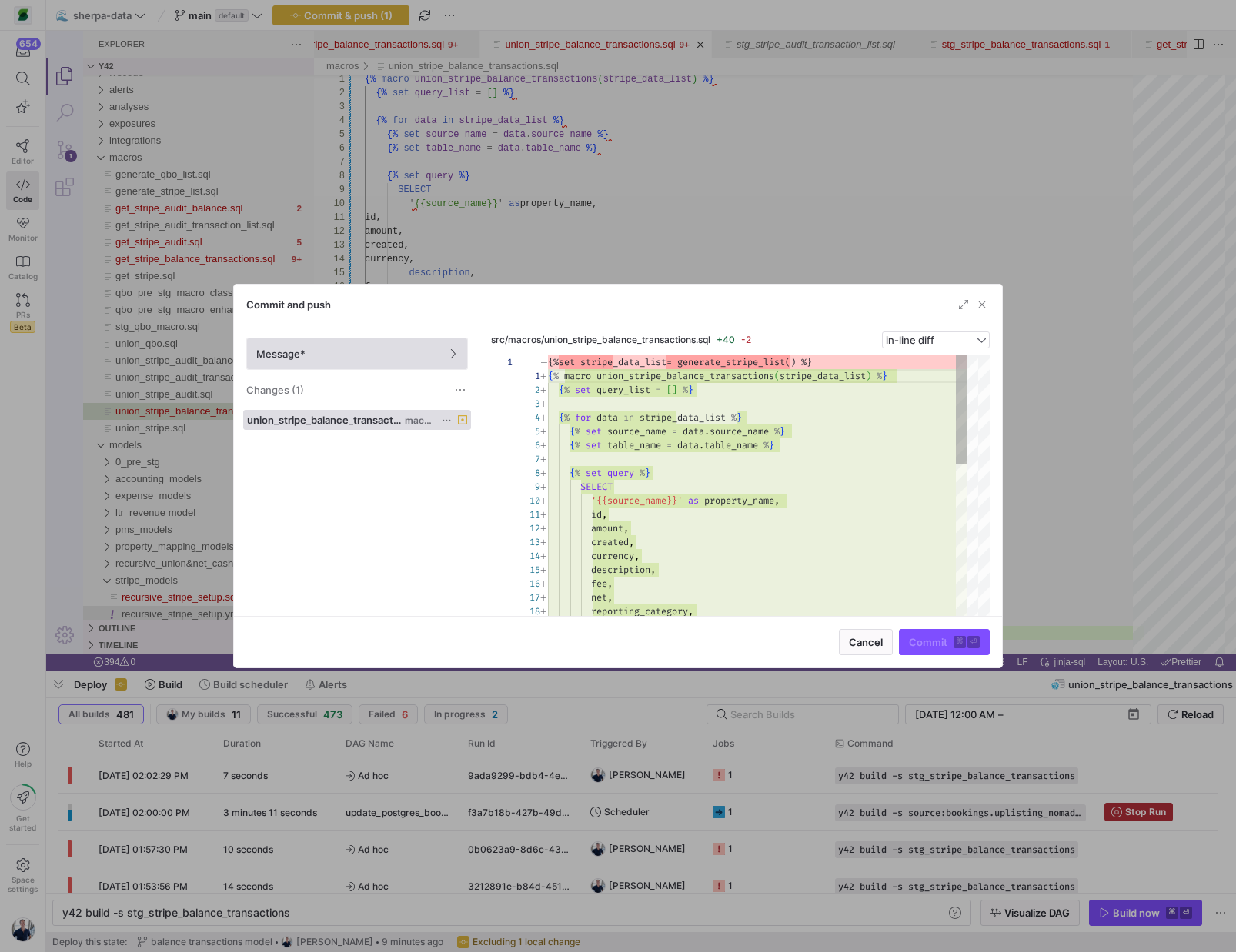
click at [309, 359] on span "Message*" at bounding box center [356, 354] width 201 height 12
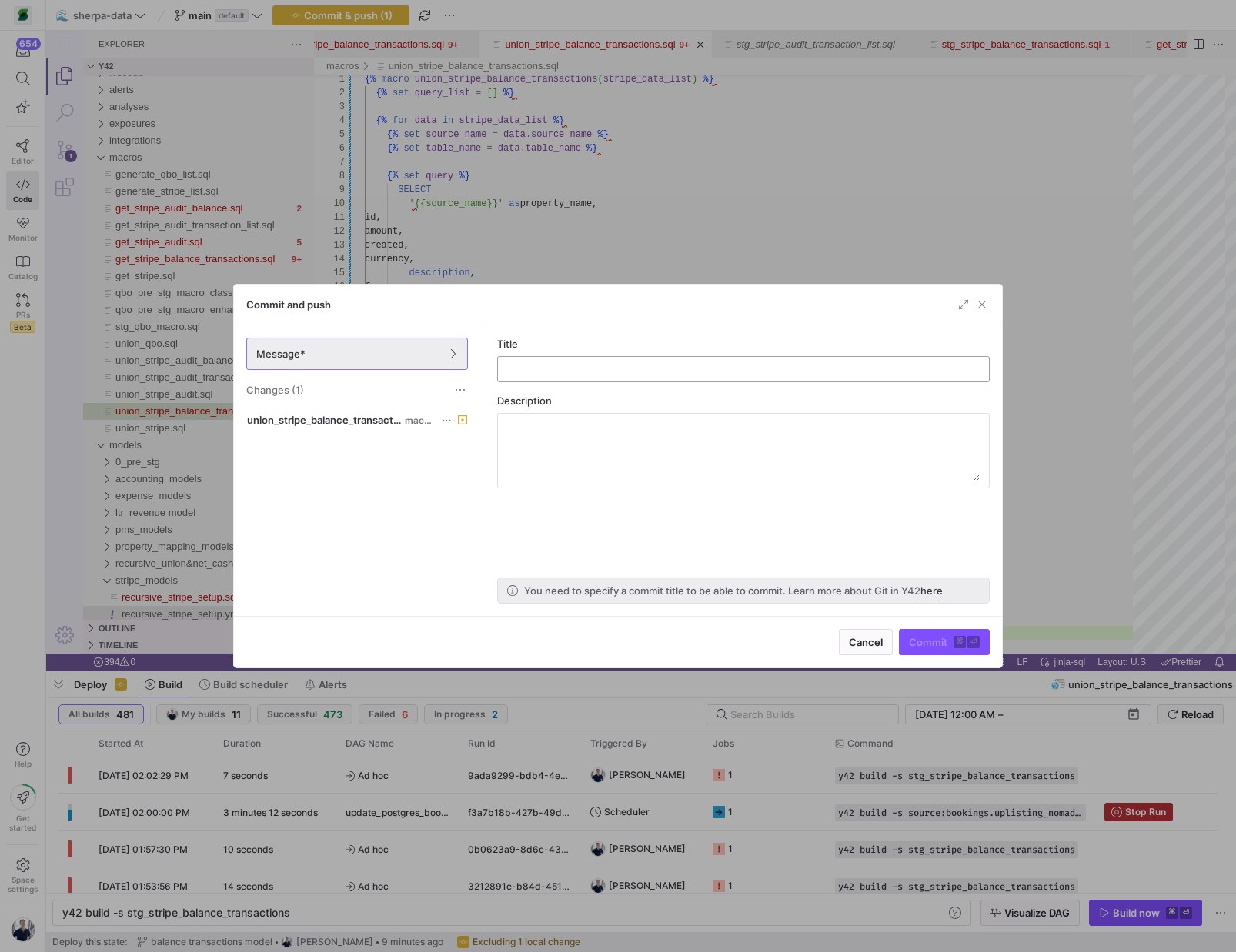
click at [579, 369] on input "text" at bounding box center [743, 369] width 466 height 12
type input "macro update"
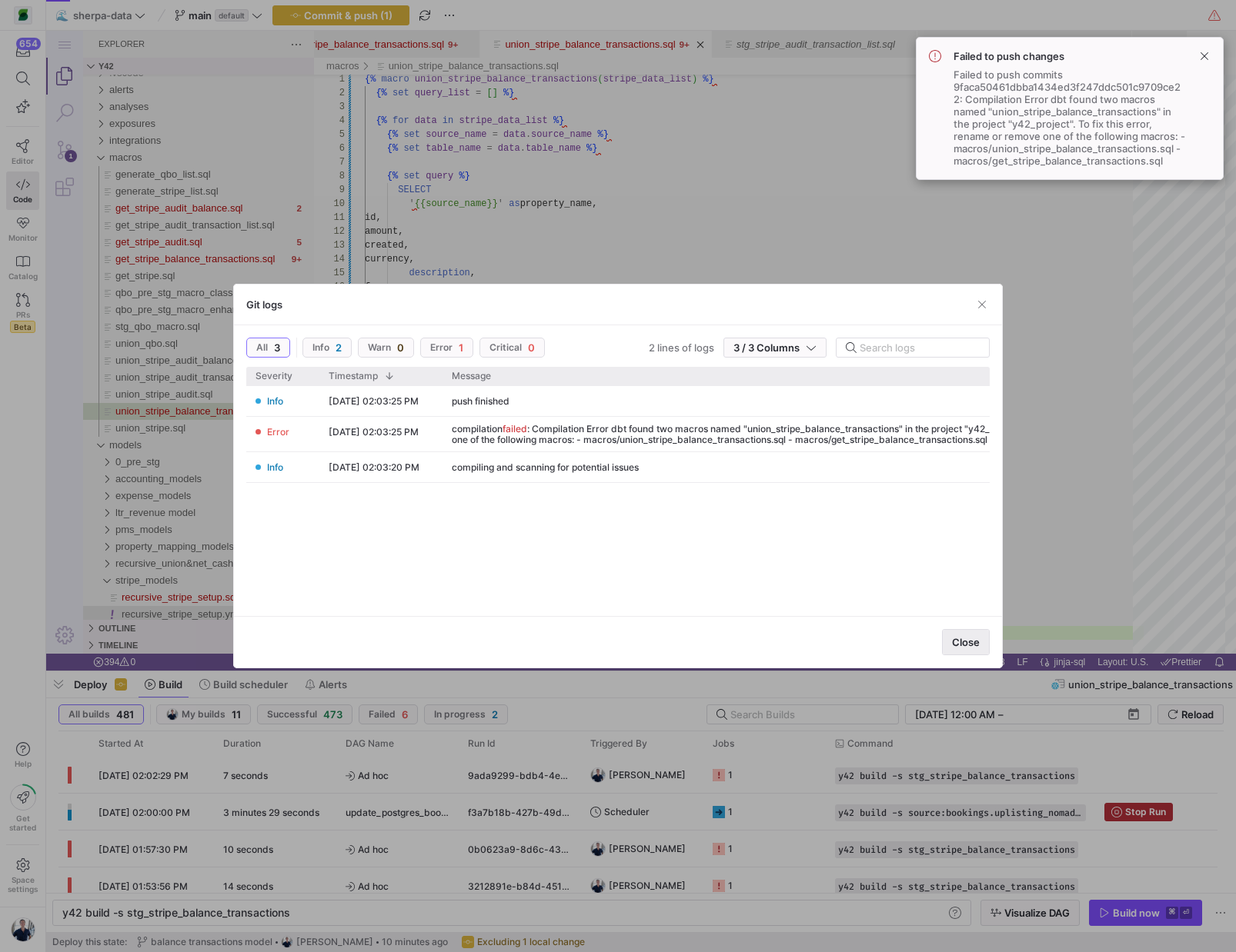
click at [965, 648] on button "Close" at bounding box center [965, 643] width 48 height 26
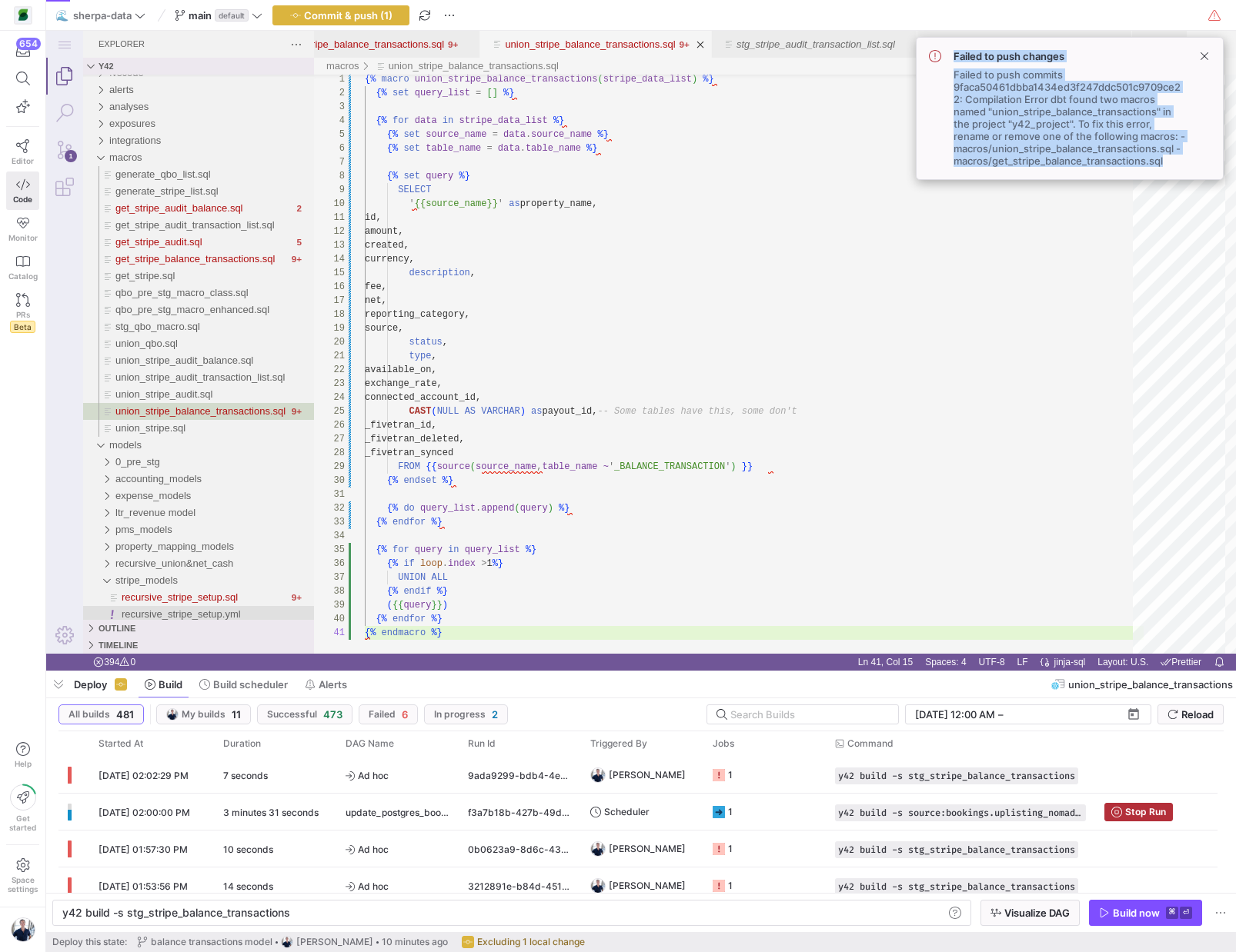
drag, startPoint x: 1183, startPoint y: 161, endPoint x: 932, endPoint y: 65, distance: 268.7
click at [932, 64] on div "Failed to push changes Failed to push commits 9faca50461dbba1434ed3f247ddc501c9…" at bounding box center [1069, 108] width 282 height 117
copy div "Failed to push changes Failed to push commits 9faca50461dbba1434ed3f247ddc501c9…"
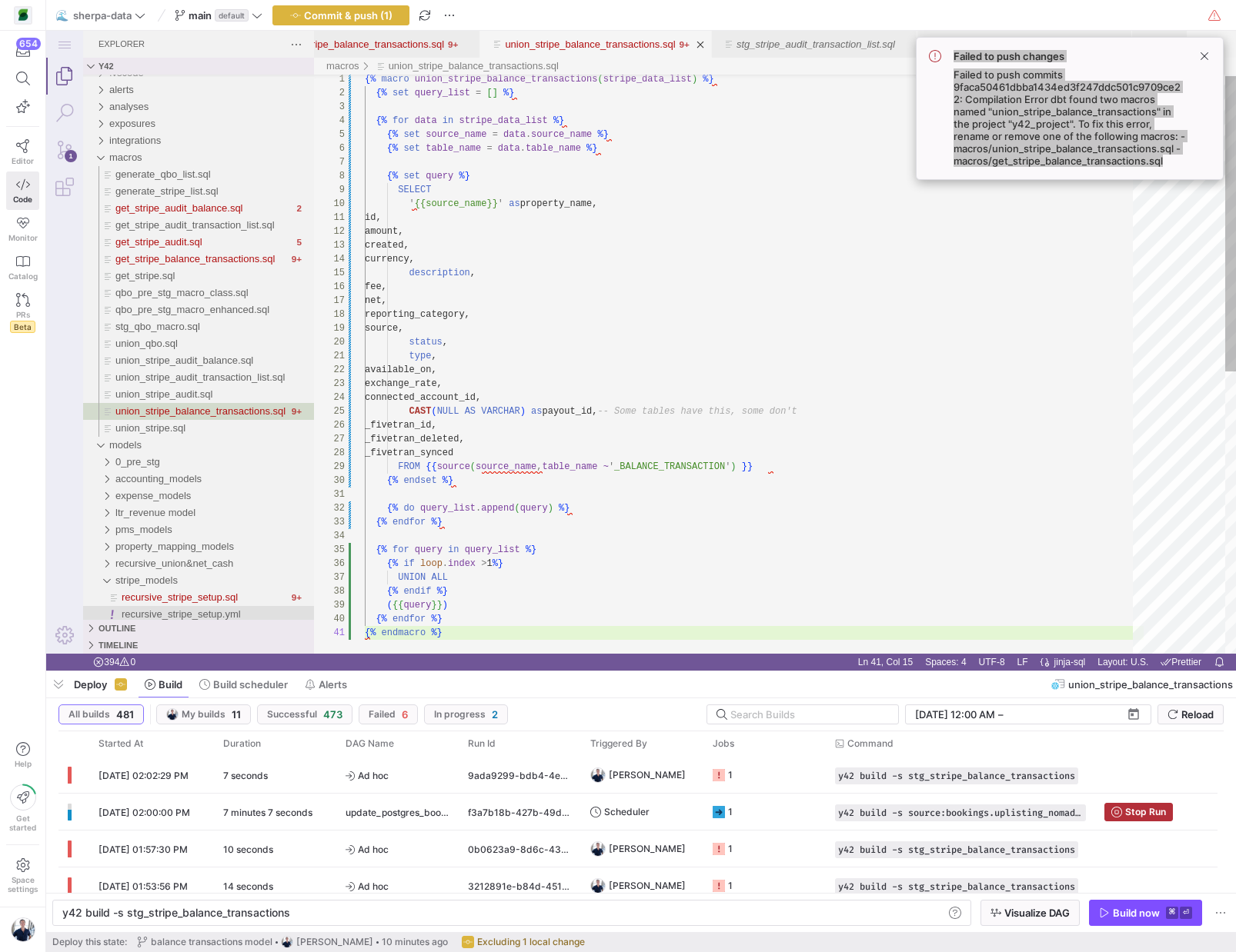
click at [774, 203] on div "{% macro union_stripe_balance_transactions ( stripe_data_list ) %} {% set query…" at bounding box center [754, 639] width 779 height 1133
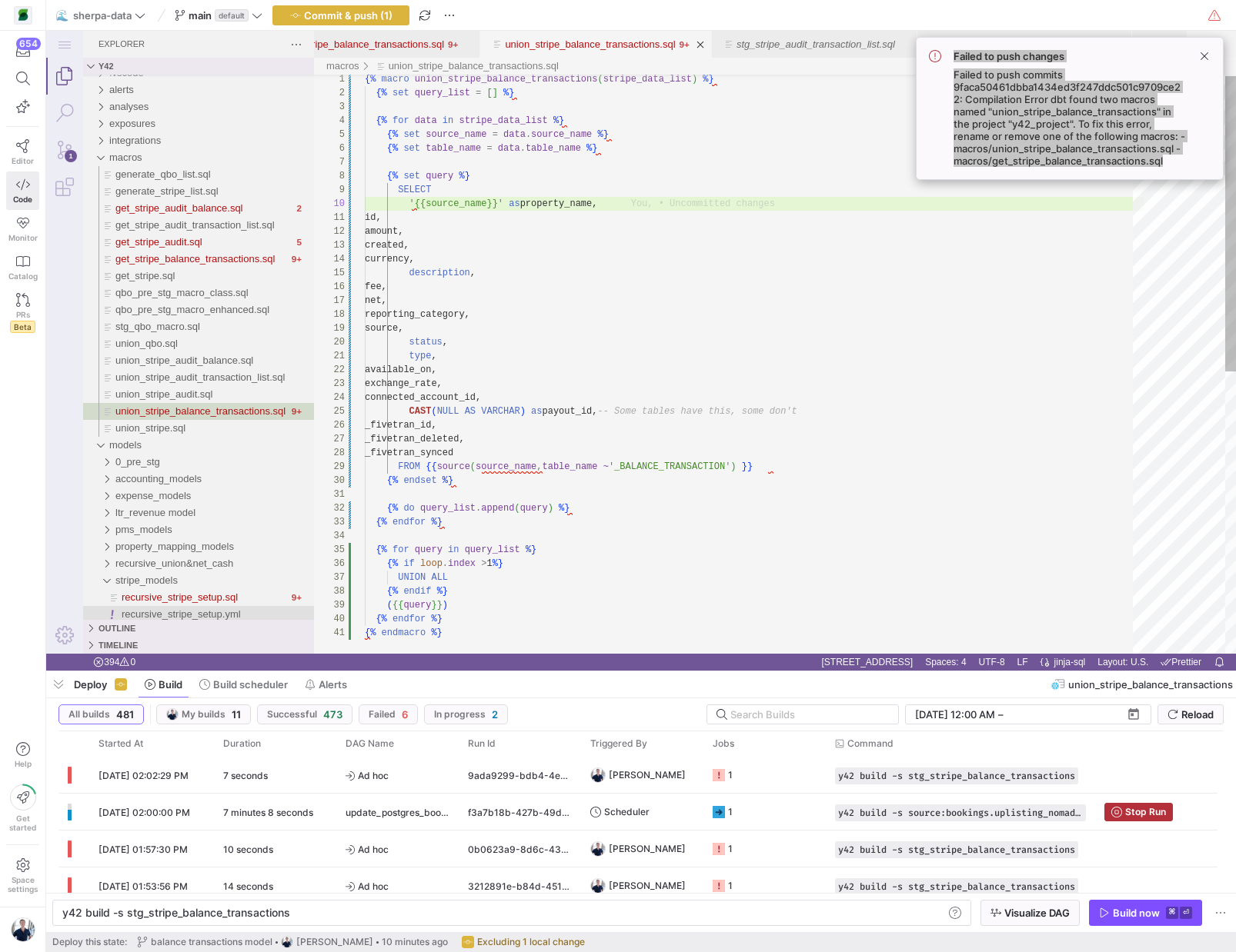
type textarea "{% macro union_stripe_balance_transactions(stripe_data_list) %} {% set query_li…"
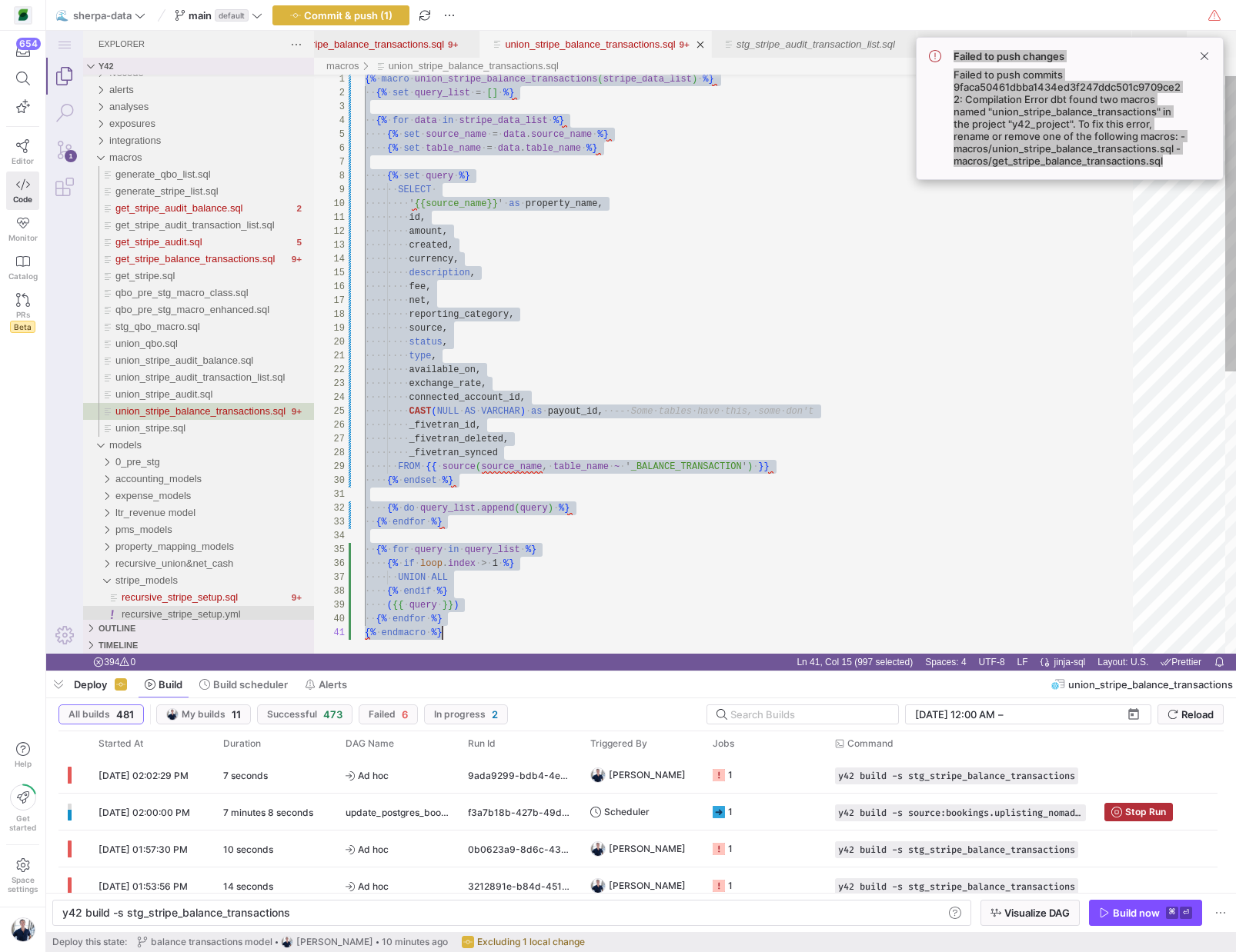
scroll to position [0, 77]
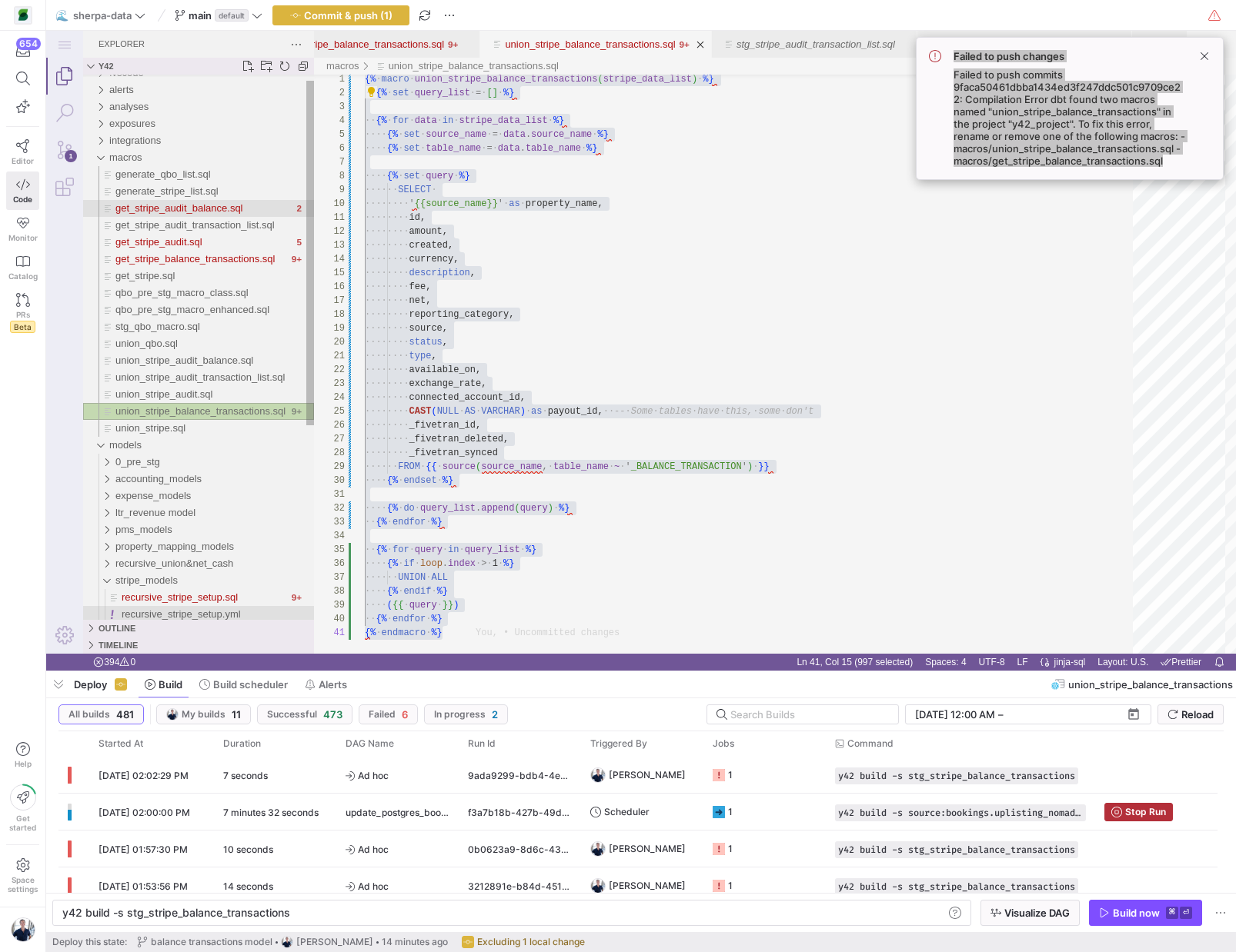
click at [177, 212] on span "get_stripe_audit_balance.sql" at bounding box center [179, 208] width 128 height 12
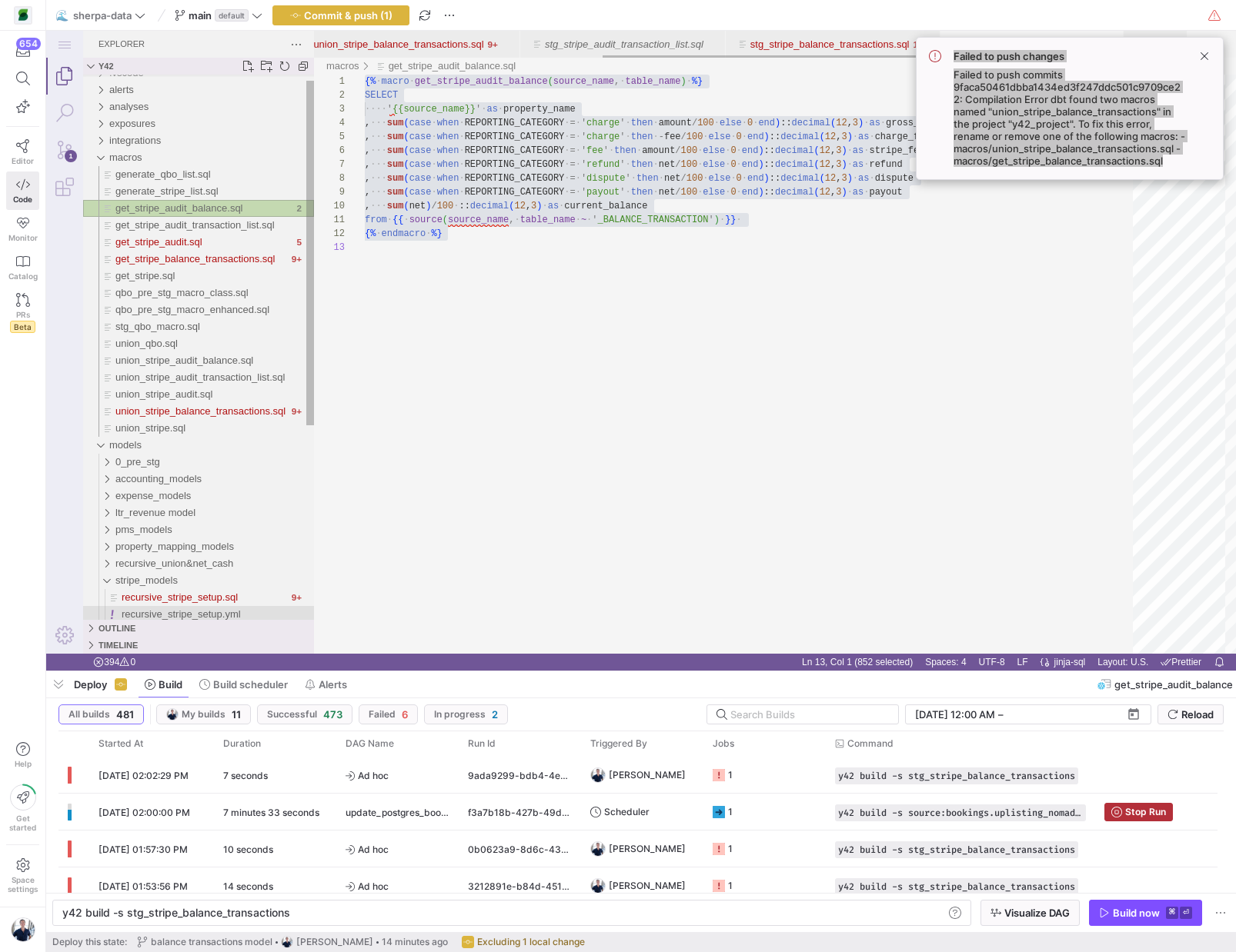
scroll to position [167, 0]
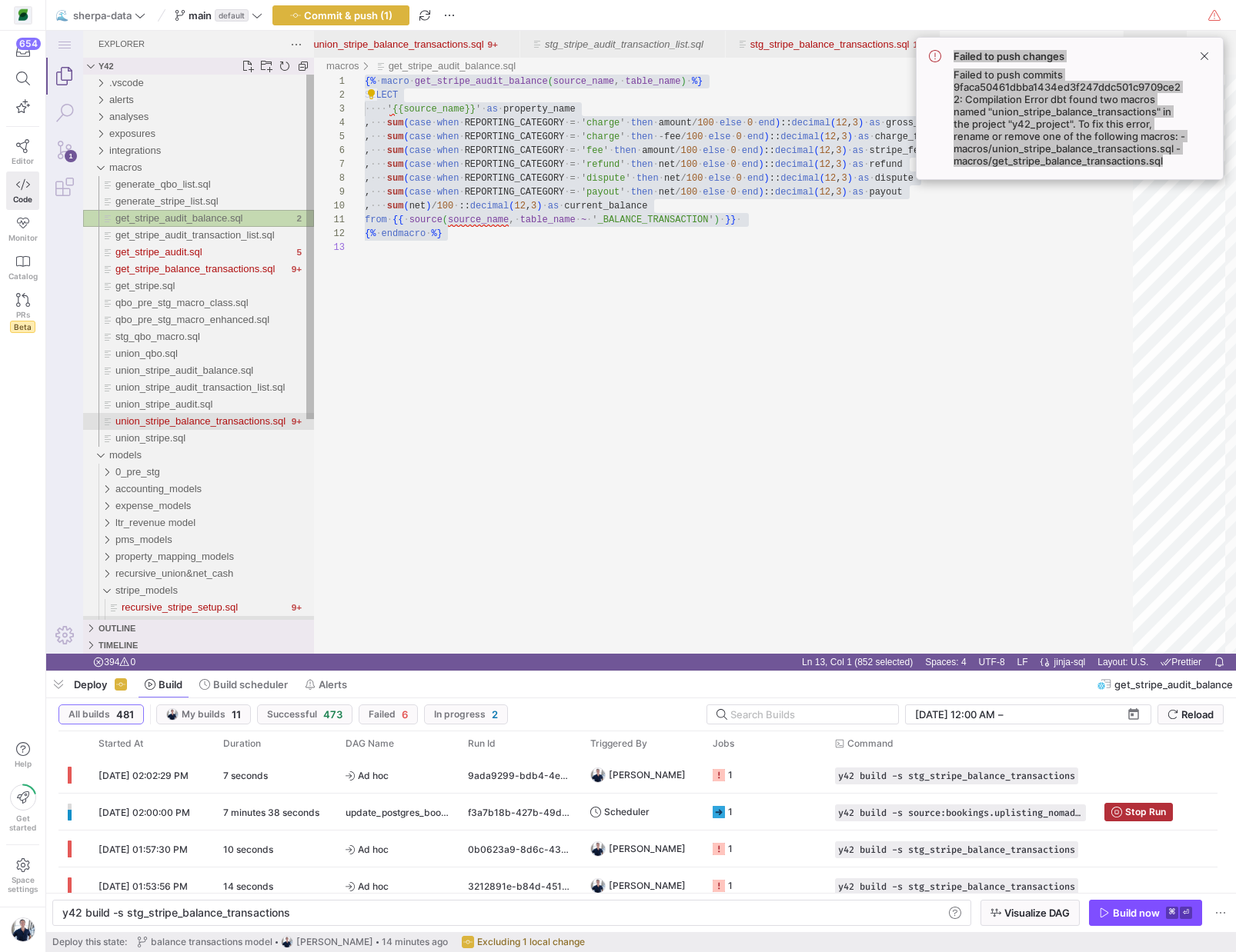
click at [144, 419] on span "union_stripe_balance_transactions.sql" at bounding box center [199, 421] width 170 height 12
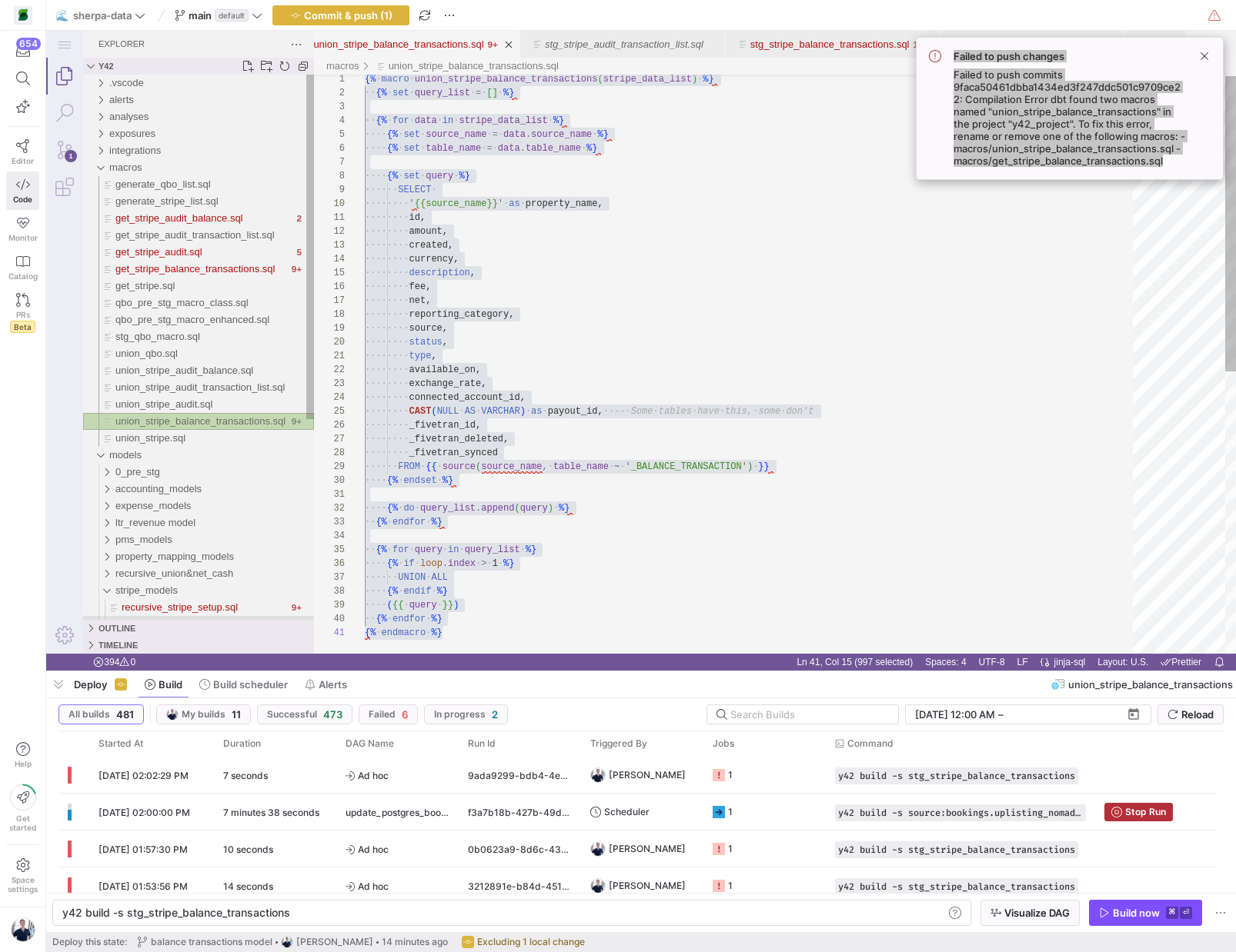
scroll to position [139, 77]
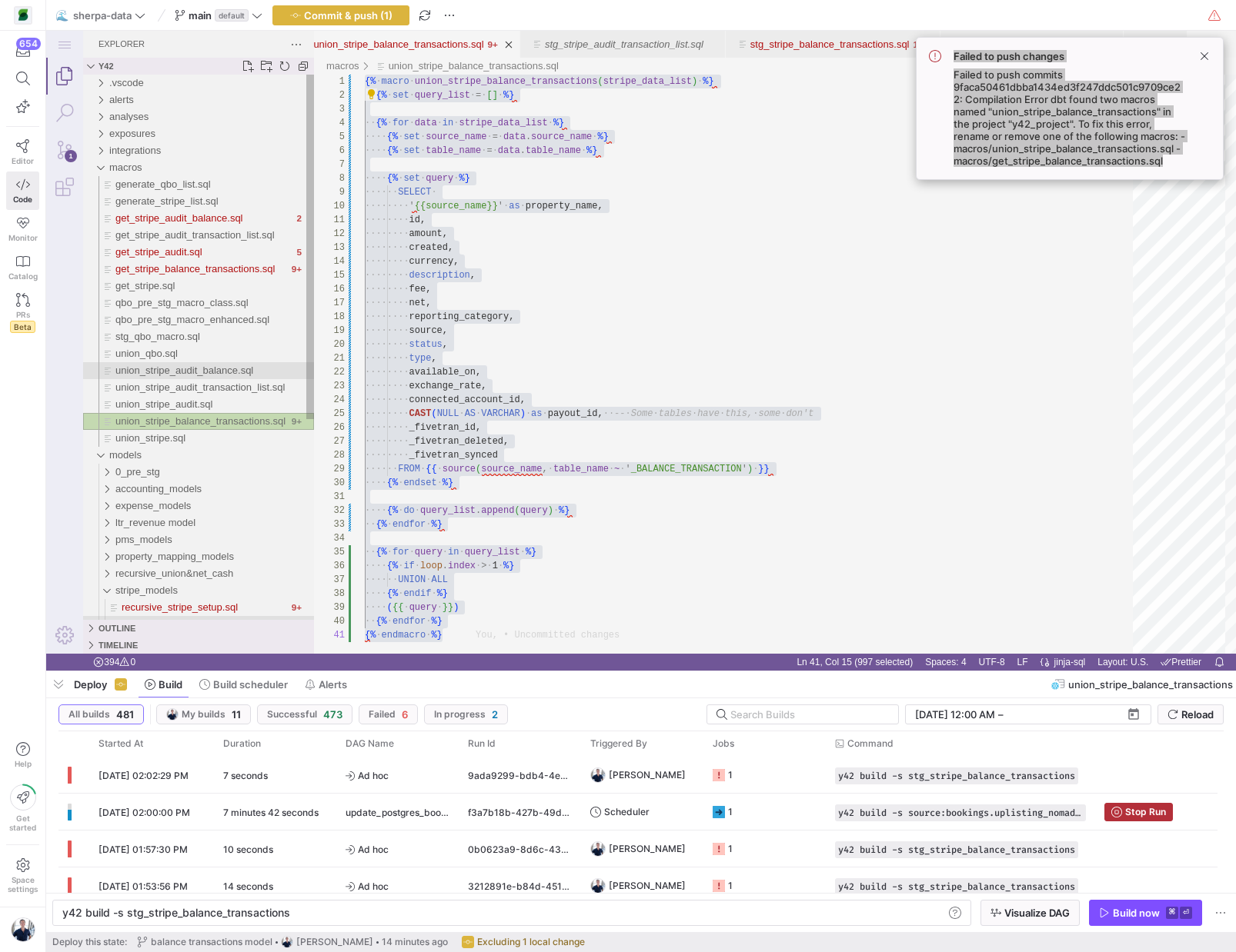
click at [181, 375] on span "union_stripe_audit_balance.sql" at bounding box center [184, 371] width 138 height 12
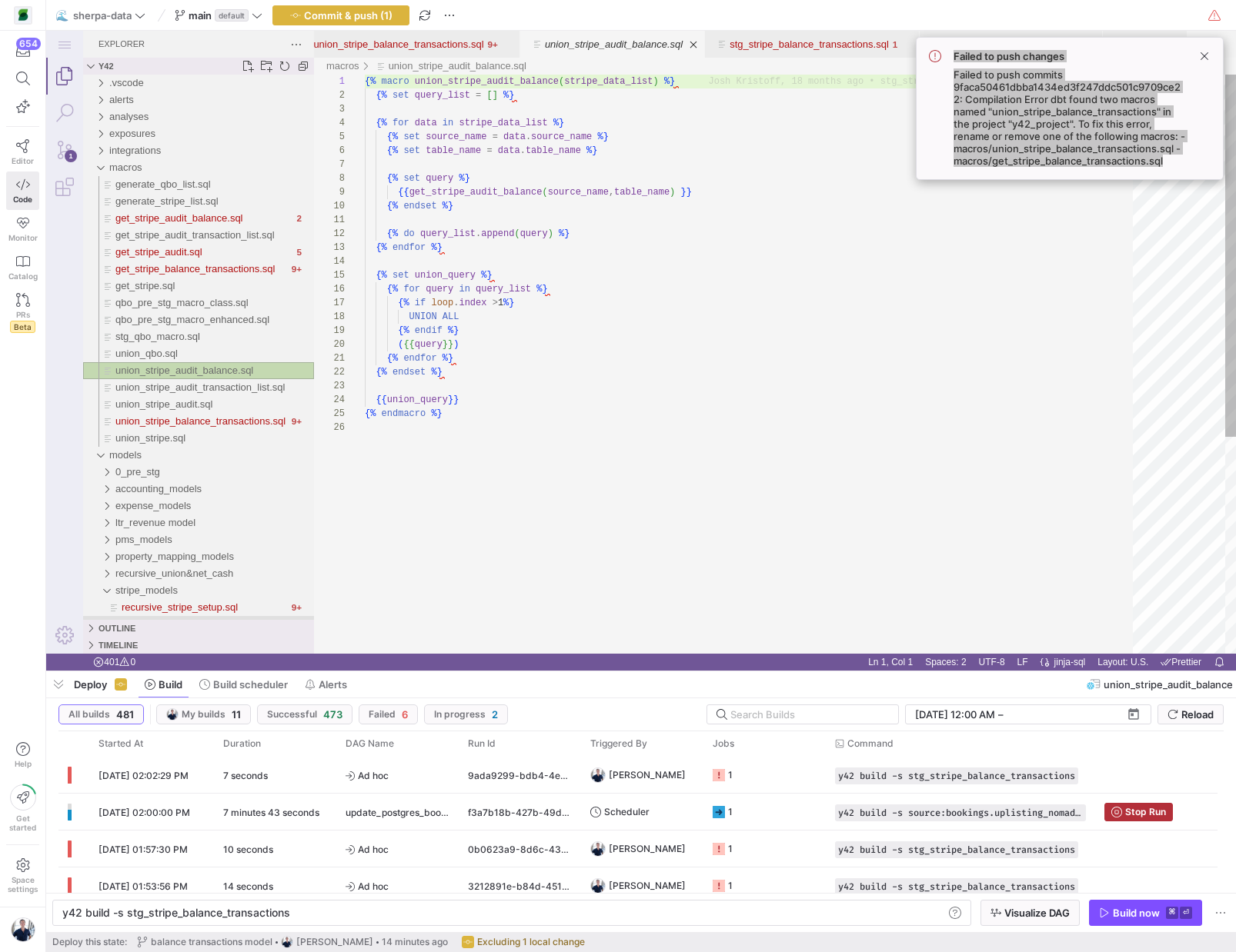
scroll to position [139, 0]
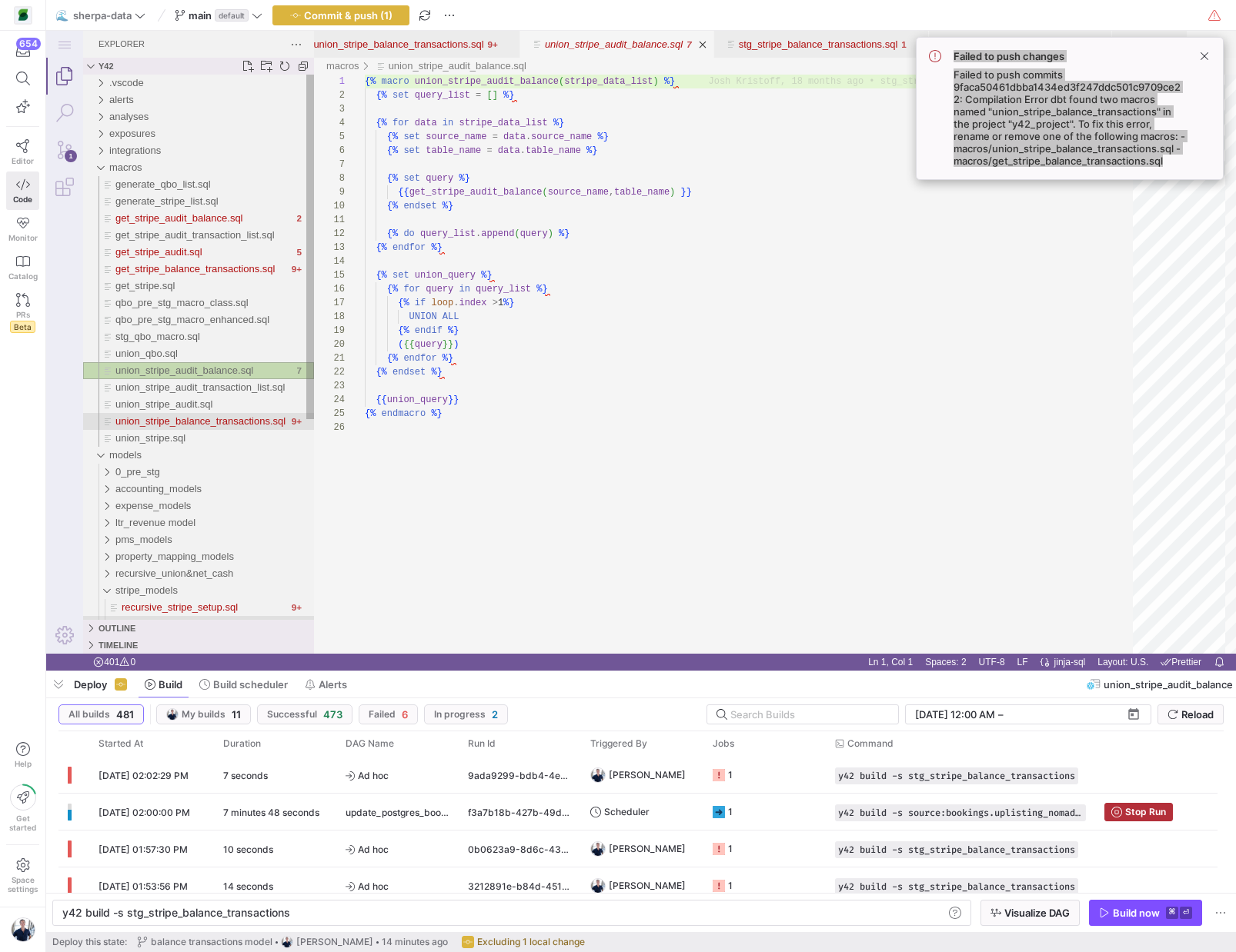
click at [217, 420] on span "union_stripe_balance_transactions.sql" at bounding box center [199, 421] width 170 height 12
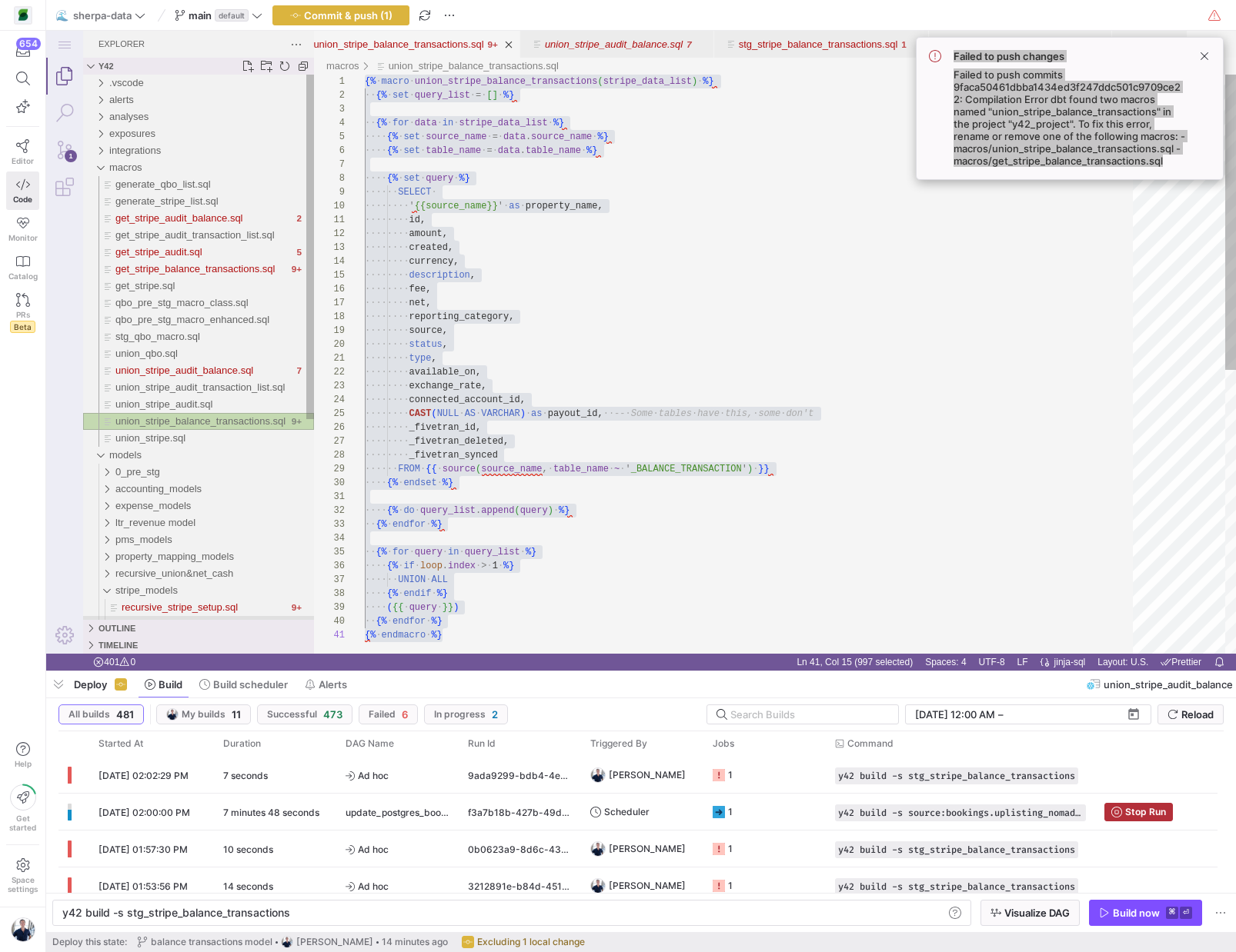
scroll to position [139, 77]
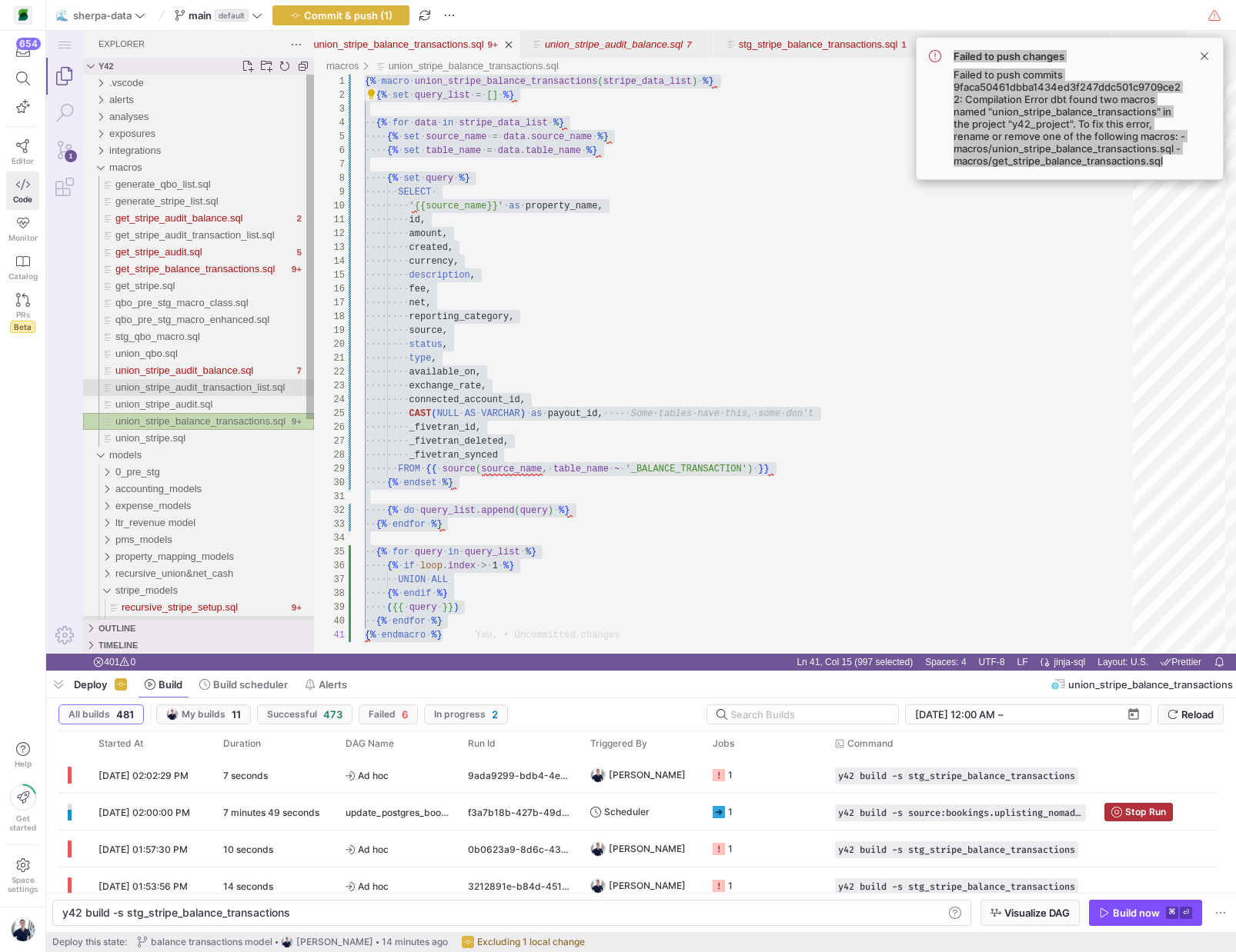
click at [207, 387] on span "union_stripe_audit_transaction_list.sql" at bounding box center [199, 388] width 170 height 12
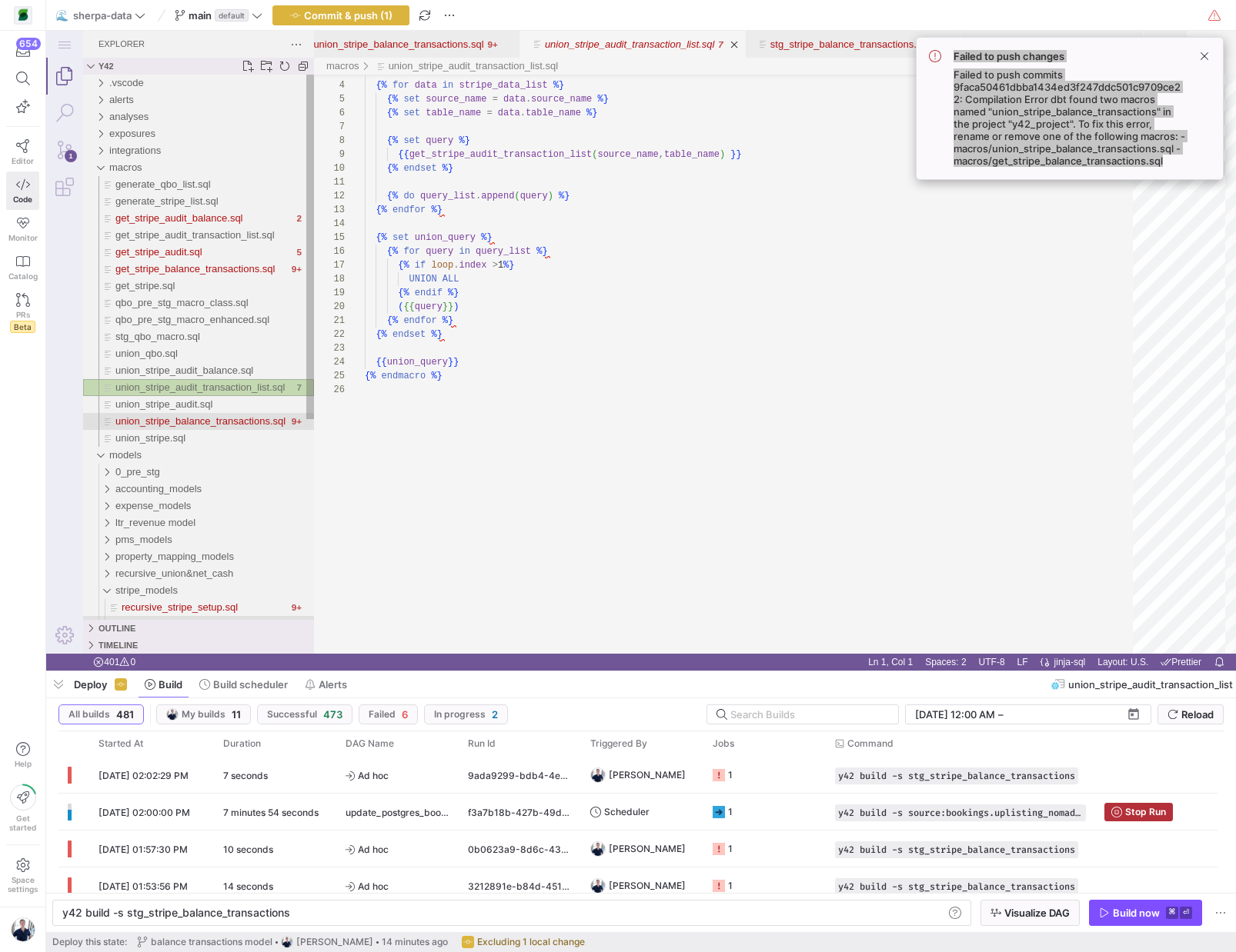
click at [174, 423] on span "union_stripe_balance_transactions.sql" at bounding box center [199, 421] width 170 height 12
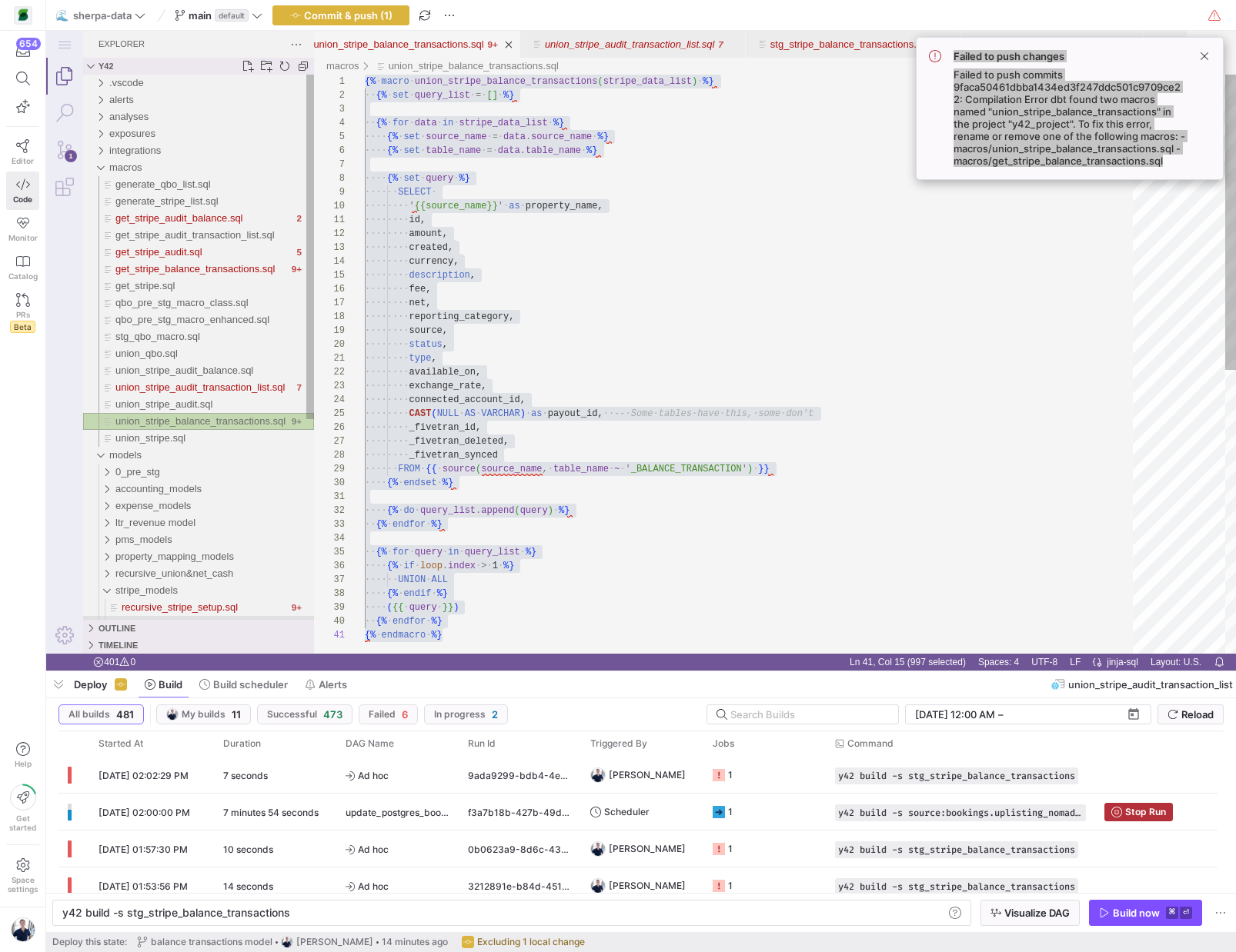
scroll to position [139, 77]
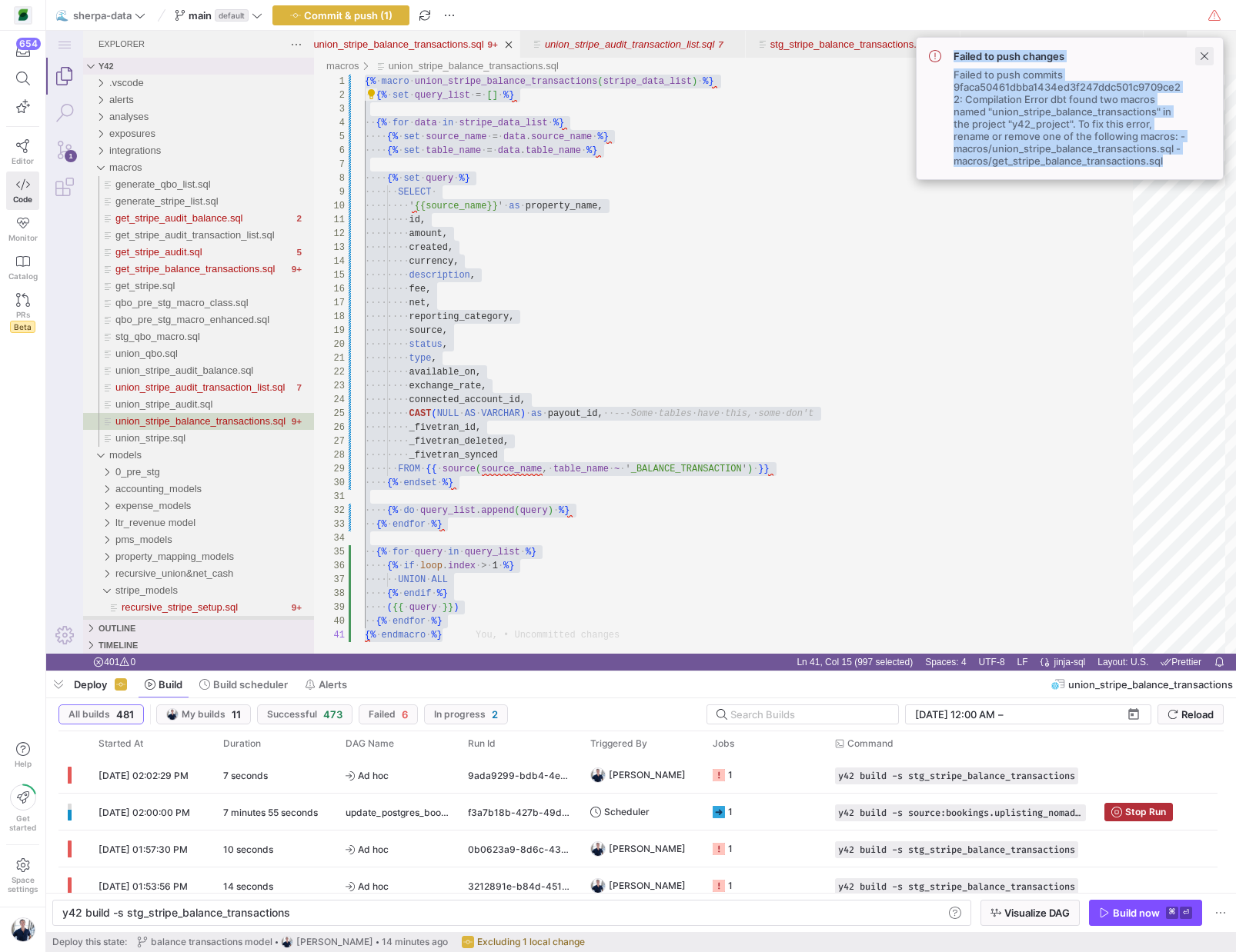
click at [1199, 57] on span at bounding box center [1204, 56] width 19 height 19
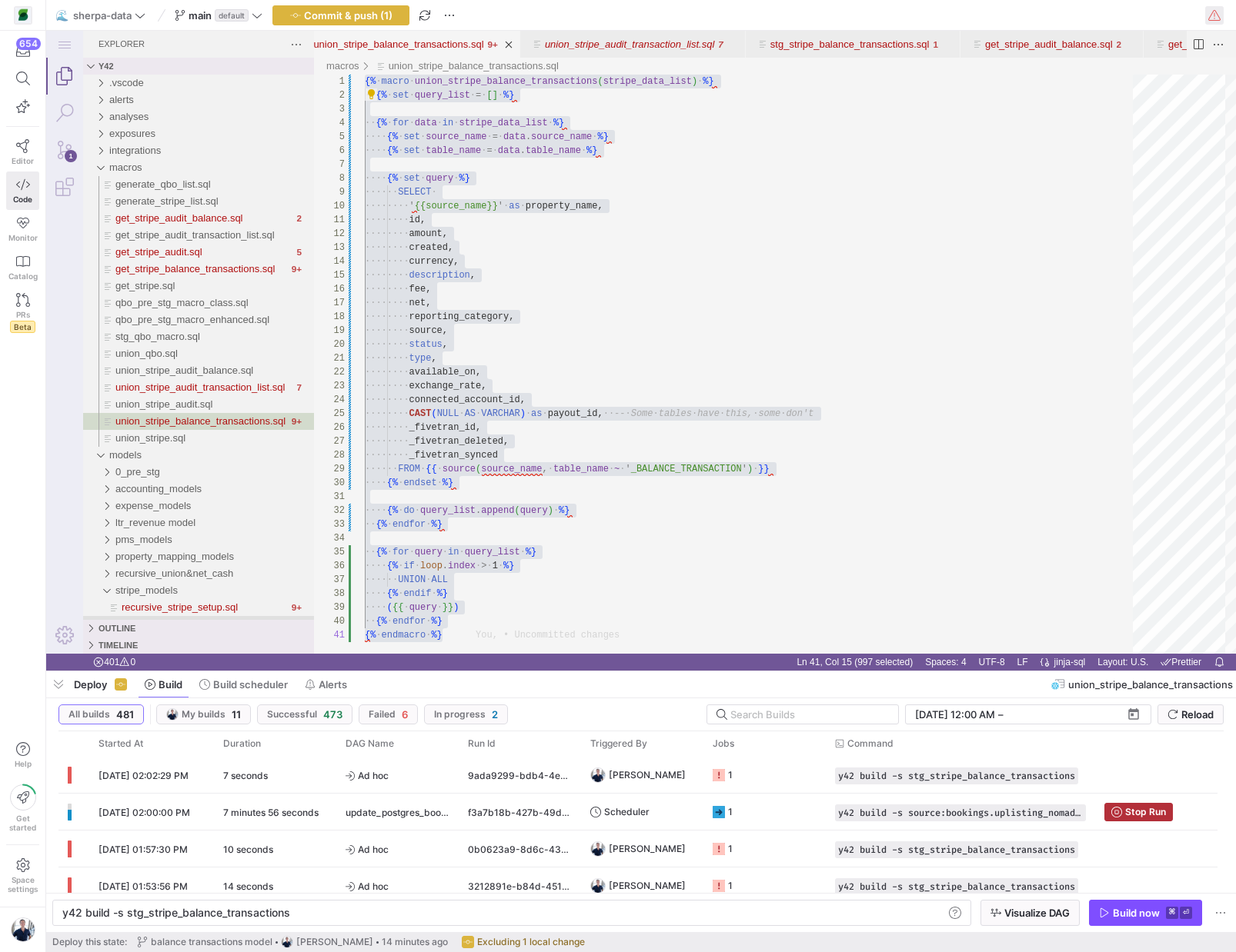
click at [1219, 16] on span "button" at bounding box center [1214, 15] width 19 height 19
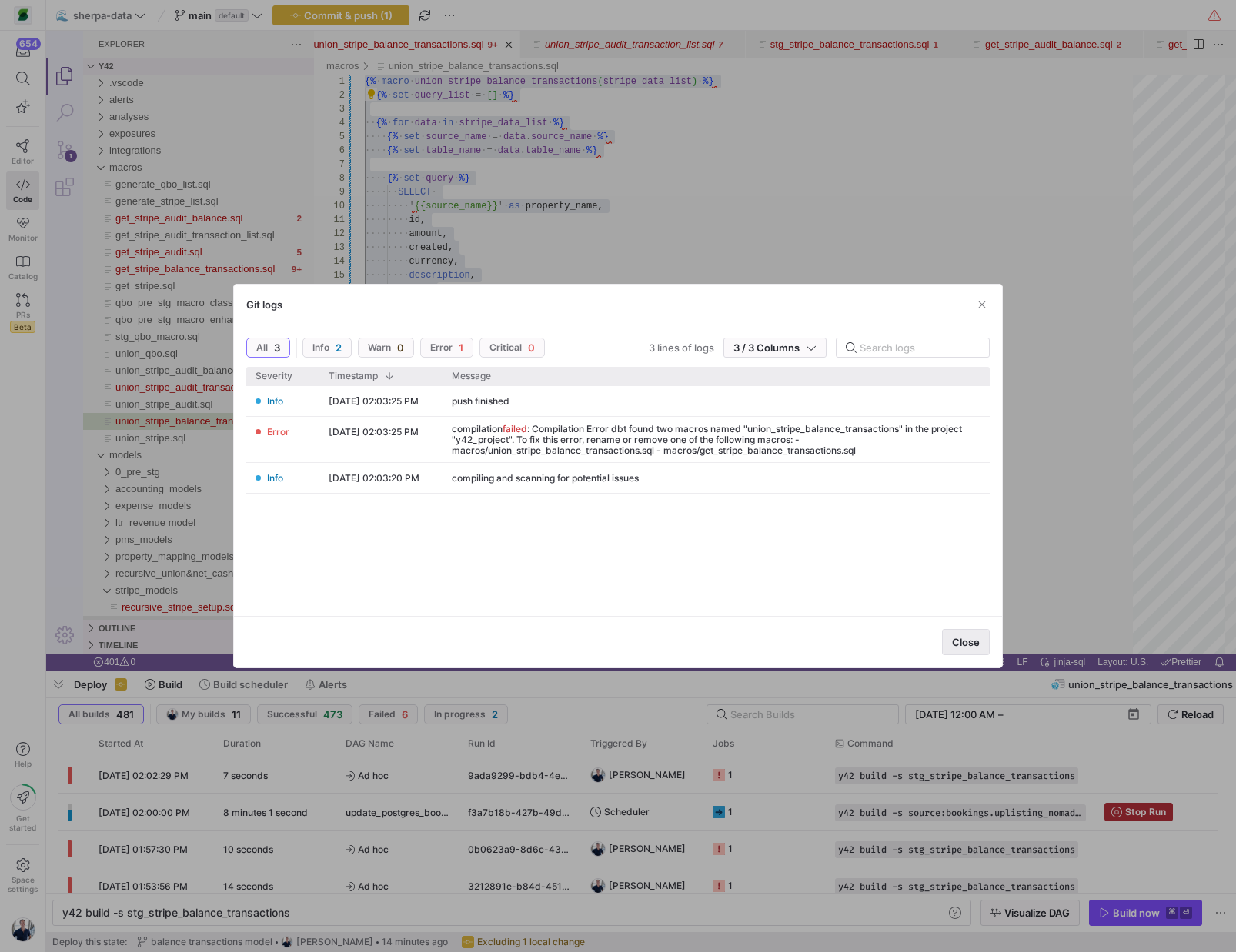
click at [964, 642] on span "Close" at bounding box center [966, 643] width 28 height 12
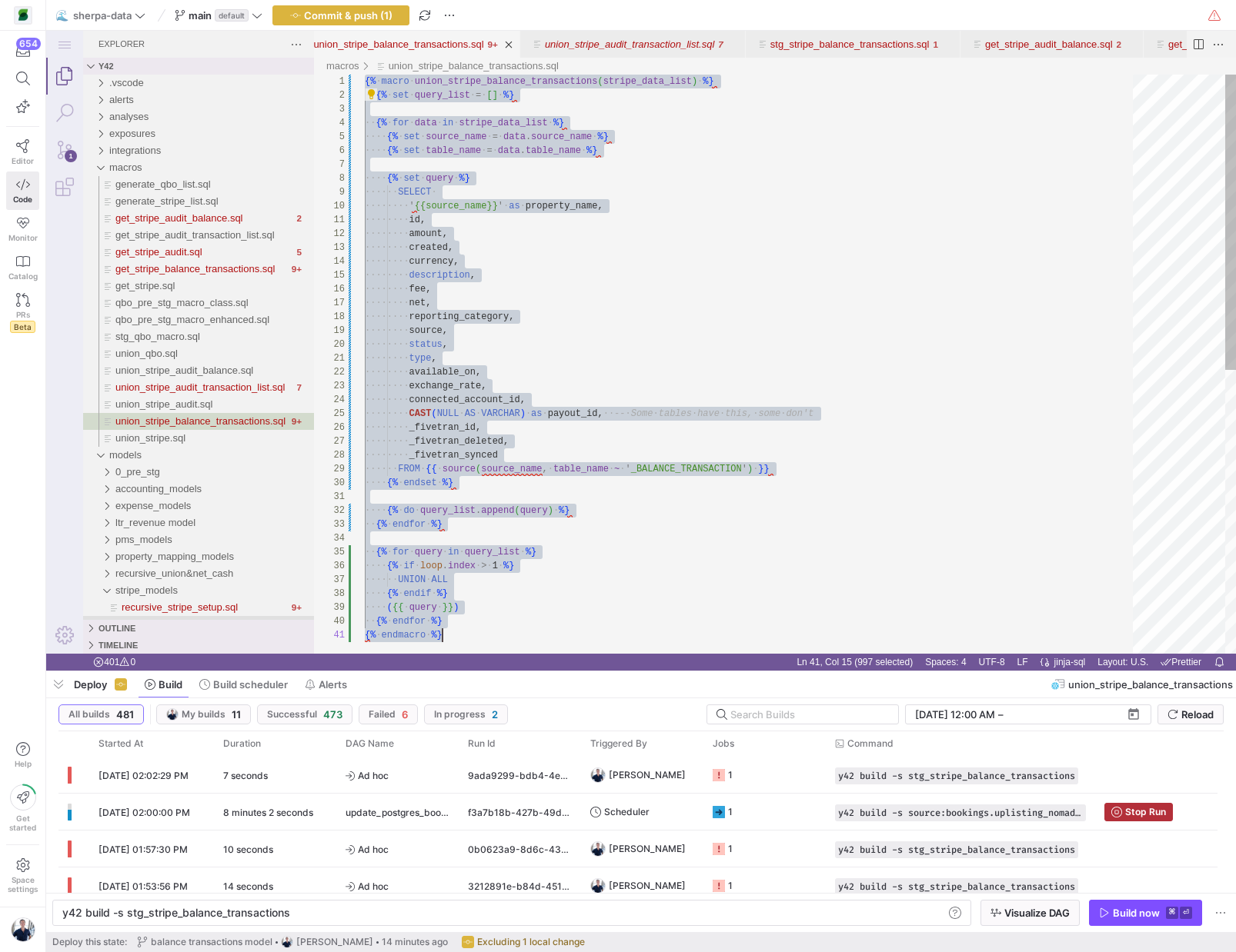
scroll to position [56, 400]
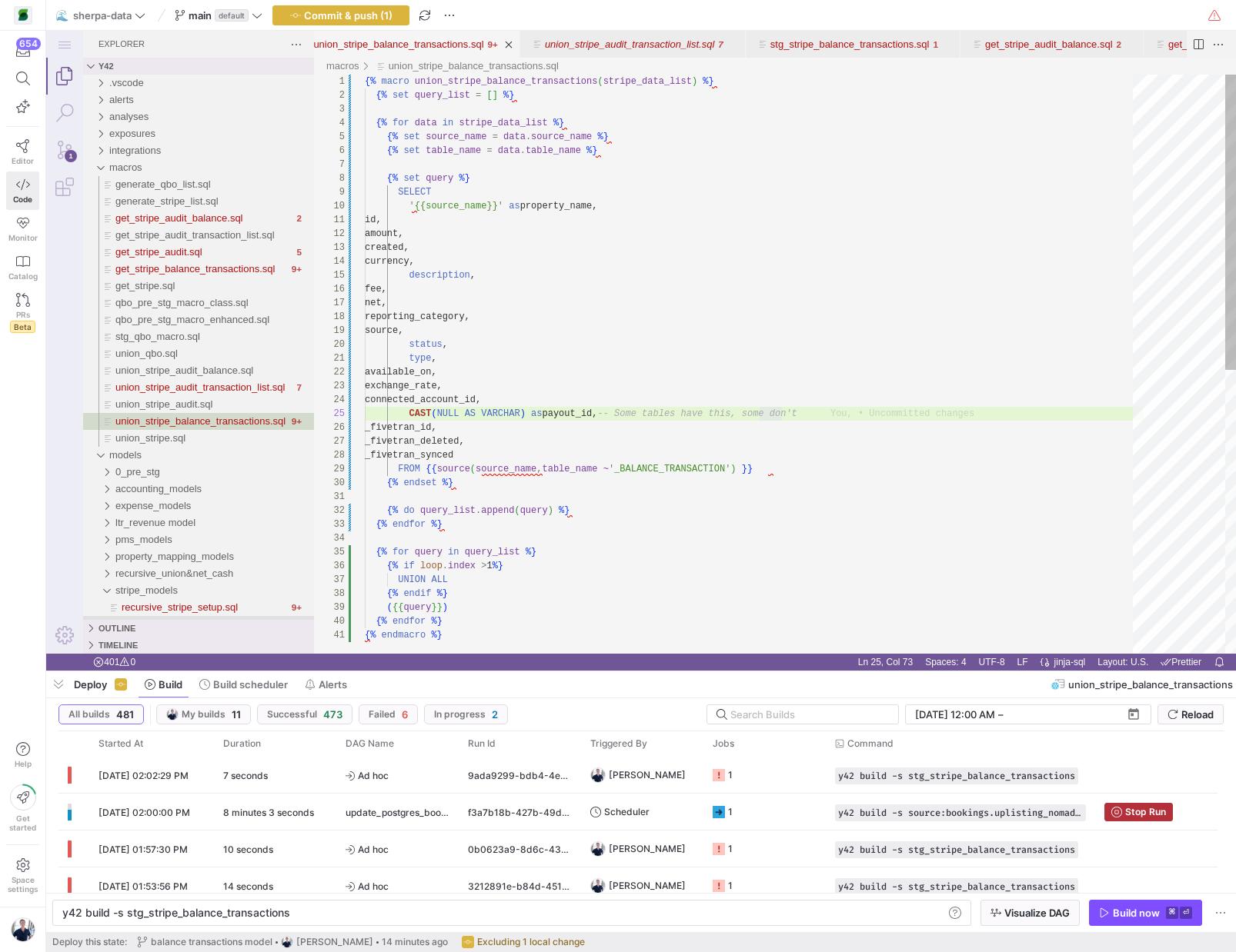
type textarea "id, amount, created, currency, description, fee, net, reporting_category, sourc…"
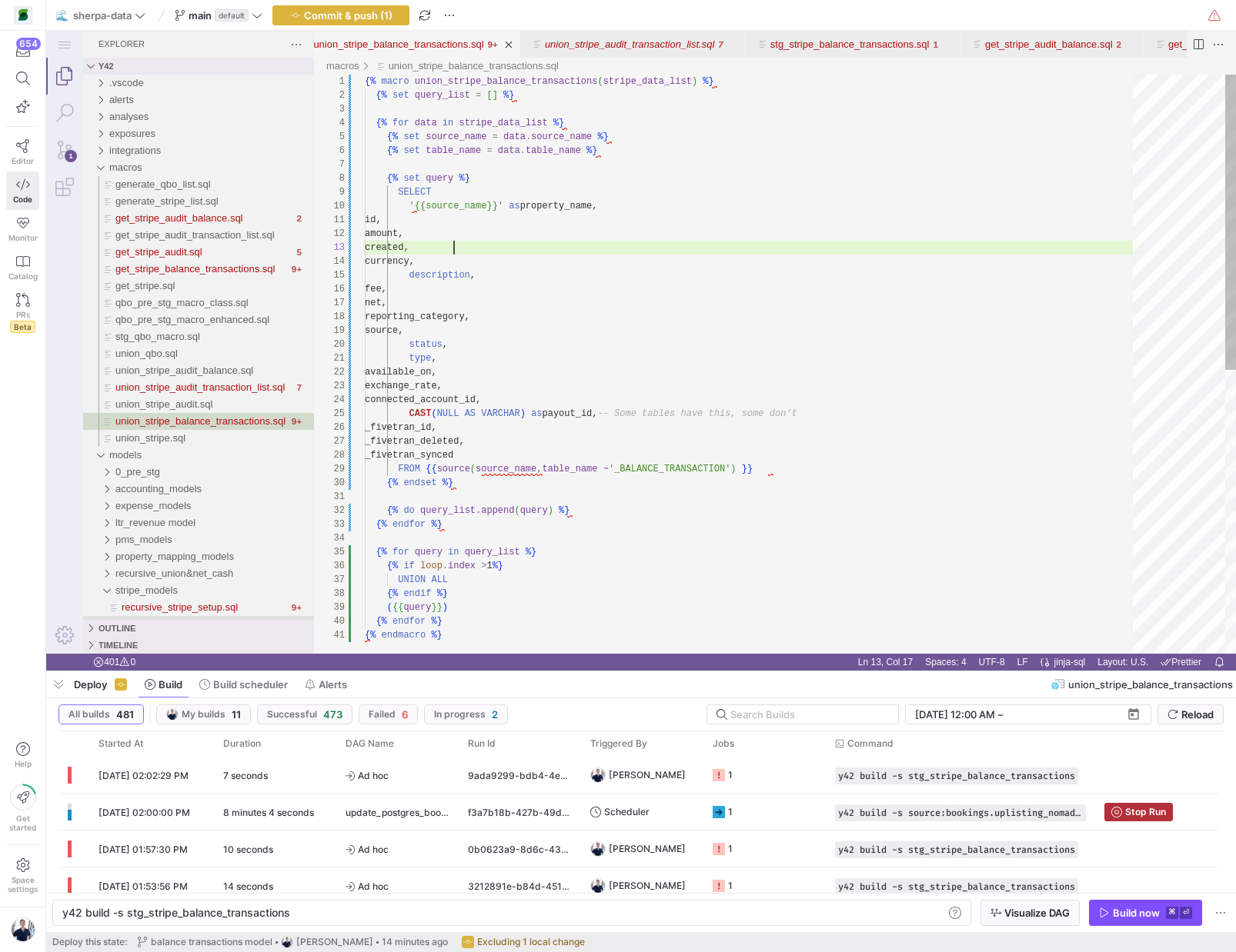
click at [686, 250] on div "{% macro union_stripe_balance_transactions ( stripe_data_list ) %} {% set query…" at bounding box center [754, 641] width 779 height 1133
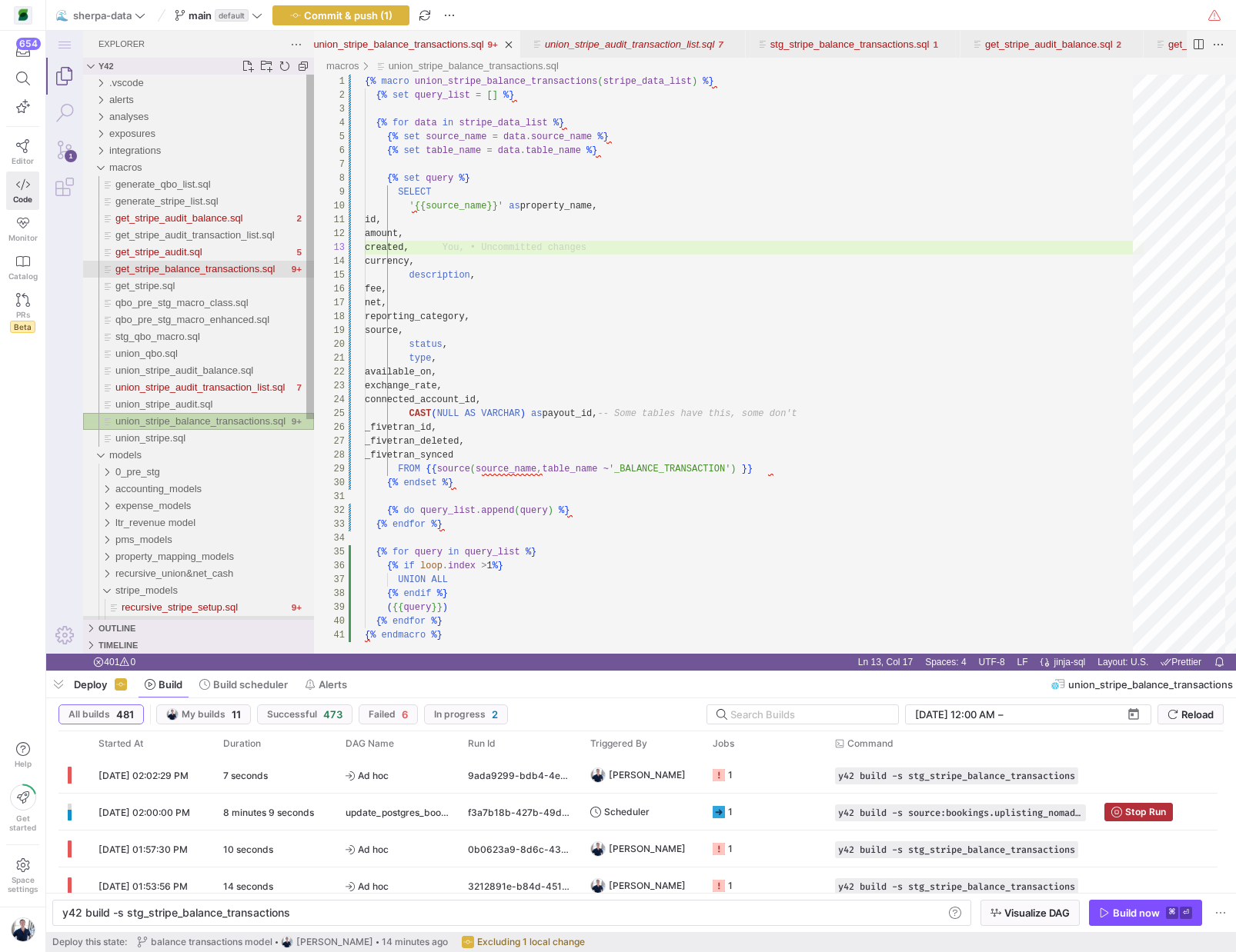
click at [221, 264] on span "get_stripe_balance_transactions.sql" at bounding box center [194, 269] width 160 height 12
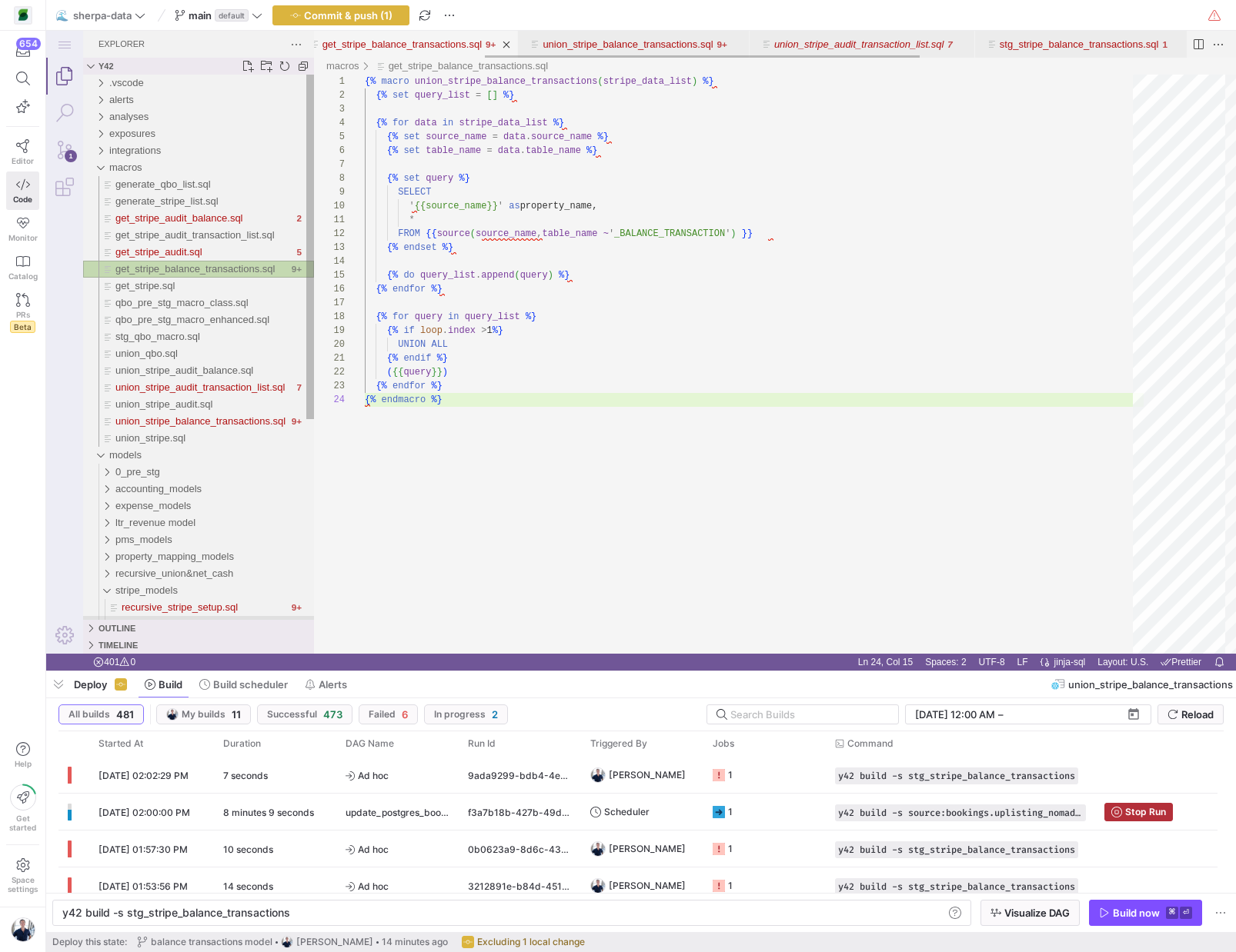
scroll to position [42, 77]
click at [177, 414] on div "union_stripe_balance_transactions.sql" at bounding box center [201, 421] width 173 height 17
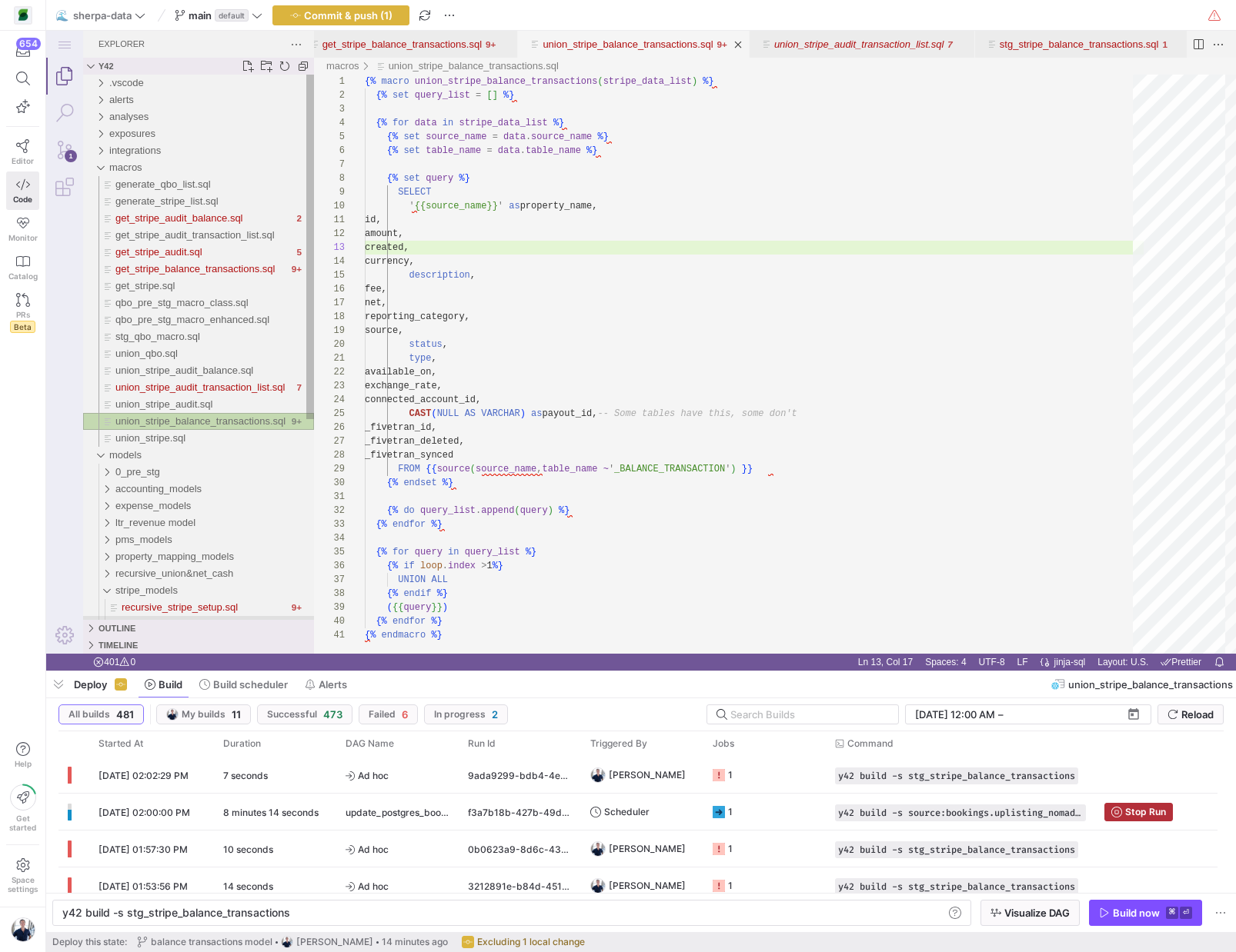
scroll to position [139, 89]
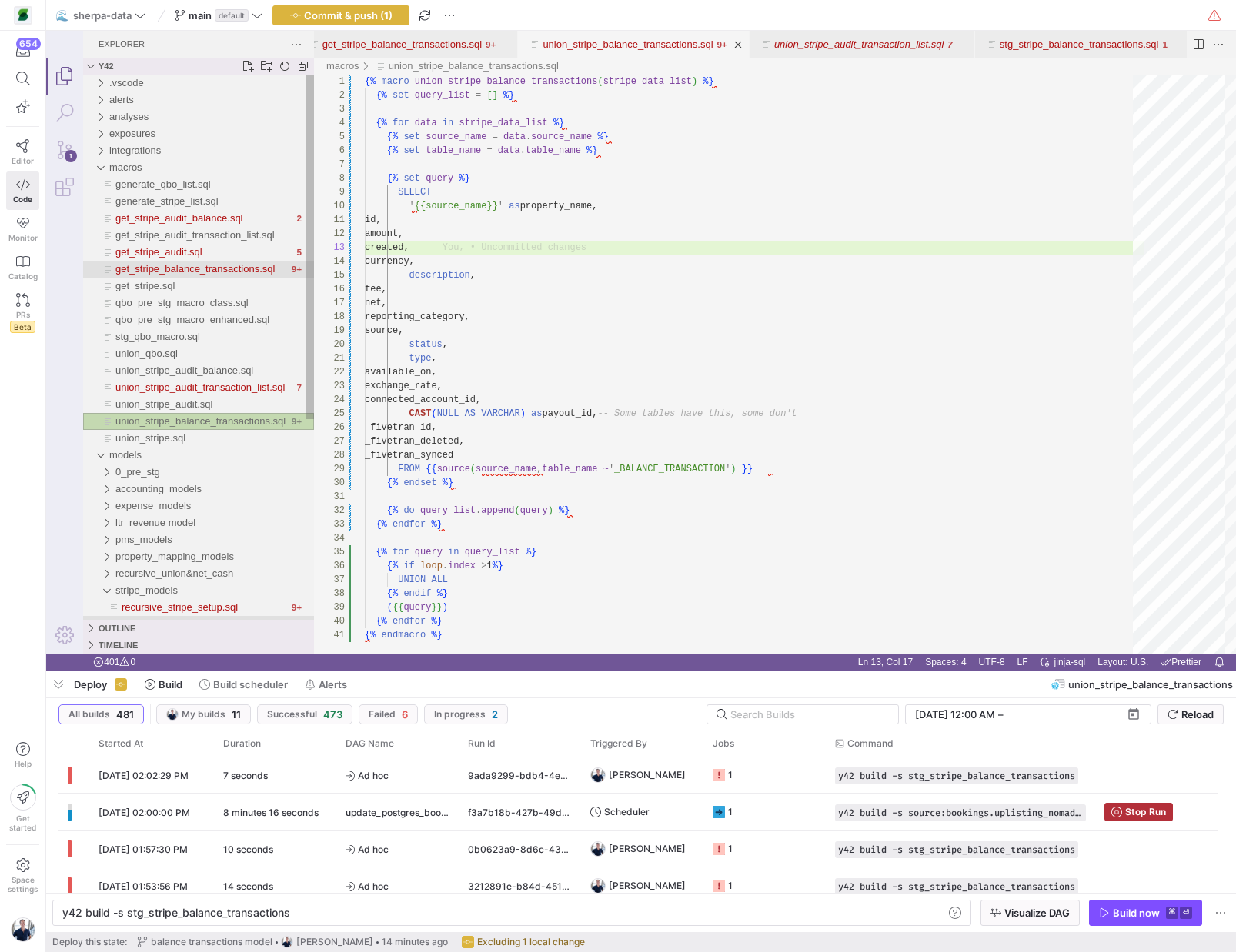
click at [187, 274] on span "get_stripe_balance_transactions.sql" at bounding box center [194, 269] width 160 height 12
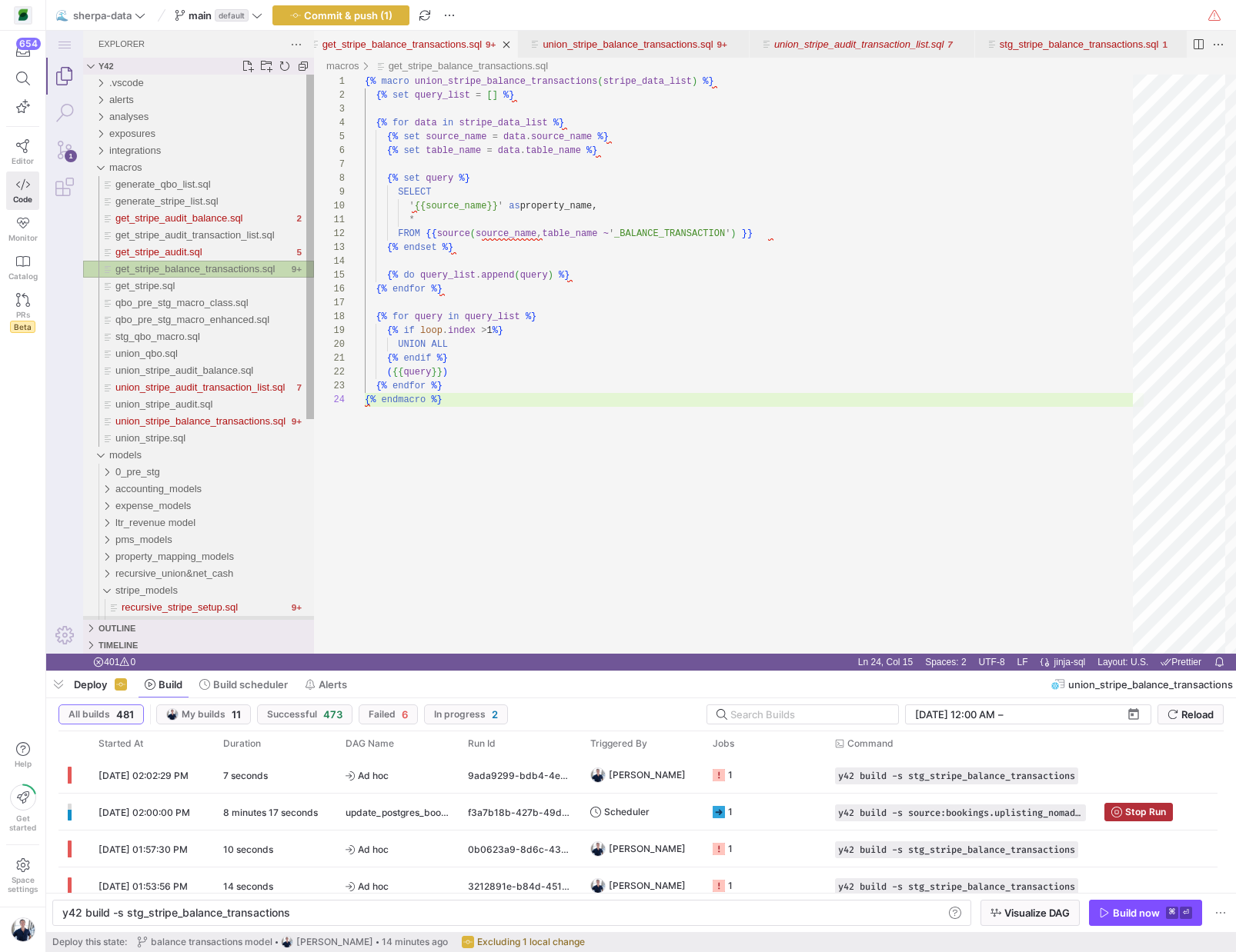
scroll to position [42, 77]
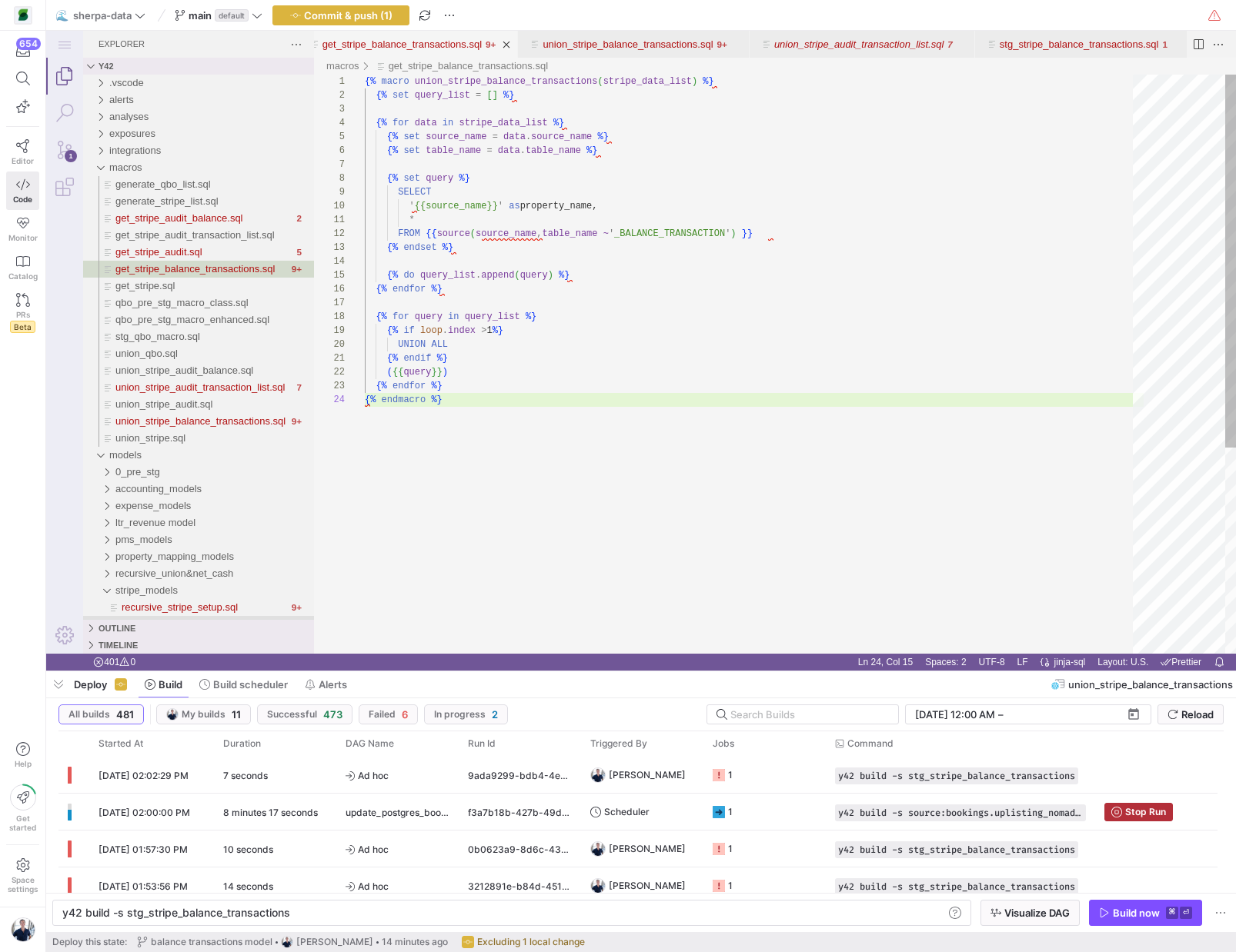
click at [704, 302] on div "{% macro union_stripe_balance_transactions ( stripe_data_list ) %} {% set query…" at bounding box center [754, 523] width 779 height 897
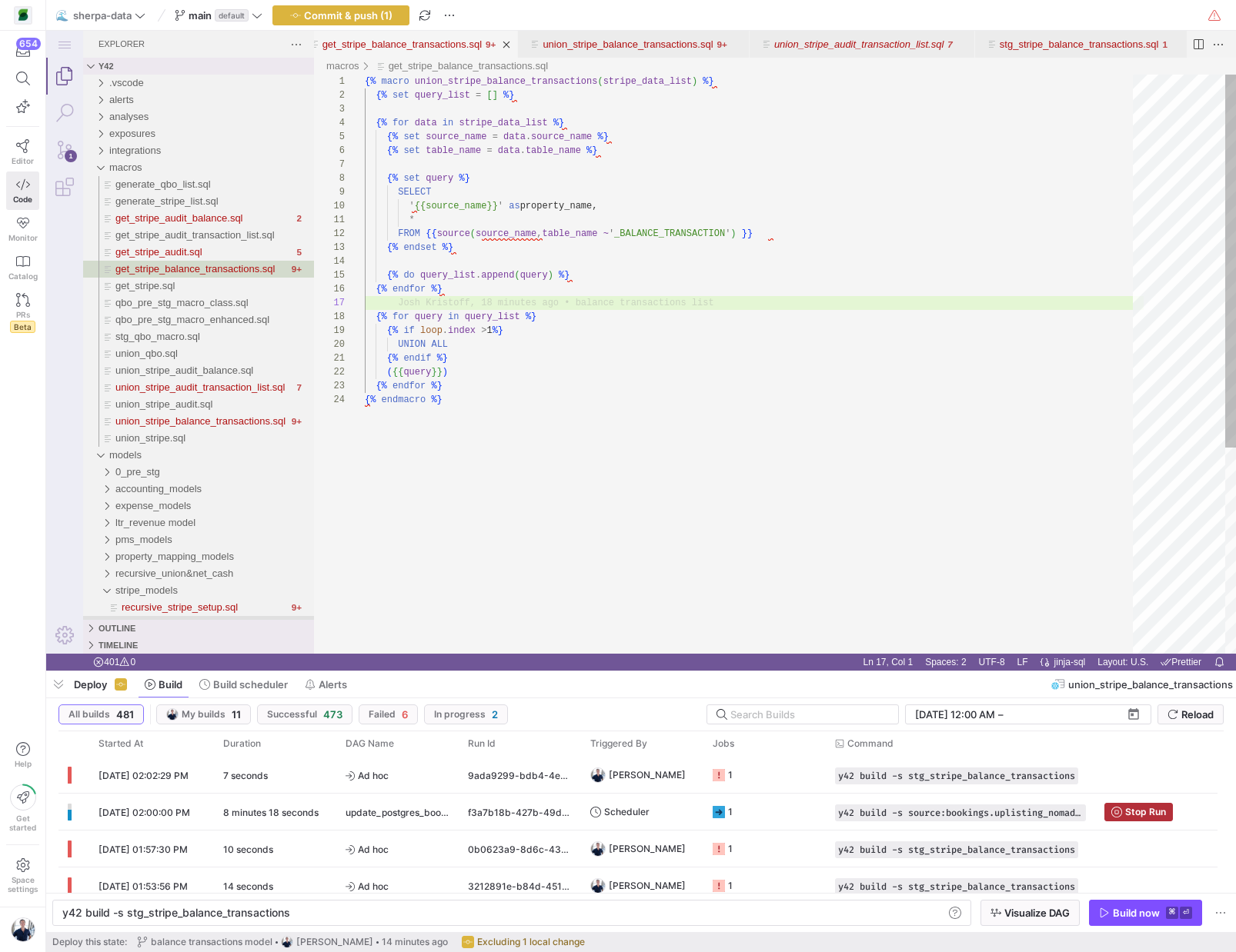
type textarea "{% macro union_stripe_balance_transactions(stripe_data_list) %} {% set query_li…"
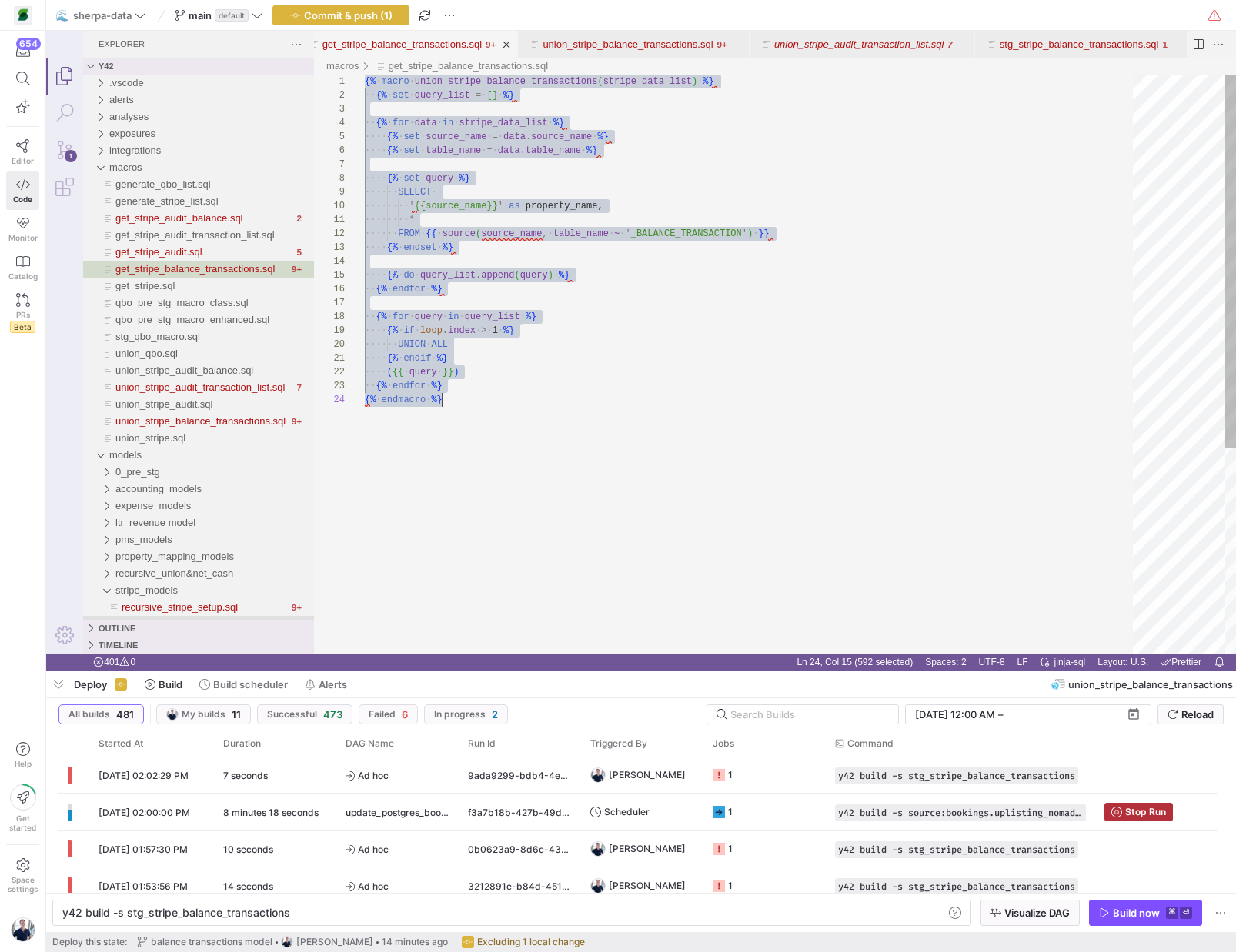
scroll to position [0, 77]
click at [223, 423] on span "union_stripe_balance_transactions.sql" at bounding box center [199, 421] width 170 height 12
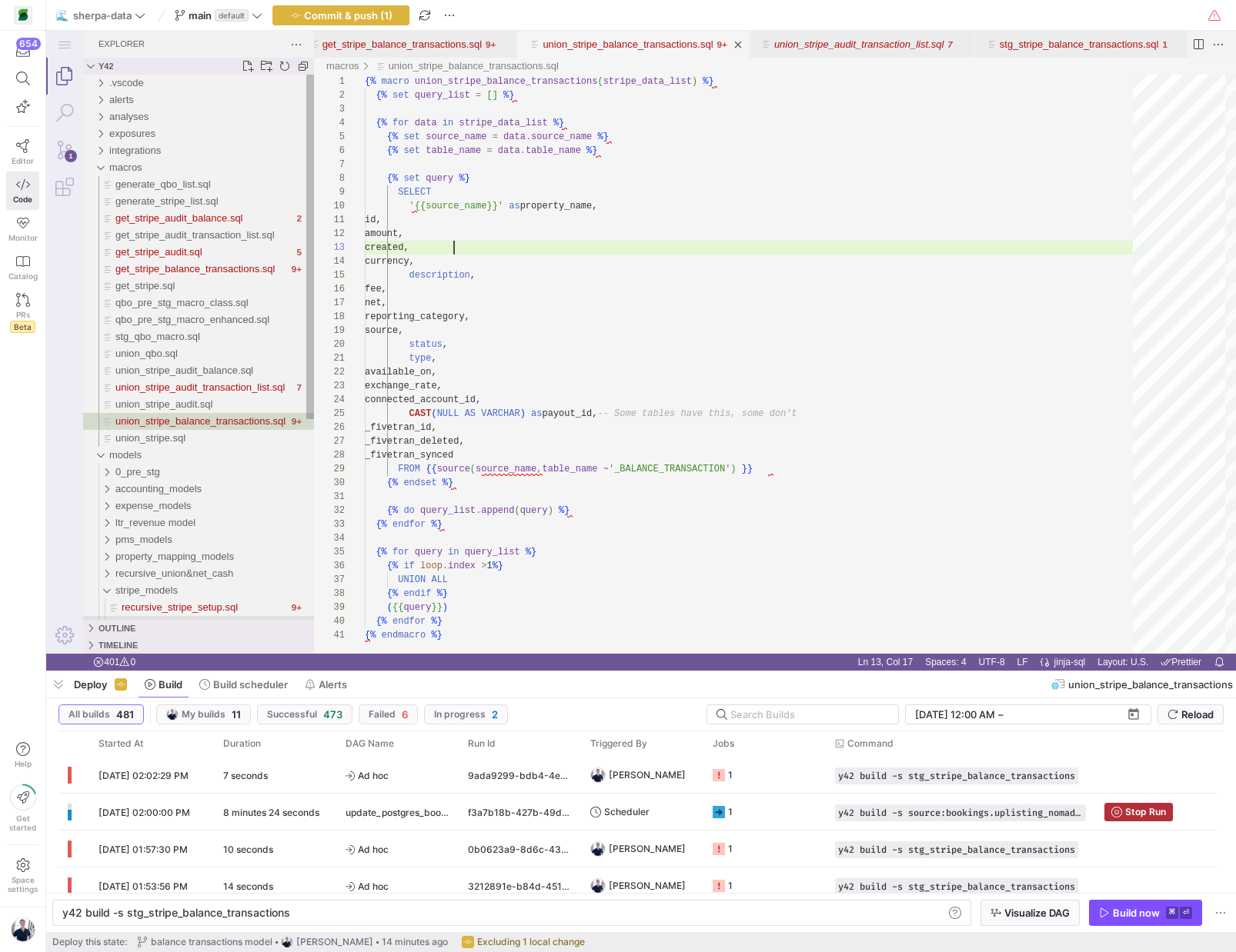
scroll to position [28, 89]
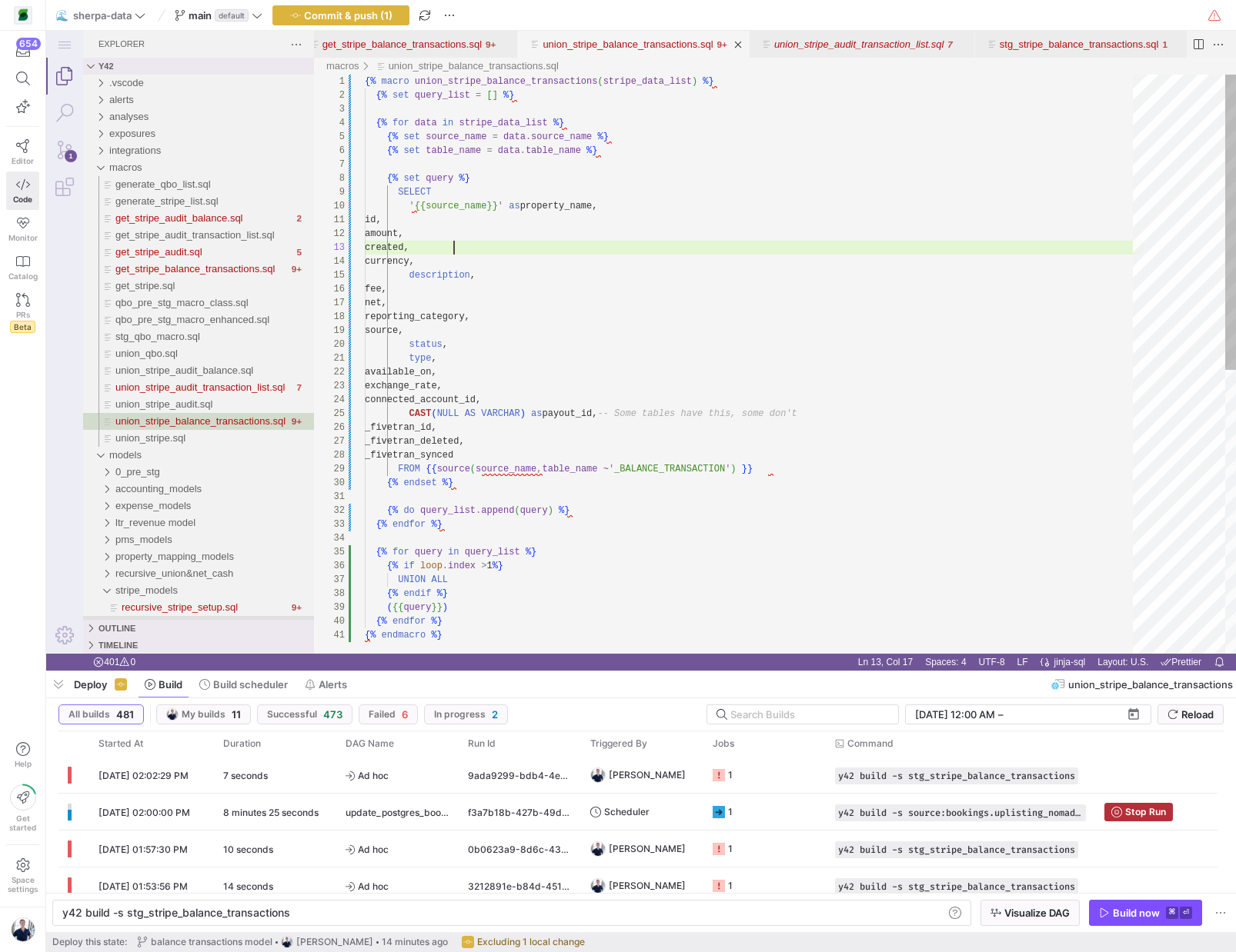
click at [850, 362] on div "{% macro union_stripe_balance_transactions ( stripe_data_list ) %} {% set query…" at bounding box center [754, 641] width 779 height 1133
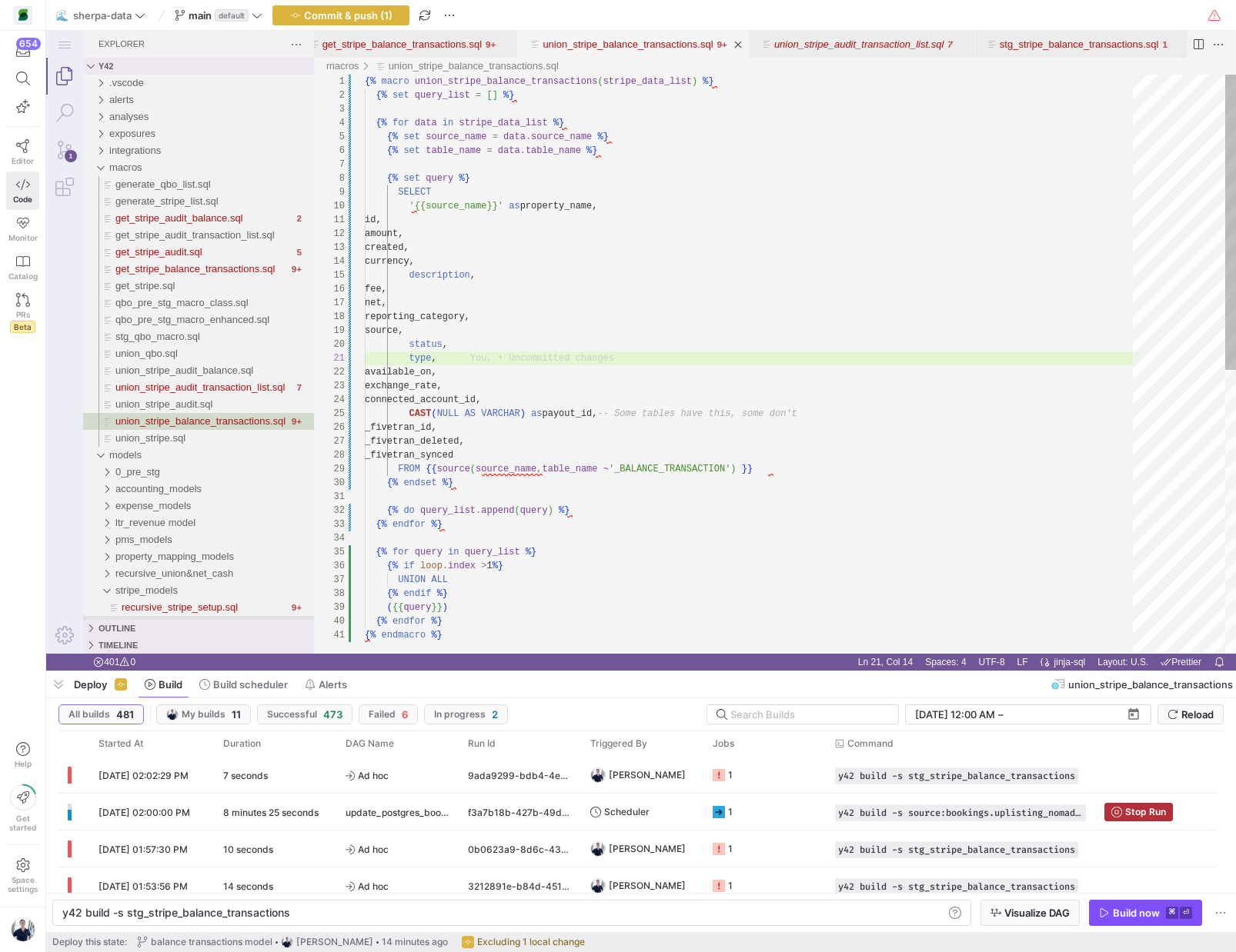
type textarea "{% macro union_stripe_balance_transactions(stripe_data_list) %} {% set query_li…"
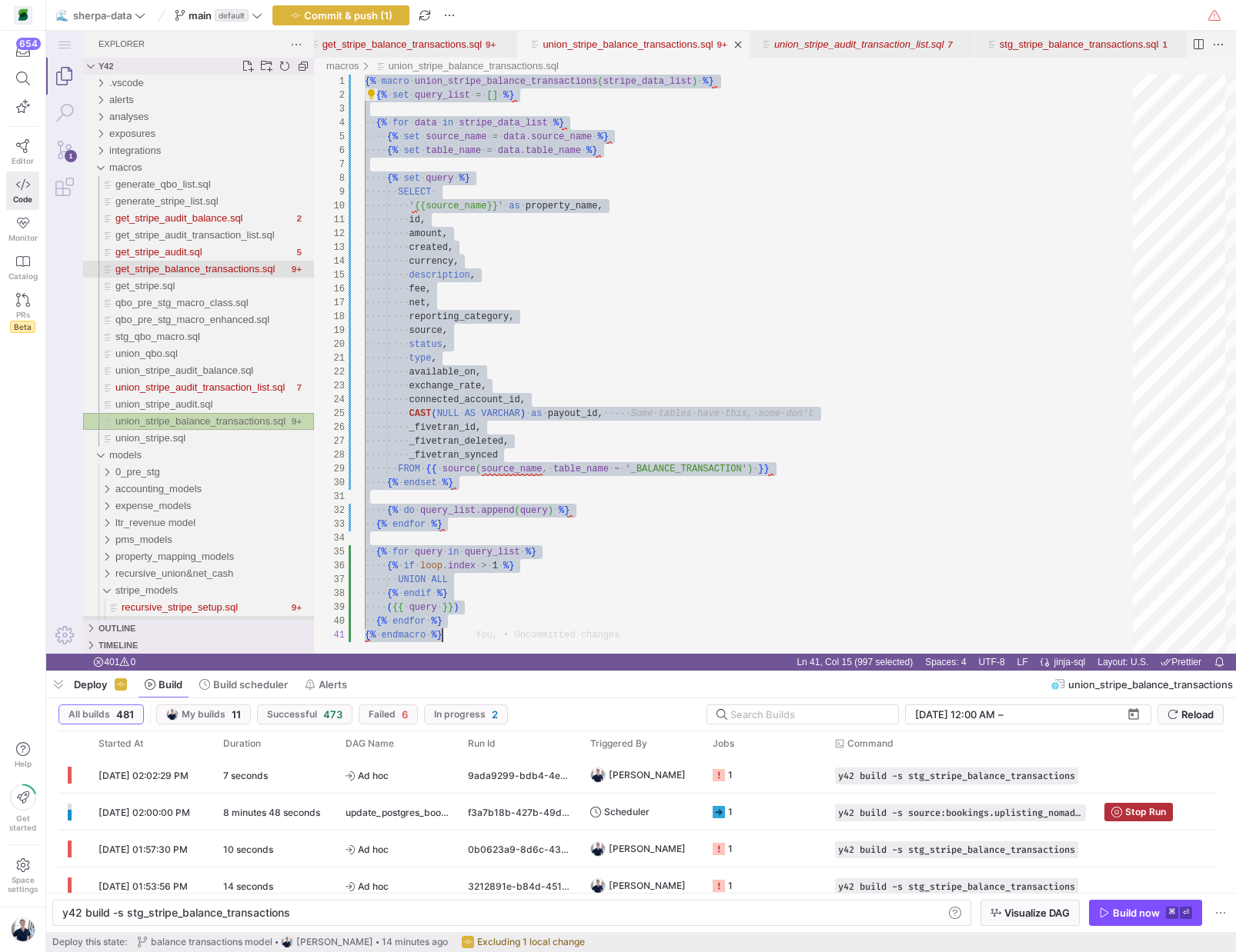
click at [175, 270] on span "get_stripe_balance_transactions.sql" at bounding box center [194, 269] width 160 height 12
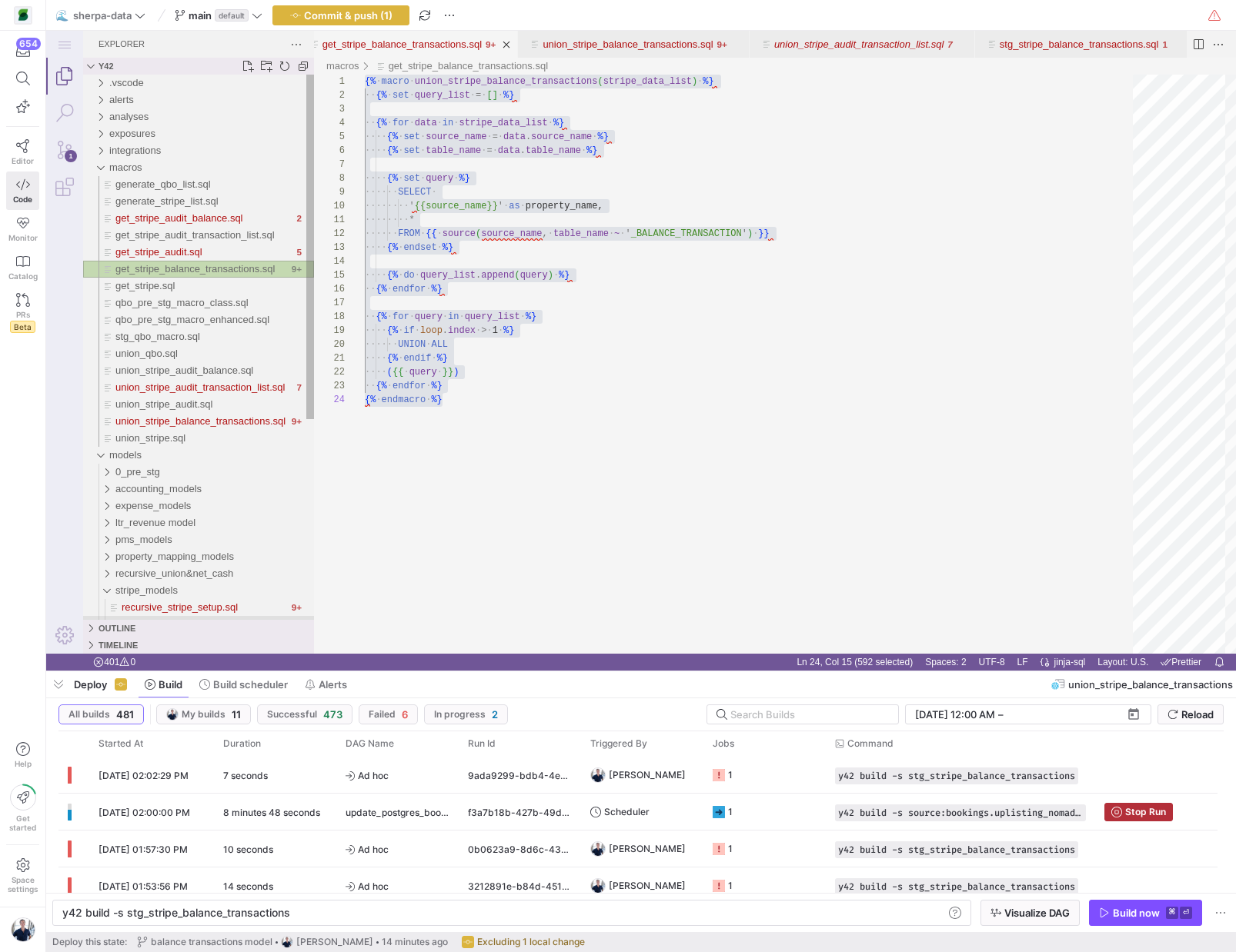
scroll to position [180, 77]
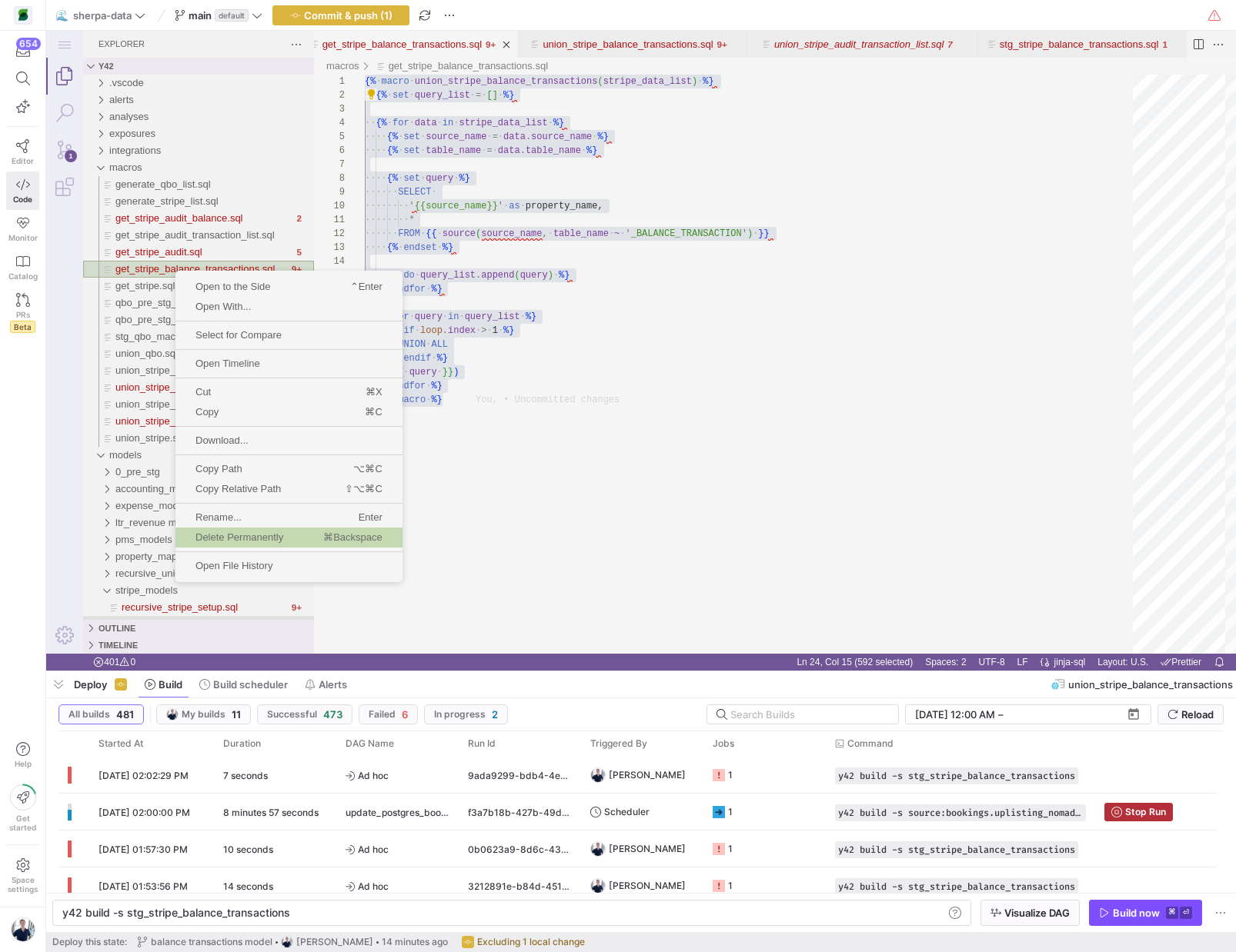
click at [267, 538] on span "Delete Permanently" at bounding box center [239, 537] width 128 height 10
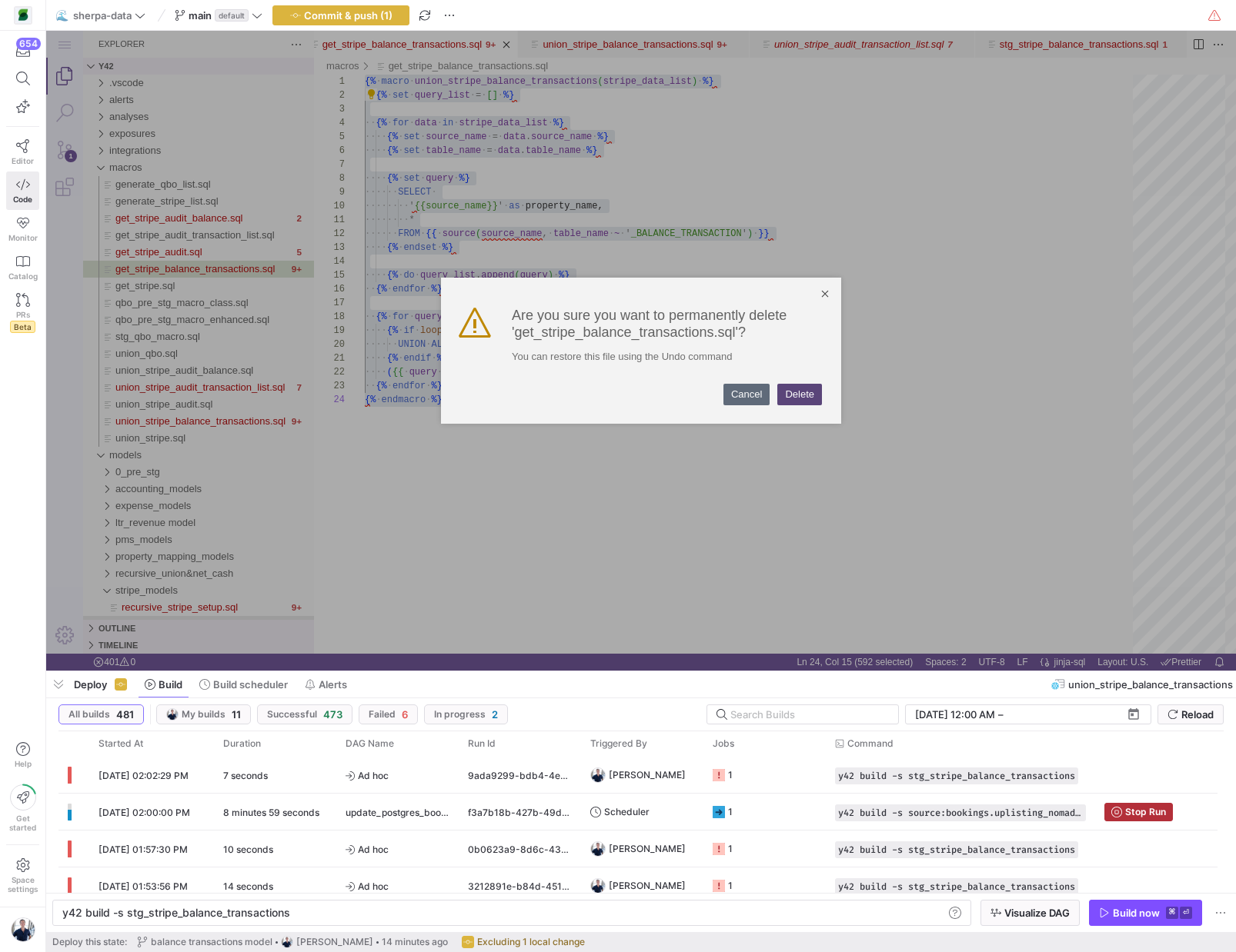
click at [792, 395] on link "Delete" at bounding box center [799, 395] width 45 height 22
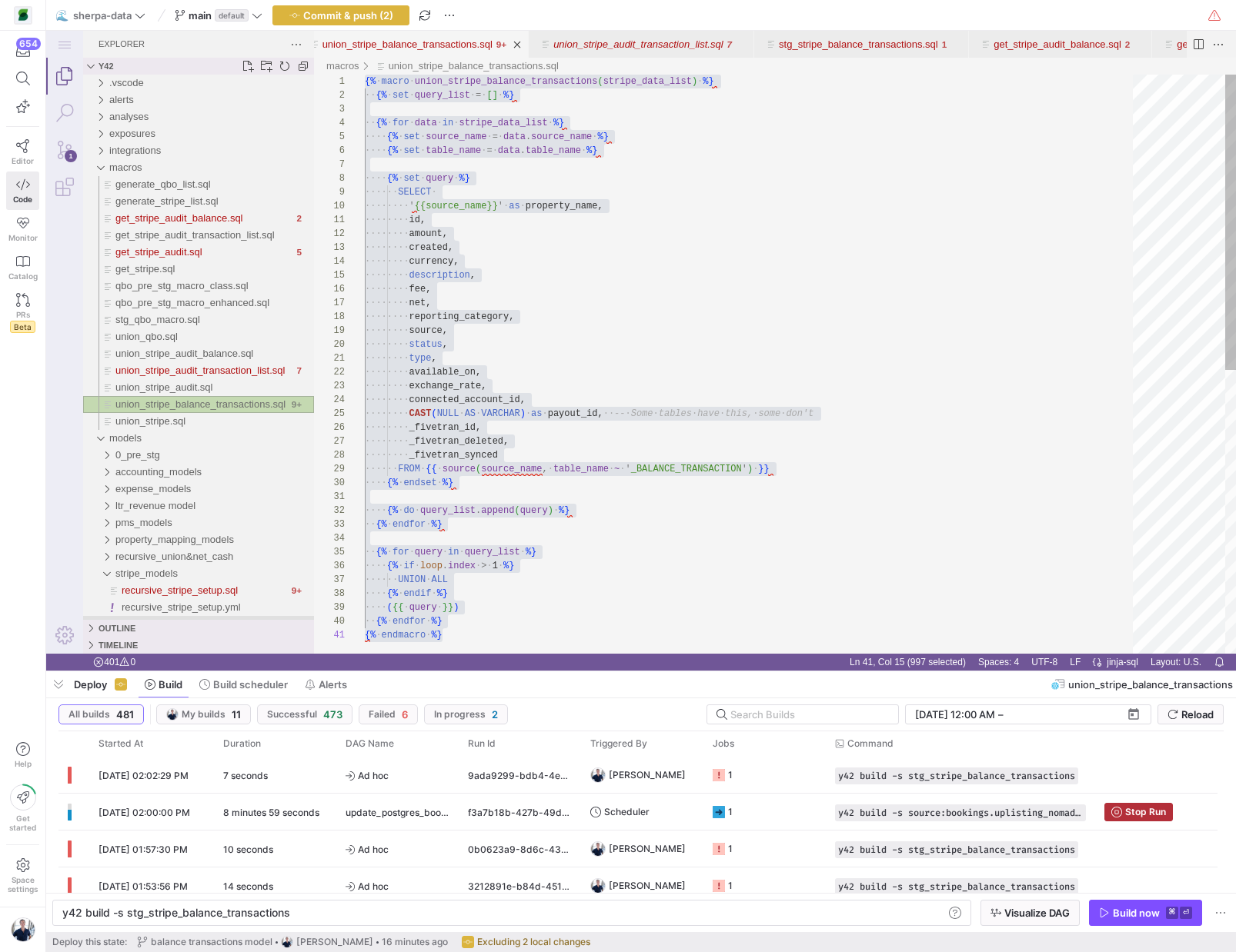
scroll to position [139, 77]
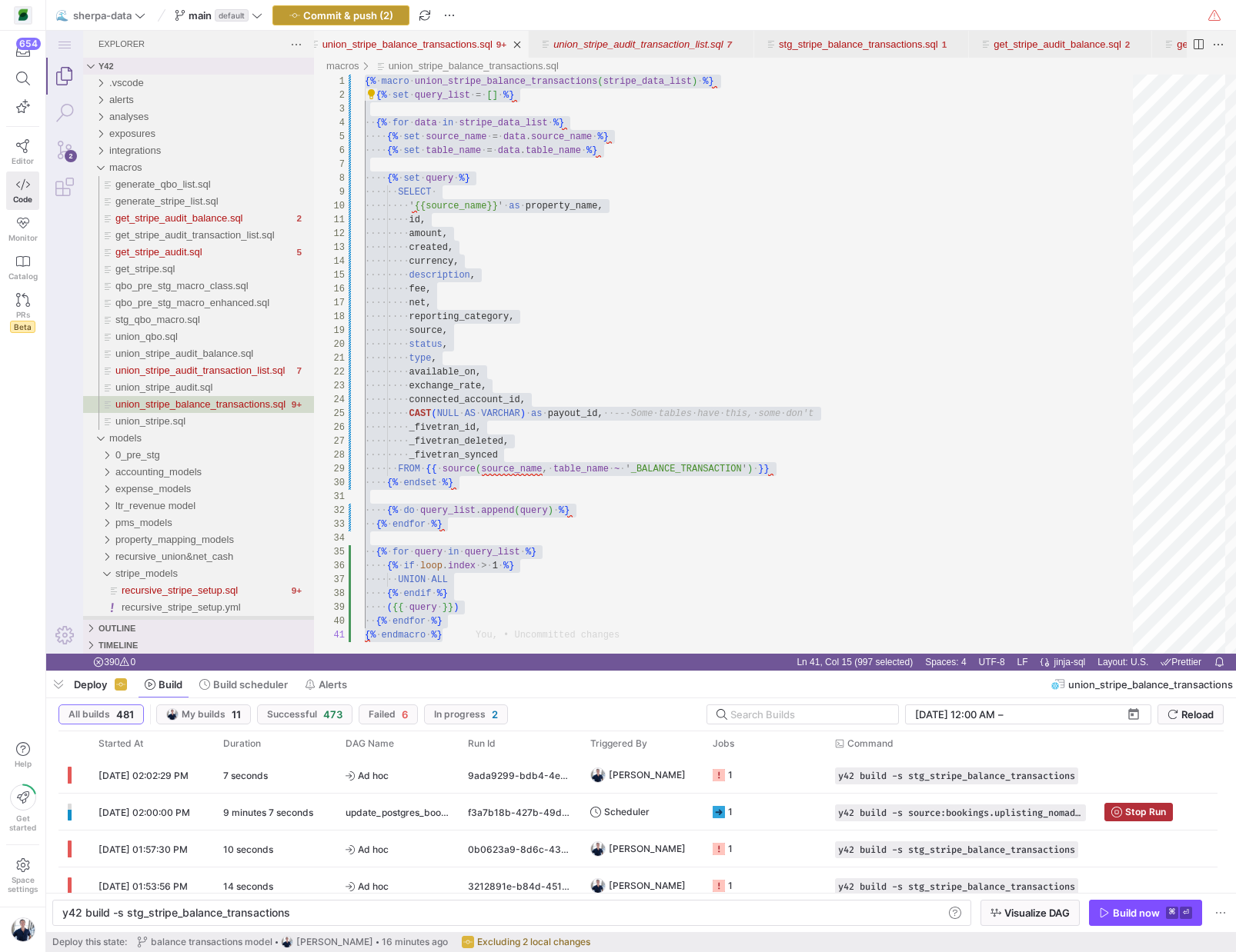
click at [358, 13] on span "Commit & push (2)" at bounding box center [348, 15] width 90 height 12
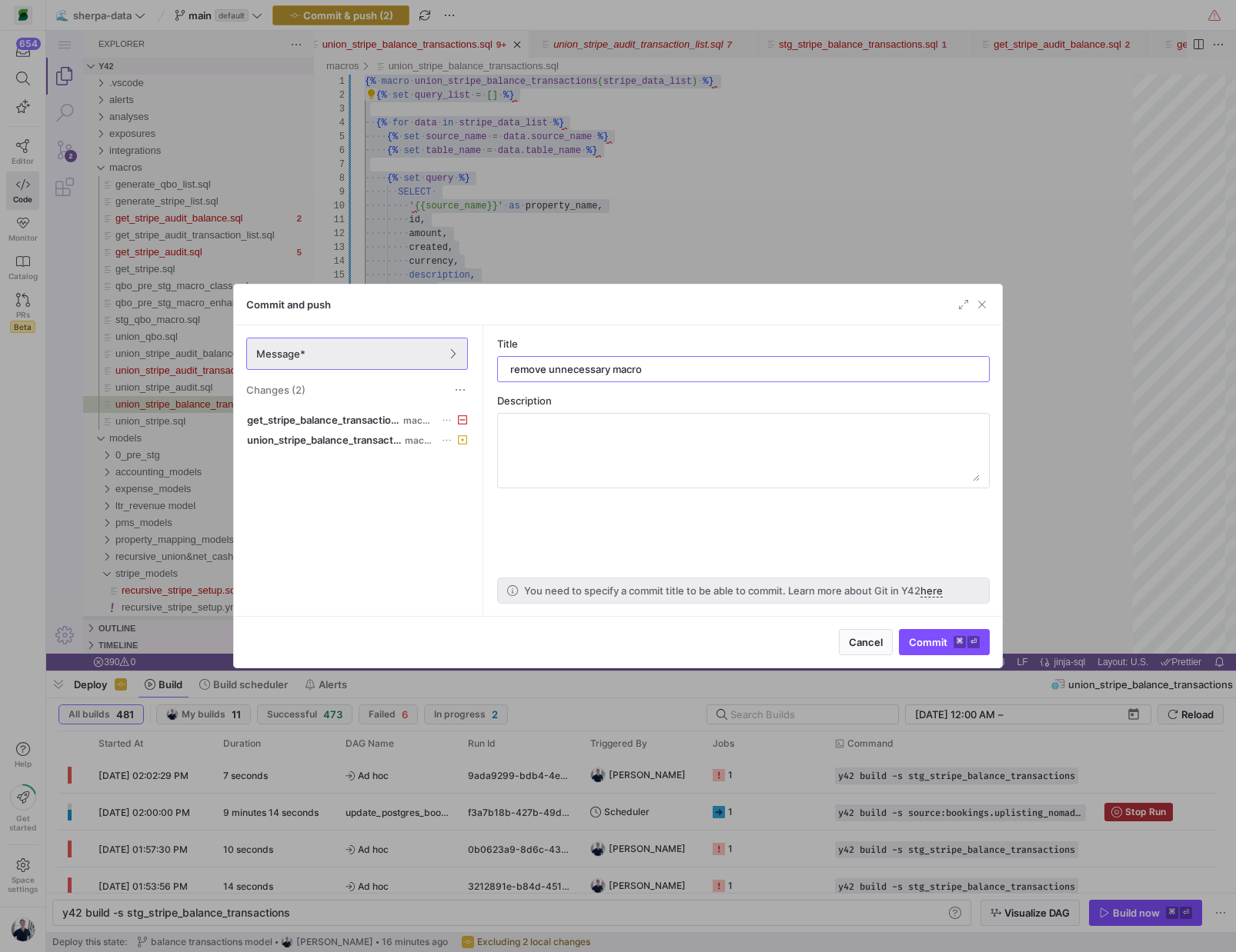
type input "remove unnecessary macro"
click at [927, 644] on span "Commit ⌘ ⏎" at bounding box center [943, 643] width 70 height 12
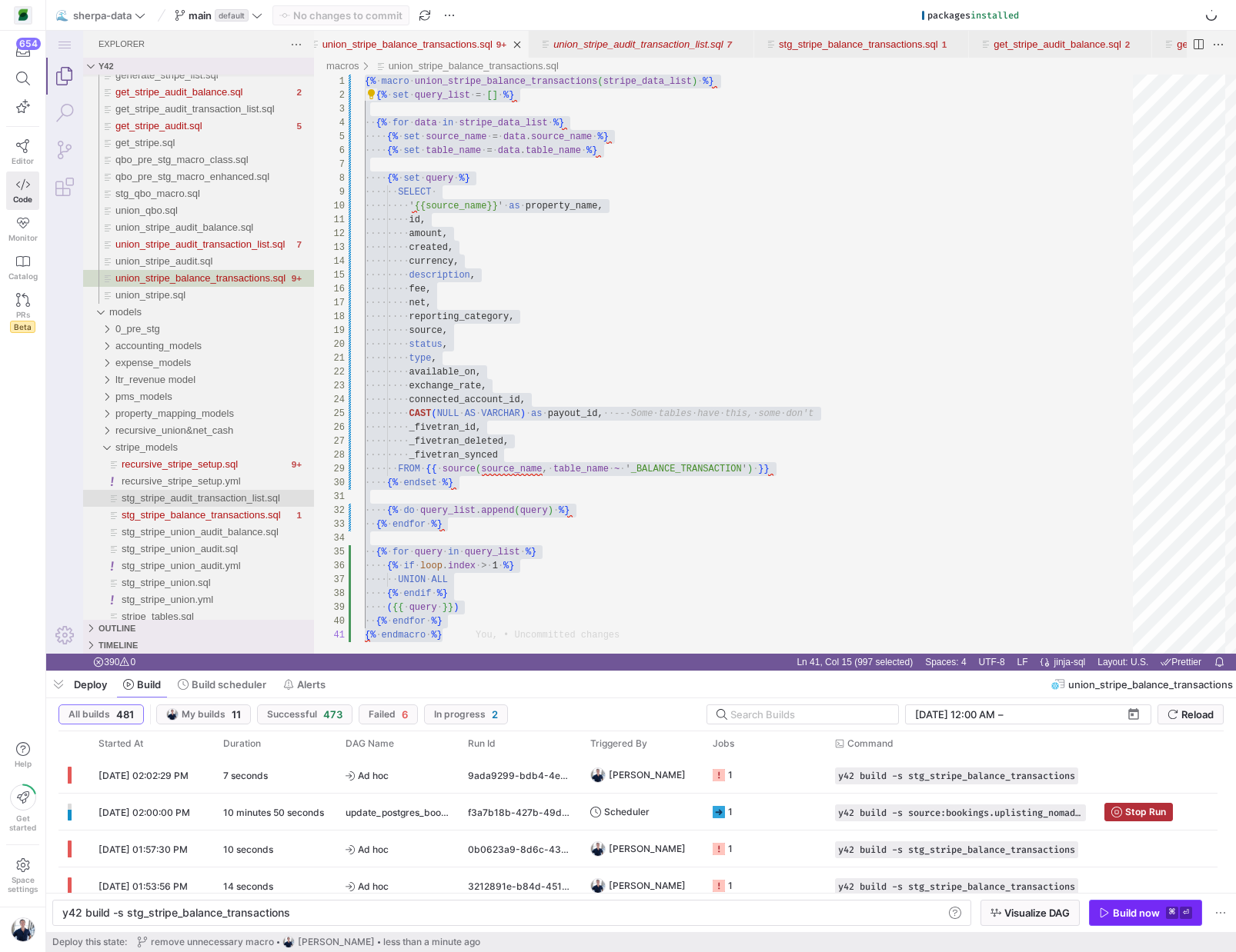
click at [1126, 914] on div "Build now" at bounding box center [1136, 913] width 47 height 12
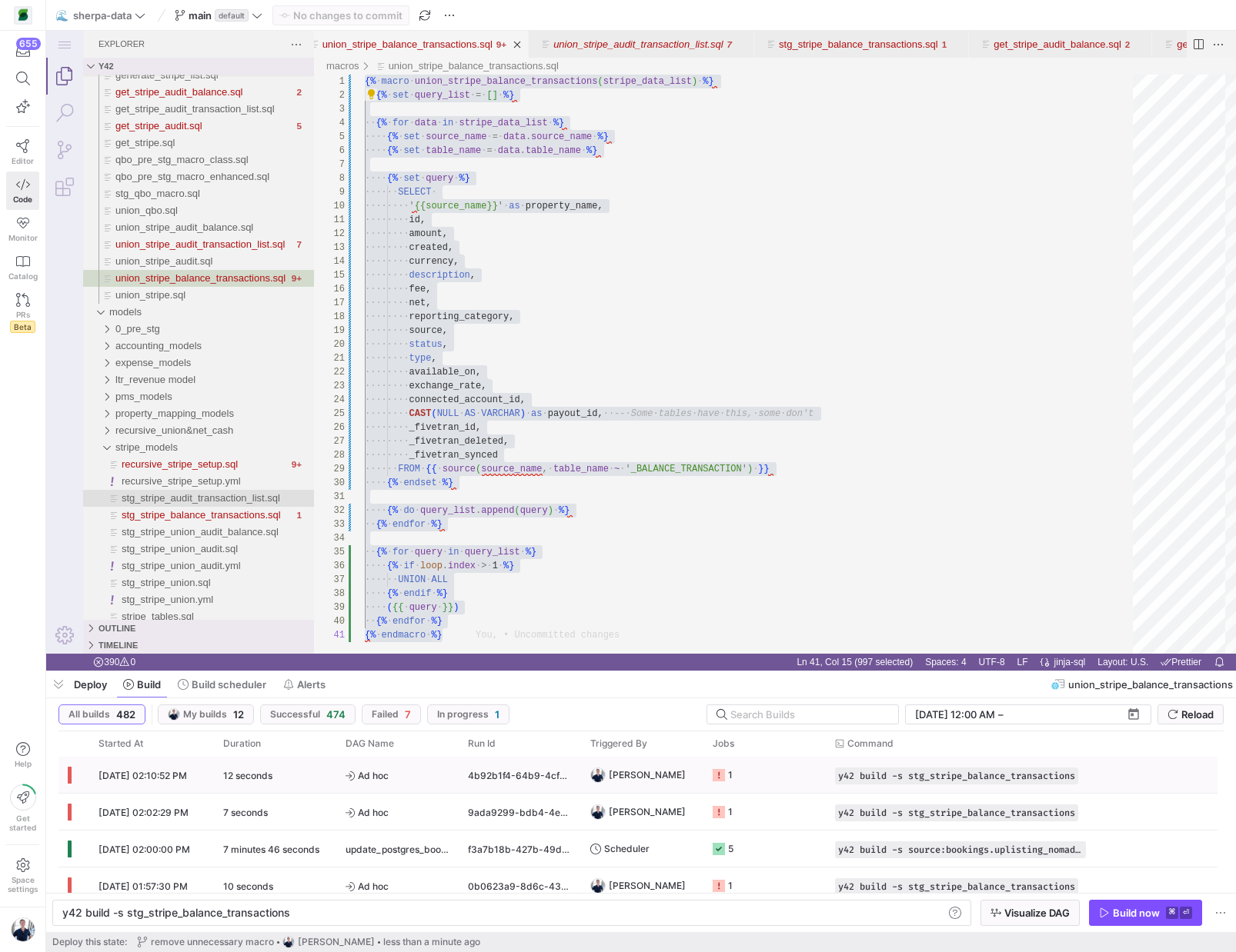
click at [719, 783] on div "1" at bounding box center [722, 774] width 20 height 36
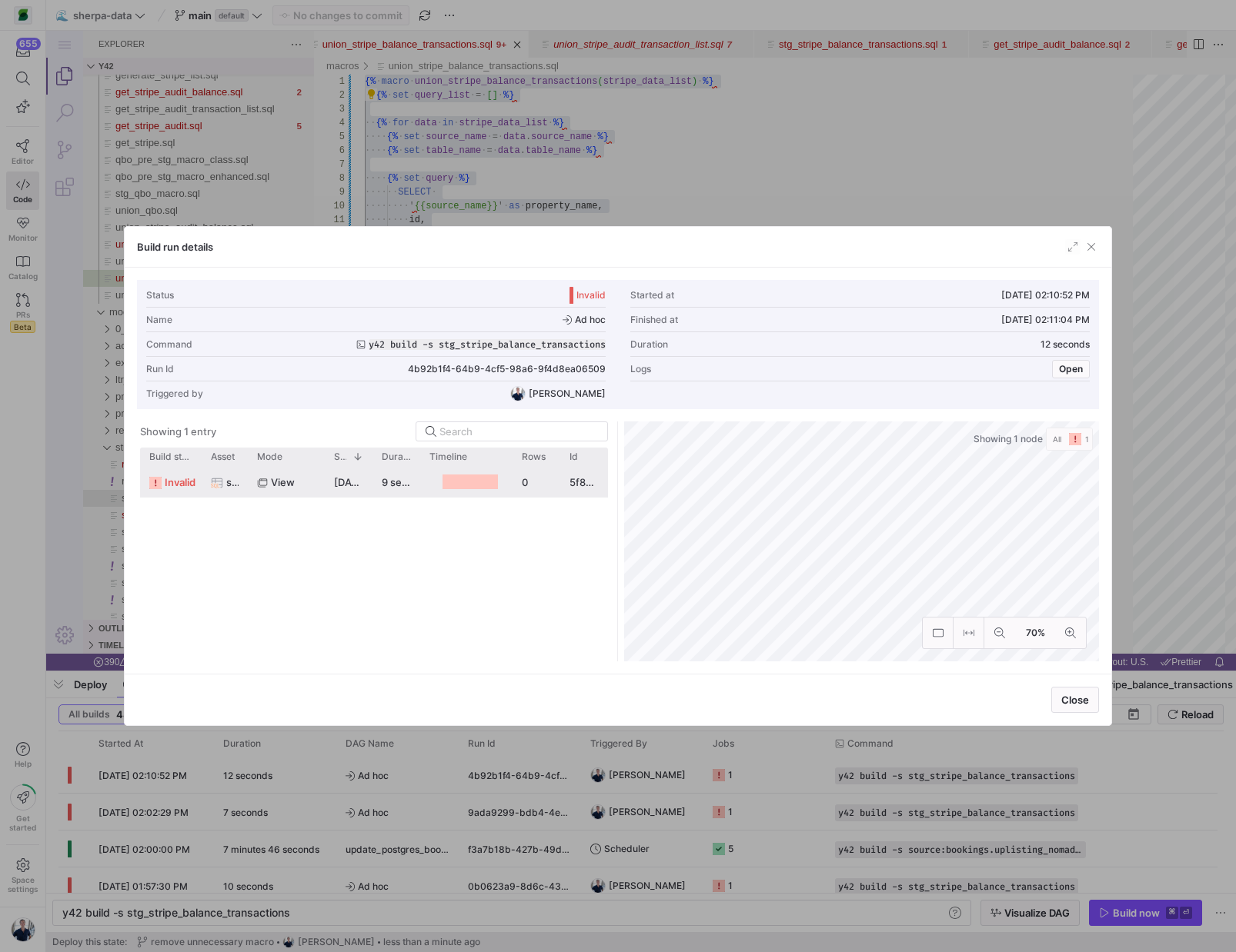
click at [431, 480] on y42-job-duration-timeline-cell-renderer at bounding box center [466, 482] width 73 height 29
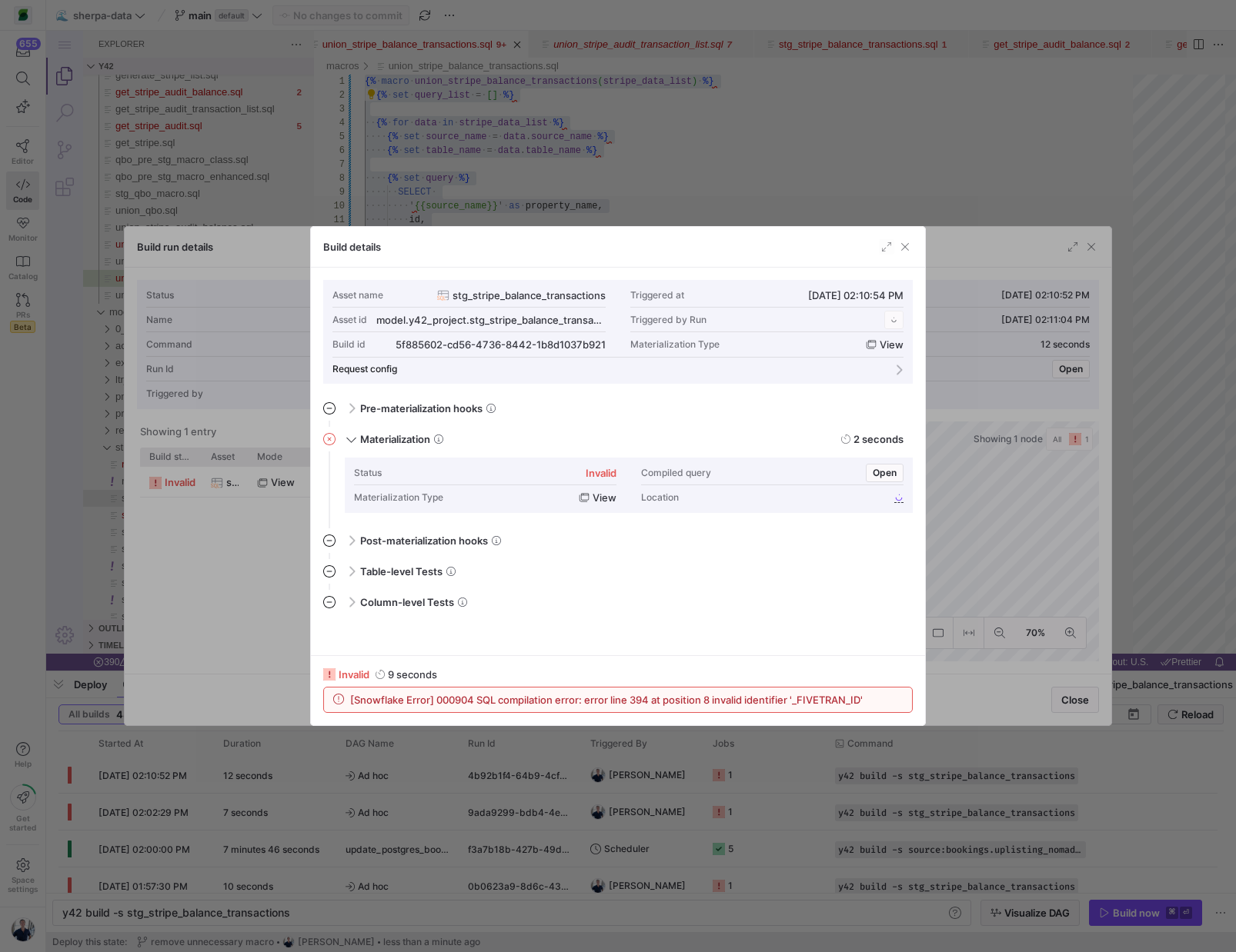
scroll to position [139, 0]
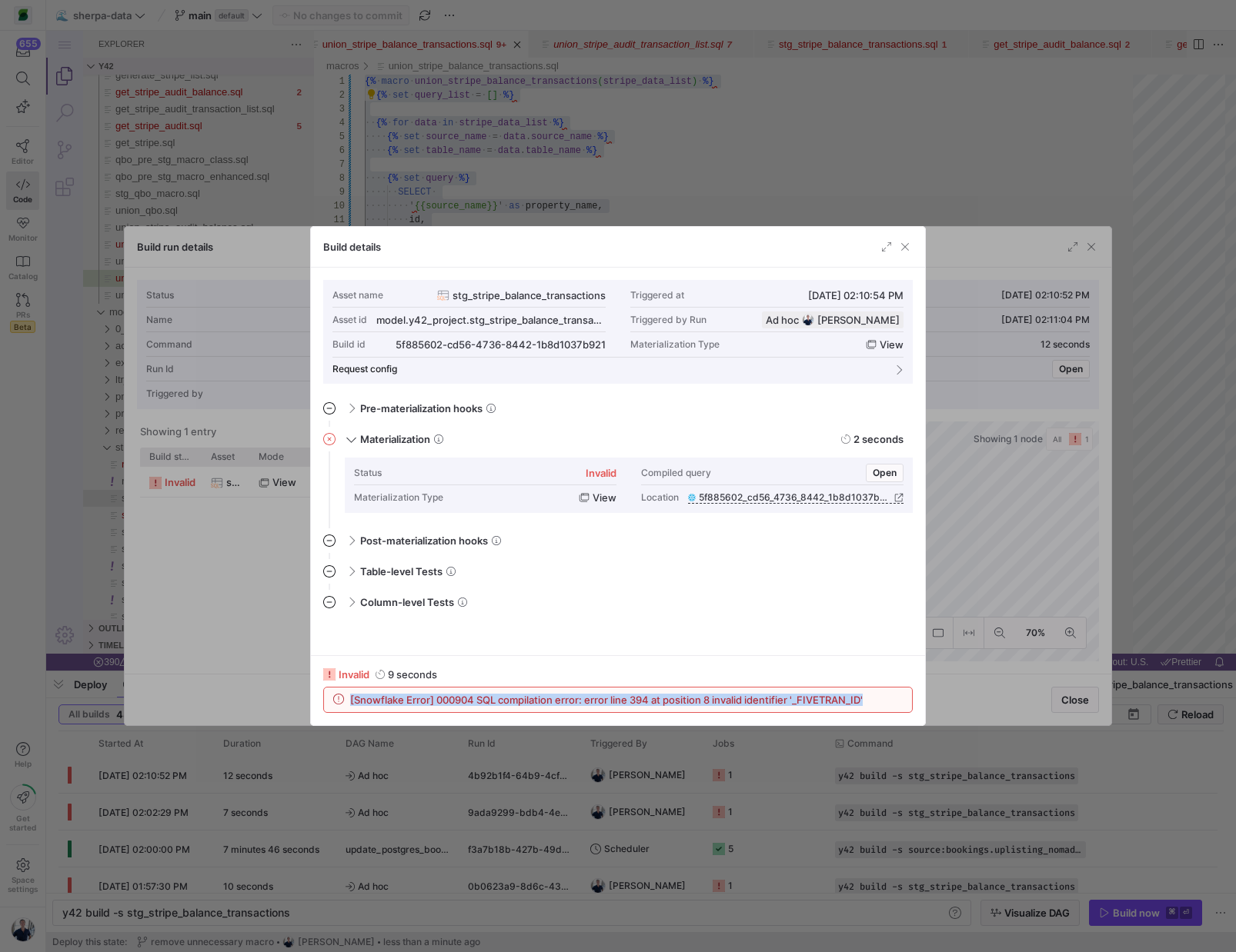
drag, startPoint x: 872, startPoint y: 701, endPoint x: 323, endPoint y: 694, distance: 549.0
click at [324, 694] on div "[Snowflake Error] 000904 SQL compilation error: error line 394 at position 8 in…" at bounding box center [618, 699] width 588 height 25
copy span "[Snowflake Error] 000904 SQL compilation error: error line 394 at position 8 in…"
click at [904, 247] on span "button" at bounding box center [905, 247] width 16 height 16
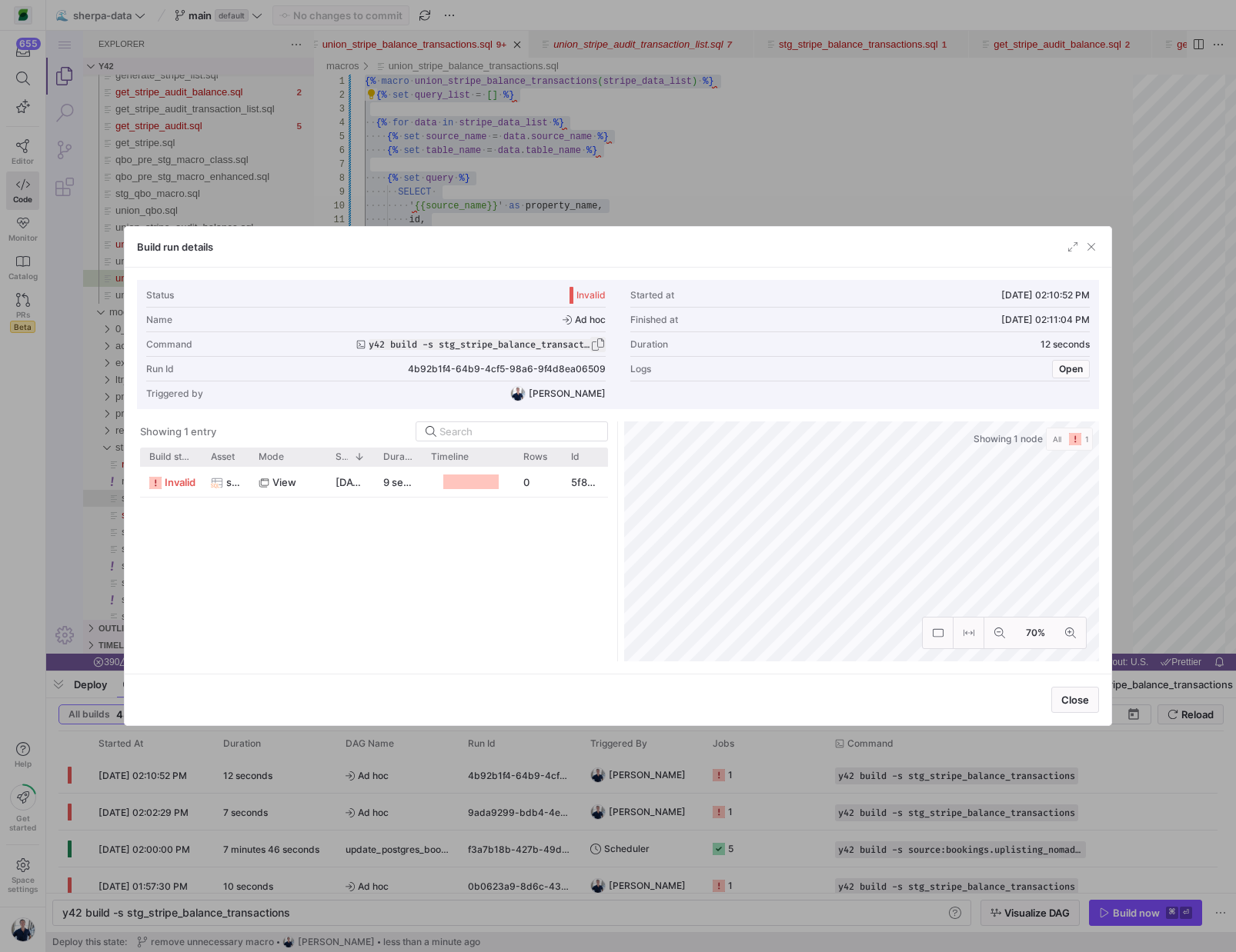
click at [595, 344] on span "button" at bounding box center [598, 345] width 16 height 16
copy span "[Snowflake Error] 000904 SQL compilation error: error line 394 at position 8 in…"
click at [1093, 249] on span "button" at bounding box center [1091, 247] width 16 height 16
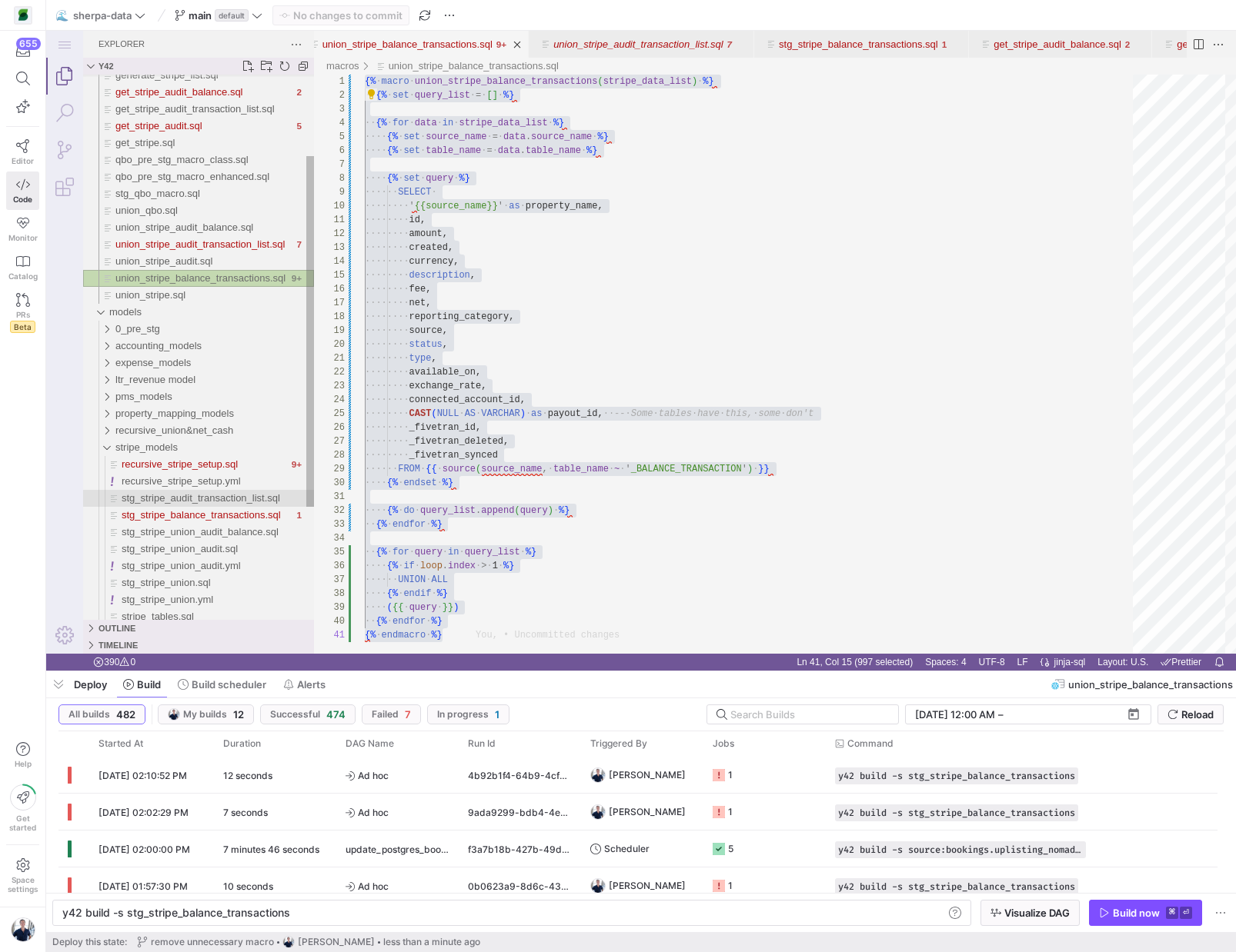
click at [169, 282] on span "union_stripe_balance_transactions.sql" at bounding box center [199, 279] width 170 height 12
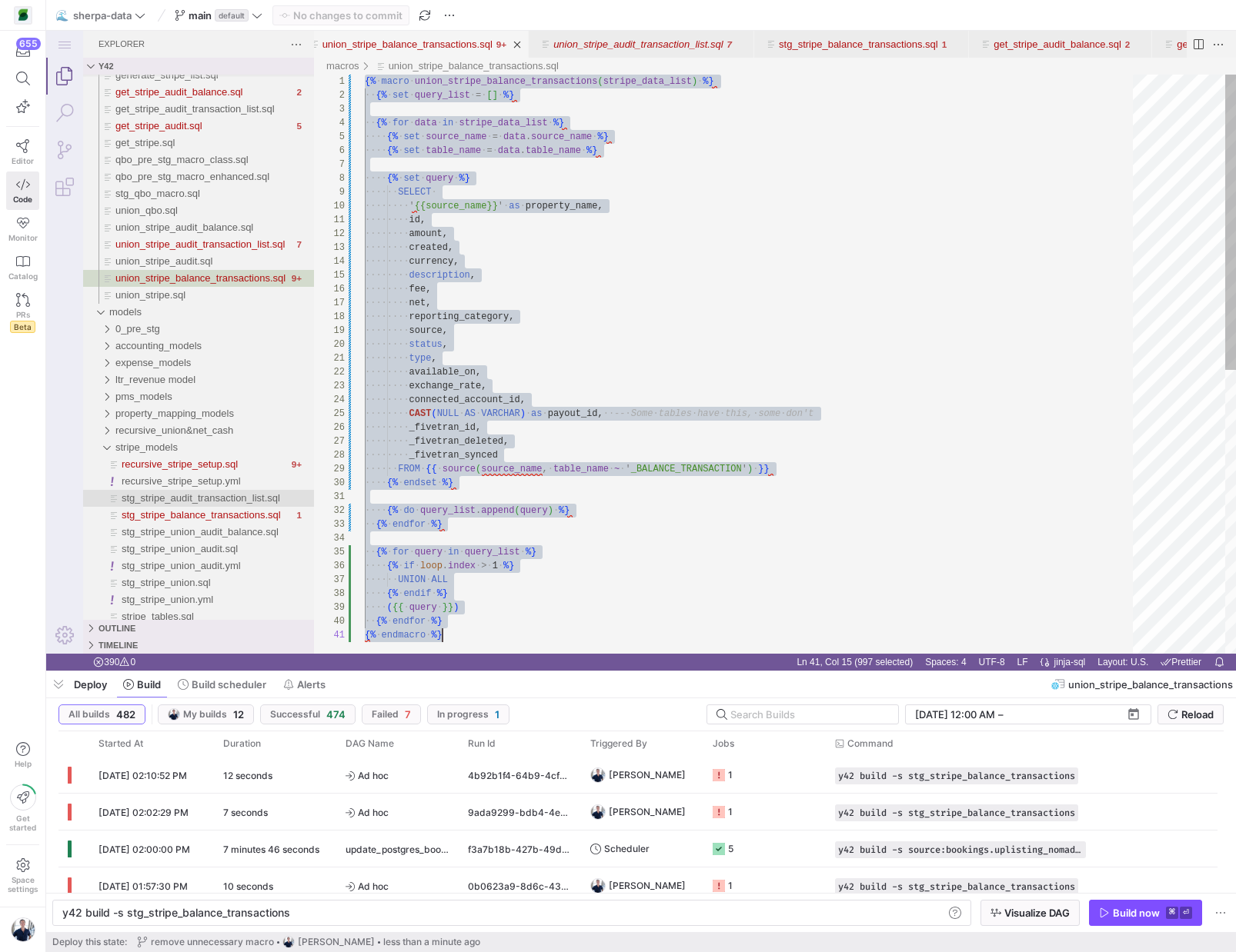
scroll to position [0, 77]
paste textarea "{% endfor %}"
type textarea "{% endfor %} {% endmacro %}"
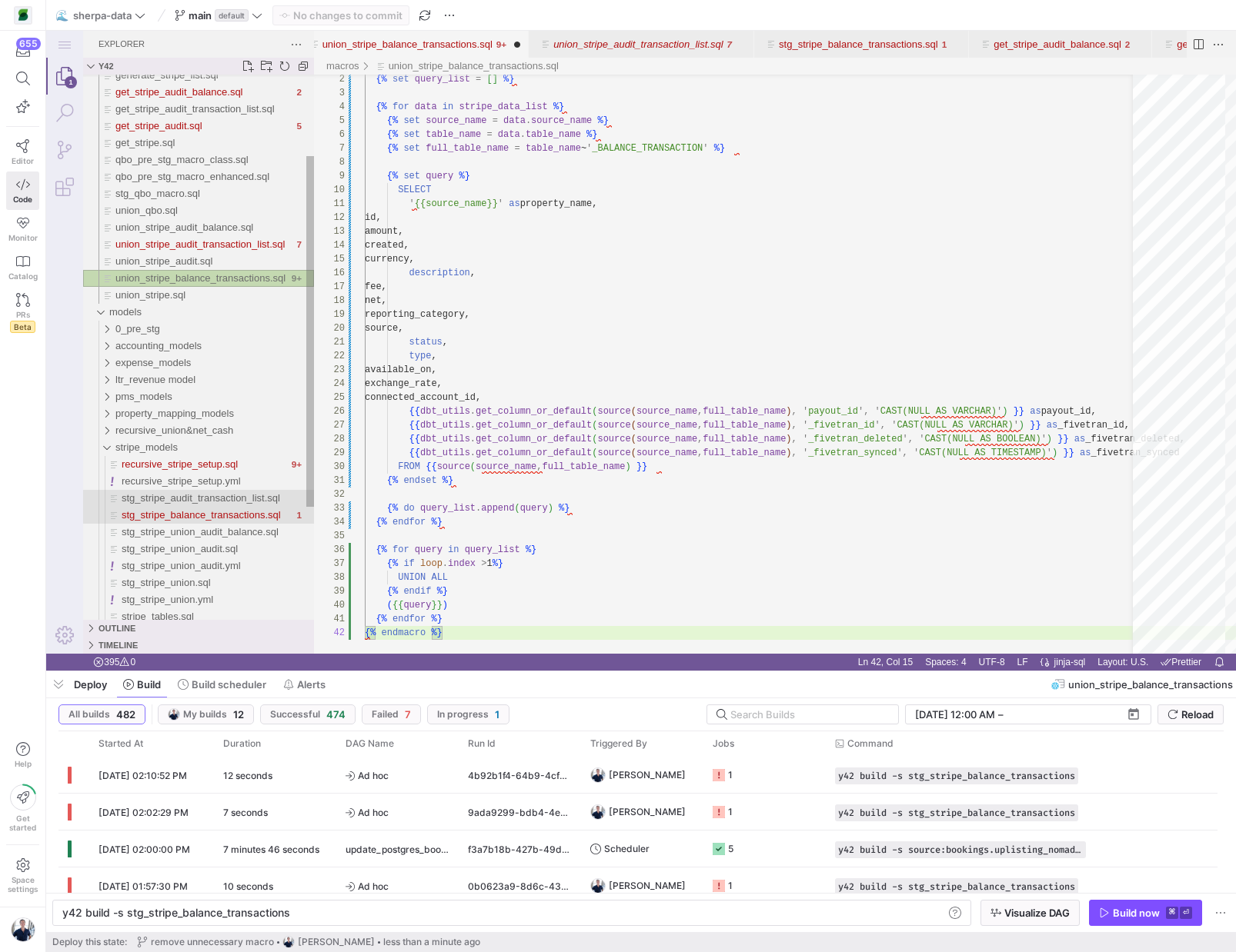
click at [207, 520] on span "stg_stripe_balance_transactions.sql" at bounding box center [201, 516] width 160 height 12
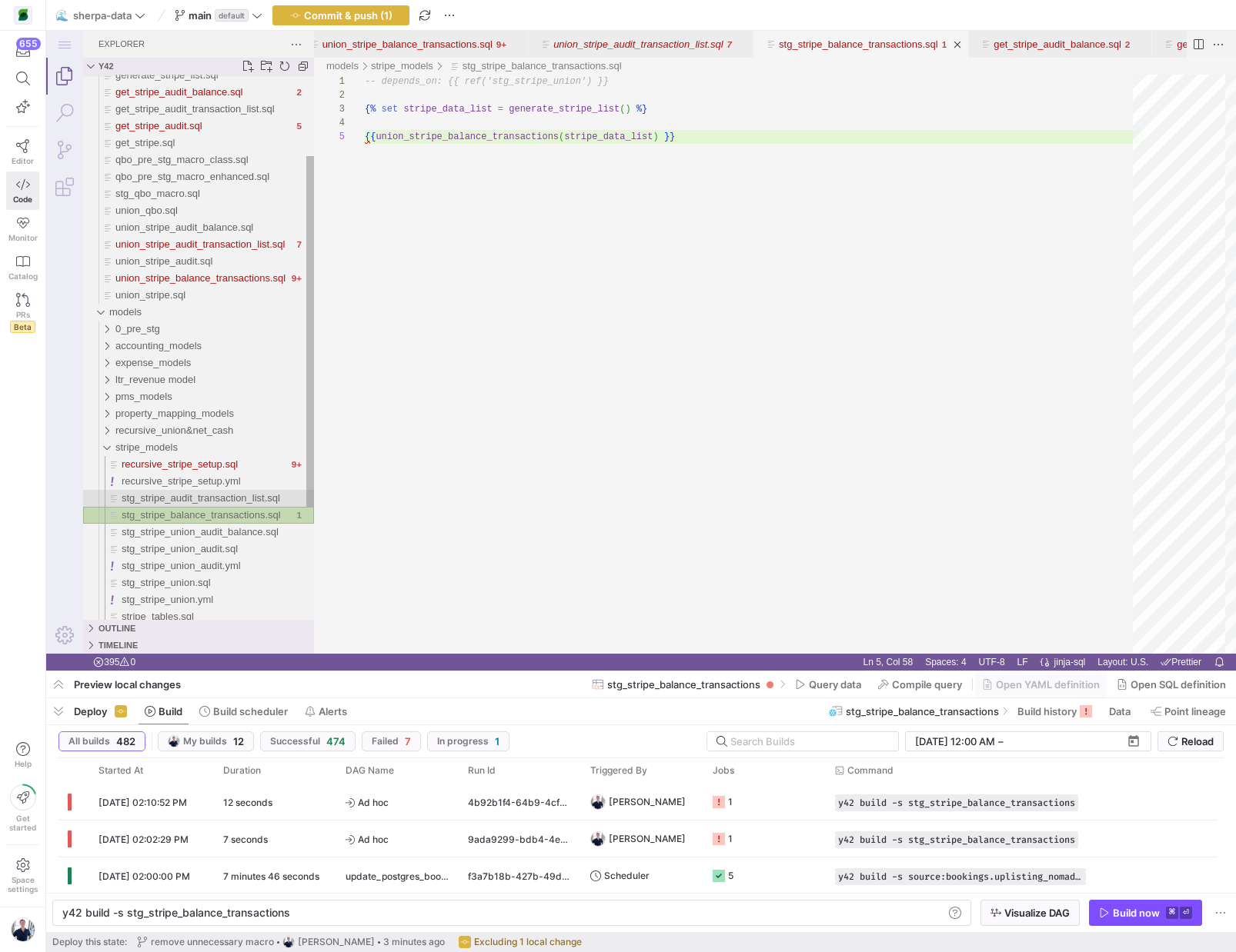
scroll to position [56, 316]
click at [204, 527] on span "stg_stripe_union_audit_balance.sql" at bounding box center [200, 533] width 157 height 12
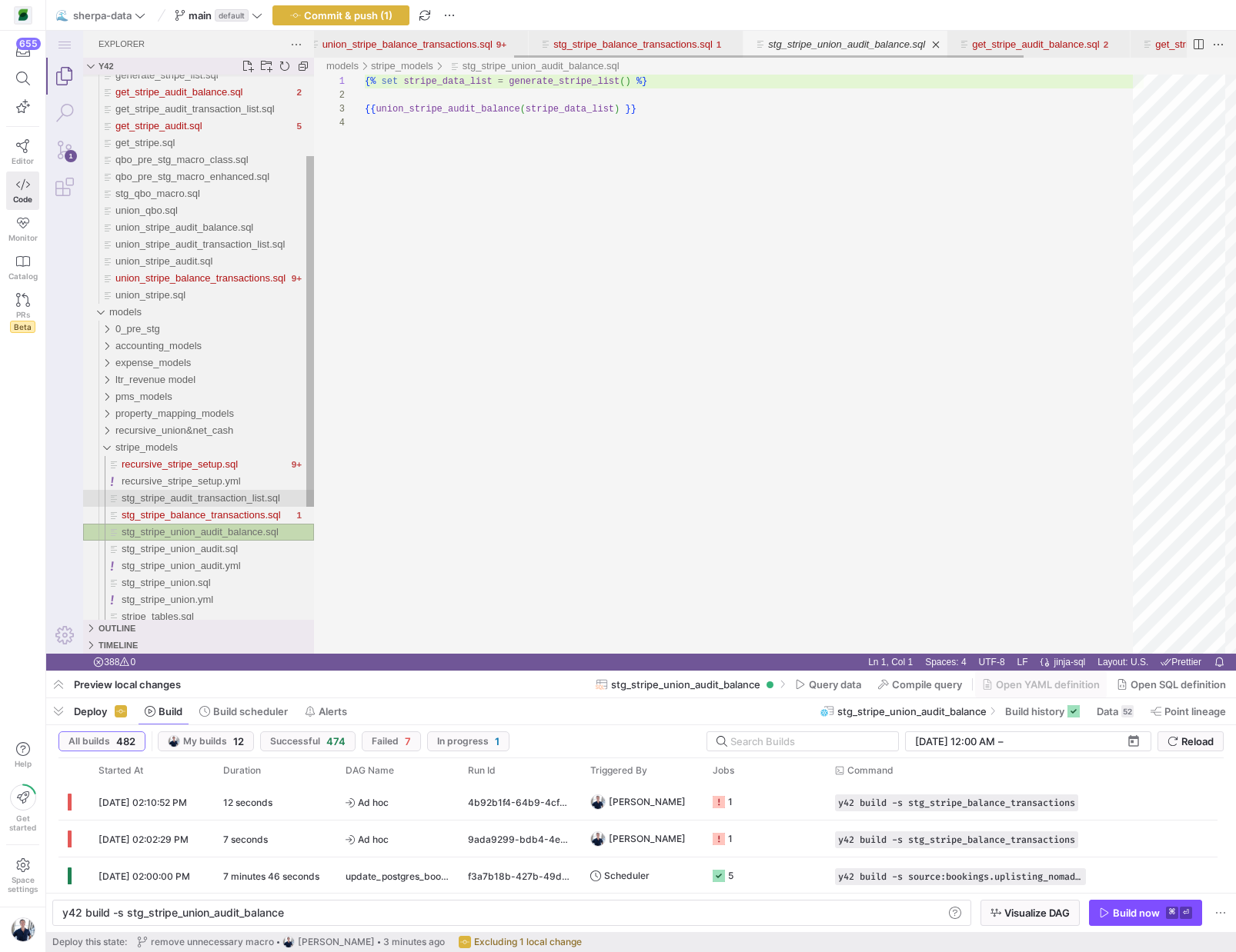
scroll to position [42, 0]
click at [193, 517] on span "stg_stripe_balance_transactions.sql" at bounding box center [201, 516] width 160 height 12
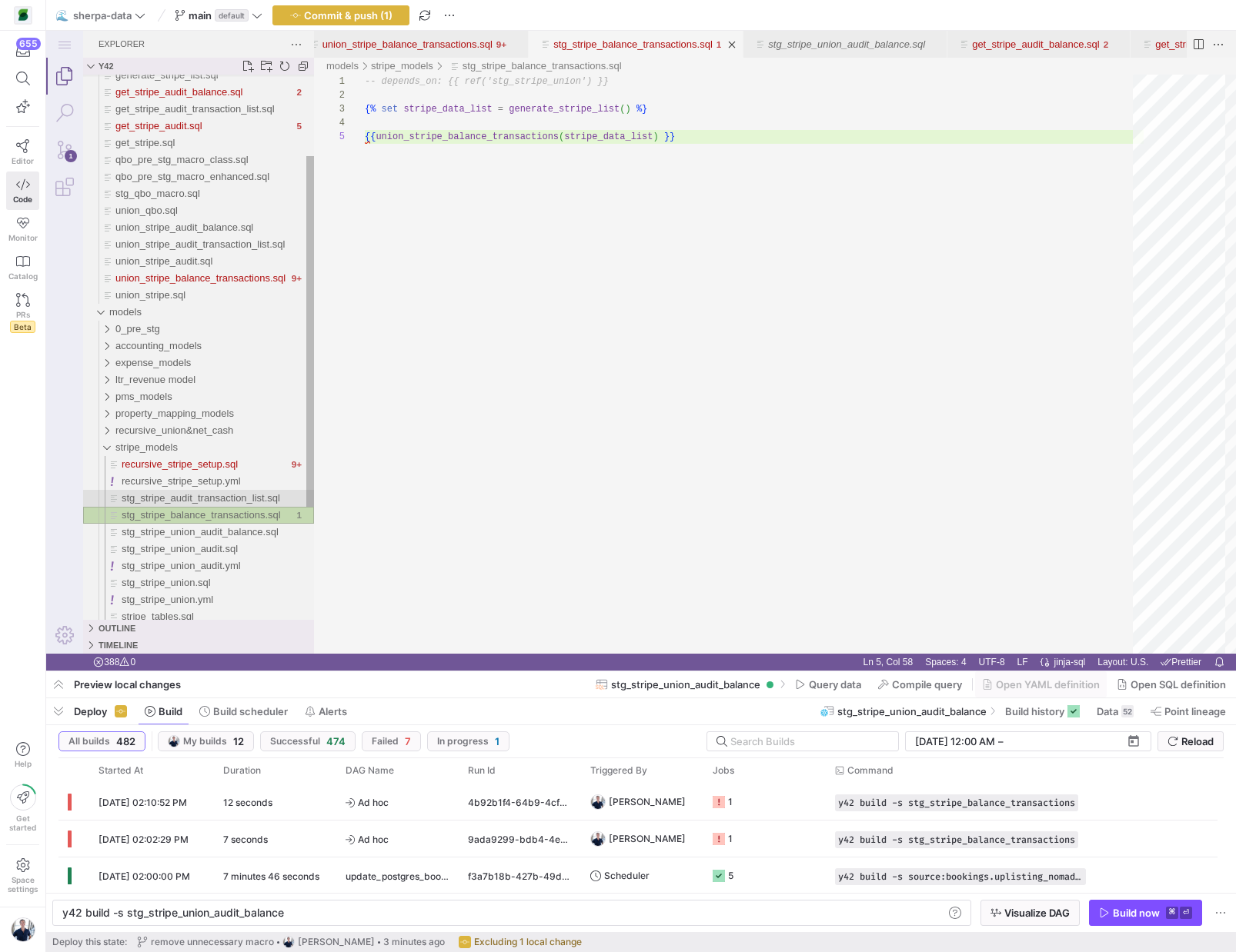
type textarea "y42 build -s stg_stripe_balance_transactions"
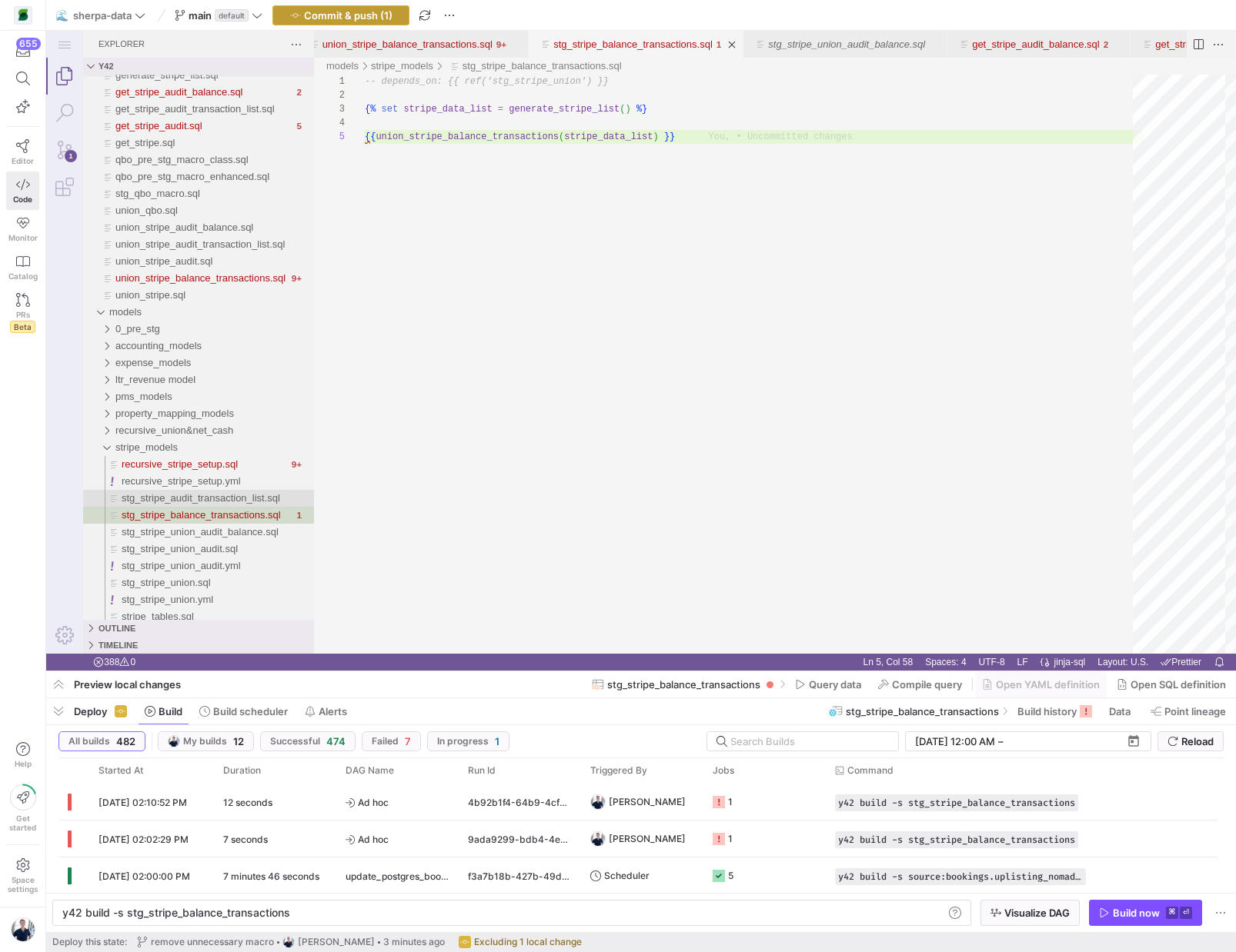
click at [324, 19] on span "Commit & push (1)" at bounding box center [347, 15] width 88 height 12
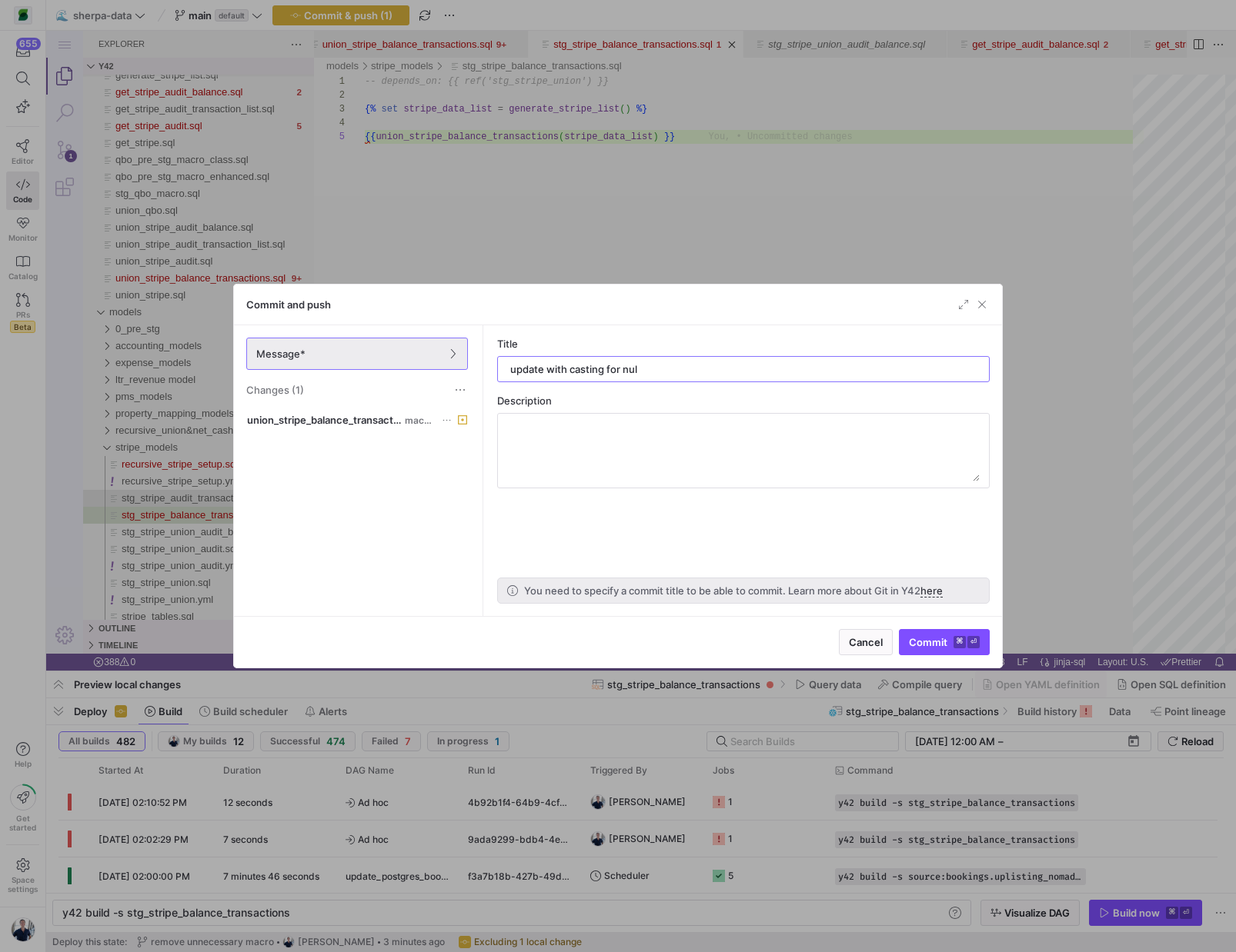
type input "update with casting for null"
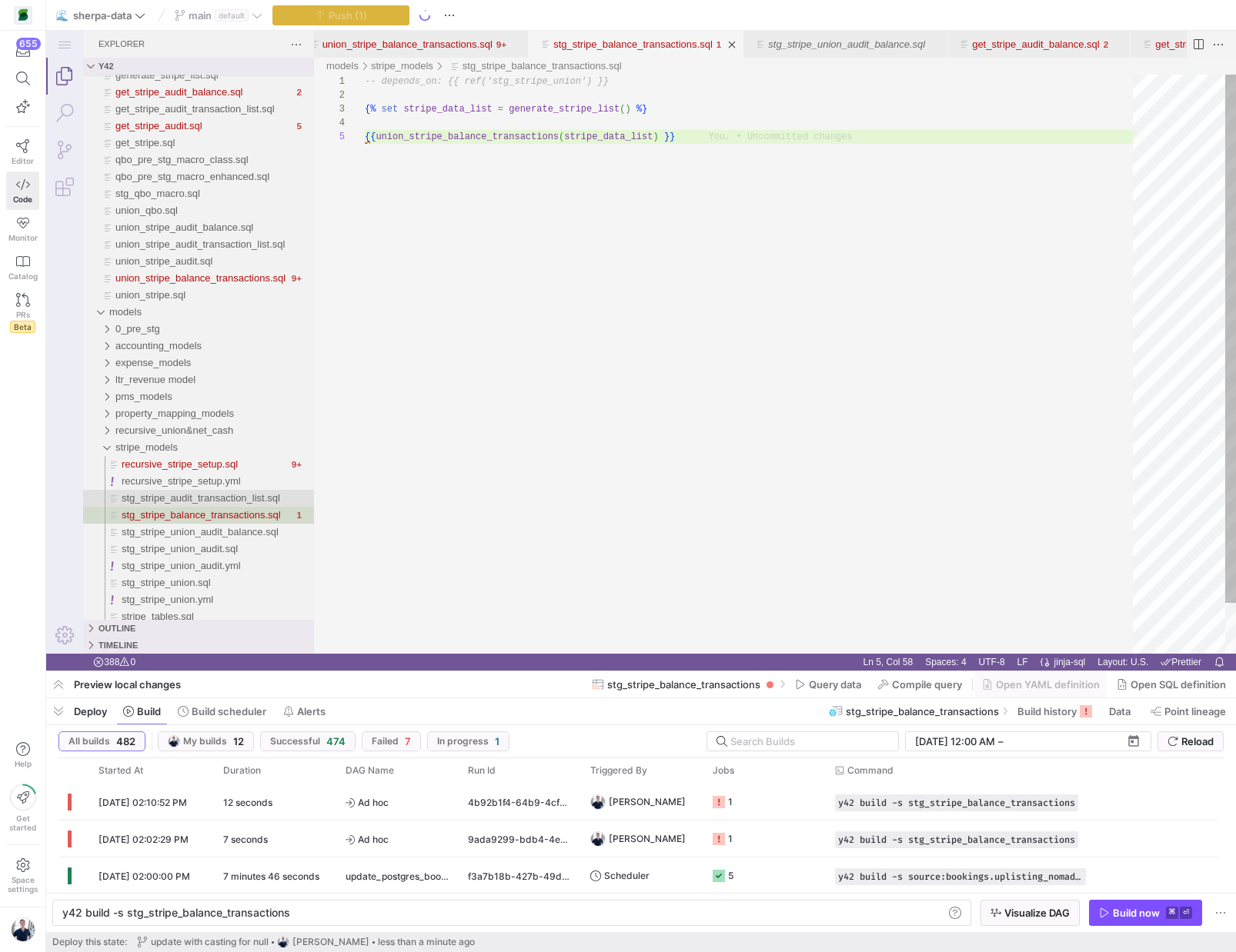
scroll to position [56, 262]
click at [623, 410] on div "-- depends_on: {{ ref('stg_stripe_union') }} {% set stripe_data_list = generate…" at bounding box center [754, 392] width 779 height 635
click at [448, 445] on div "-- depends_on: {{ ref('stg_stripe_union') }} {% set stripe_data_list = generate…" at bounding box center [754, 392] width 779 height 635
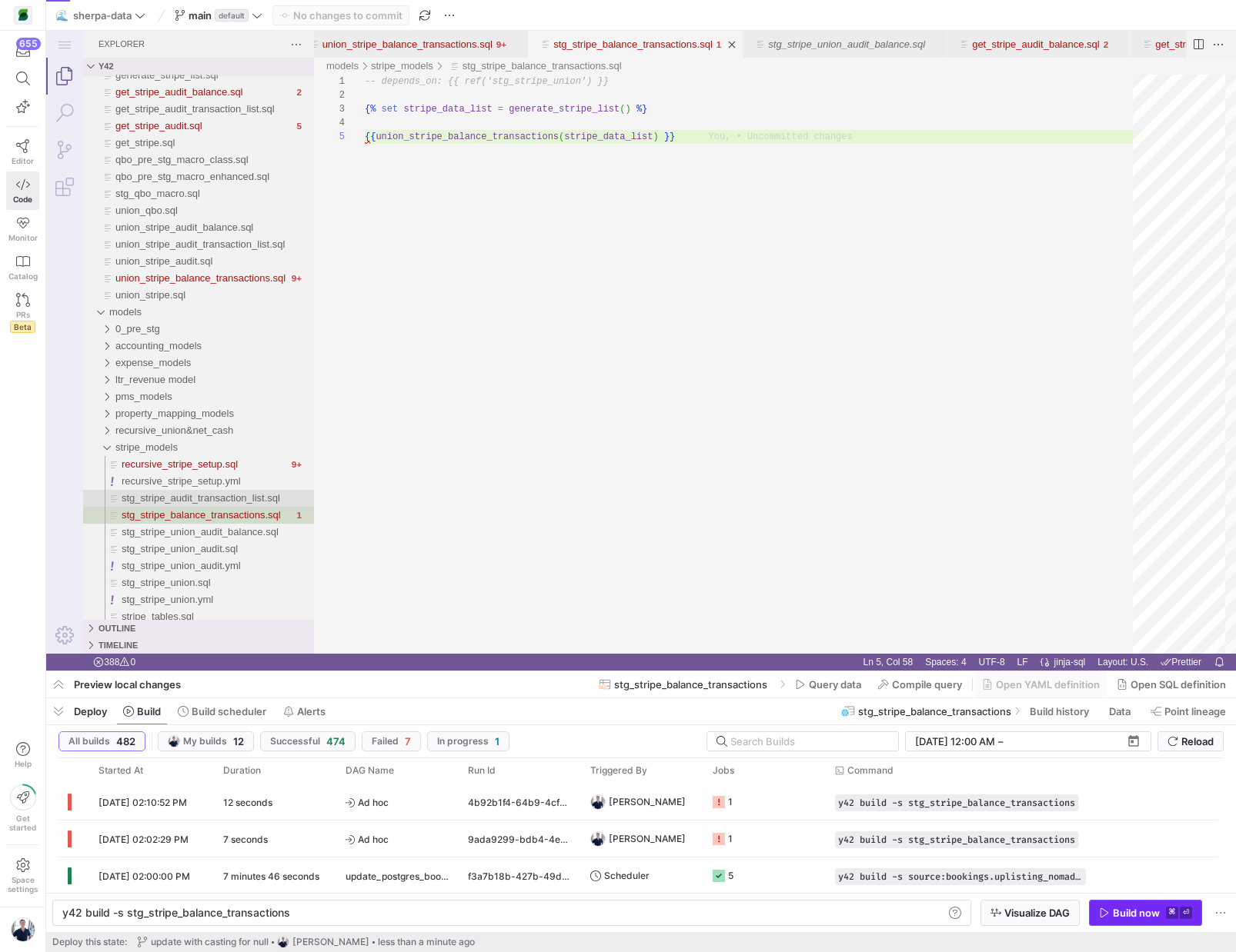
click at [1117, 916] on div "Build now" at bounding box center [1136, 913] width 47 height 12
click at [718, 798] on g "Press SPACE to select this row." at bounding box center [718, 802] width 12 height 12
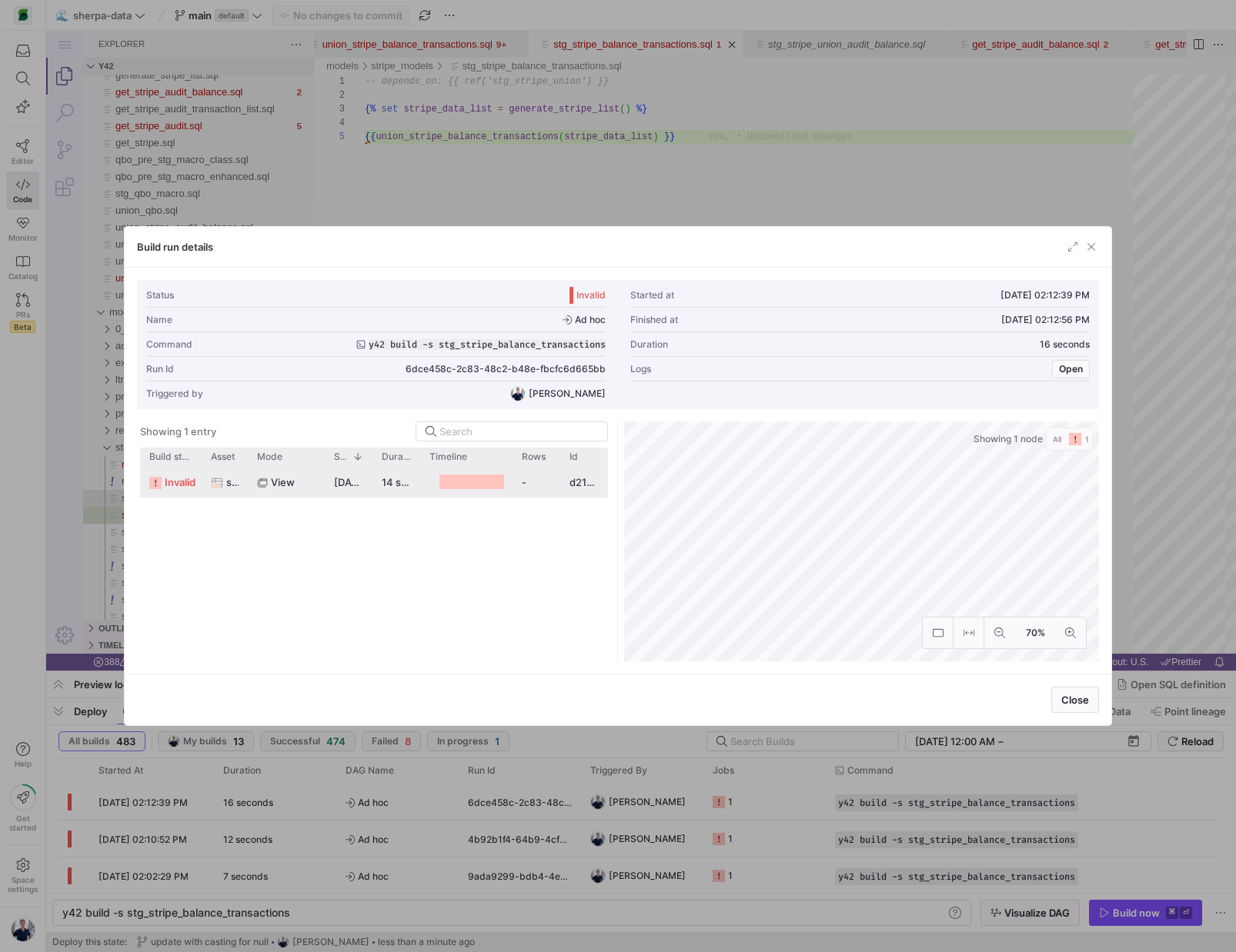
click at [403, 484] on y42-duration "14 seconds" at bounding box center [409, 482] width 55 height 12
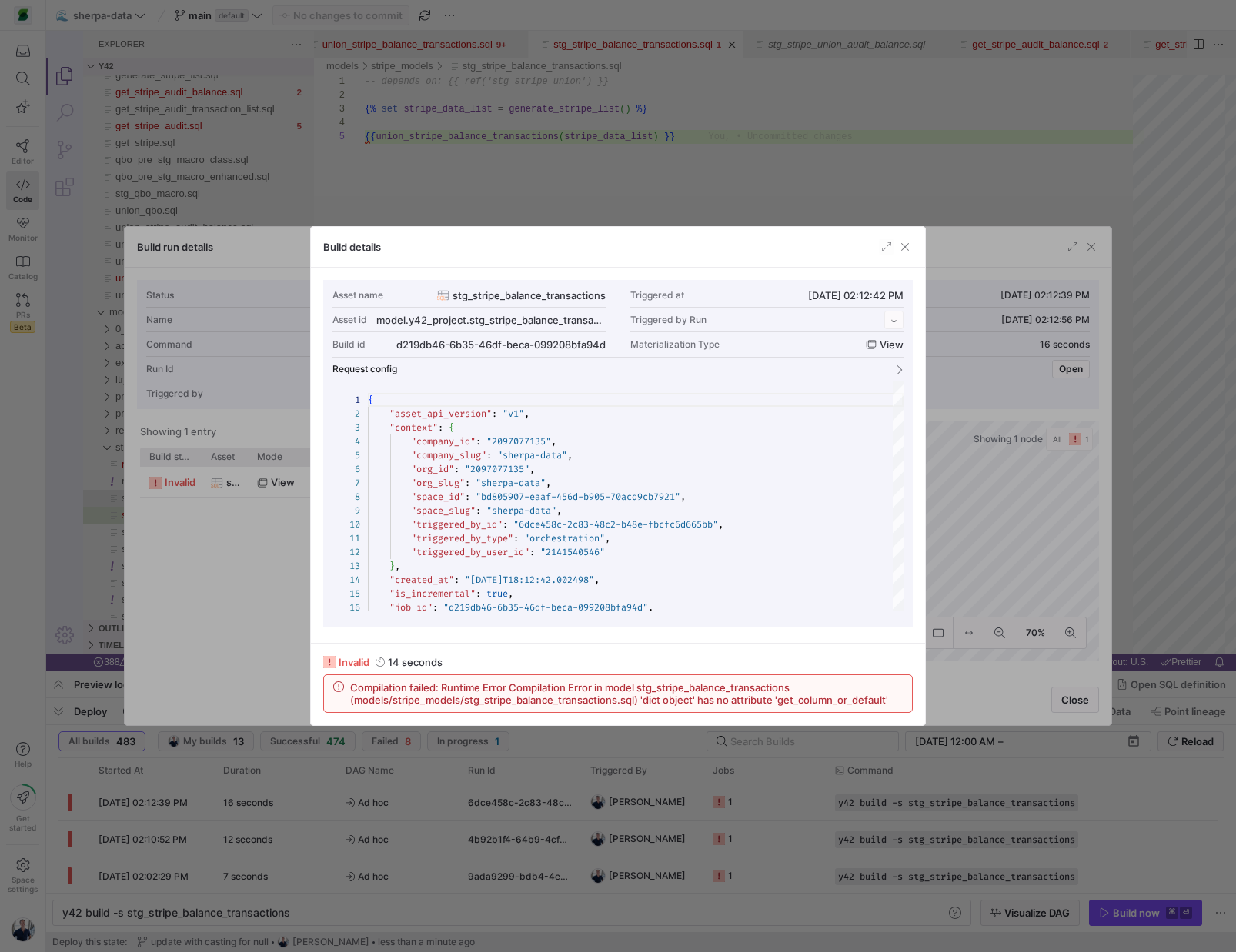
scroll to position [139, 0]
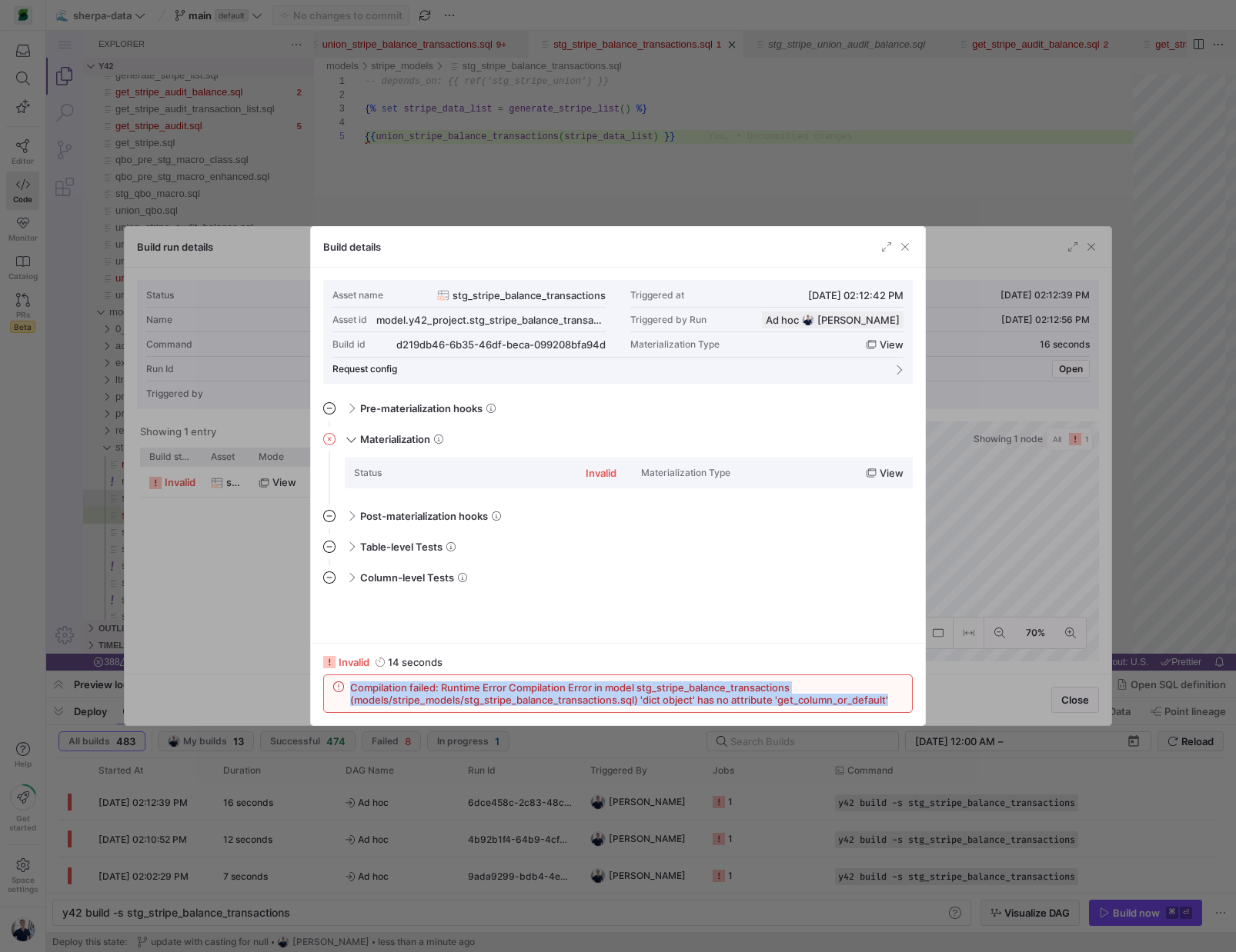
drag, startPoint x: 892, startPoint y: 700, endPoint x: 317, endPoint y: 674, distance: 575.6
click at [316, 674] on div "invalid 14 seconds Compilation failed: Runtime Error Compilation Error in model…" at bounding box center [617, 684] width 614 height 82
copy span "Compilation failed: Runtime Error Compilation Error in model stg_stripe_balance…"
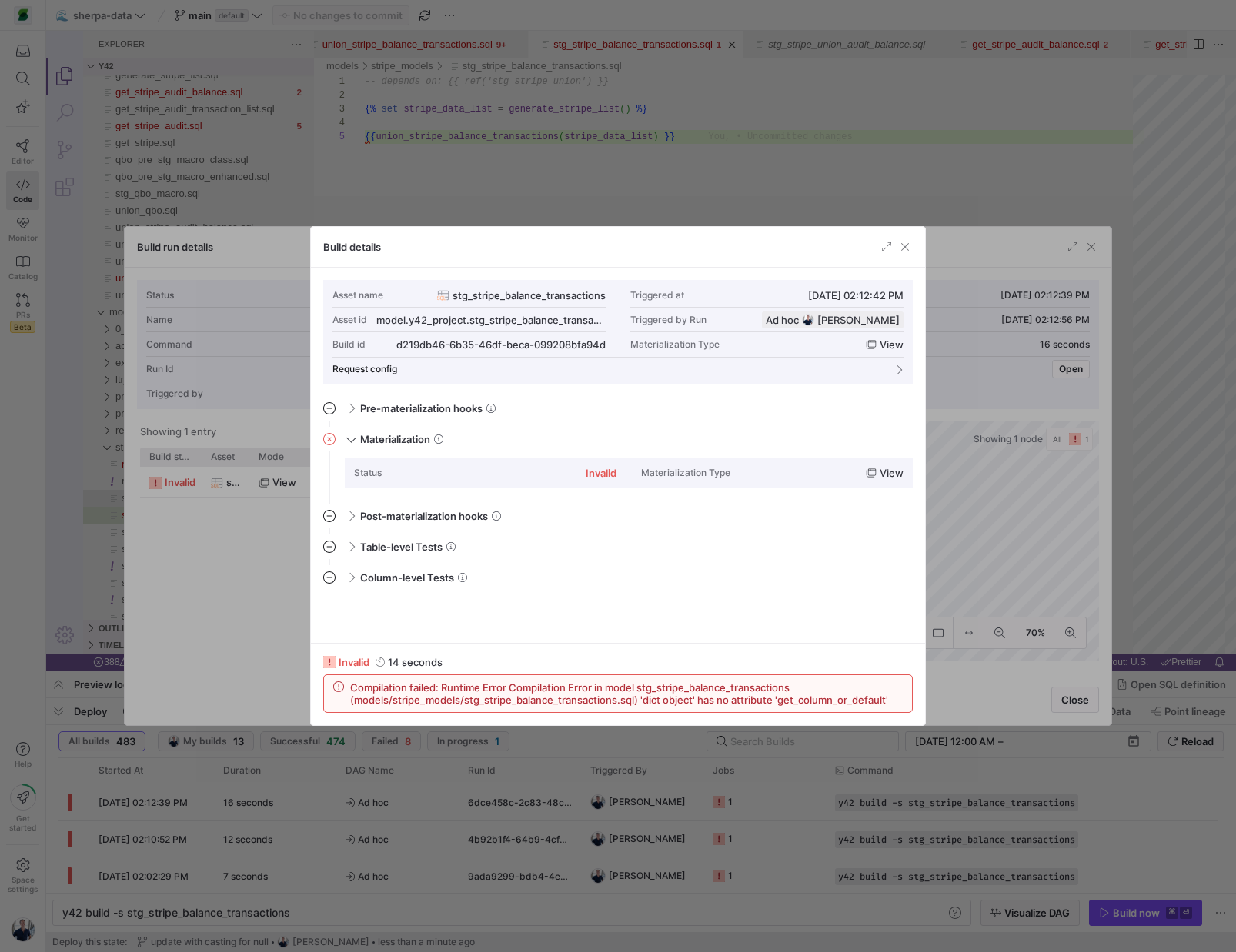
click at [1049, 680] on div at bounding box center [618, 476] width 1236 height 952
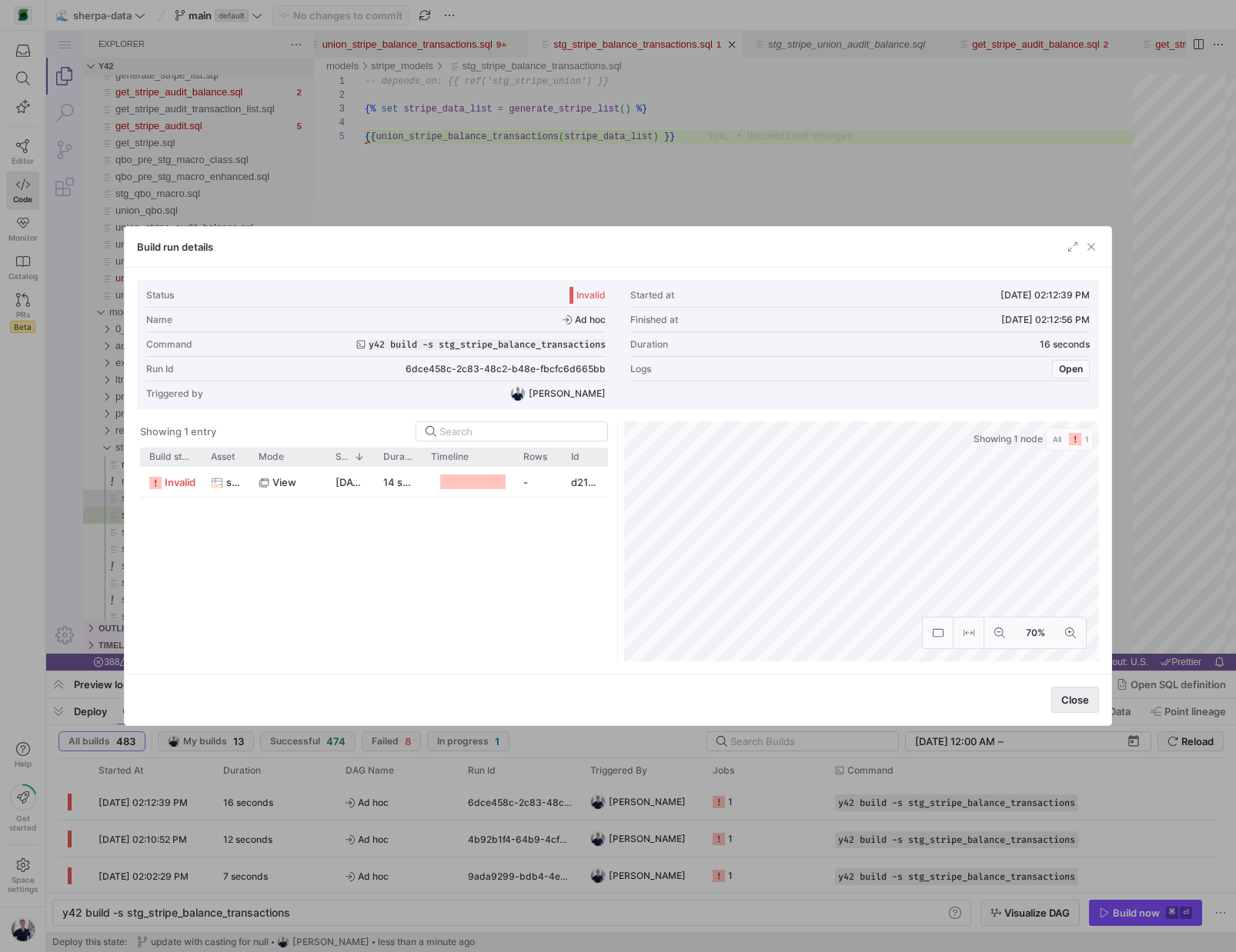
click at [1081, 708] on span "button" at bounding box center [1074, 699] width 47 height 25
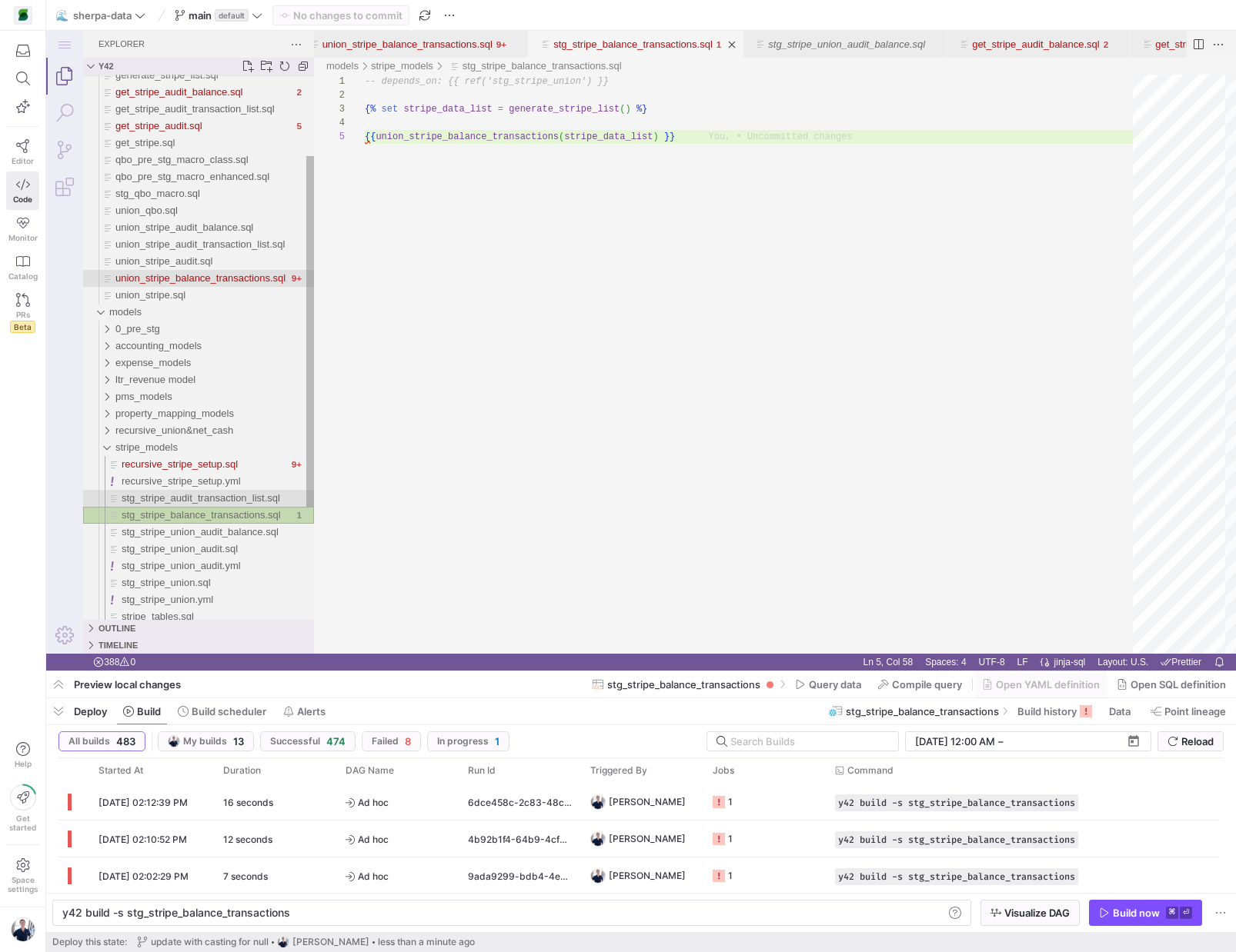
click at [220, 280] on span "union_stripe_balance_transactions.sql" at bounding box center [199, 279] width 170 height 12
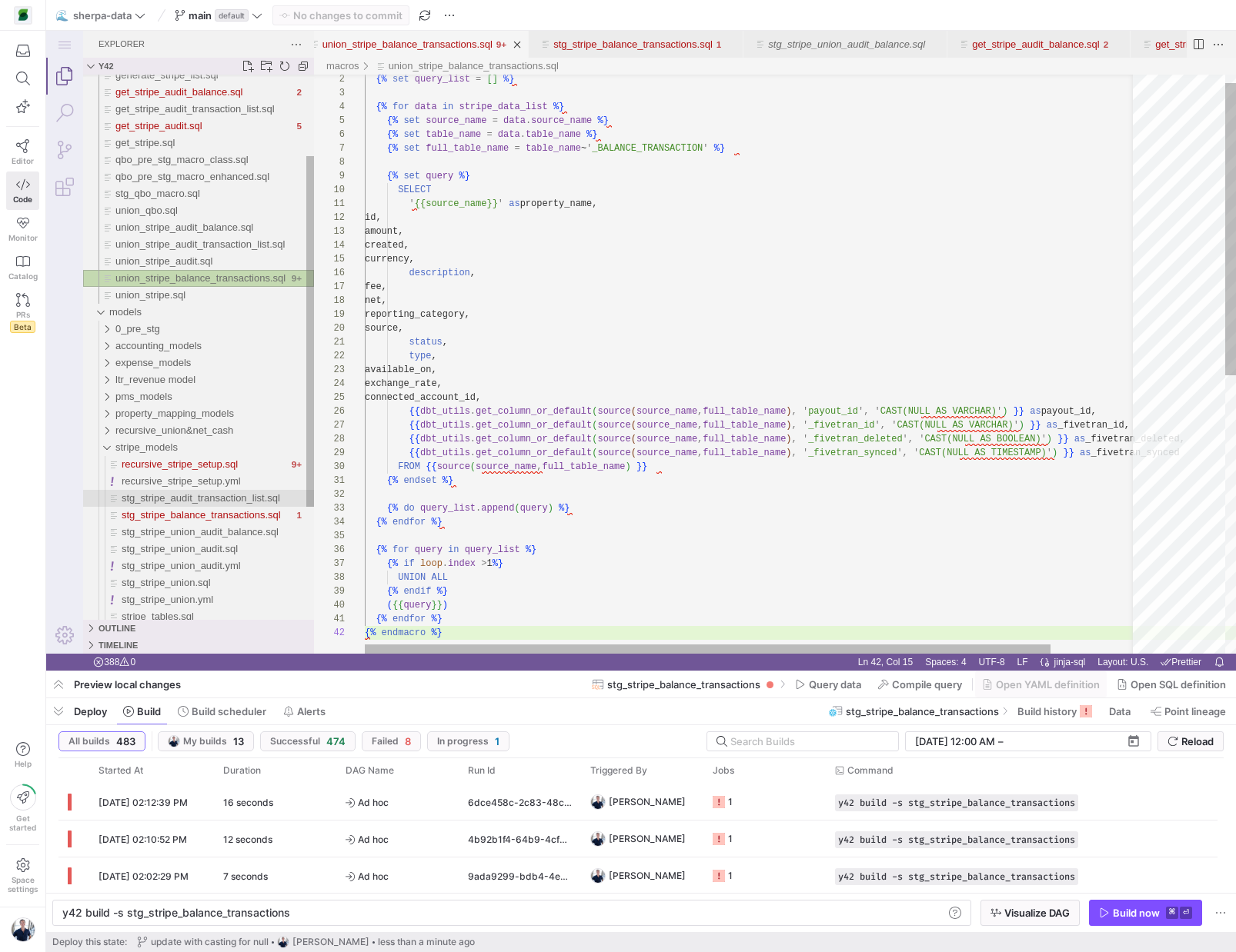
type textarea "y42 build"
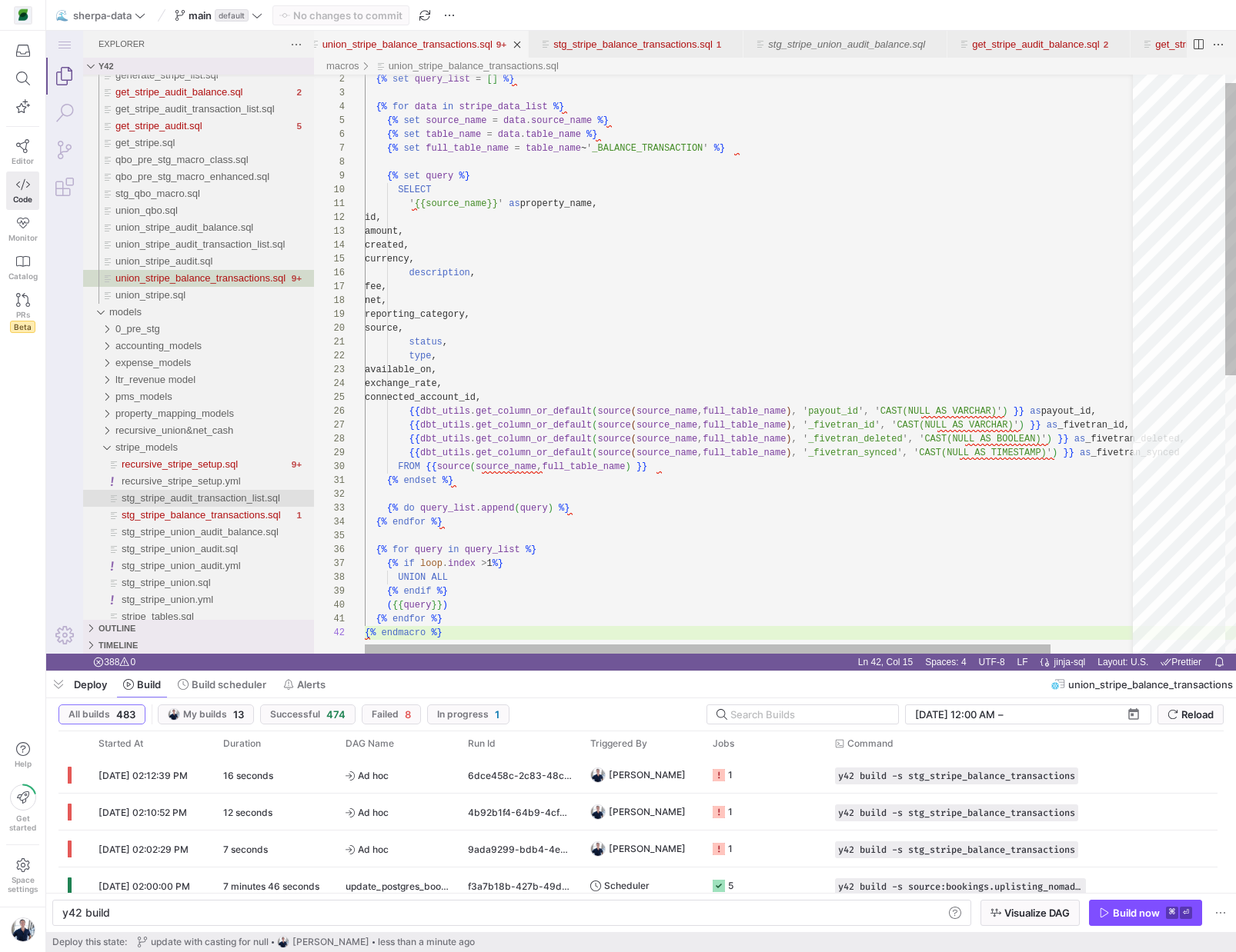
click at [748, 297] on div "{% set query_list = [ ] %} {% for data in stripe_data_list %} {% set source_nam…" at bounding box center [801, 632] width 872 height 1147
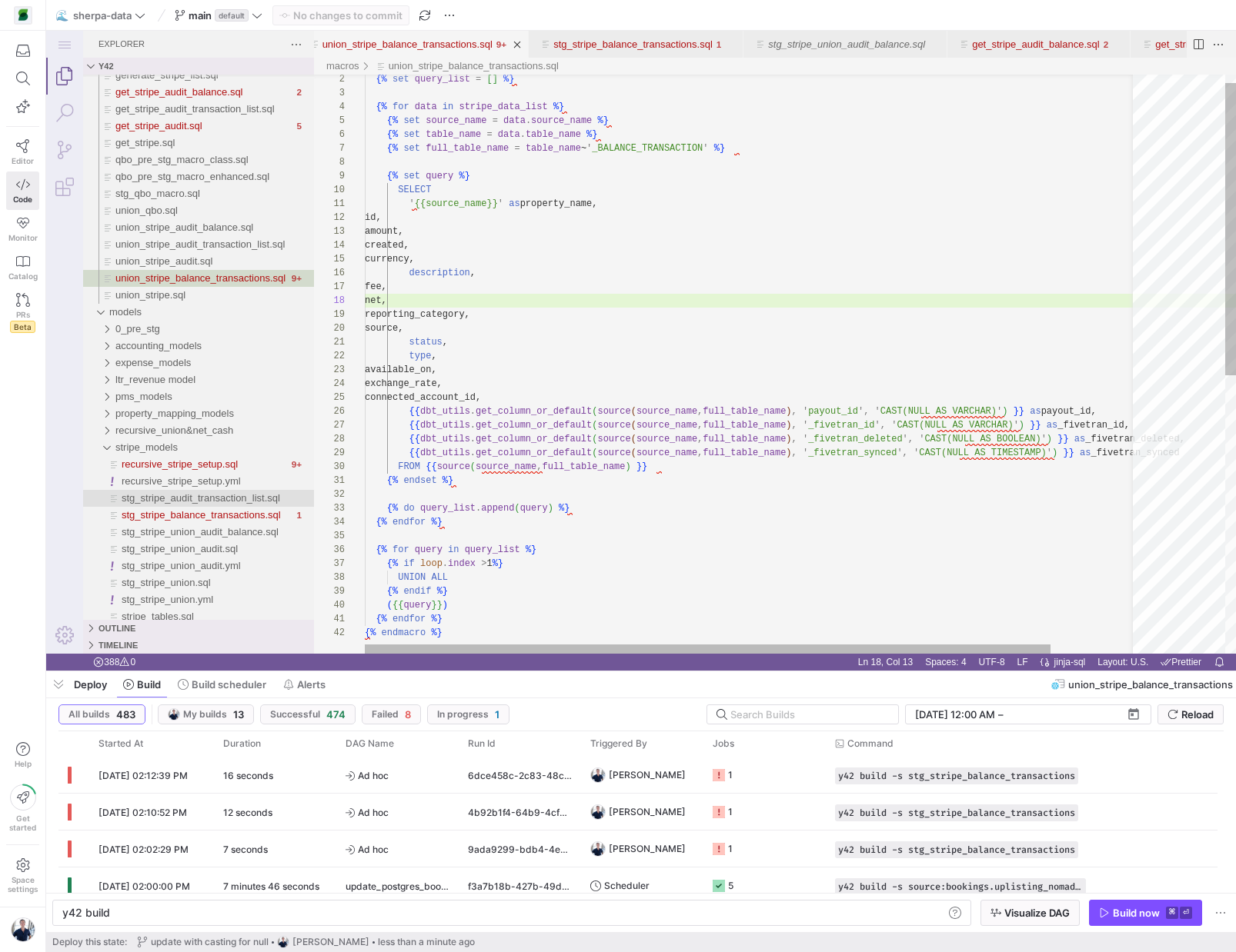
scroll to position [0, 77]
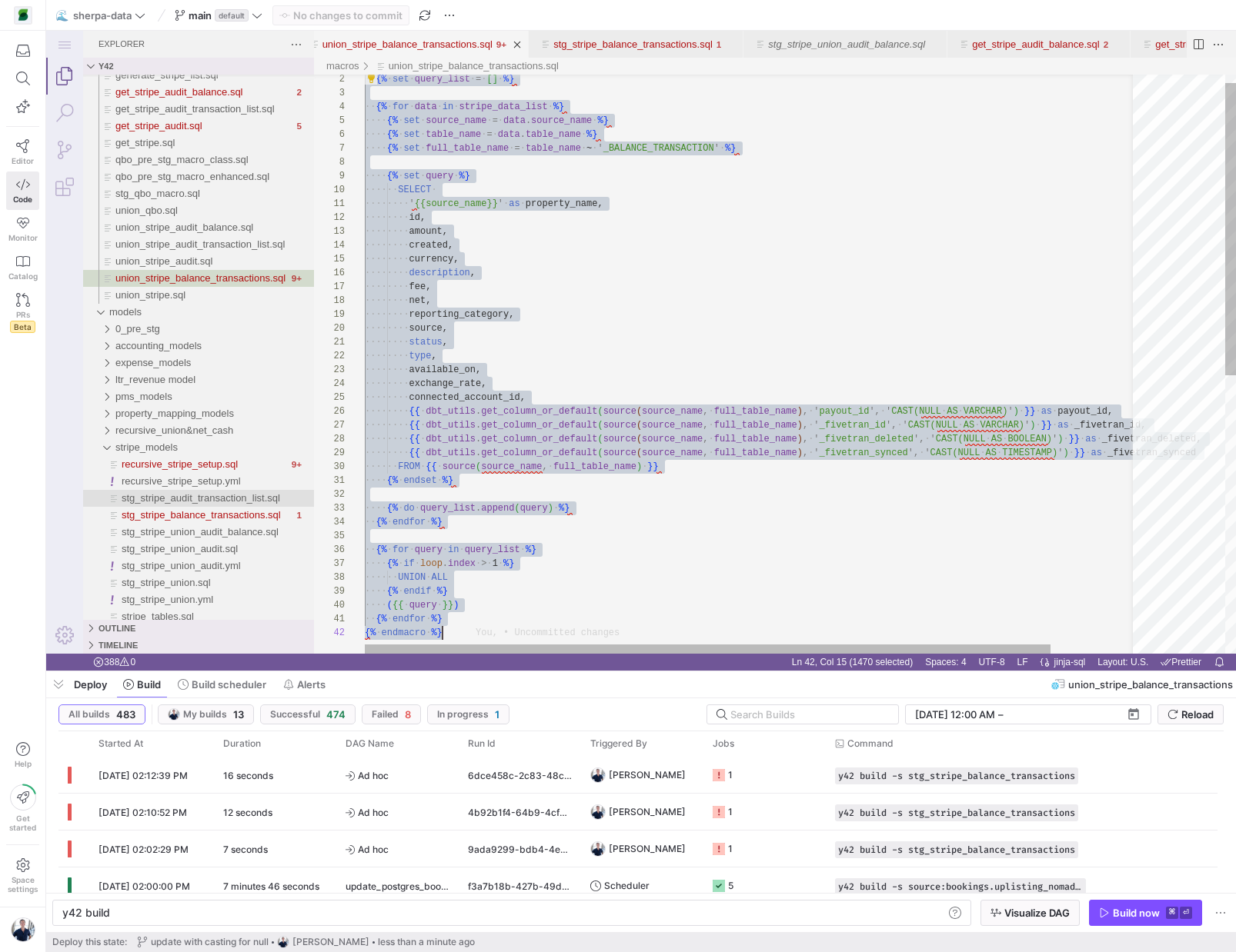
paste textarea "{% if loop.index > 1 %} UNION ALL {% endif %} ({{ query }})"
type textarea "{% if loop.index > 1 %} UNION ALL {% endif %} ({{ query }}) {% endfor %} {% end…"
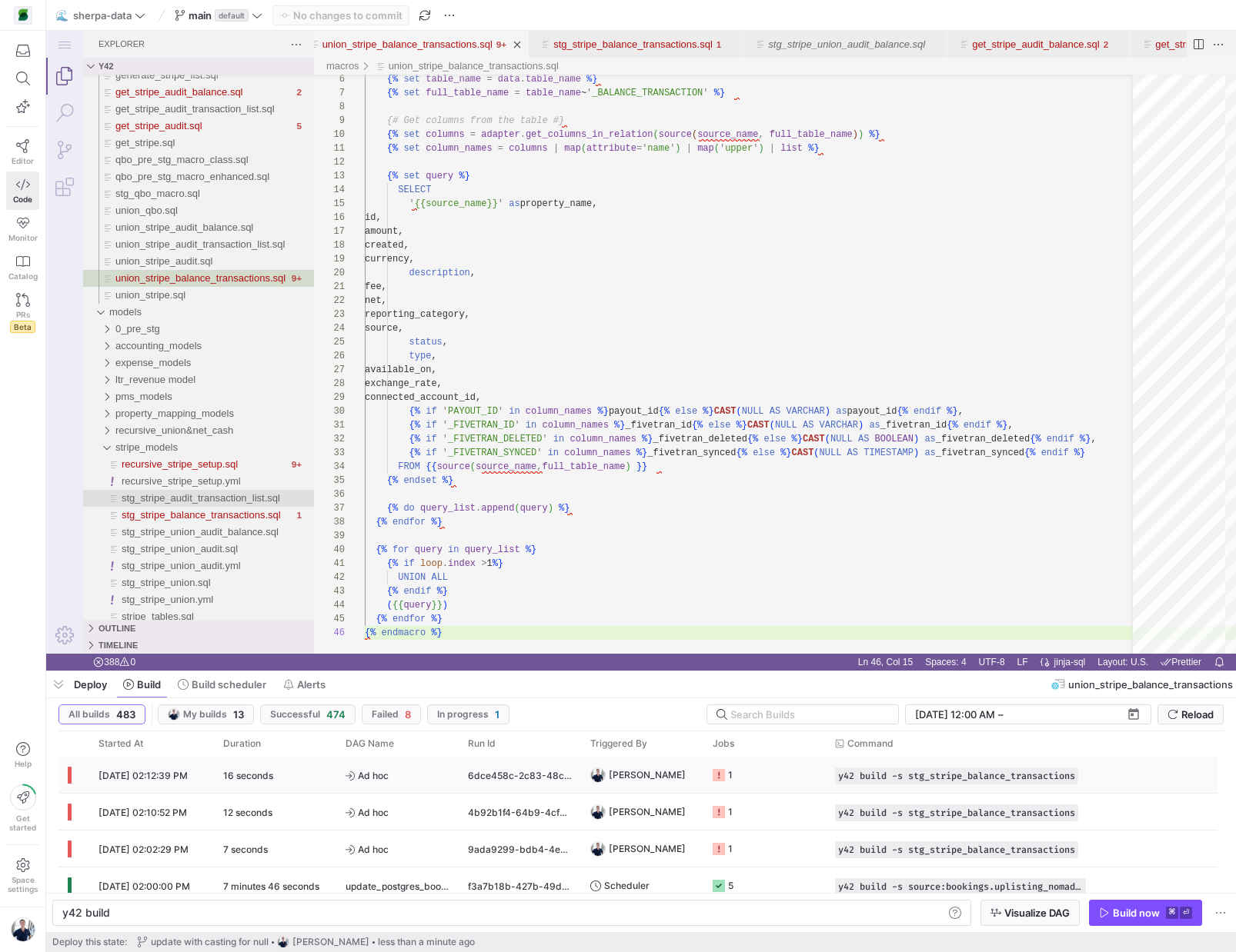
click at [947, 787] on div "y42 build -s stg_stripe_balance_transactions" at bounding box center [960, 774] width 270 height 36
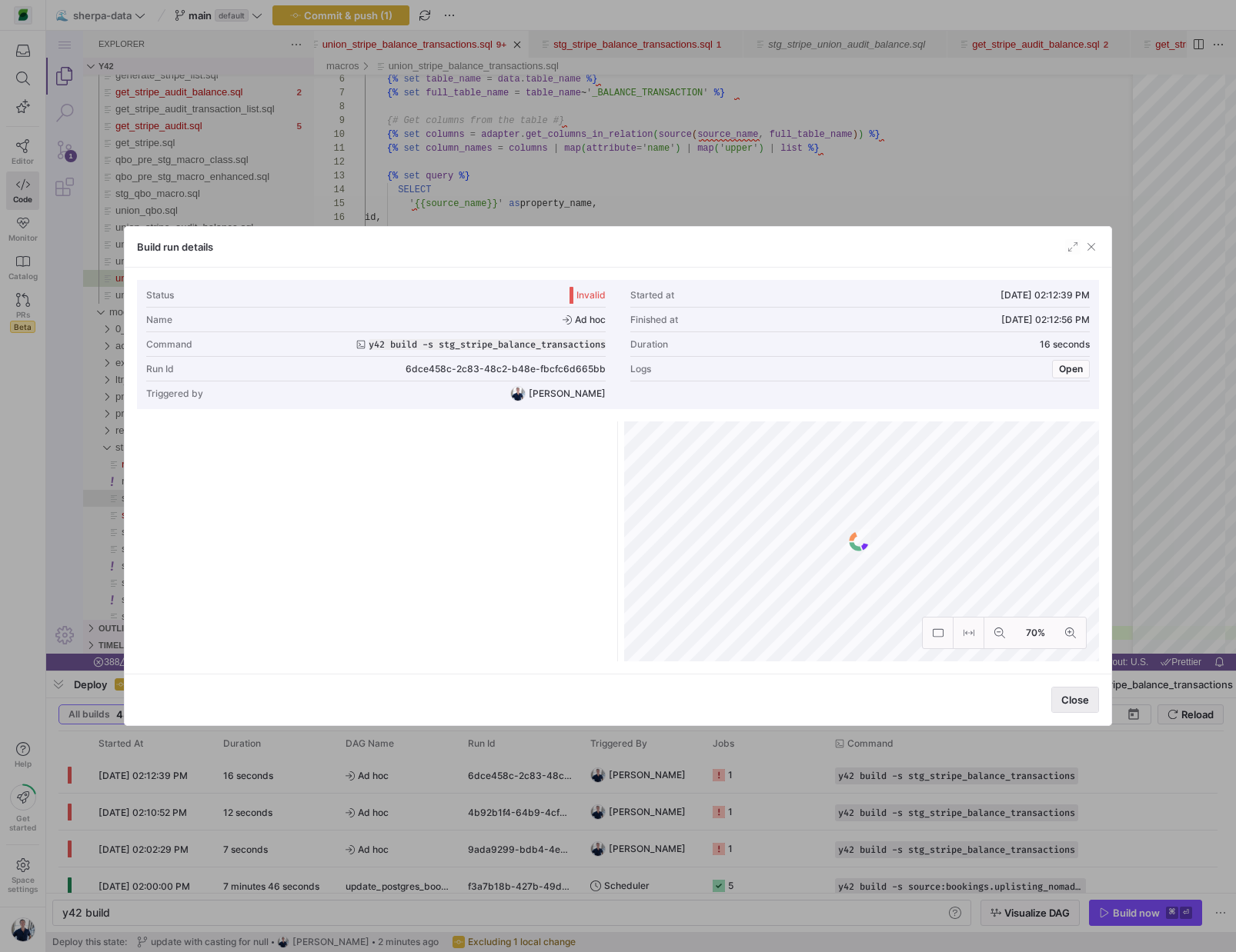
click at [1079, 699] on span "Close" at bounding box center [1075, 700] width 28 height 12
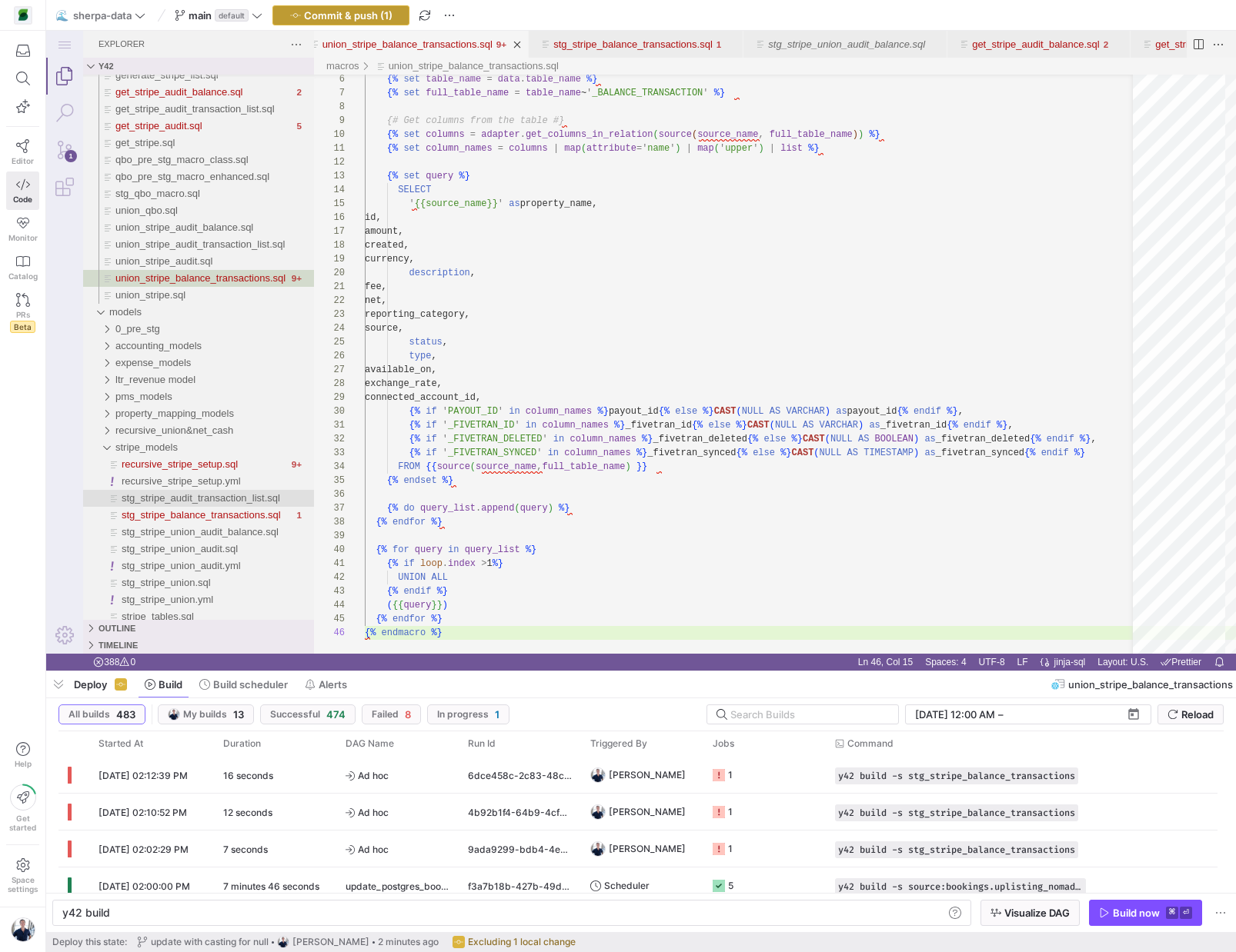
click at [352, 6] on span "button" at bounding box center [340, 15] width 136 height 19
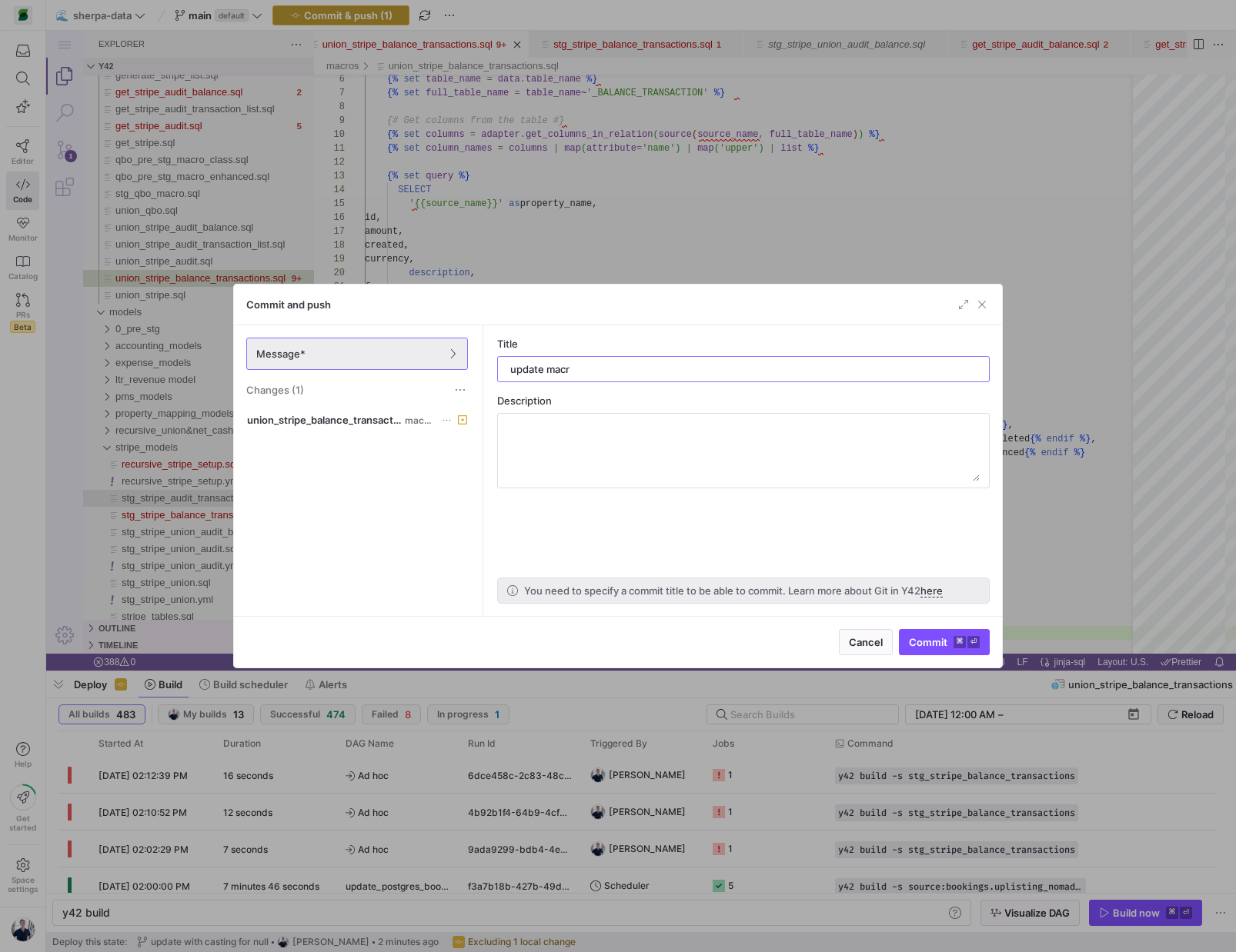
type input "update macro"
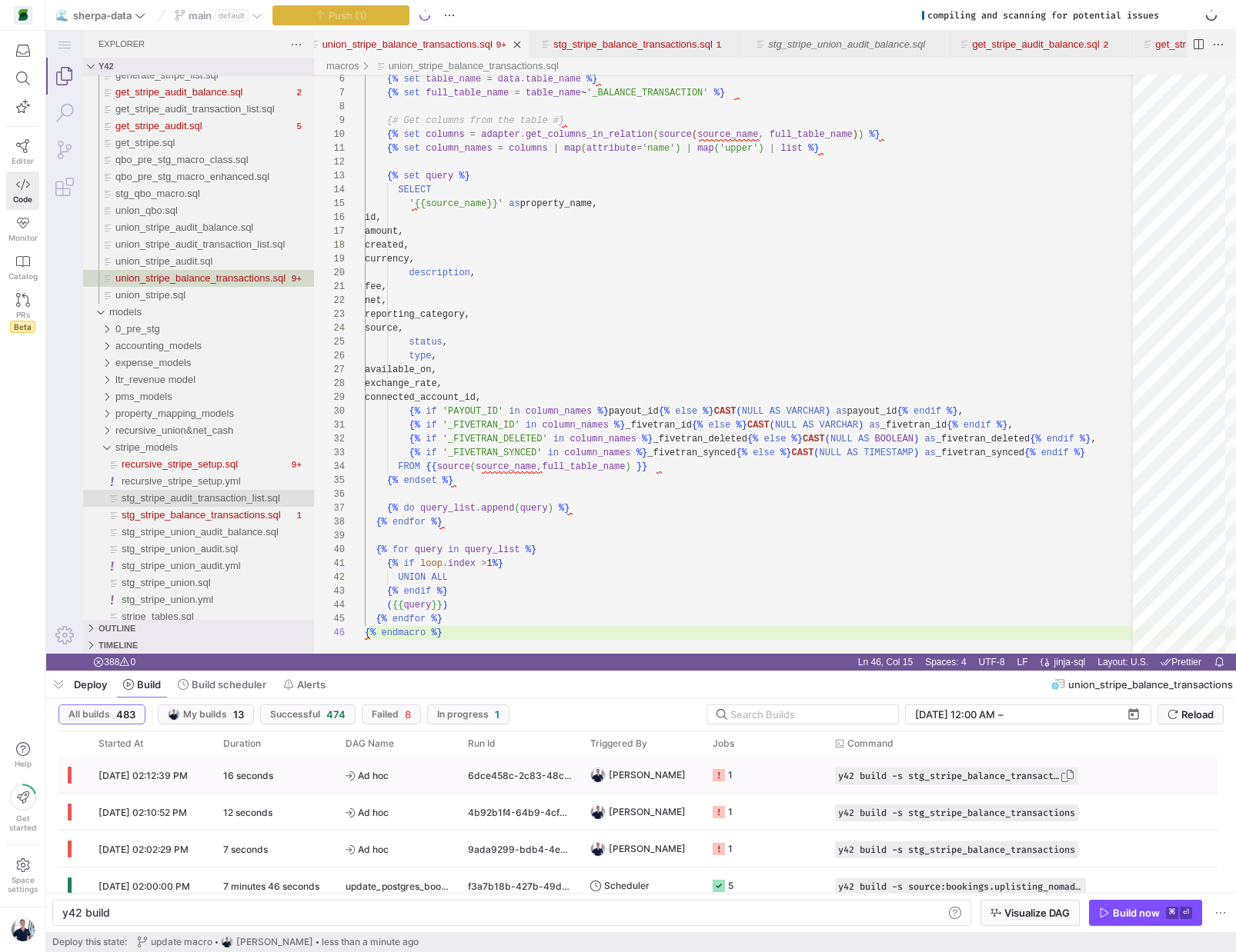
click at [1075, 778] on span "Press SPACE to select this row." at bounding box center [1067, 776] width 16 height 16
click at [862, 914] on div "y42 build" at bounding box center [503, 913] width 881 height 12
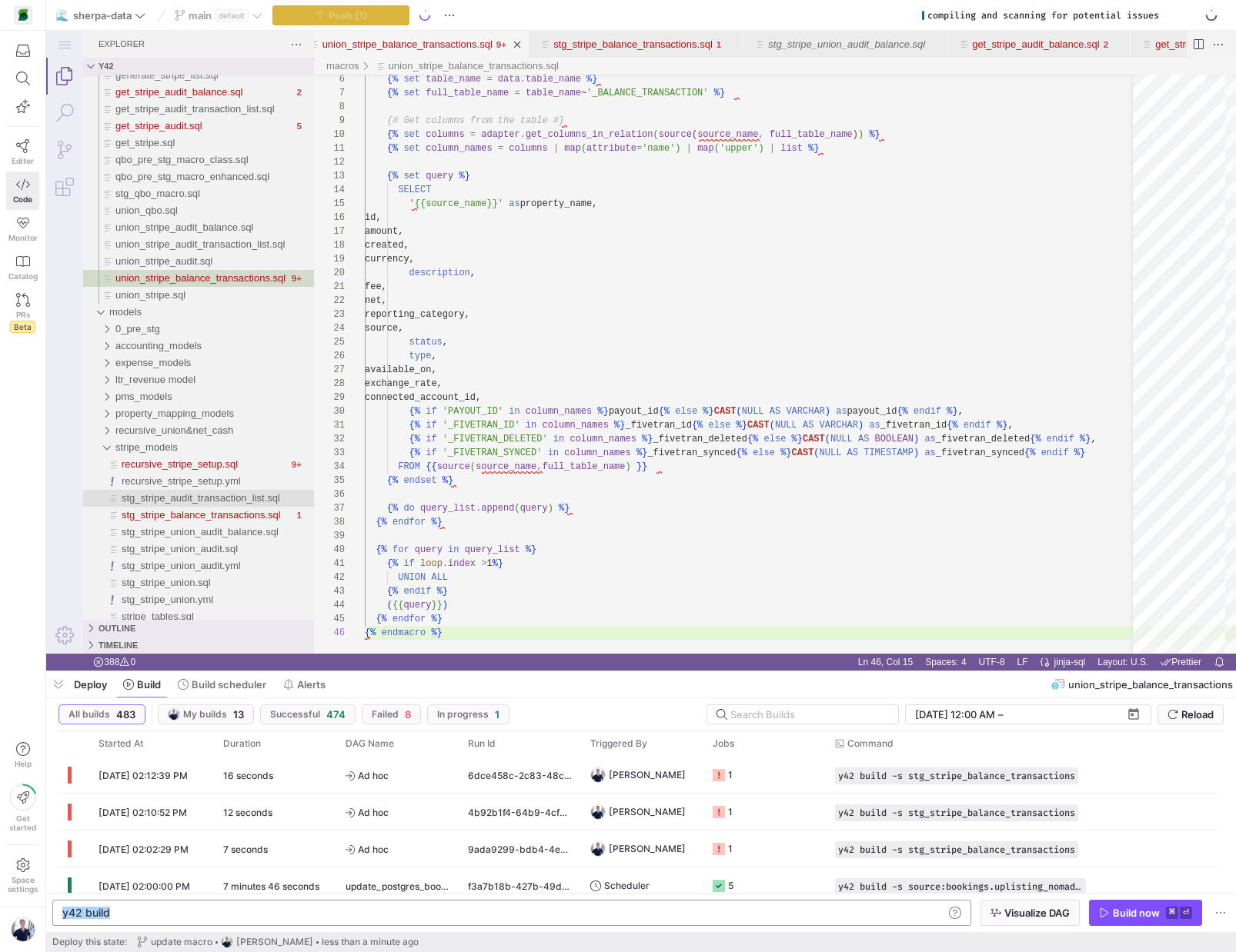
type textarea "y42 build -s stg_stripe_balance_transactions"
click at [1127, 921] on span "button" at bounding box center [1145, 912] width 111 height 25
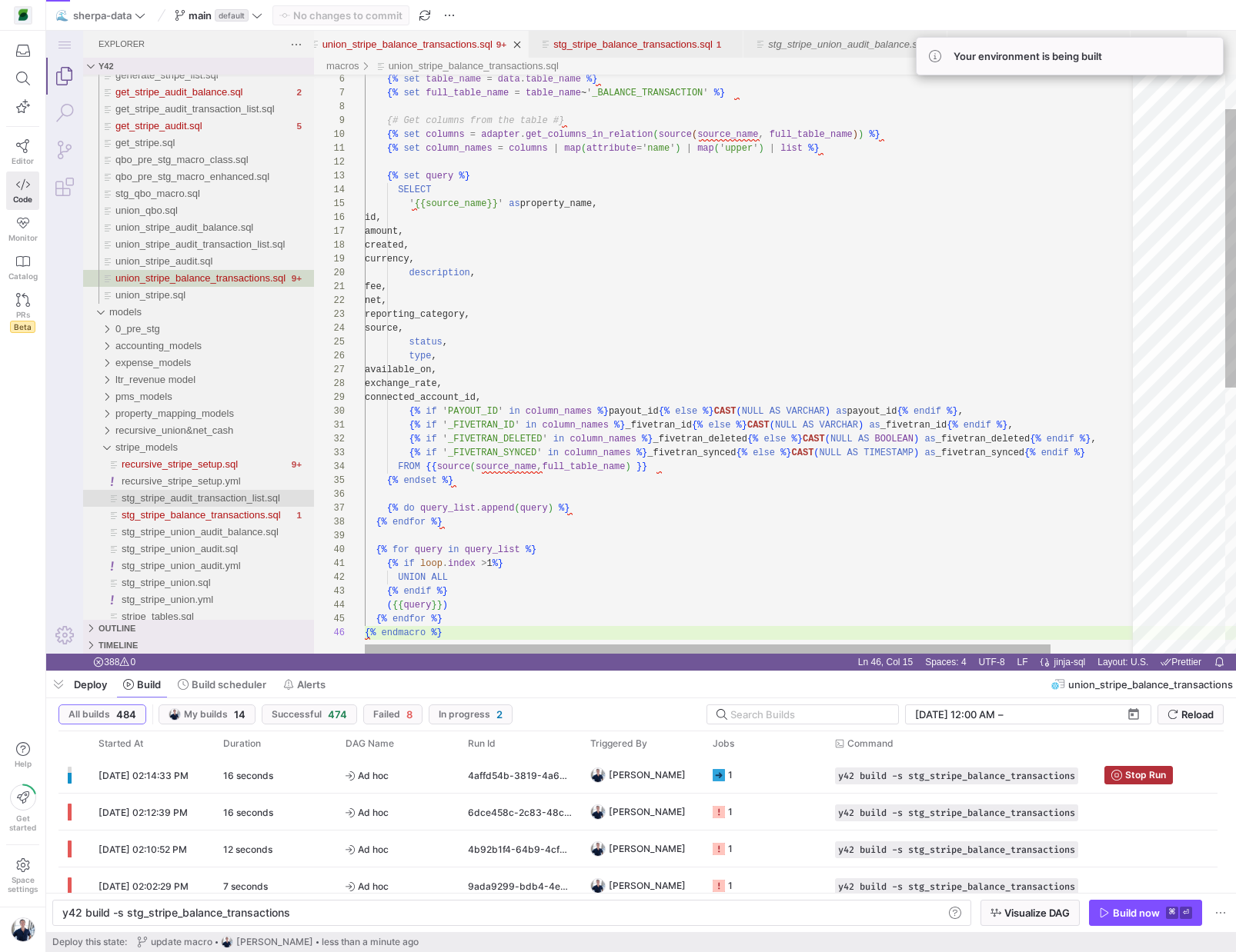
click at [818, 361] on div "{% set table_name = data . table_name %} {% set full_table_name = table_name ~ …" at bounding box center [801, 604] width 872 height 1202
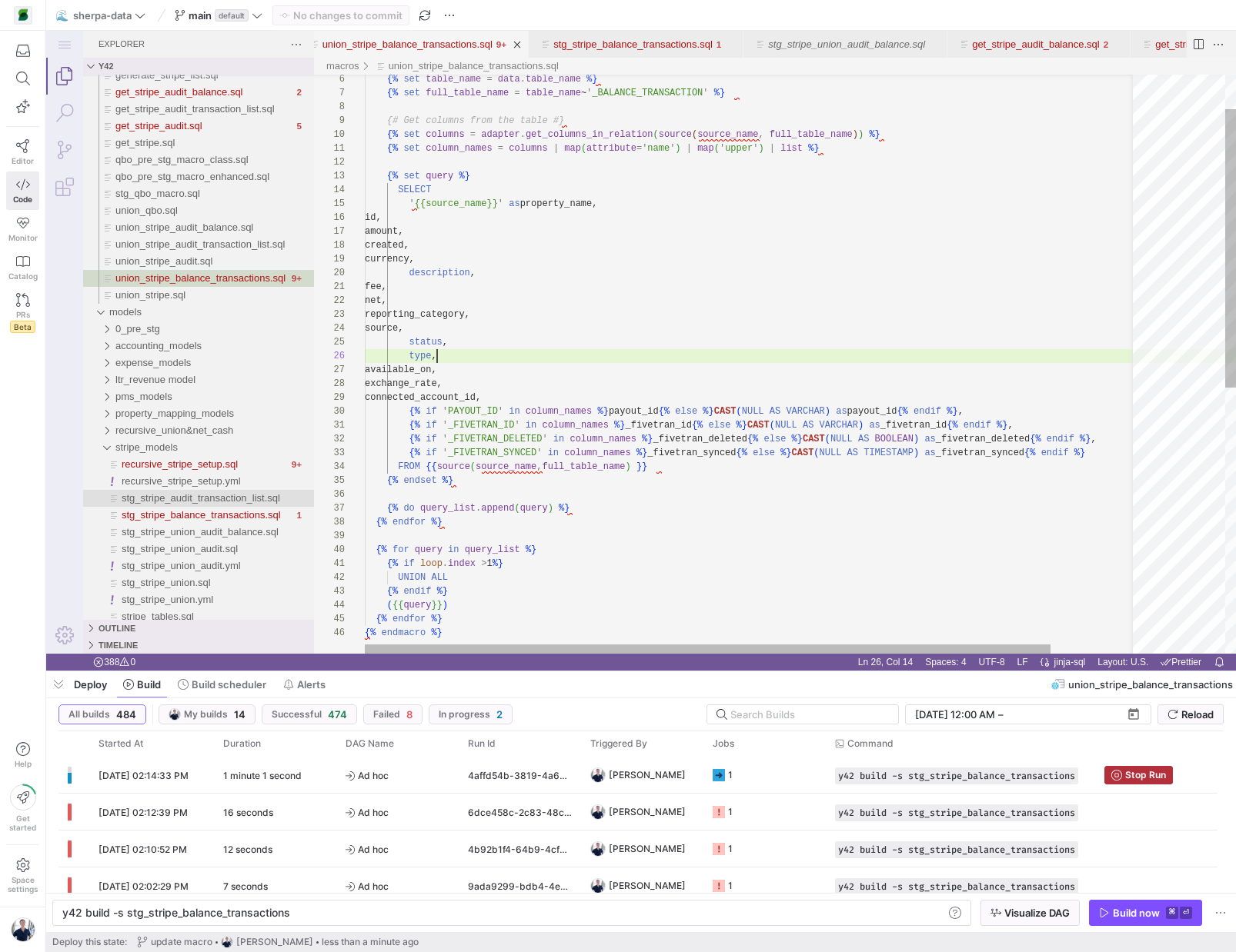
scroll to position [97, 122]
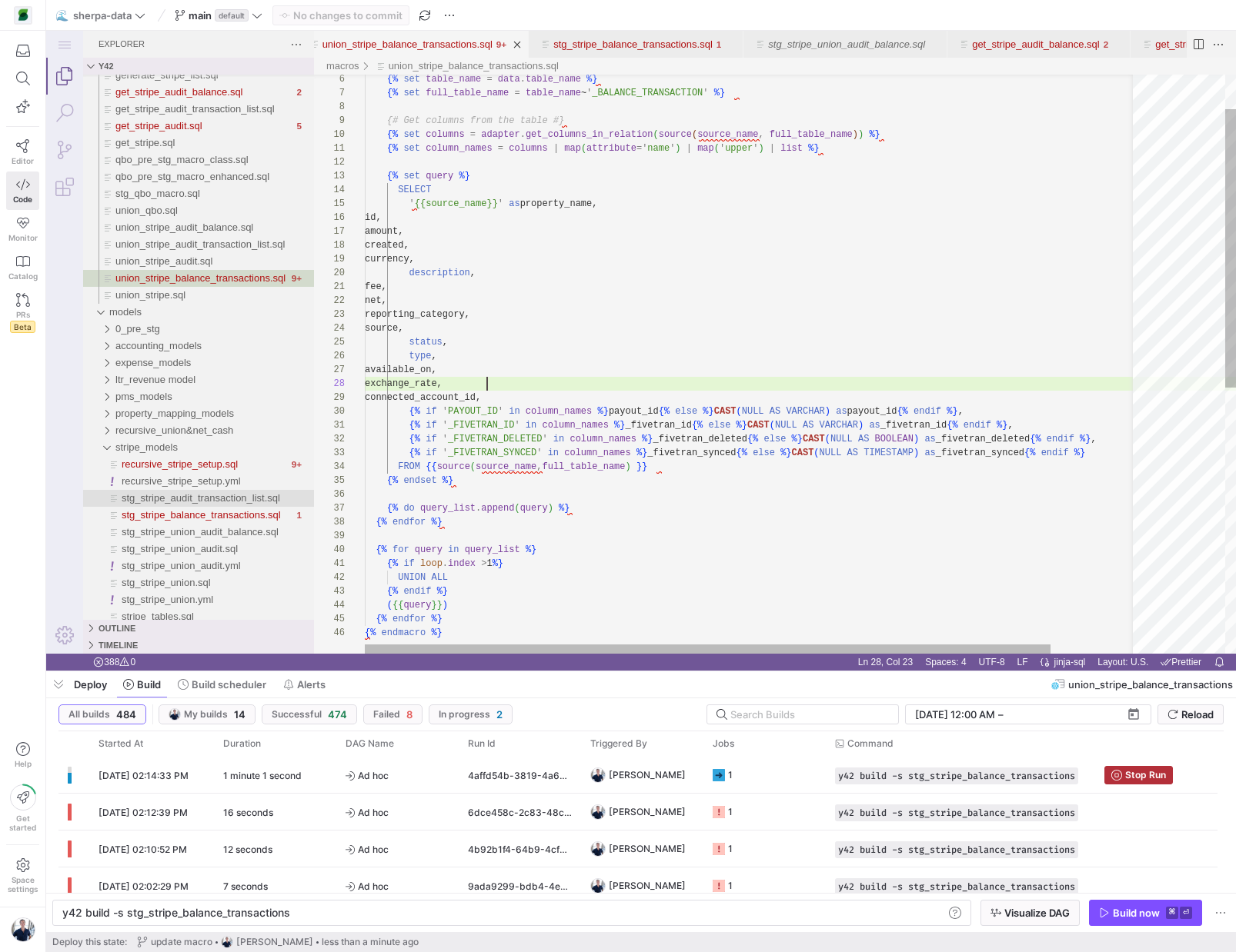
click at [644, 383] on div "{% set table_name = data . table_name %} {% set full_table_name = table_name ~ …" at bounding box center [801, 604] width 872 height 1202
click at [729, 476] on div "{% set table_name = data . table_name %} {% set full_table_name = table_name ~ …" at bounding box center [801, 604] width 872 height 1202
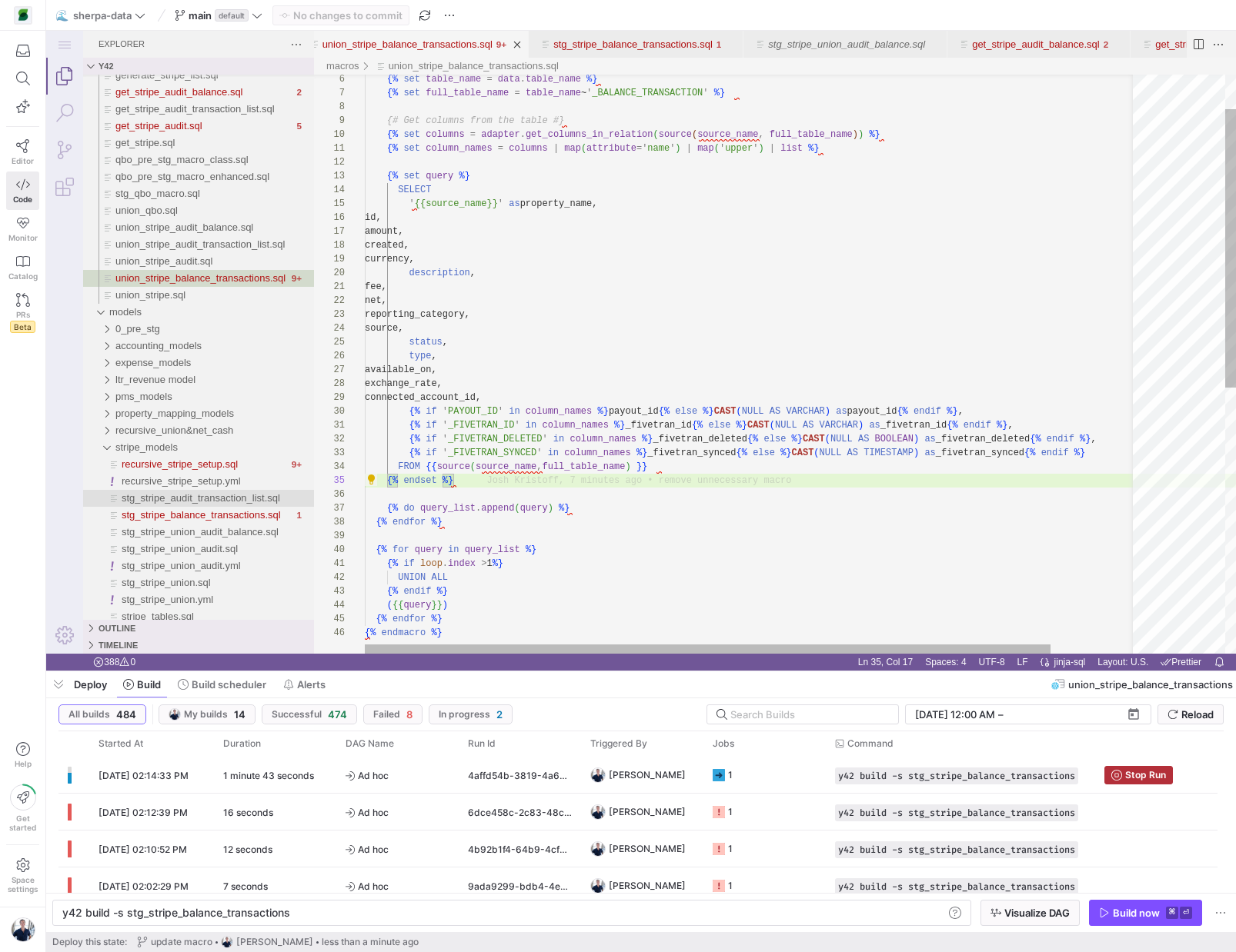
type textarea "{% set column_names = columns | map(attribute='name') | map('upper') | list %} …"
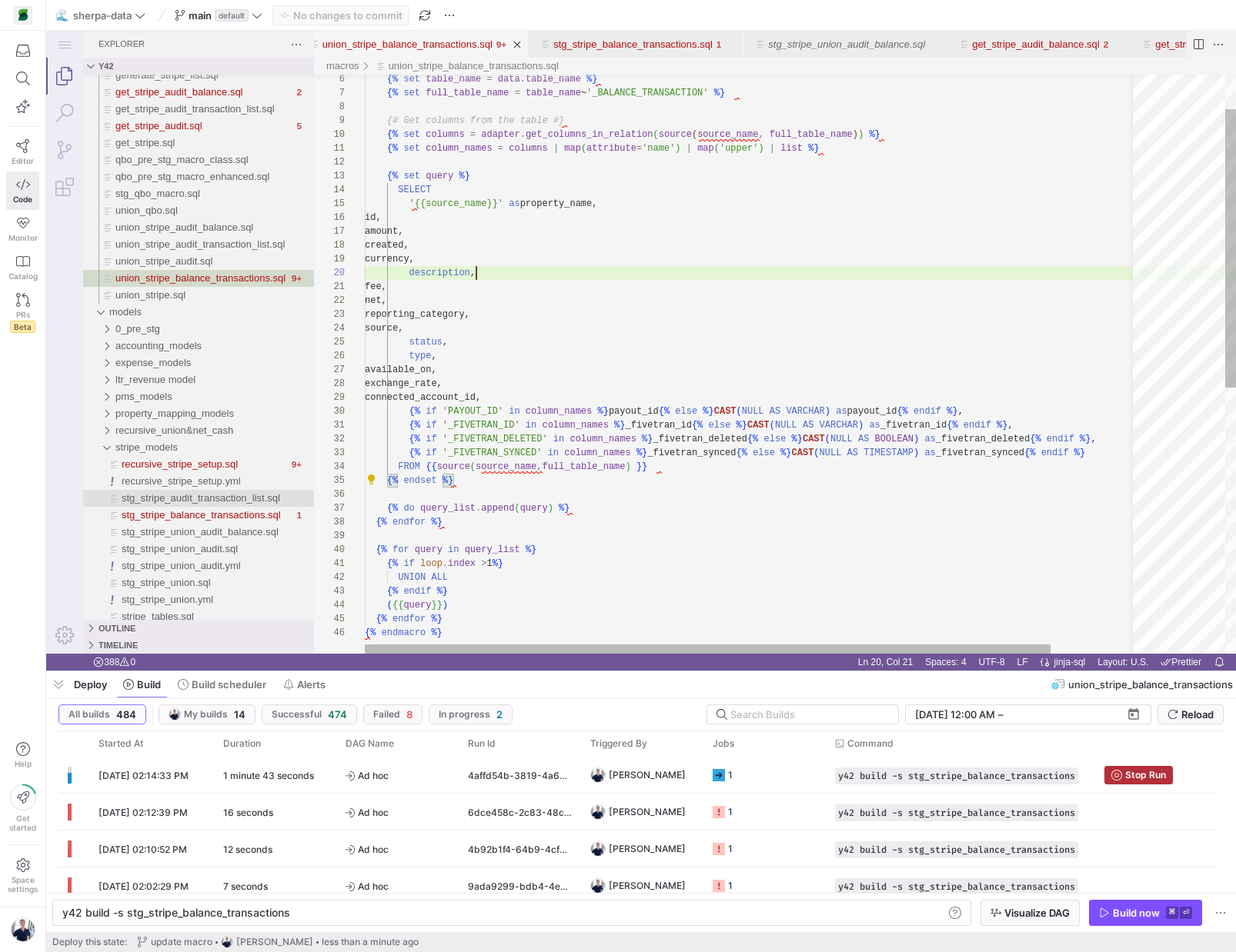
click at [712, 270] on div "{% set table_name = data . table_name %} {% set full_table_name = table_name ~ …" at bounding box center [801, 604] width 872 height 1202
